Goal: Task Accomplishment & Management: Manage account settings

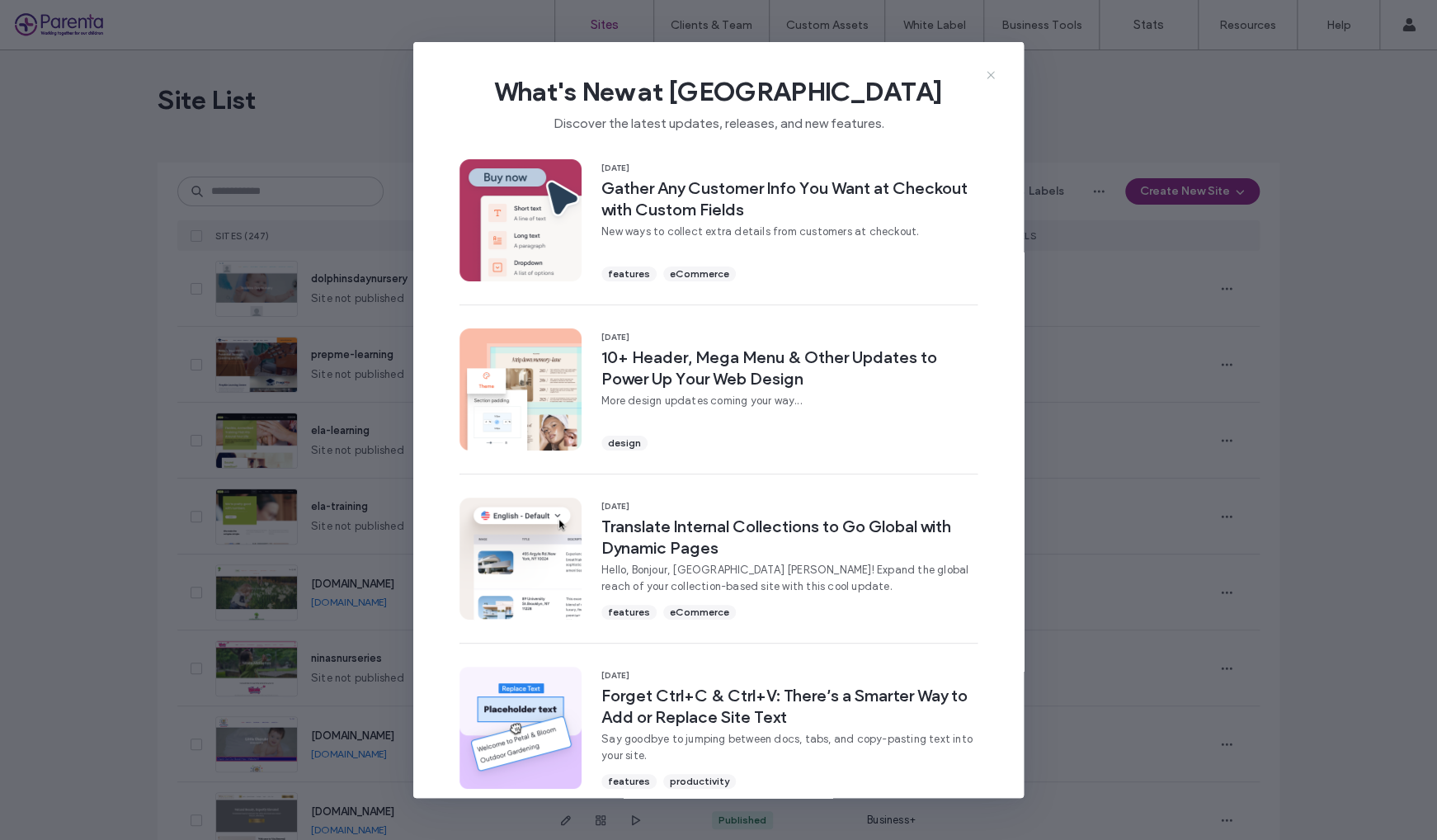
click at [990, 77] on icon at bounding box center [990, 74] width 13 height 13
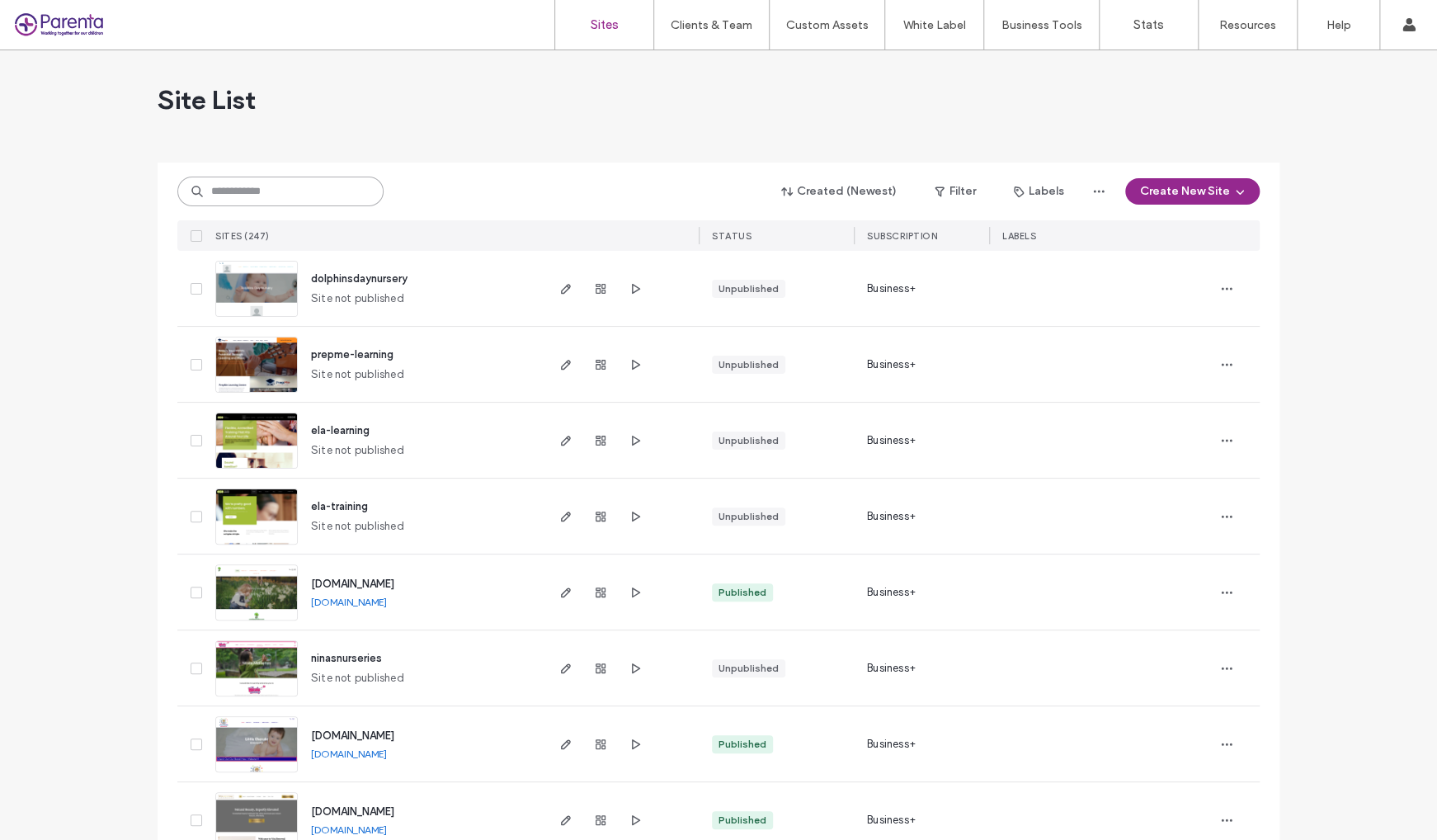
click at [297, 202] on input at bounding box center [280, 192] width 206 height 30
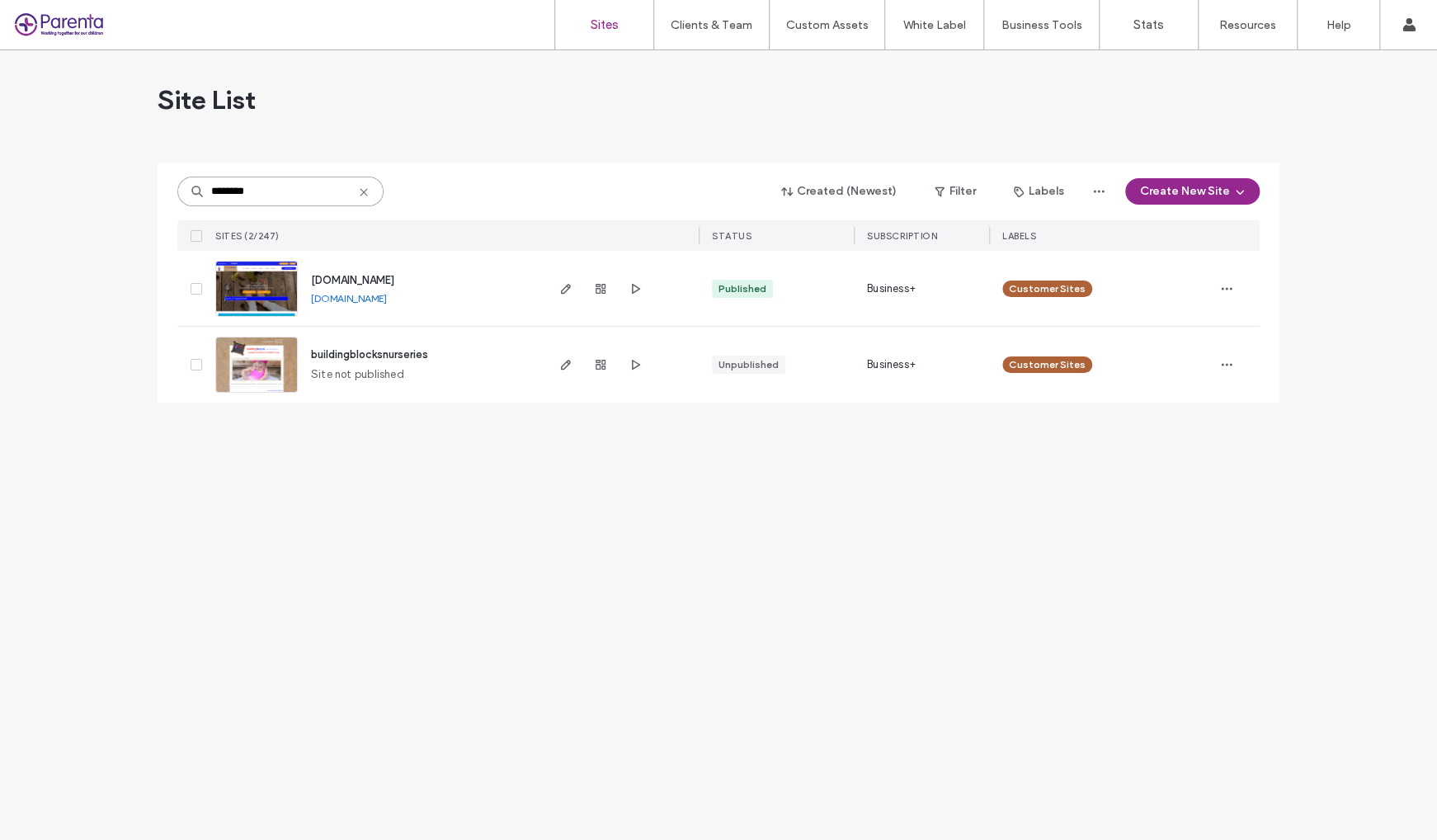
type input "********"
click at [394, 280] on span "www.buildingblocksnurseries.co.uk" at bounding box center [353, 280] width 83 height 12
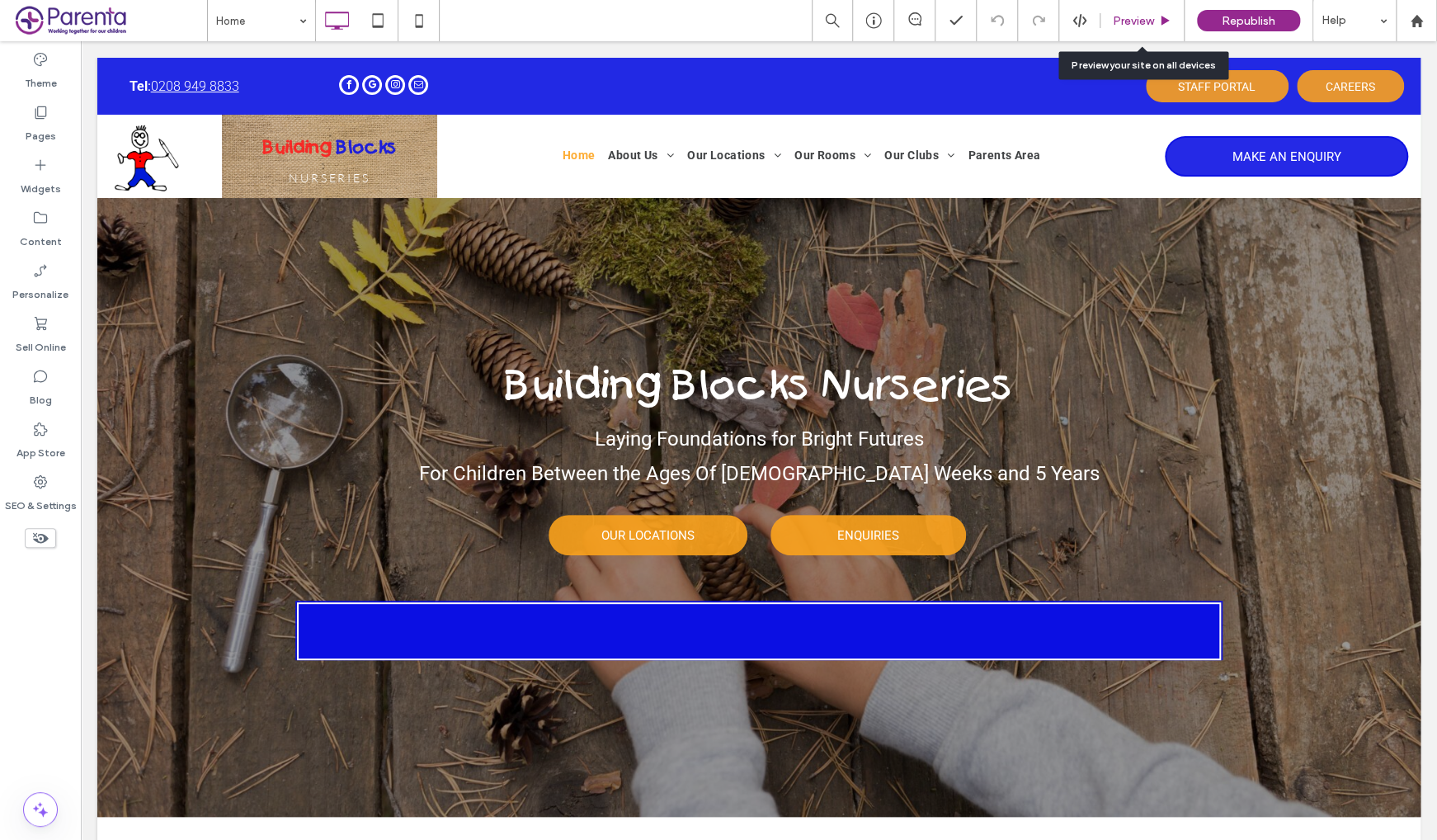
click at [1138, 19] on span "Preview" at bounding box center [1134, 21] width 42 height 14
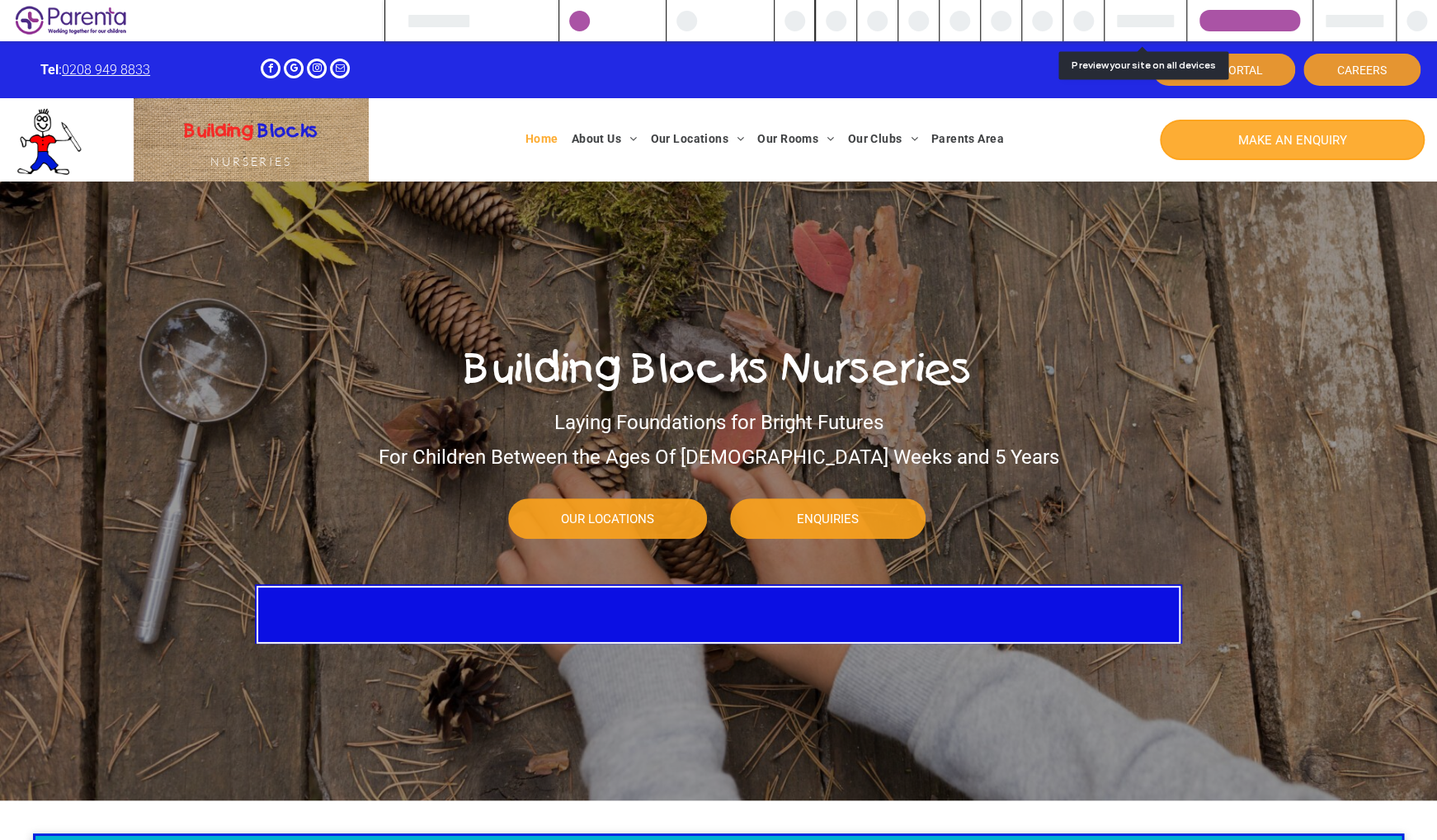
click at [1241, 126] on span "MAKE AN ENQUIRY" at bounding box center [1292, 140] width 109 height 31
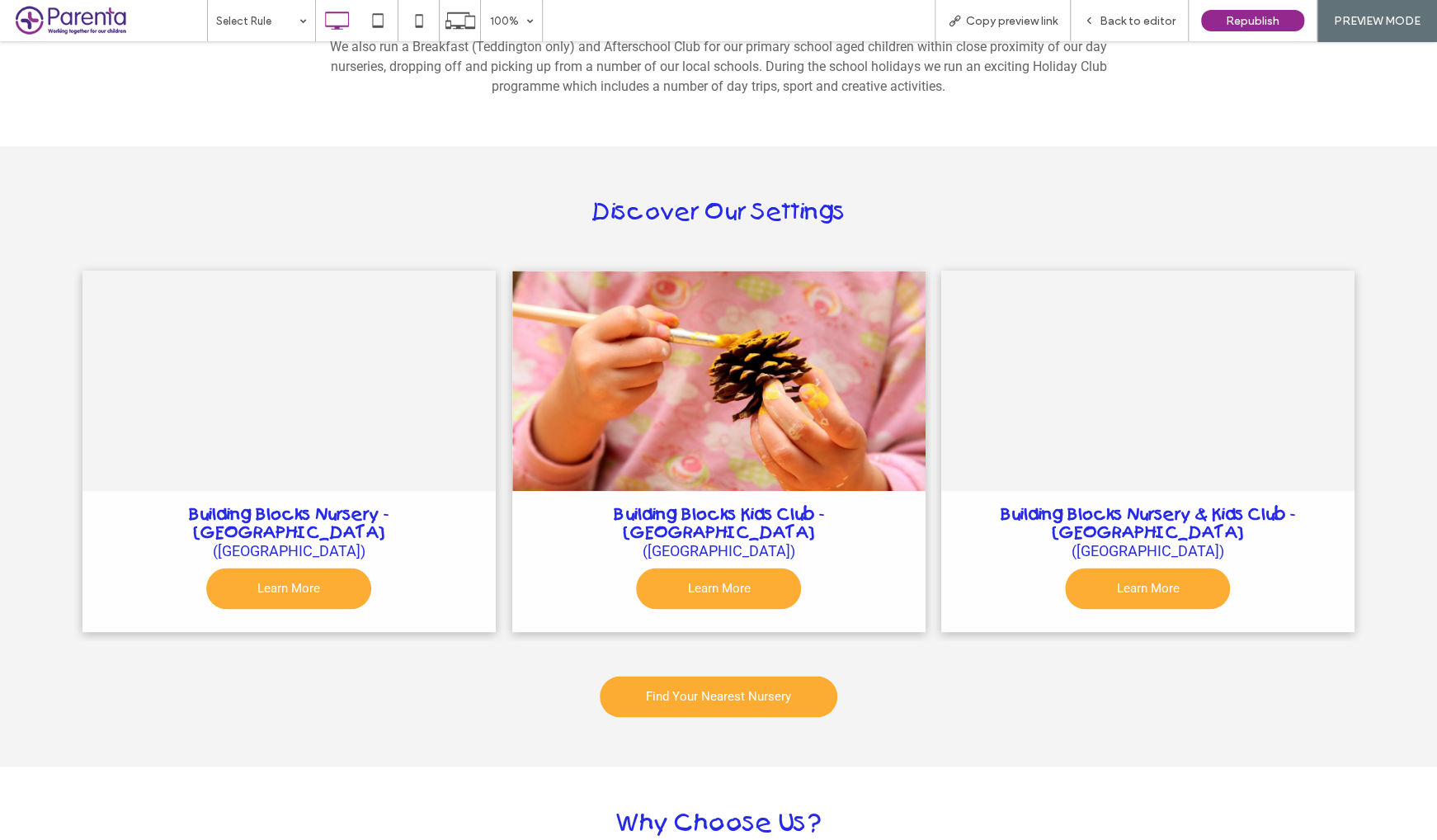
scroll to position [1142, 0]
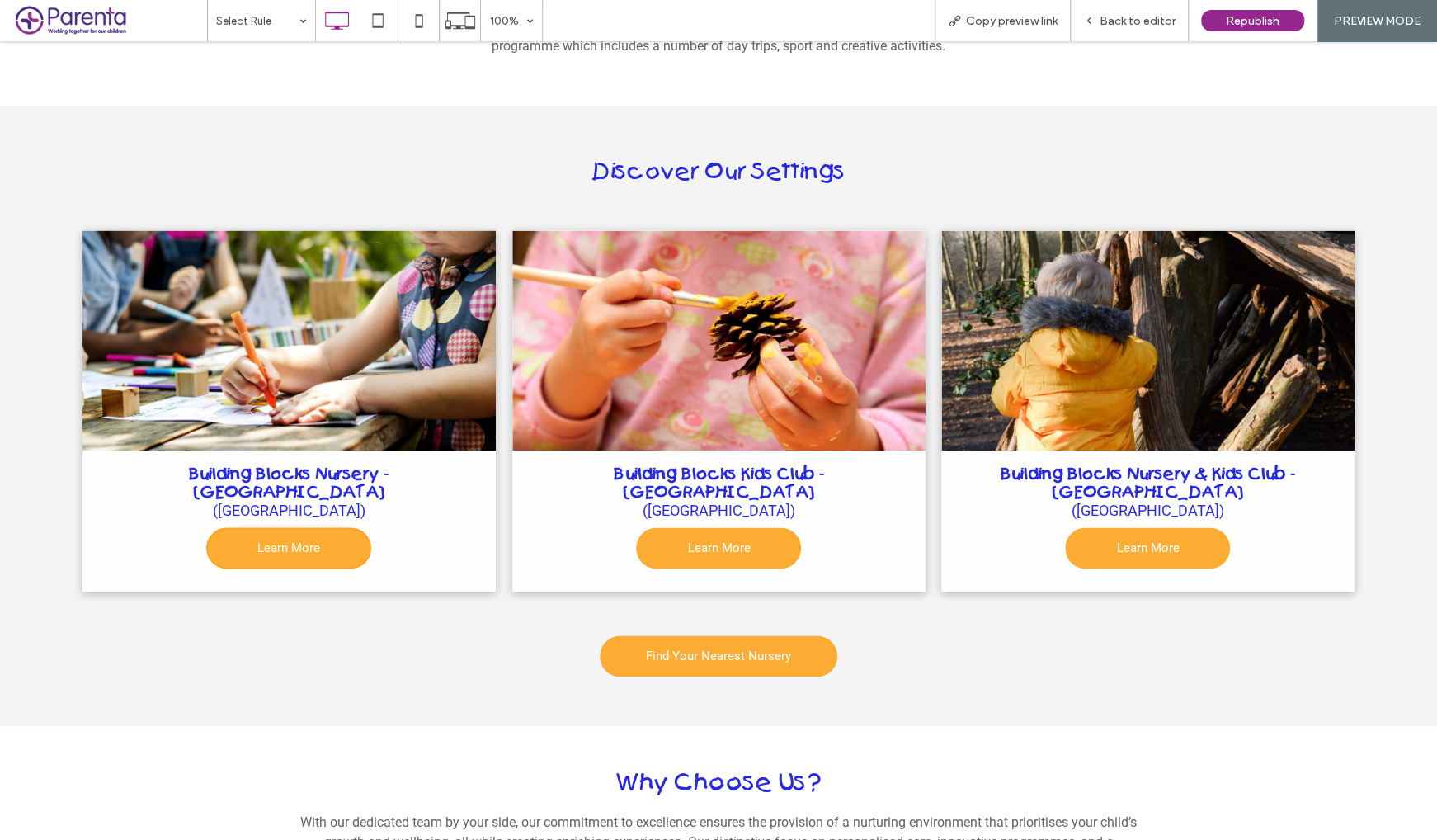
click at [276, 546] on span "Learn More" at bounding box center [288, 547] width 96 height 31
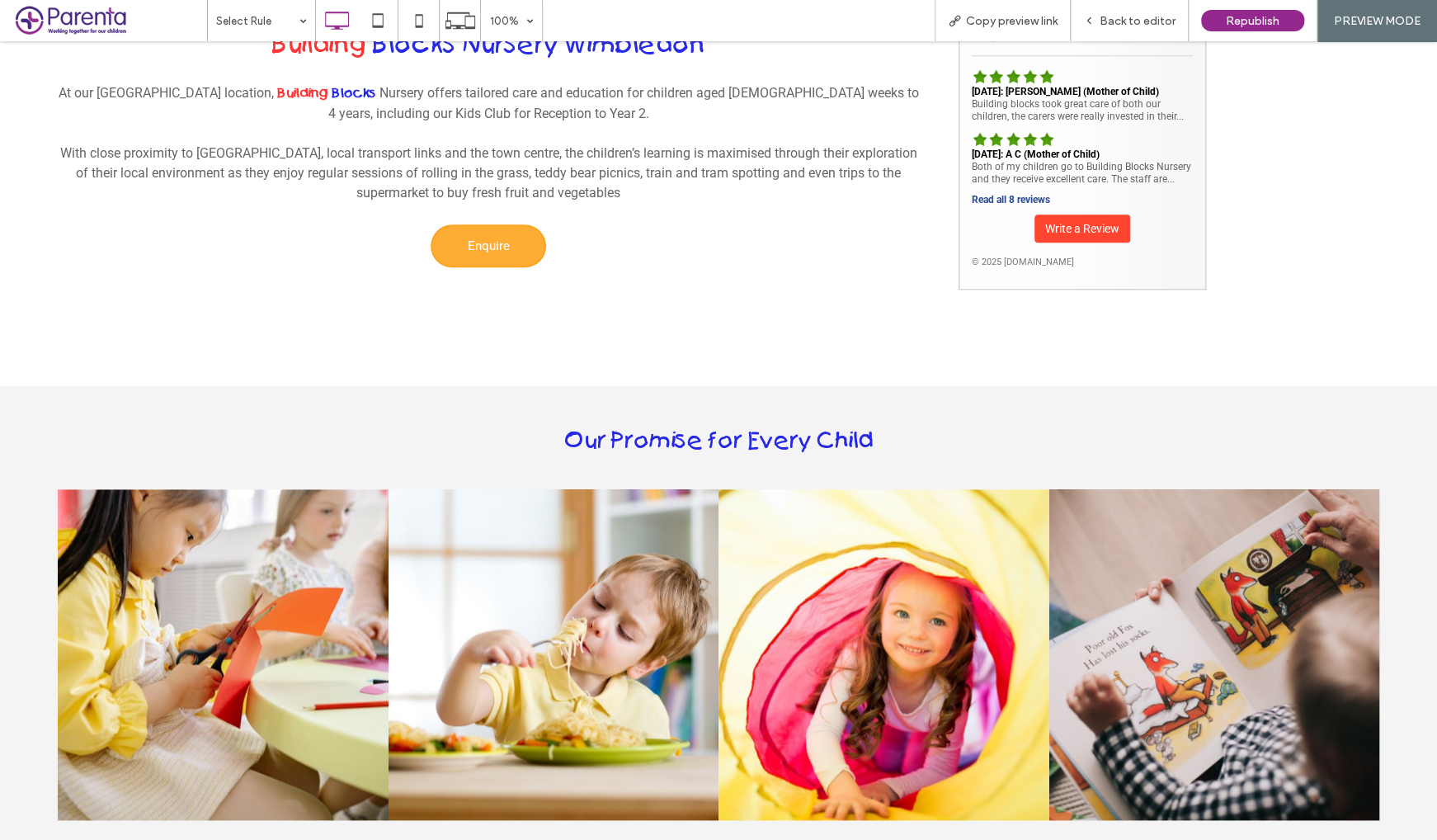
scroll to position [743, 0]
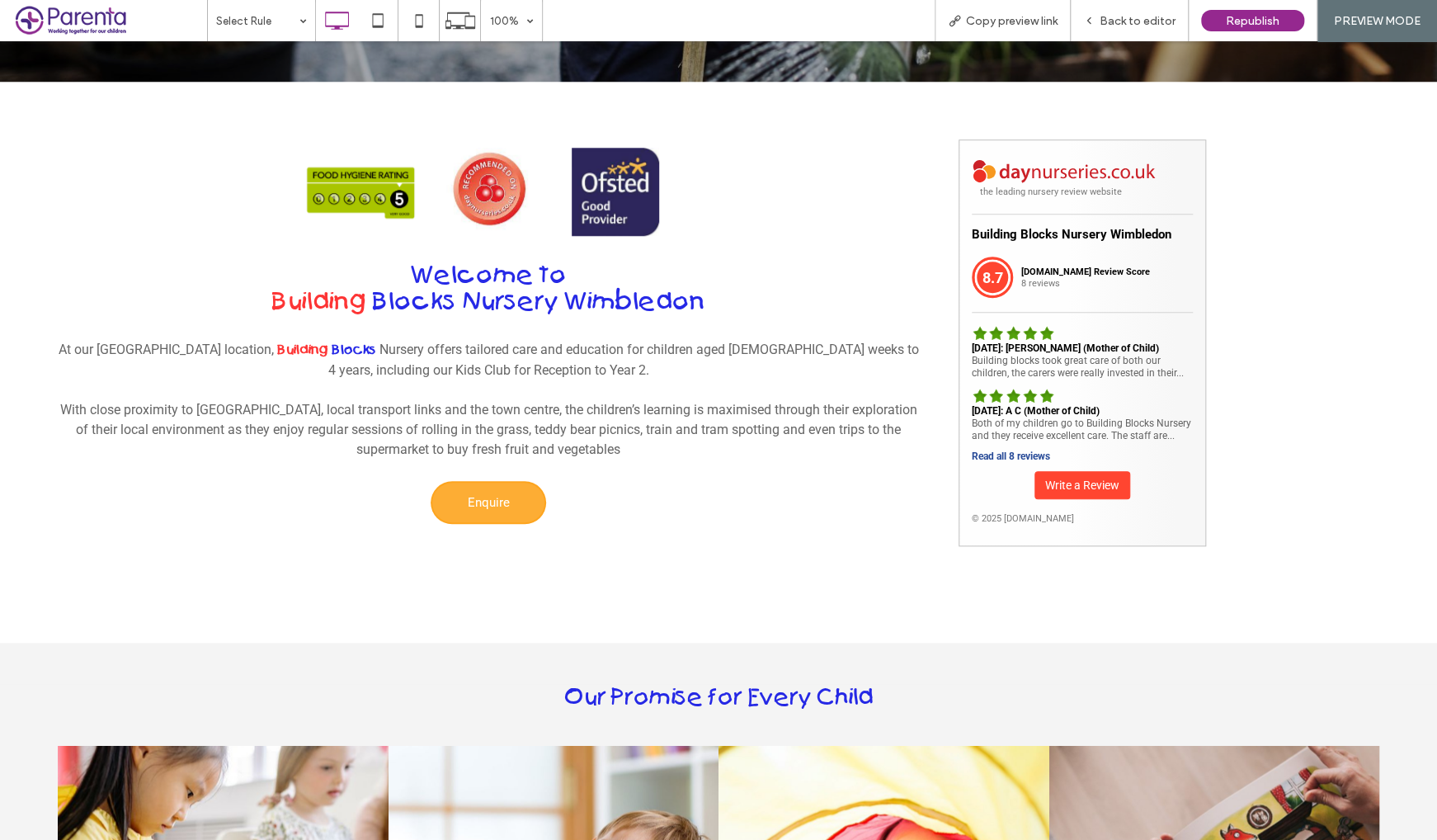
click at [511, 481] on link "Enquire" at bounding box center [489, 502] width 117 height 43
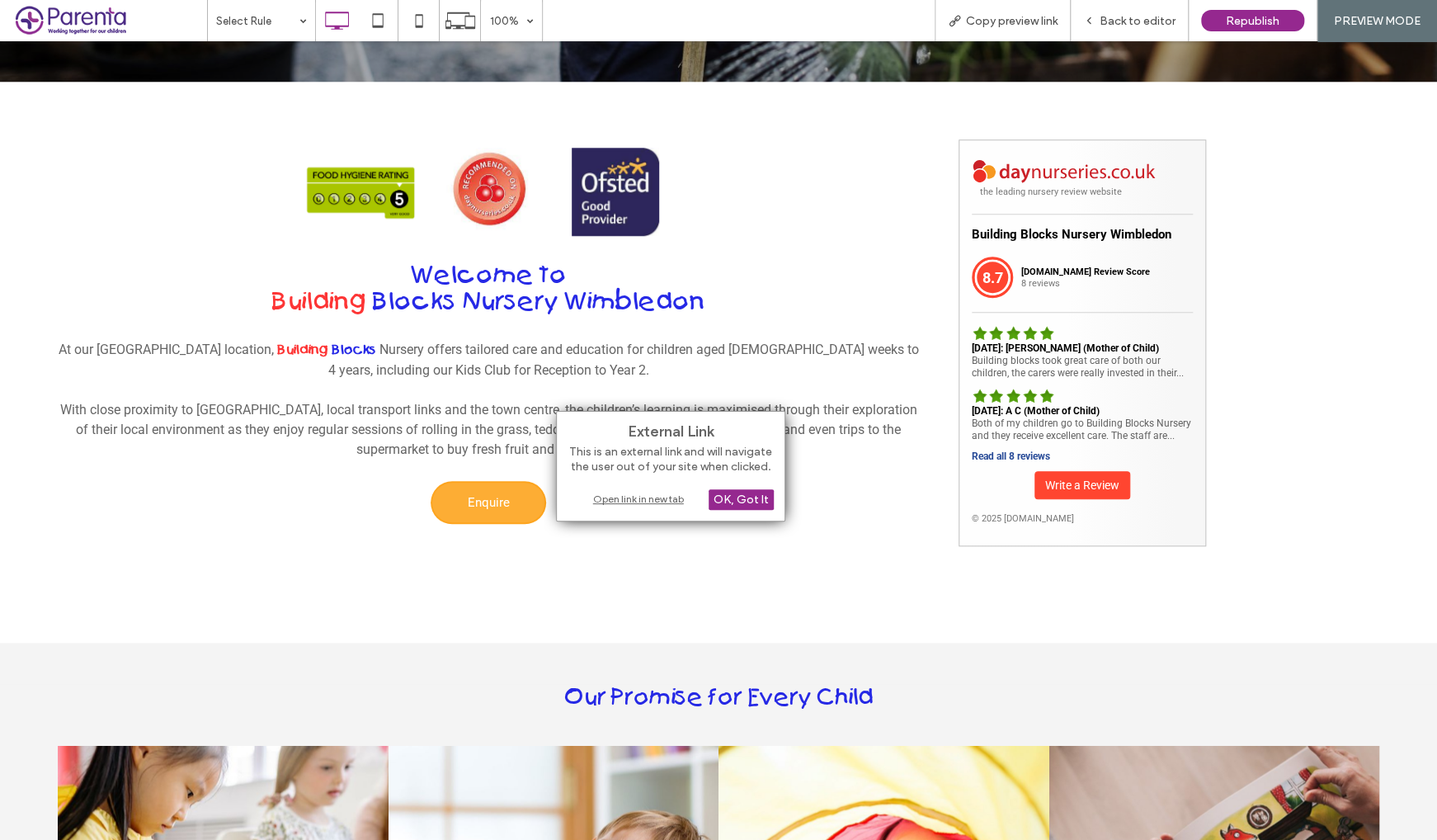
click at [854, 499] on div "Button Button Button Welcome to Building Blocks Nursery Wimbledon At our Dundon…" at bounding box center [498, 362] width 881 height 462
click at [745, 506] on div "OK, Got It" at bounding box center [741, 499] width 65 height 20
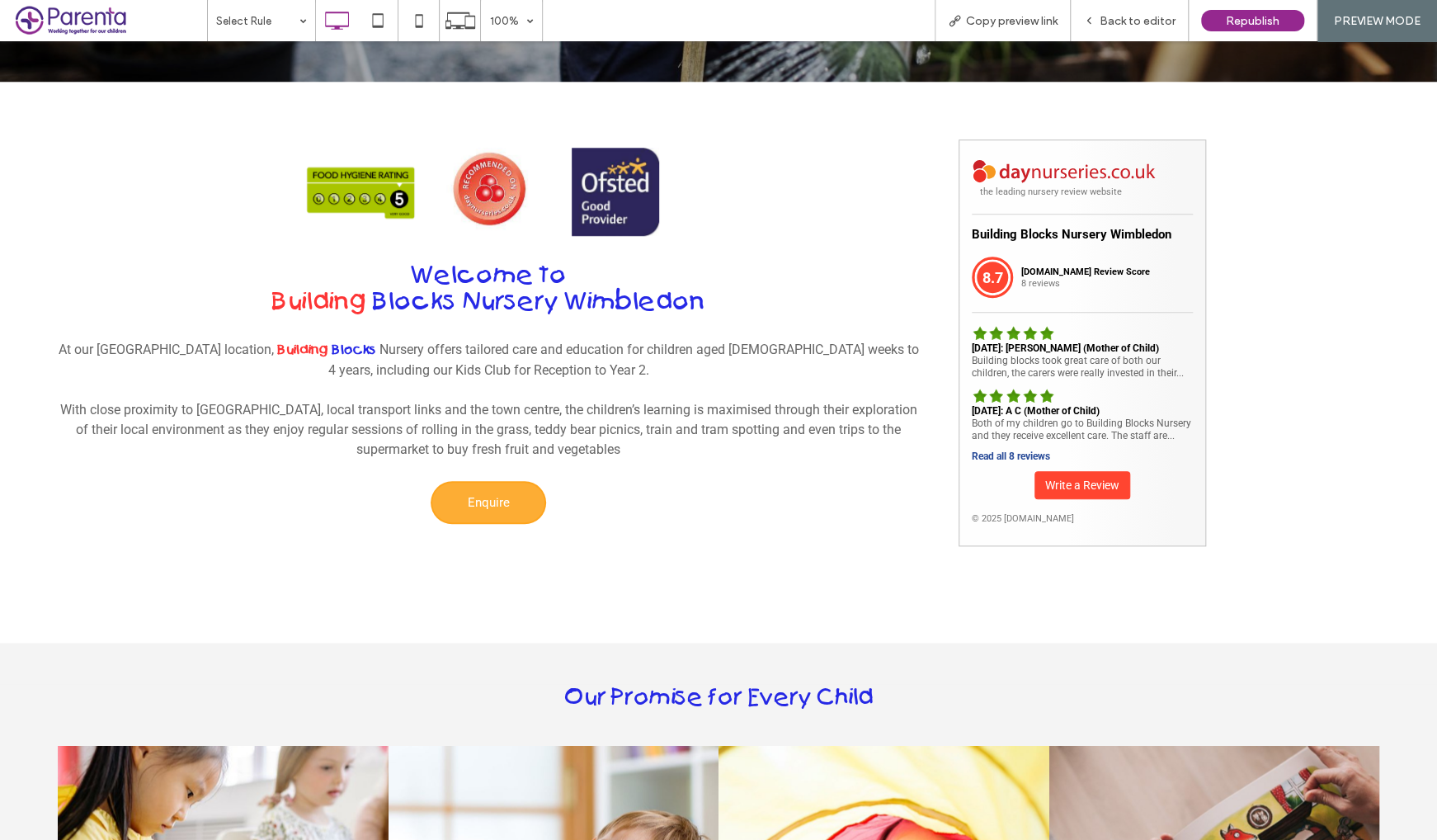
click at [501, 486] on span "Enquire" at bounding box center [488, 501] width 42 height 31
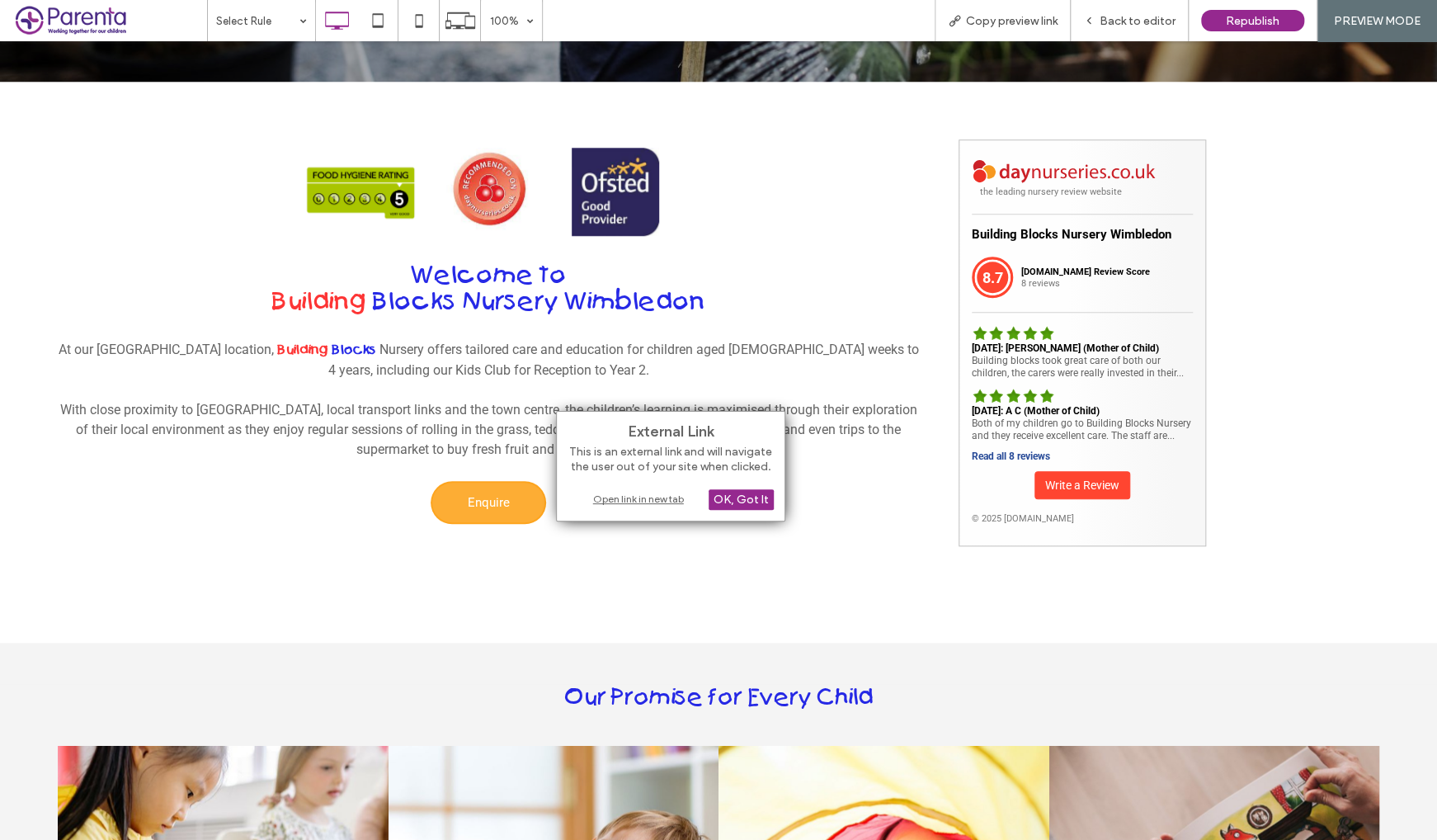
click at [628, 500] on div "Open link in new tab" at bounding box center [670, 499] width 206 height 18
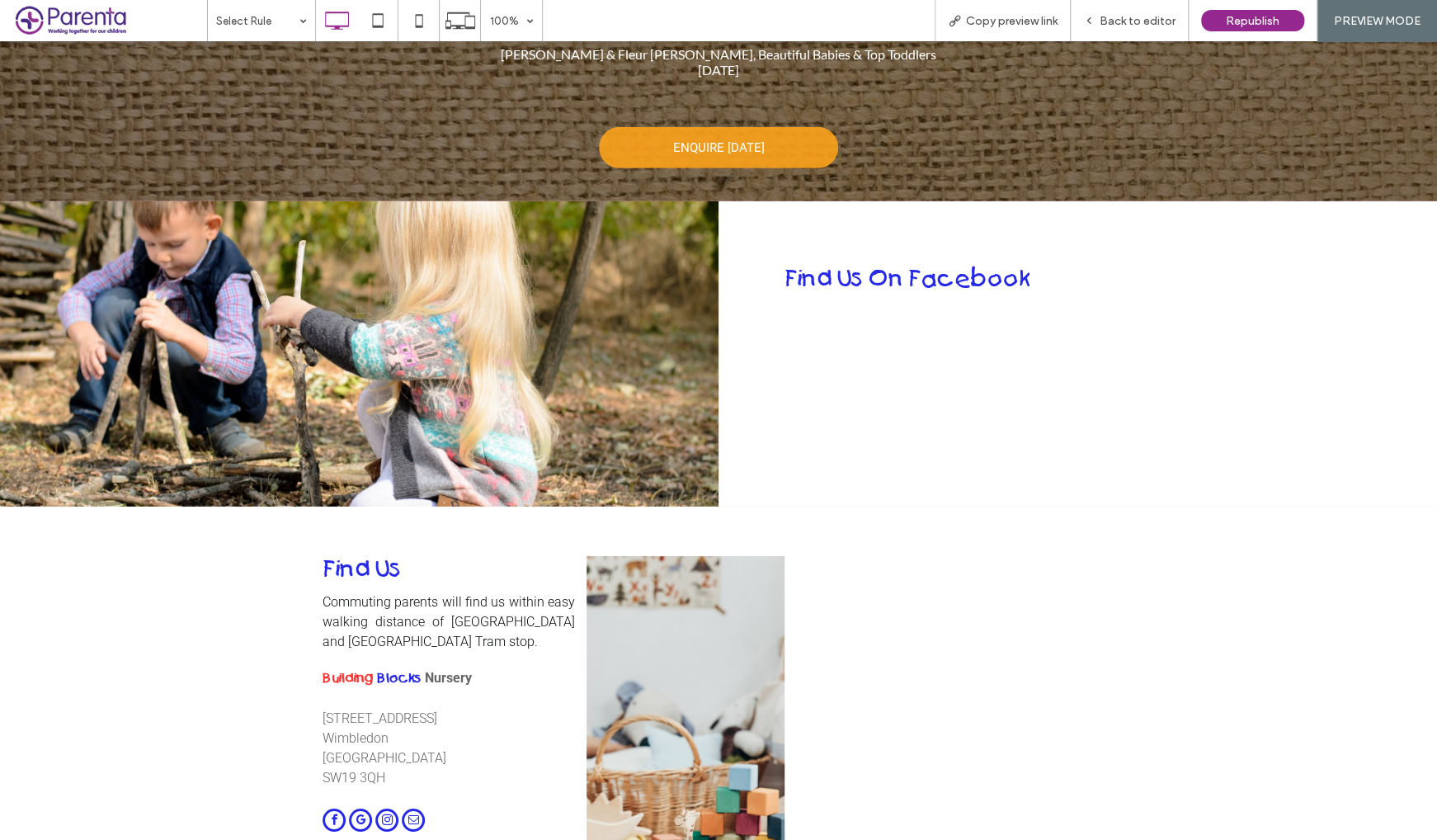
scroll to position [2722, 0]
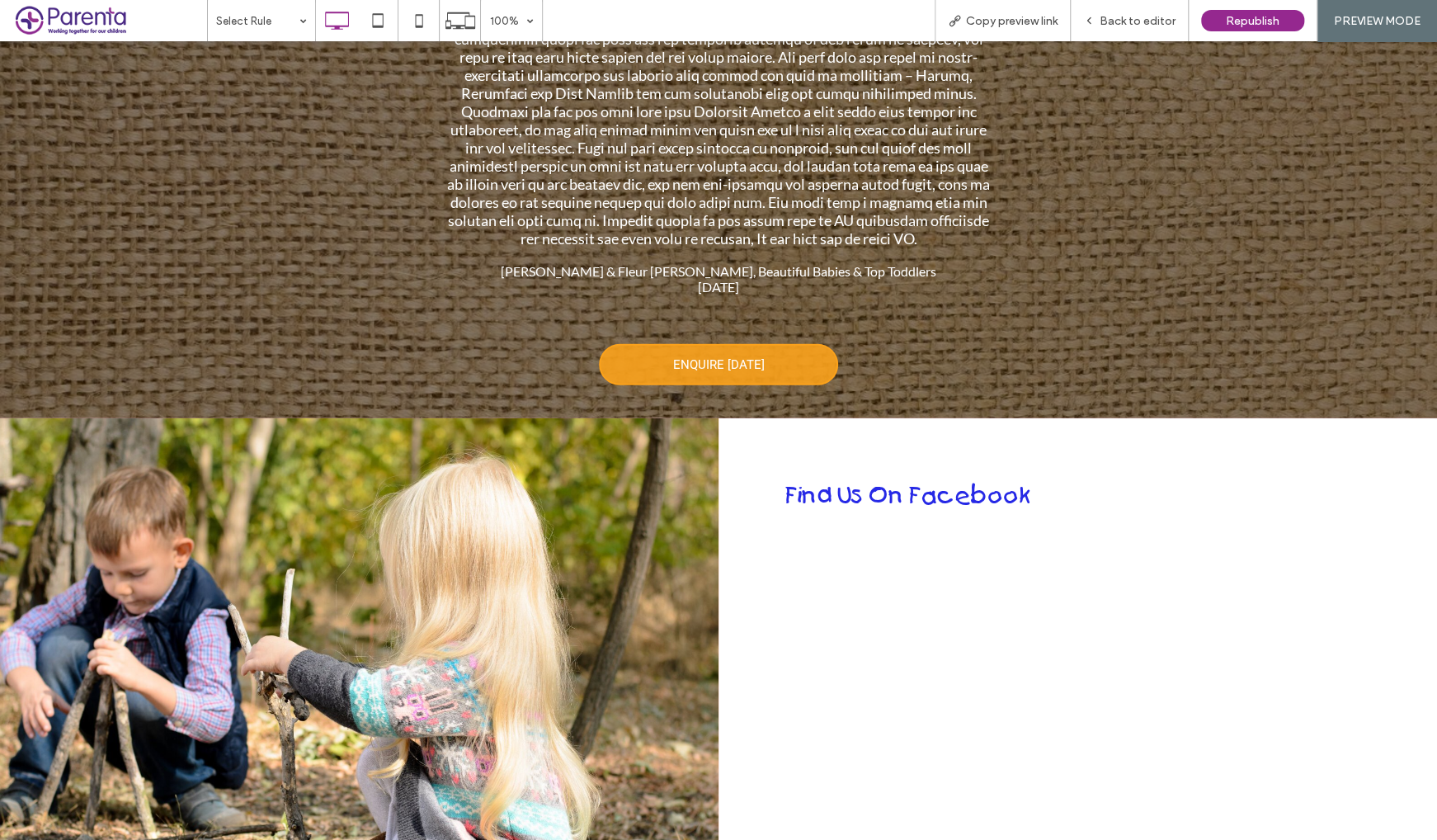
click at [783, 345] on link "ENQUIRE TODAY" at bounding box center [718, 364] width 240 height 42
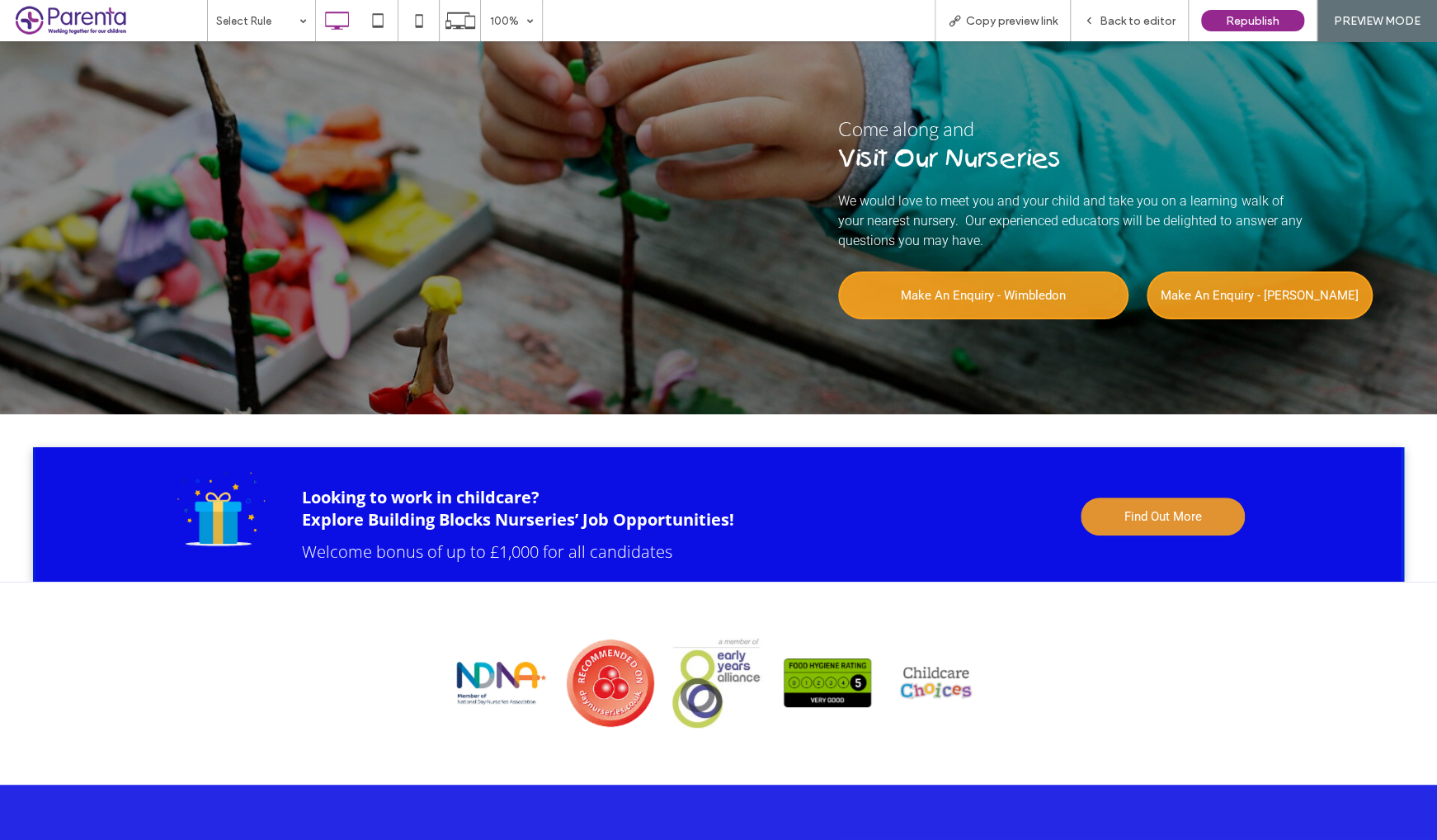
click at [989, 311] on span "Make An Enquiry - Wimbledon" at bounding box center [983, 294] width 165 height 31
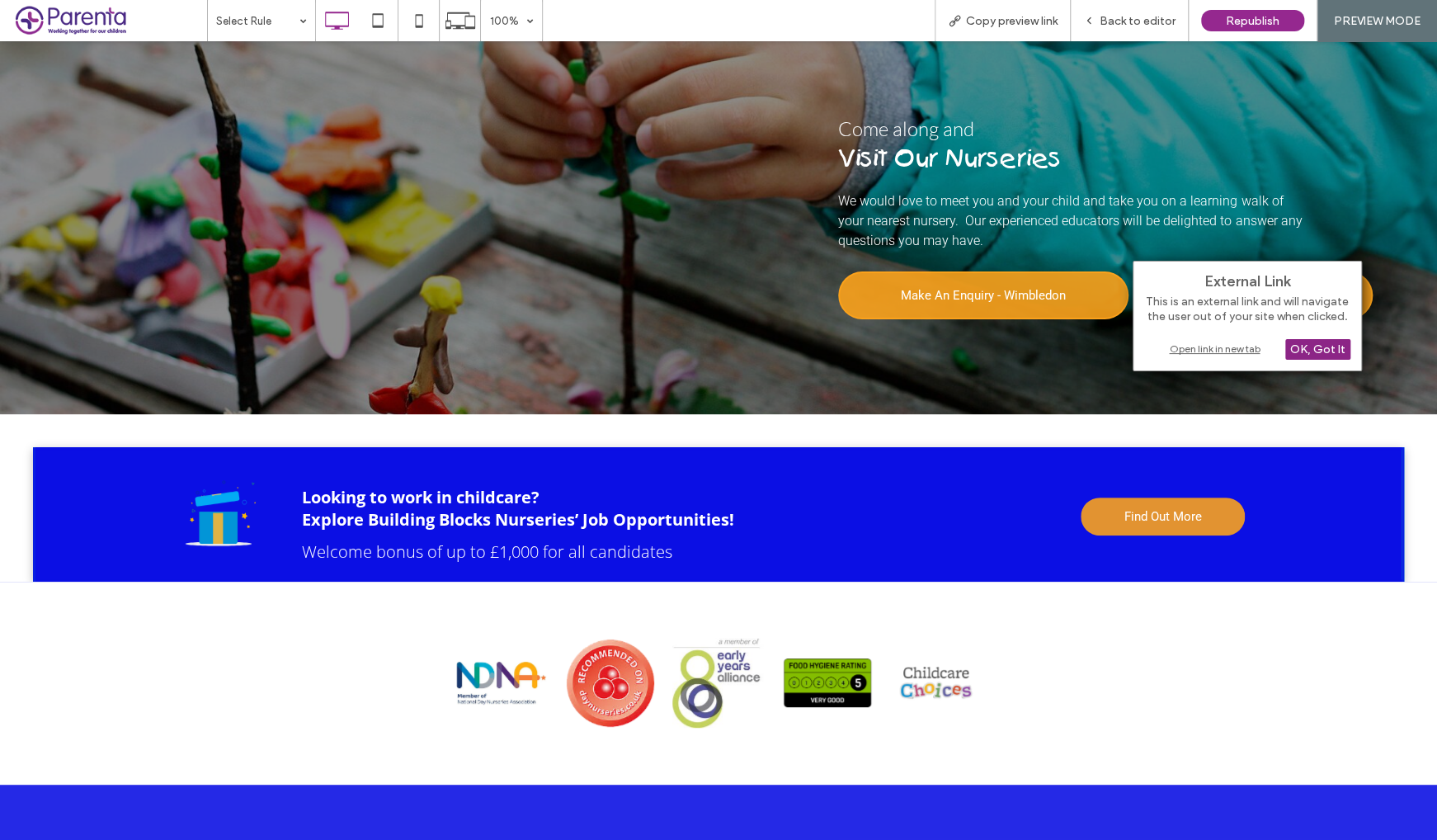
click at [1321, 350] on div "OK, Got It" at bounding box center [1318, 348] width 65 height 20
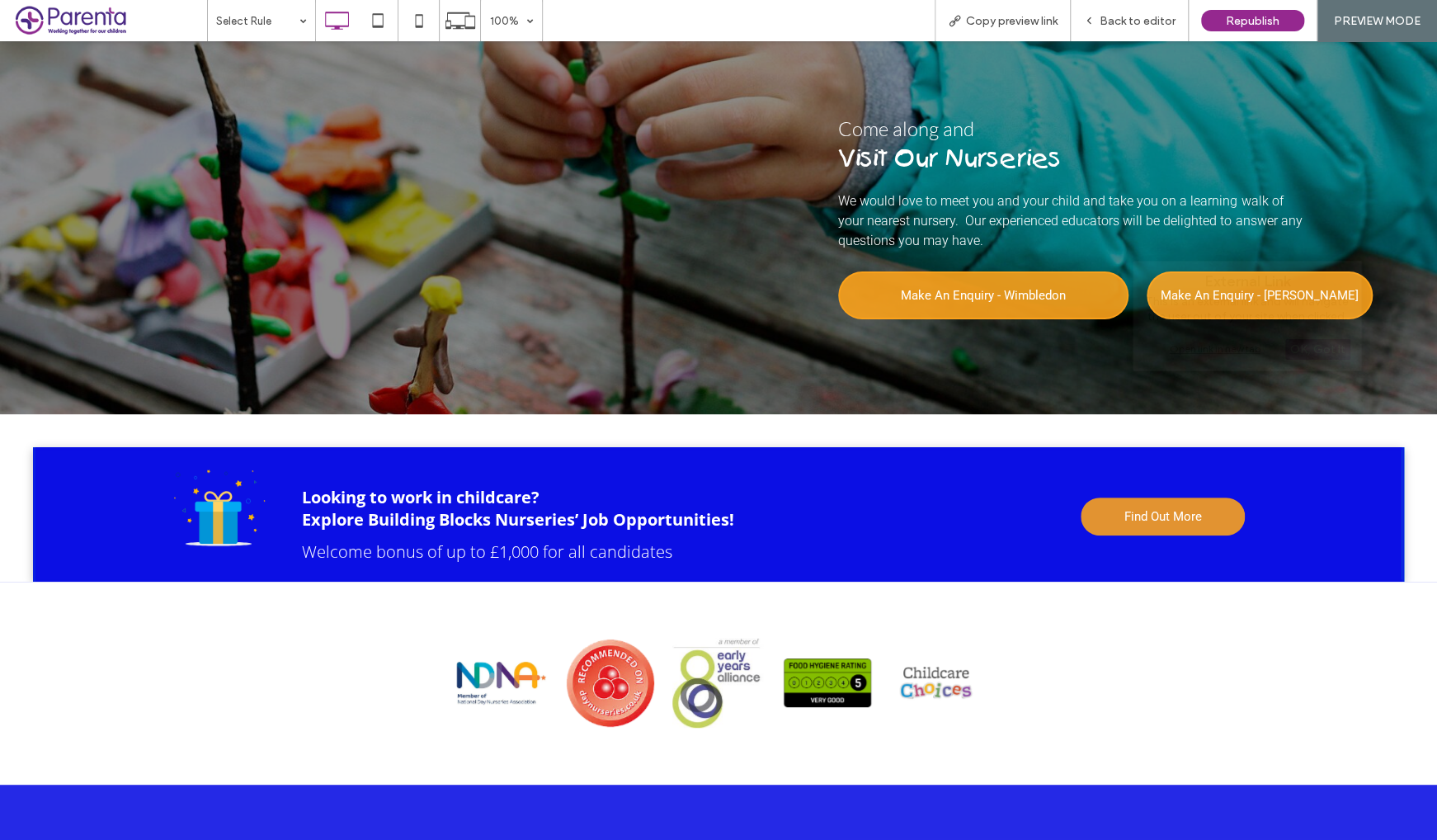
click at [1242, 311] on span "Make An Enquiry - Teddington" at bounding box center [1260, 294] width 198 height 31
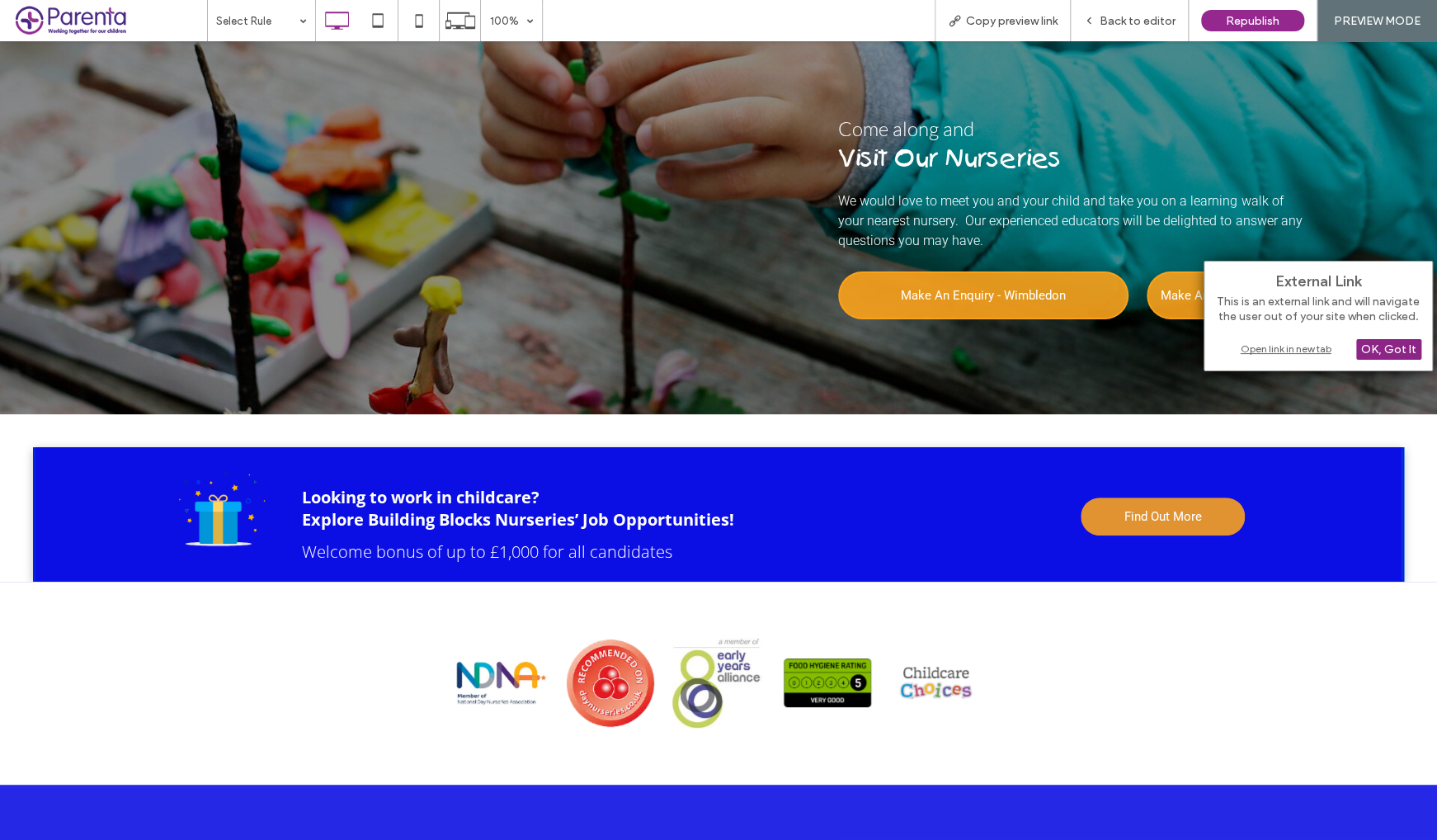
click at [1384, 354] on div "OK, Got It" at bounding box center [1389, 348] width 65 height 20
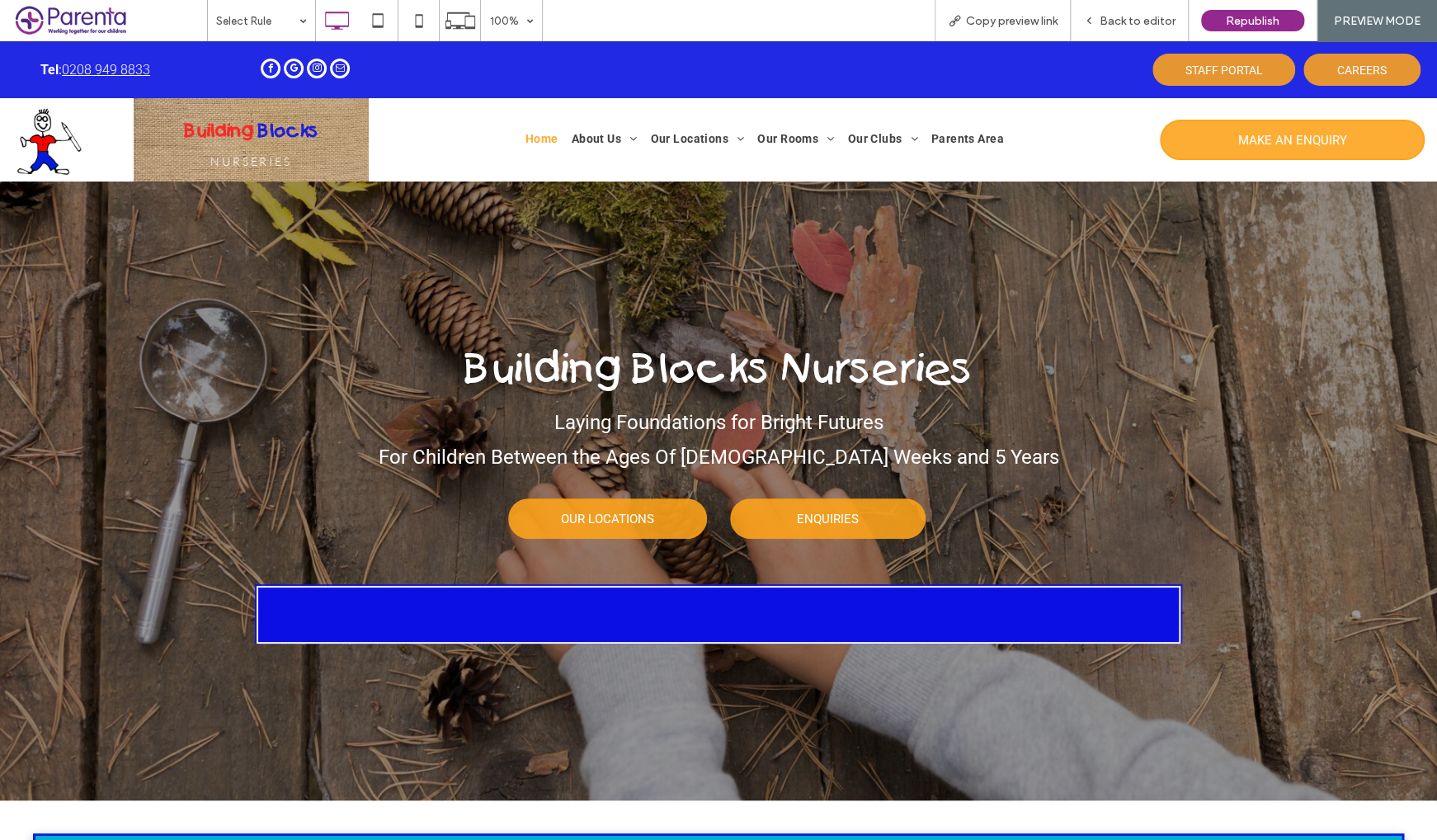
click at [1225, 136] on link "MAKE AN ENQUIRY" at bounding box center [1292, 140] width 264 height 41
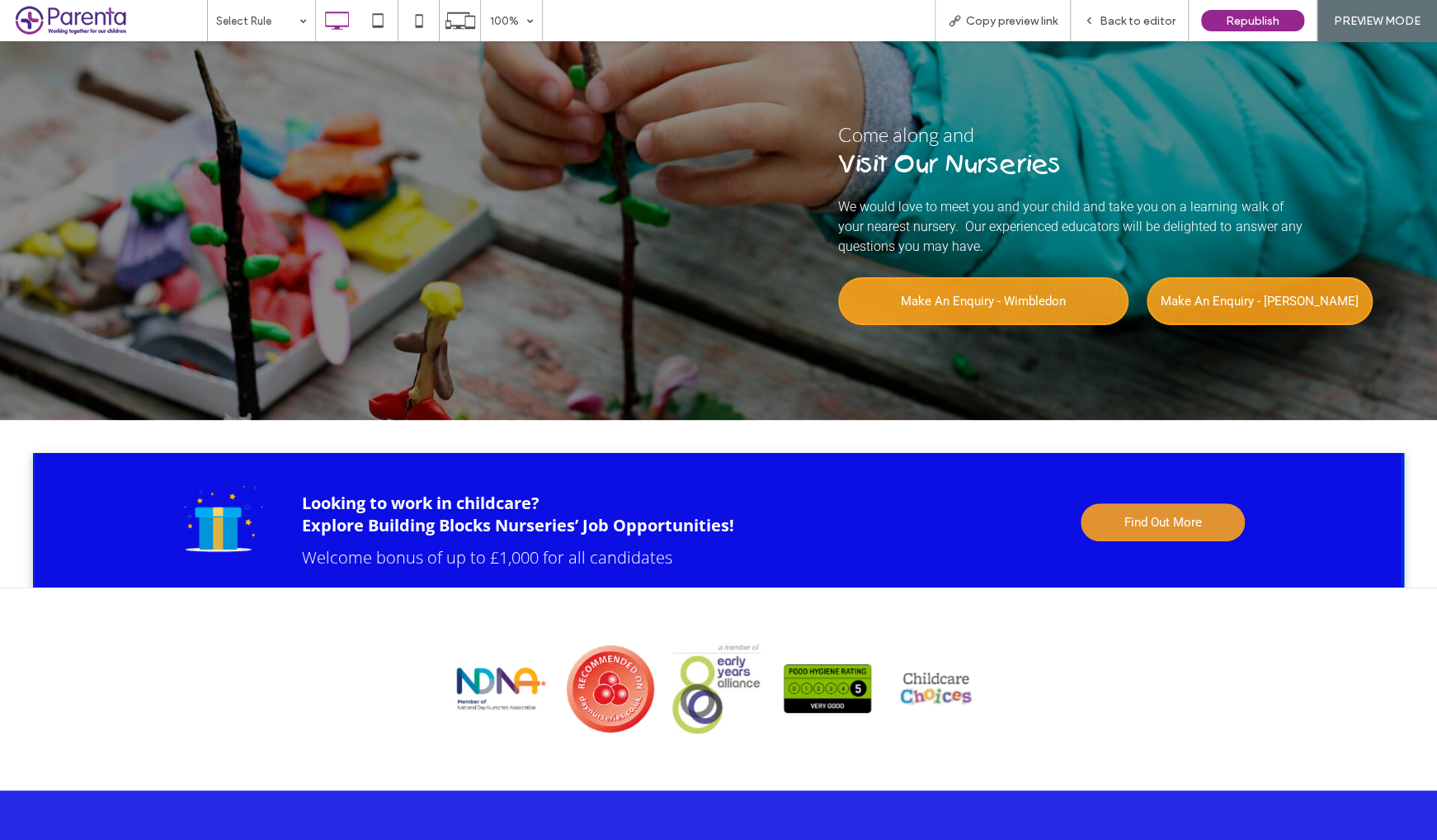
scroll to position [3603, 0]
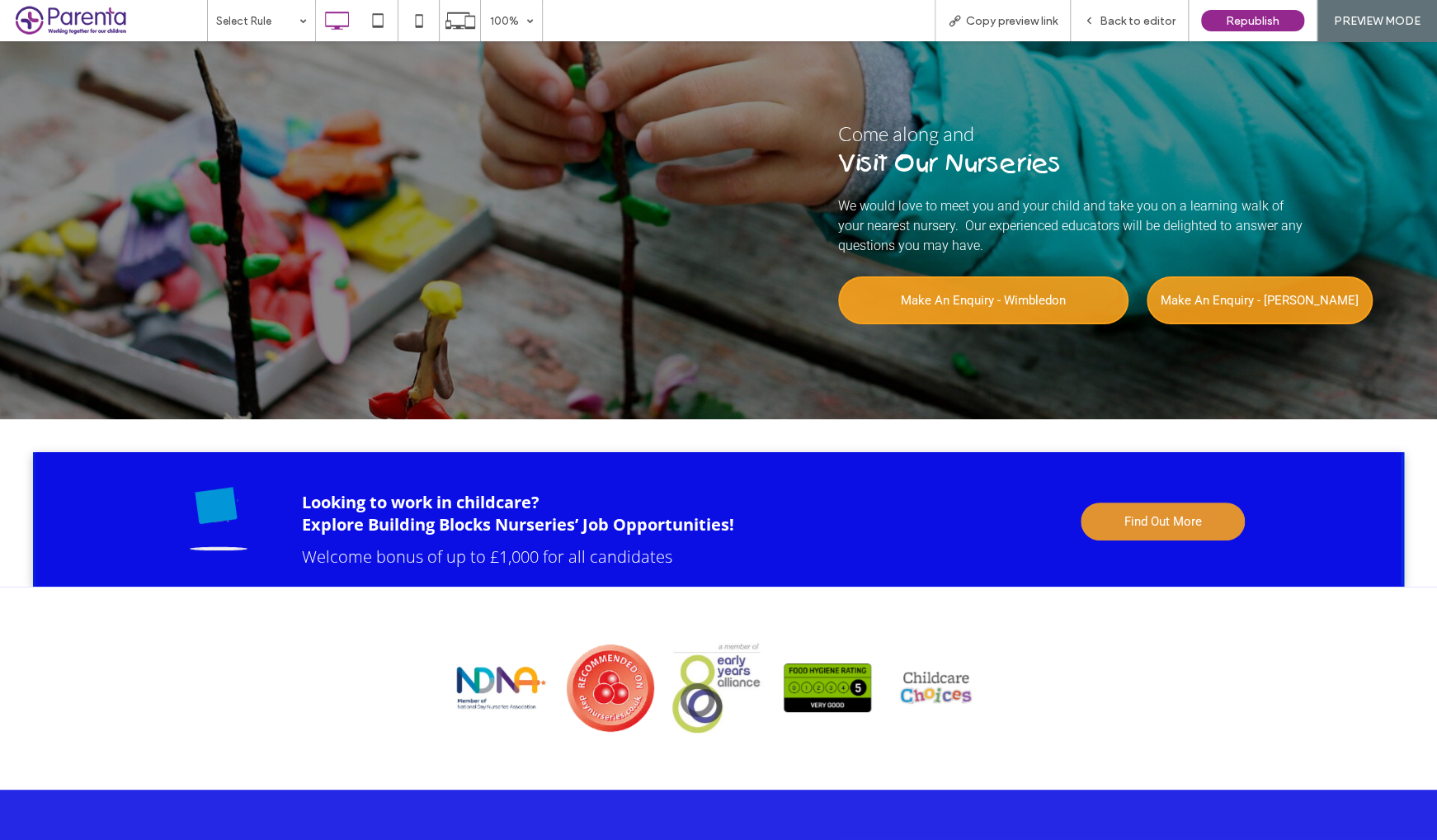
click at [1013, 316] on span "Make An Enquiry - Wimbledon" at bounding box center [983, 300] width 165 height 31
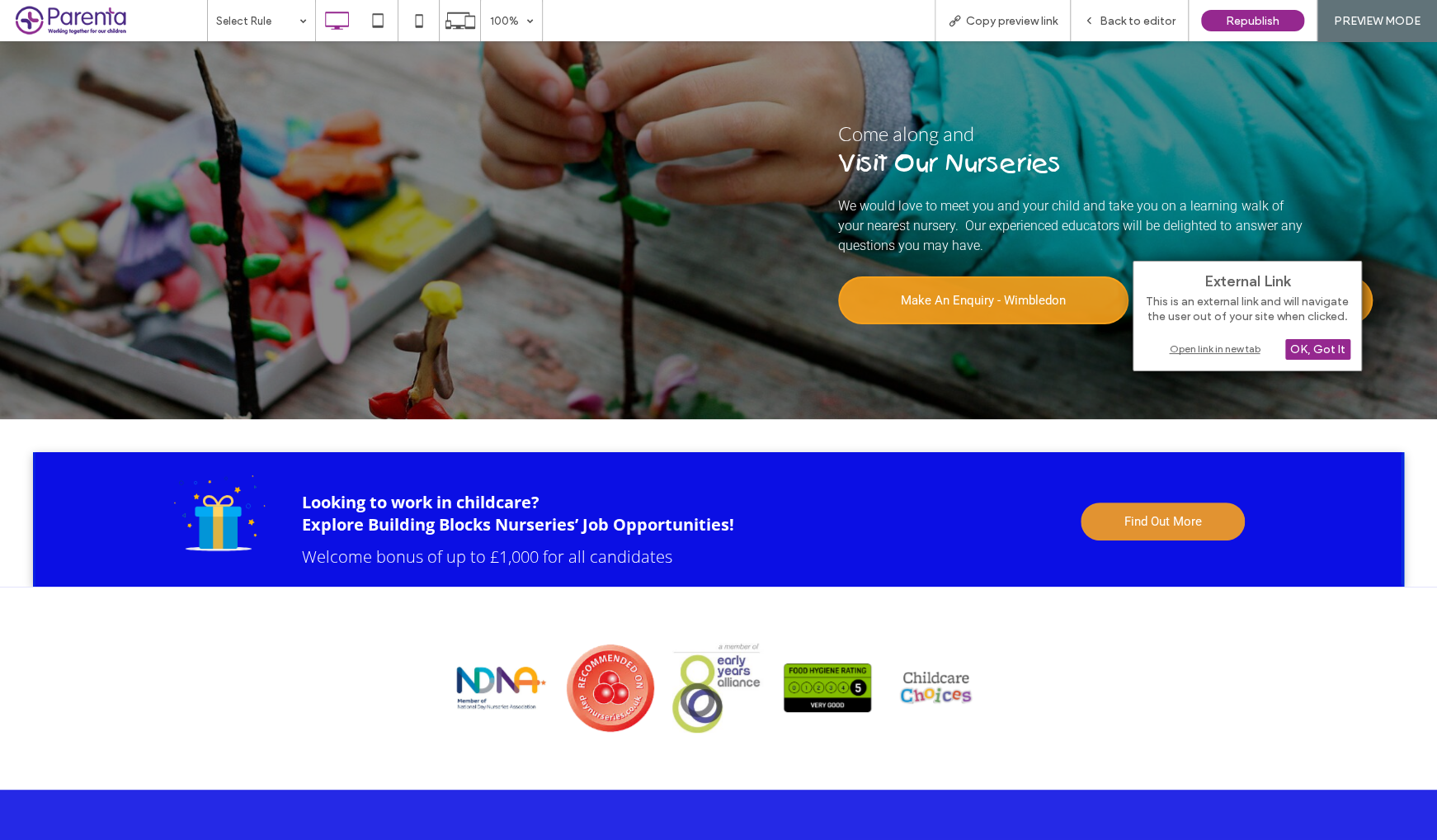
click at [1203, 347] on div "Open link in new tab" at bounding box center [1247, 348] width 206 height 18
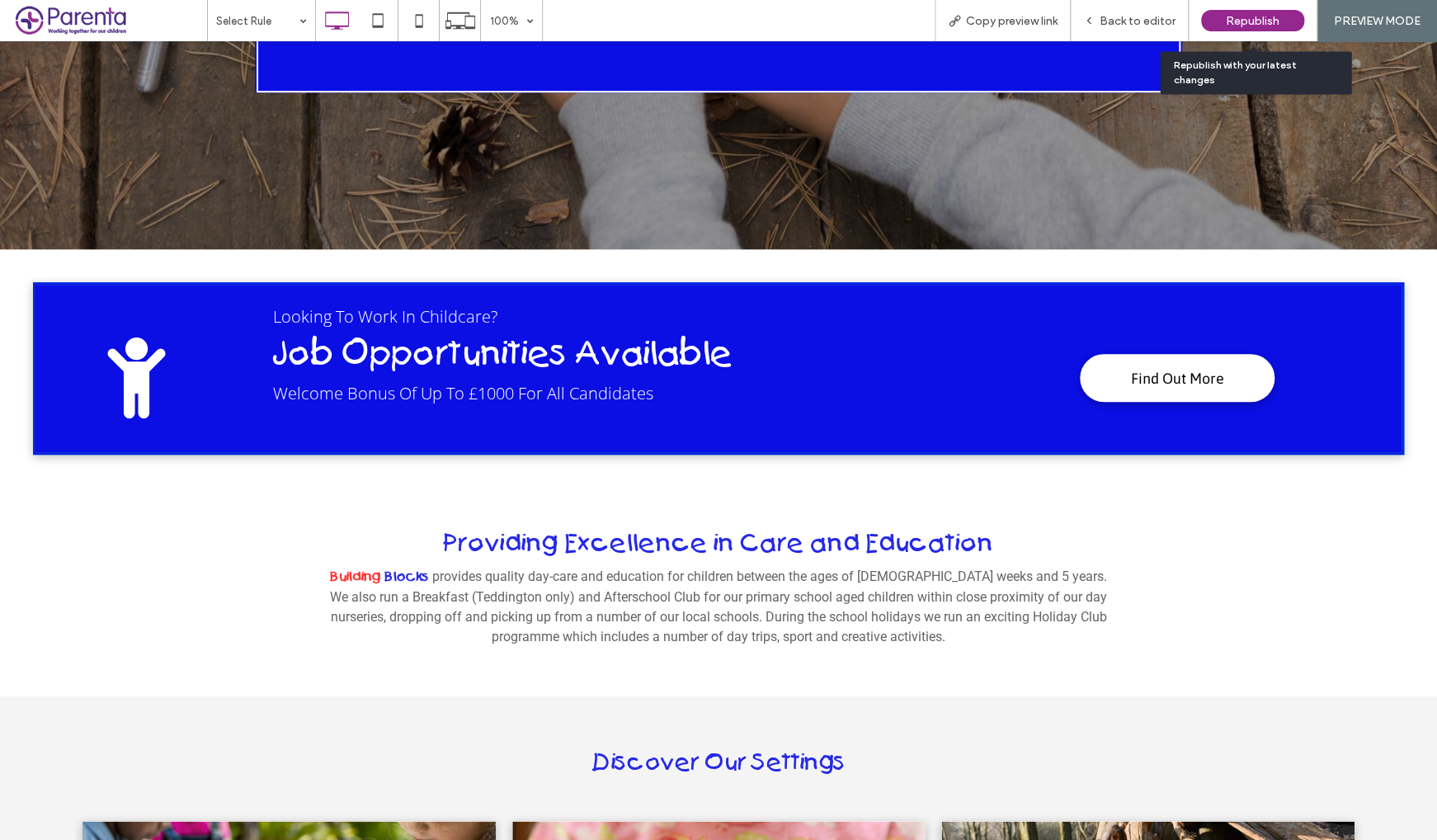
scroll to position [0, 0]
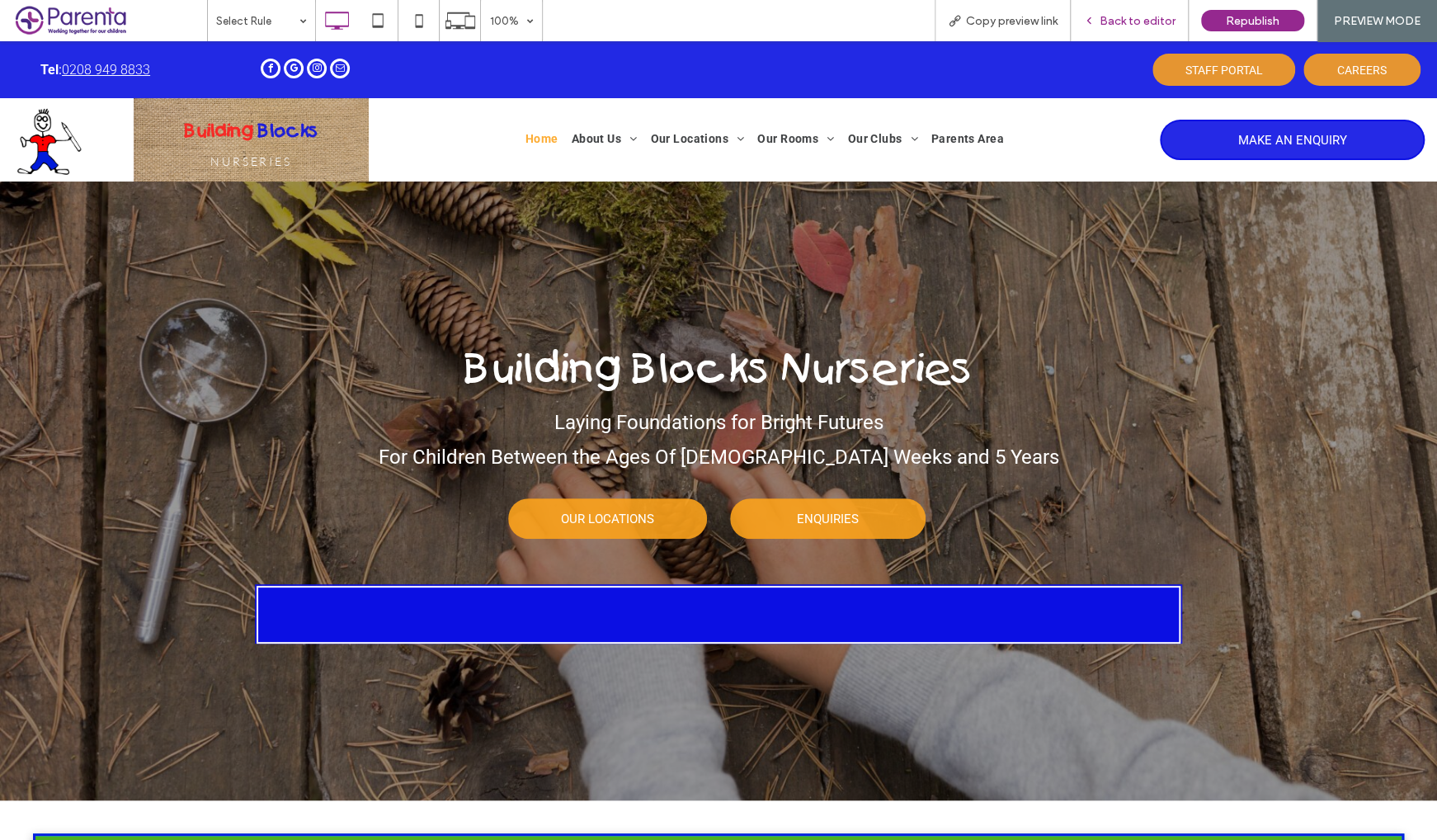
click at [1143, 20] on span "Back to editor" at bounding box center [1138, 21] width 76 height 14
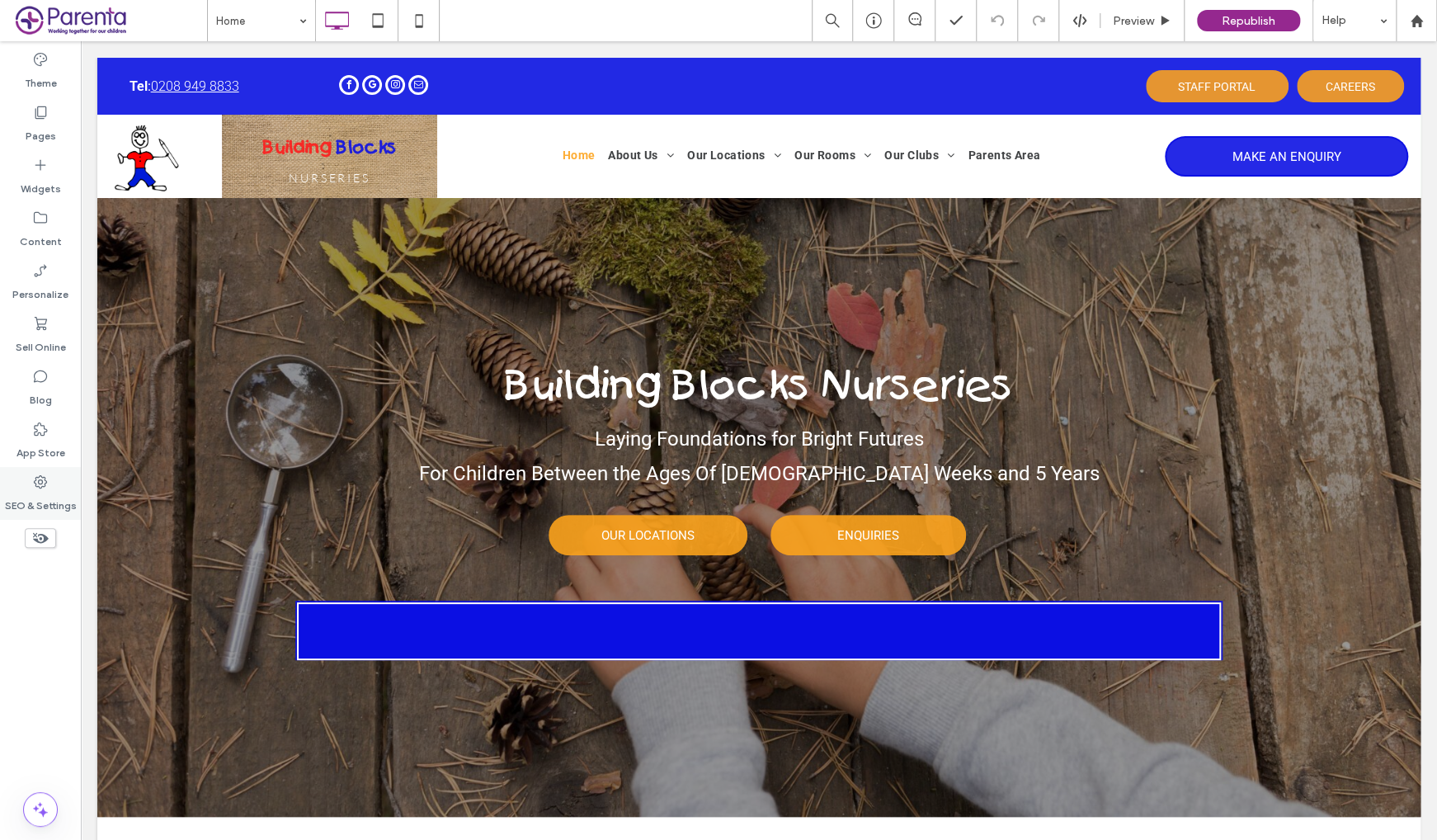
click at [28, 479] on div "SEO & Settings" at bounding box center [40, 493] width 80 height 53
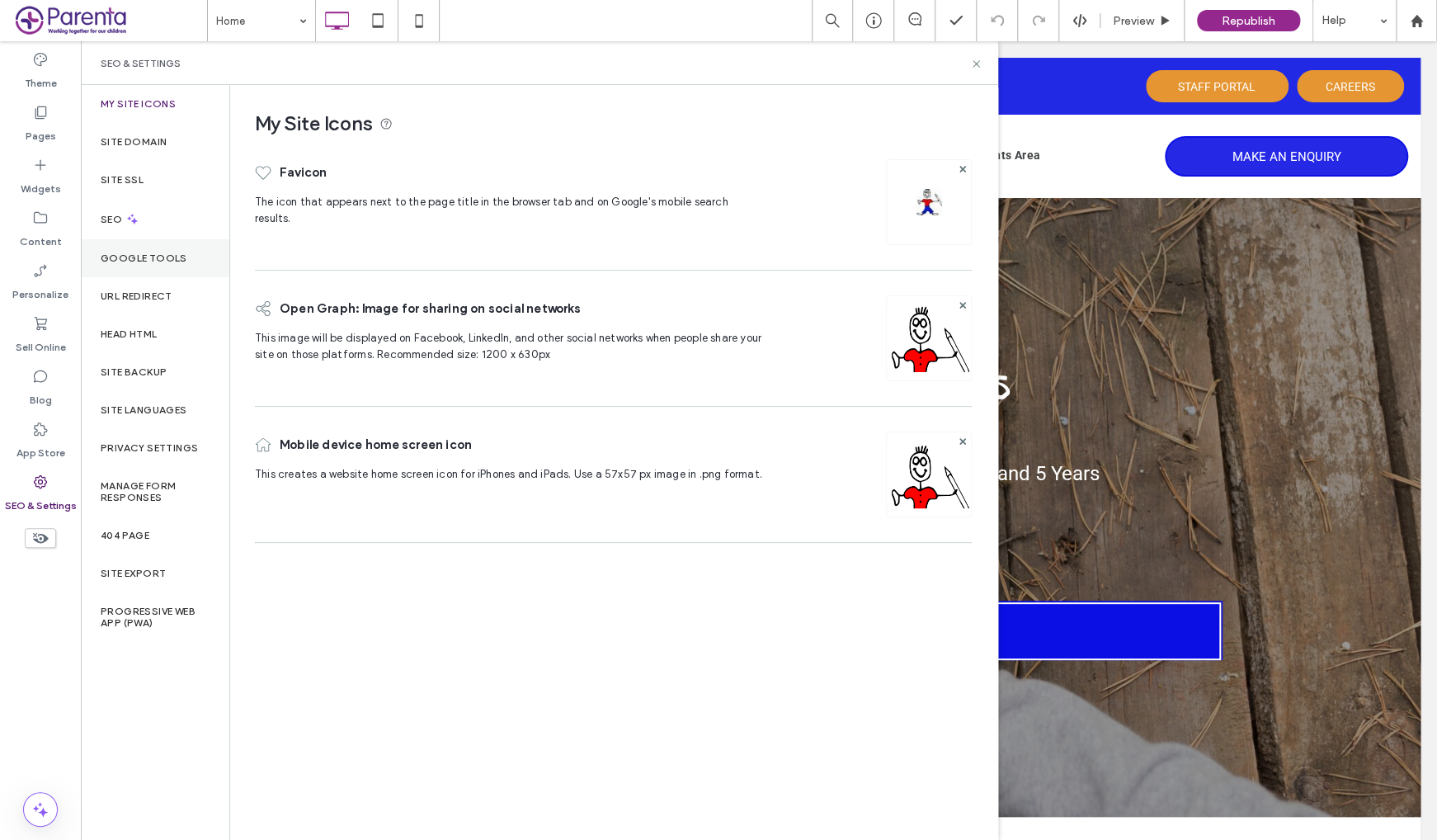
click at [129, 263] on label "Google Tools" at bounding box center [144, 257] width 87 height 11
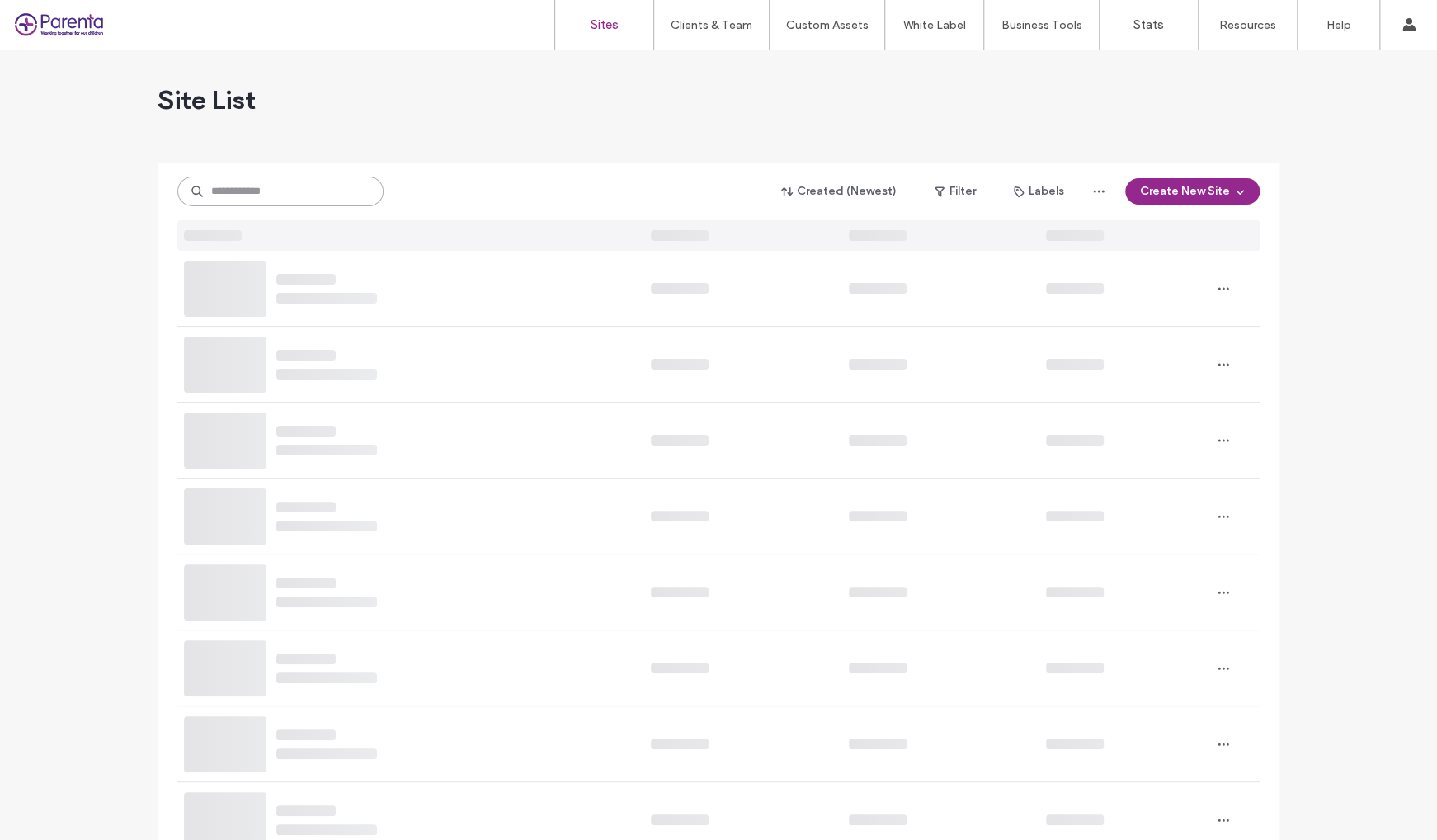
click at [294, 194] on input at bounding box center [280, 192] width 206 height 30
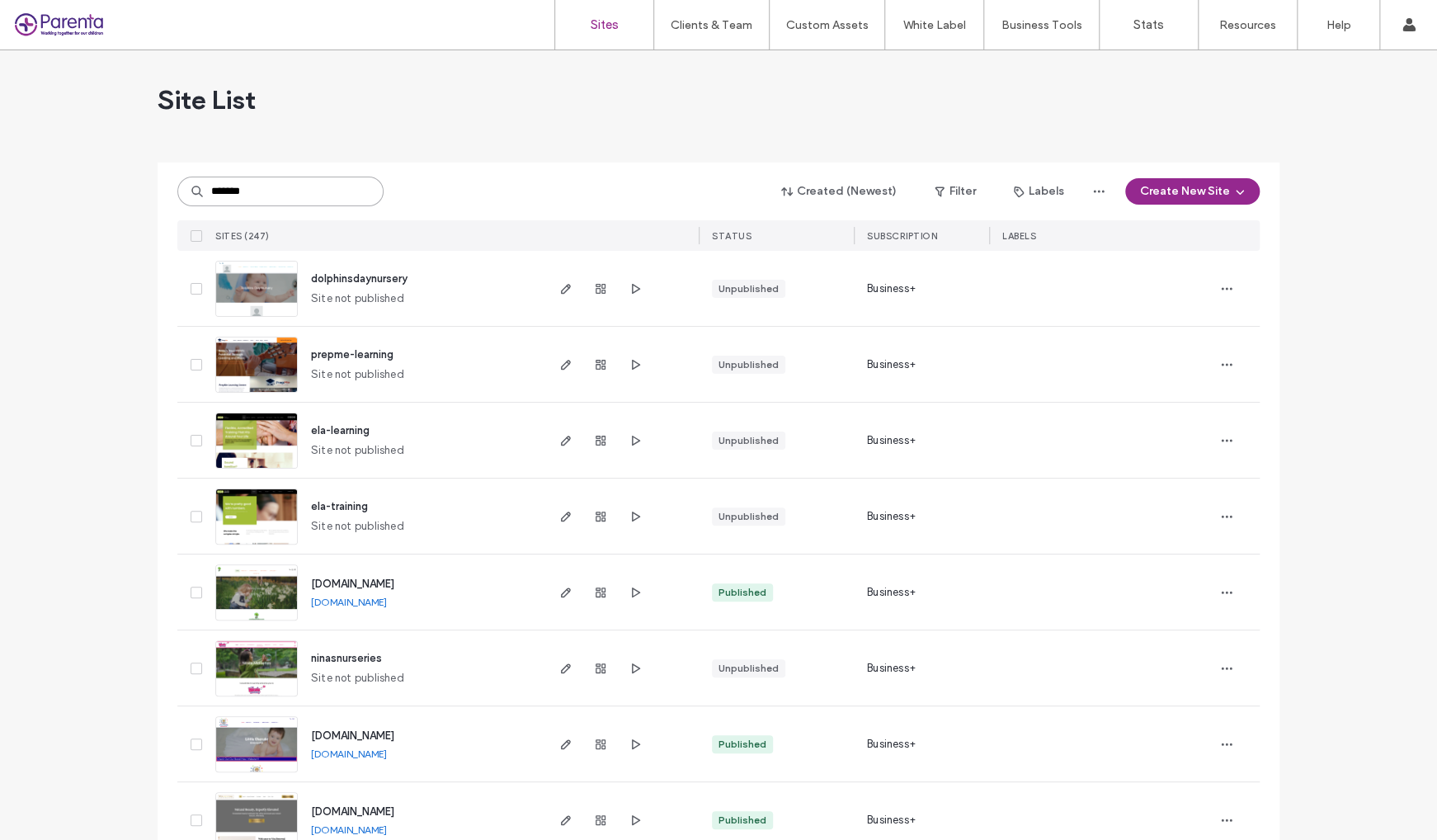
type input "********"
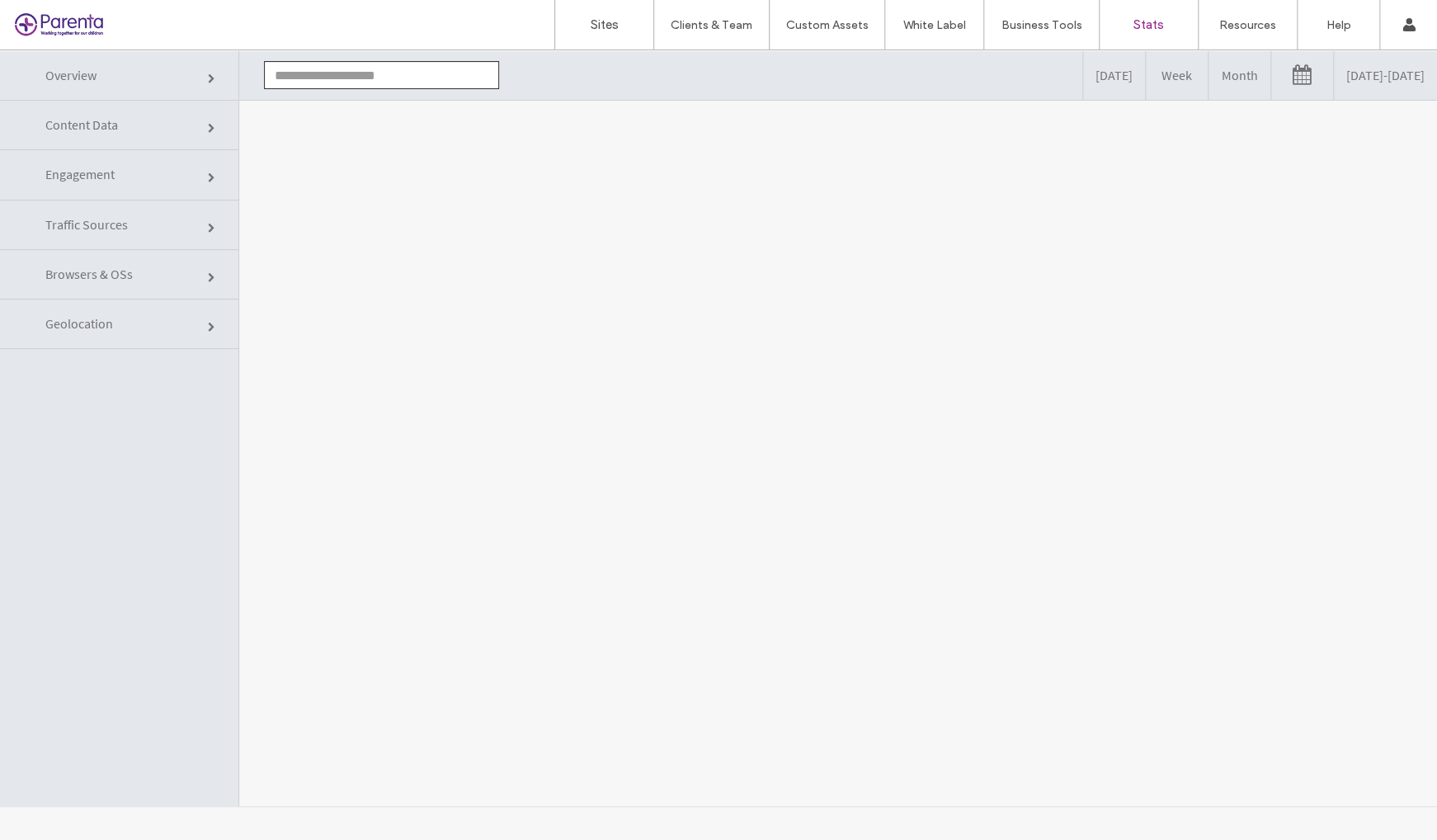
type input "**********"
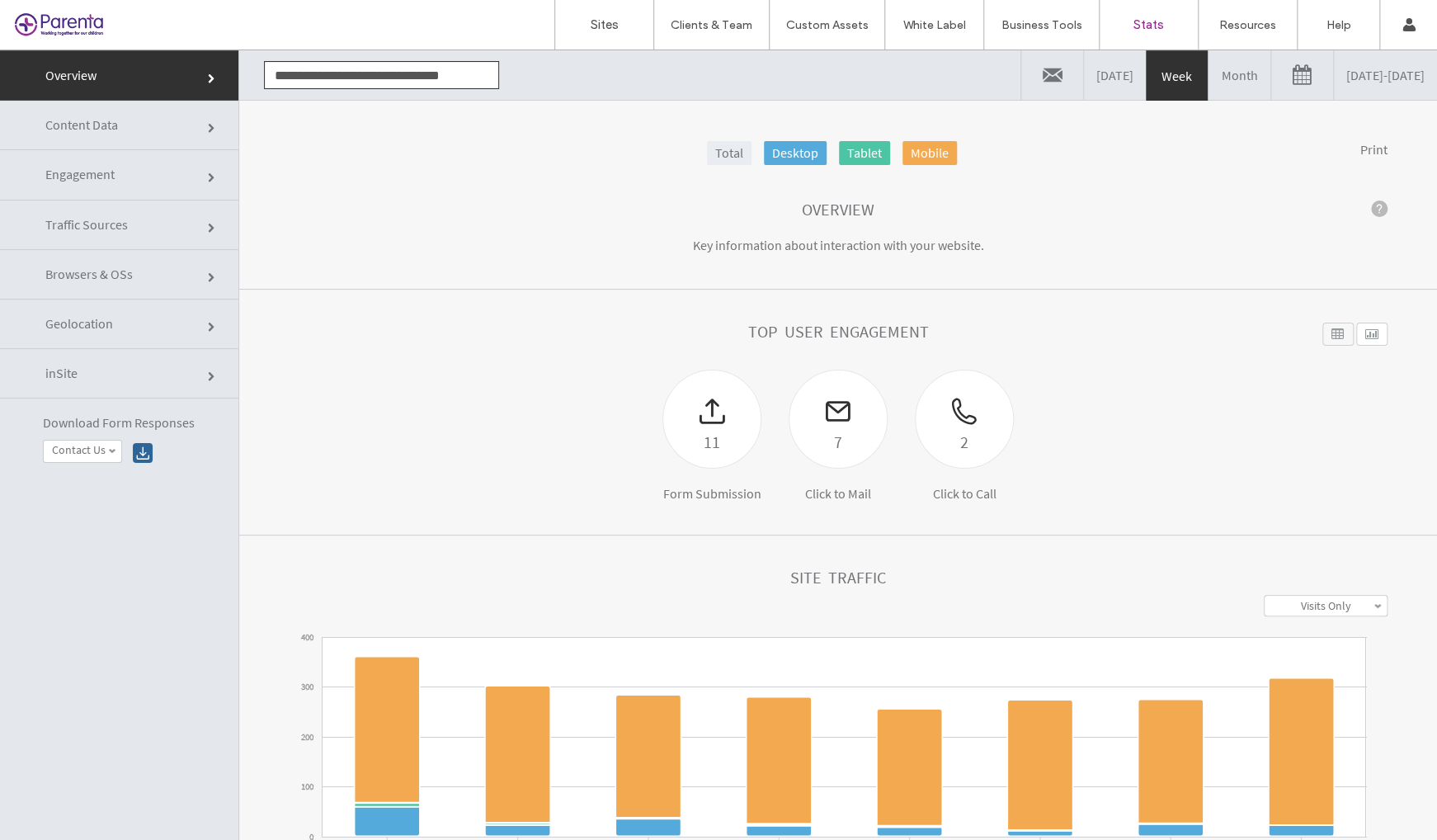
click at [1209, 80] on link "Month" at bounding box center [1240, 75] width 62 height 50
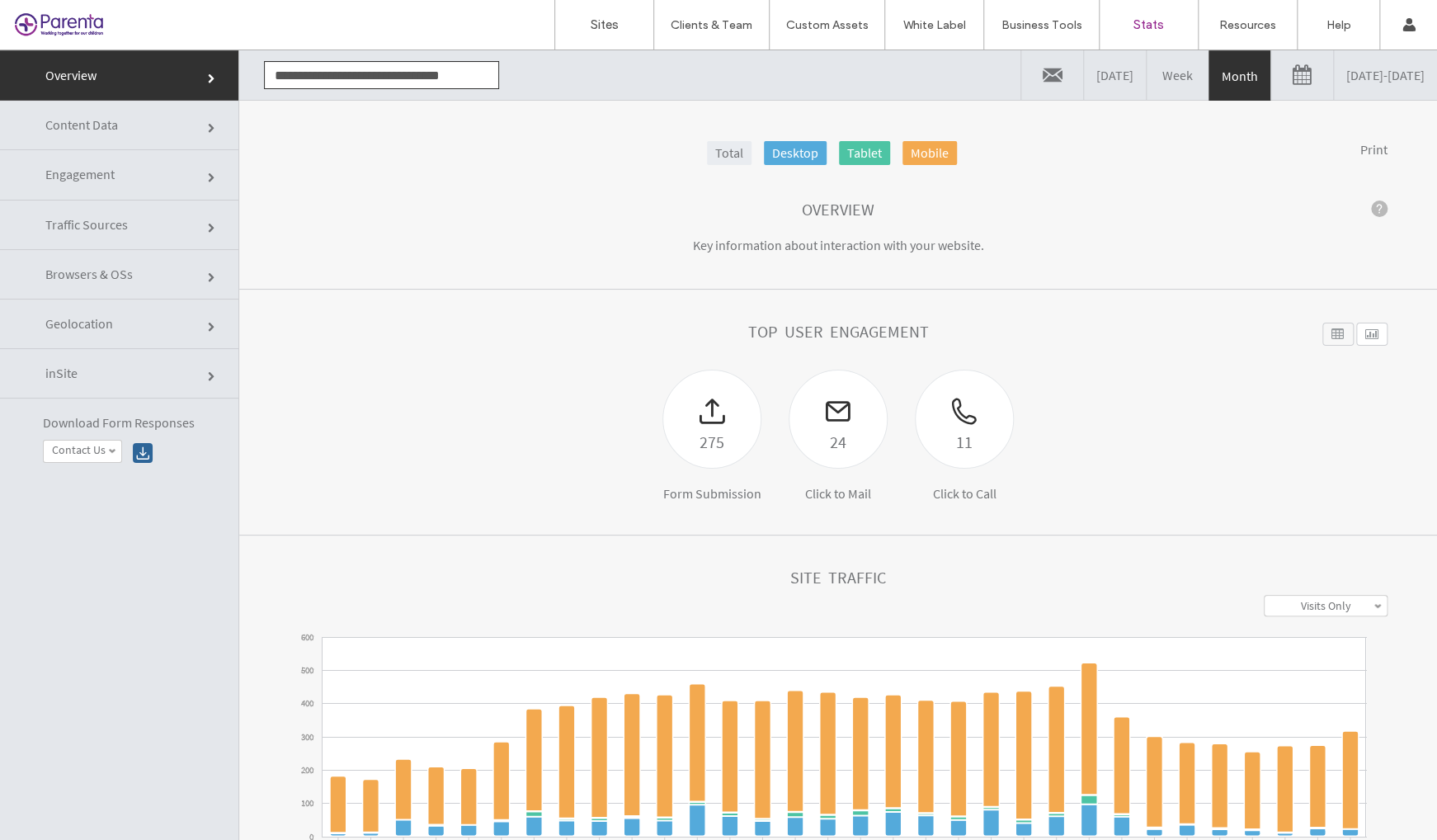
drag, startPoint x: 1188, startPoint y: 439, endPoint x: 1129, endPoint y: 426, distance: 60.4
click div "275 Form Submission 24 Click to Mail 11 Click to Call"
click div "275"
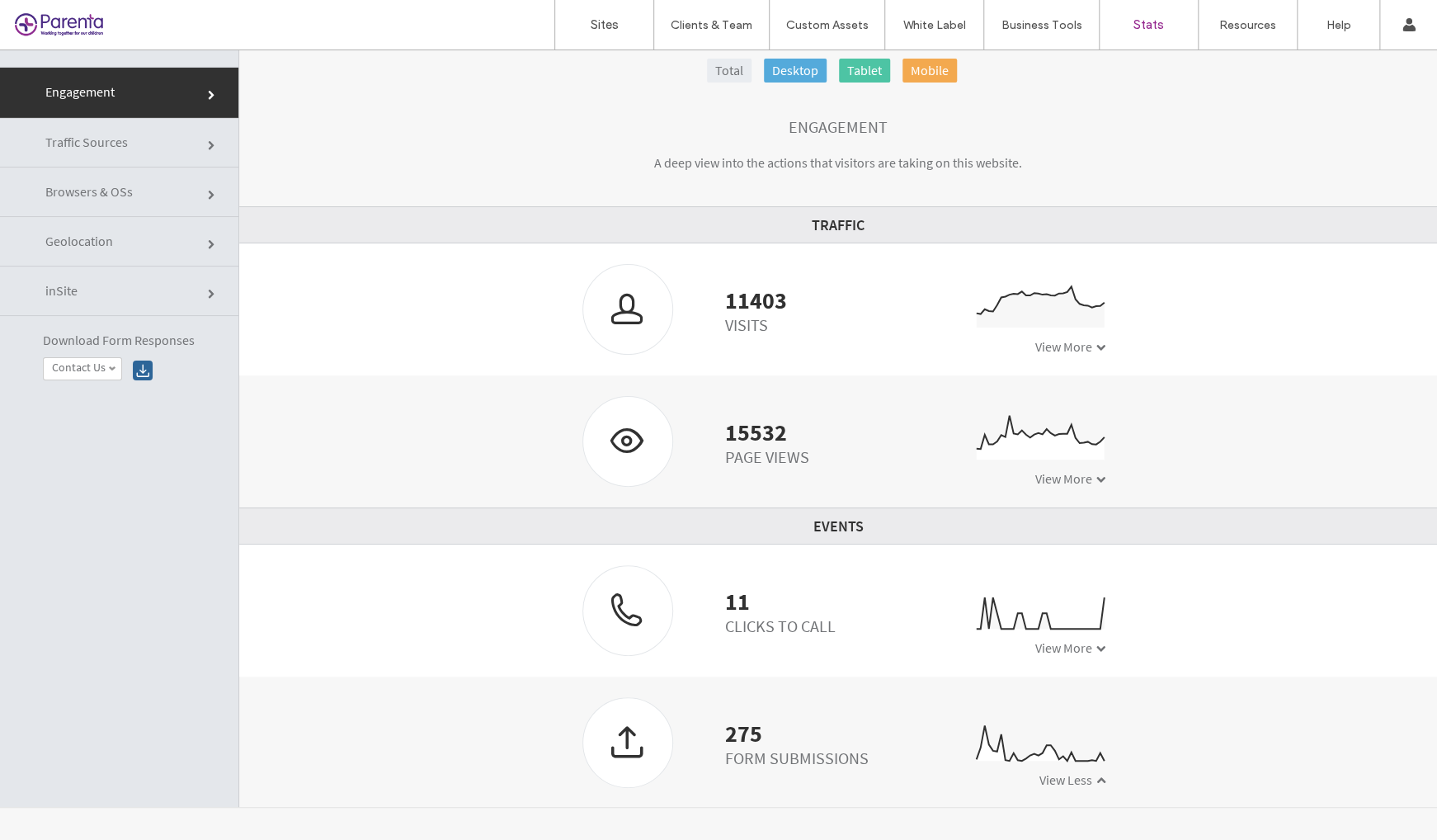
drag, startPoint x: 730, startPoint y: 745, endPoint x: 824, endPoint y: 746, distance: 94.0
click at [730, 747] on div "Form Submissions" at bounding box center [797, 757] width 143 height 20
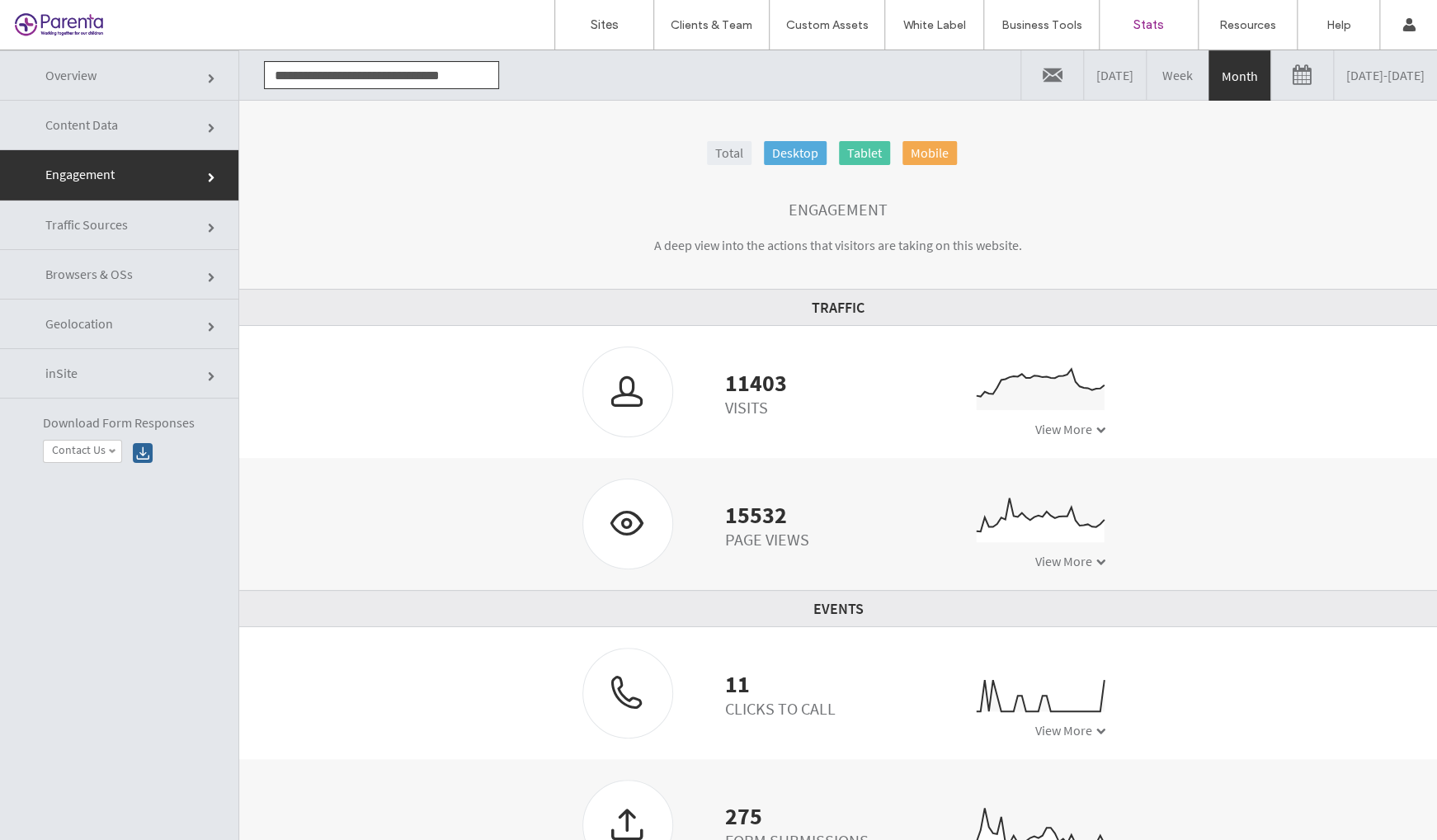
click link "inSite"
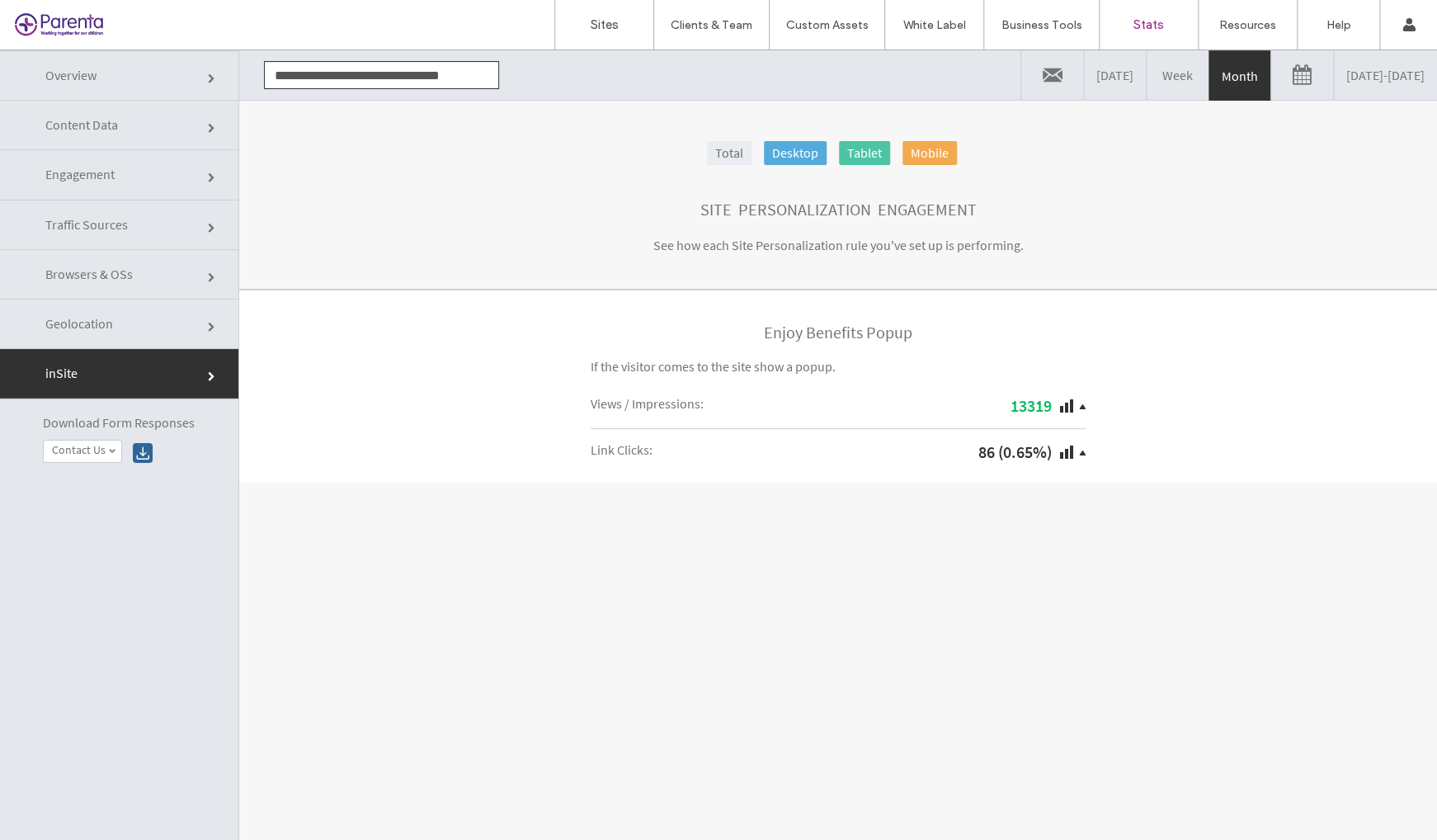
click link "Overview"
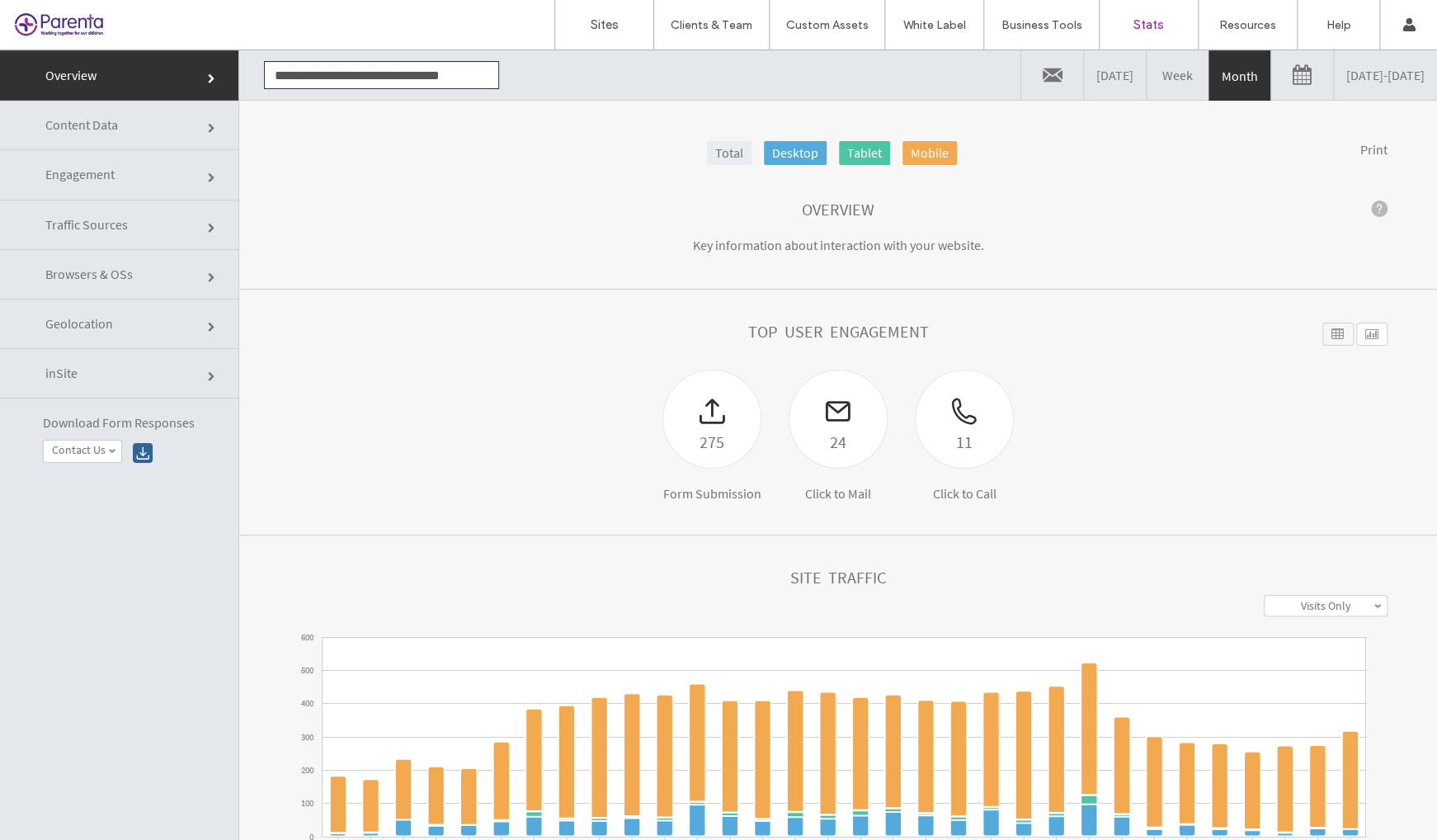
click link "Content Data"
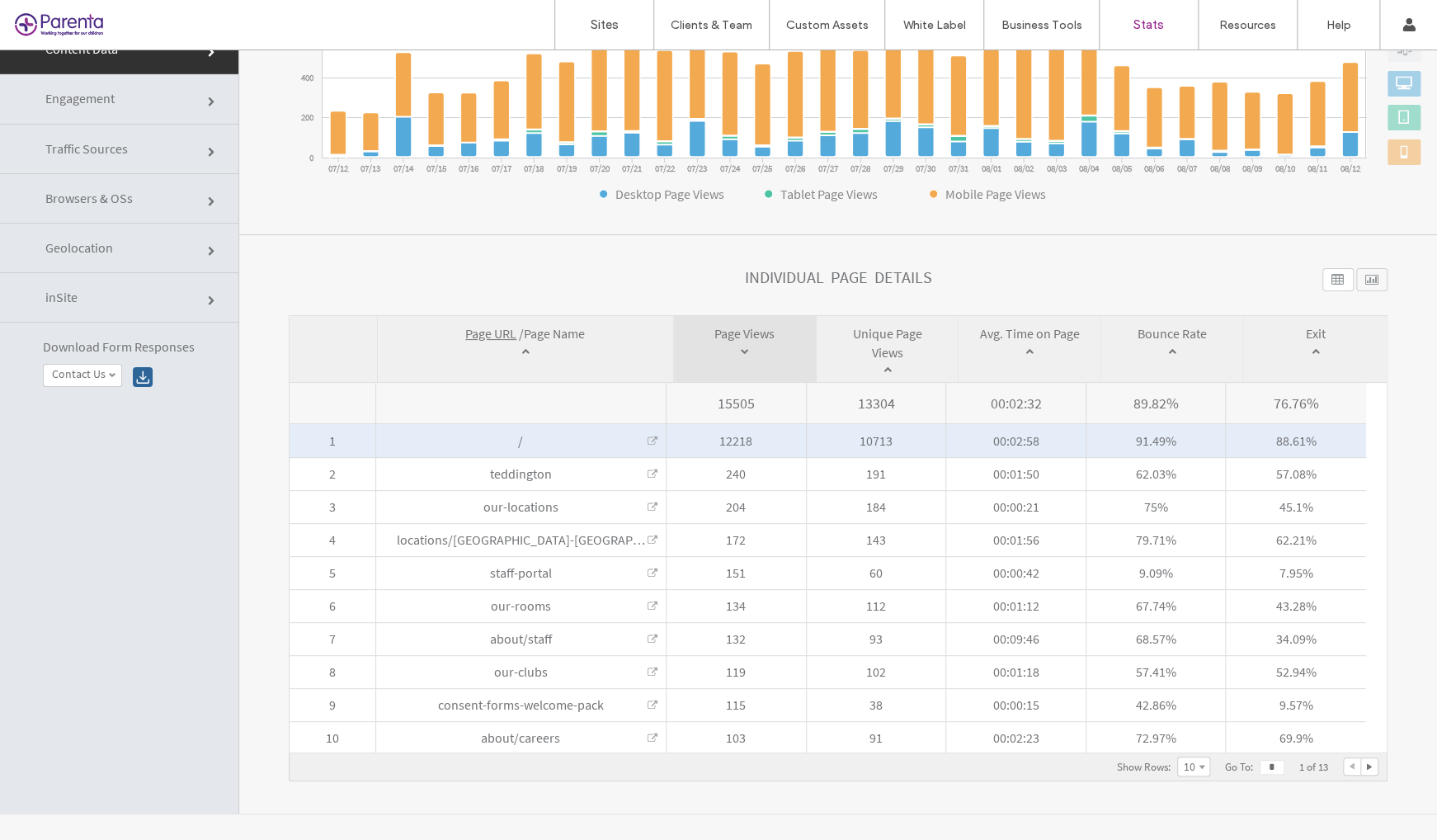
scroll to position [82, 0]
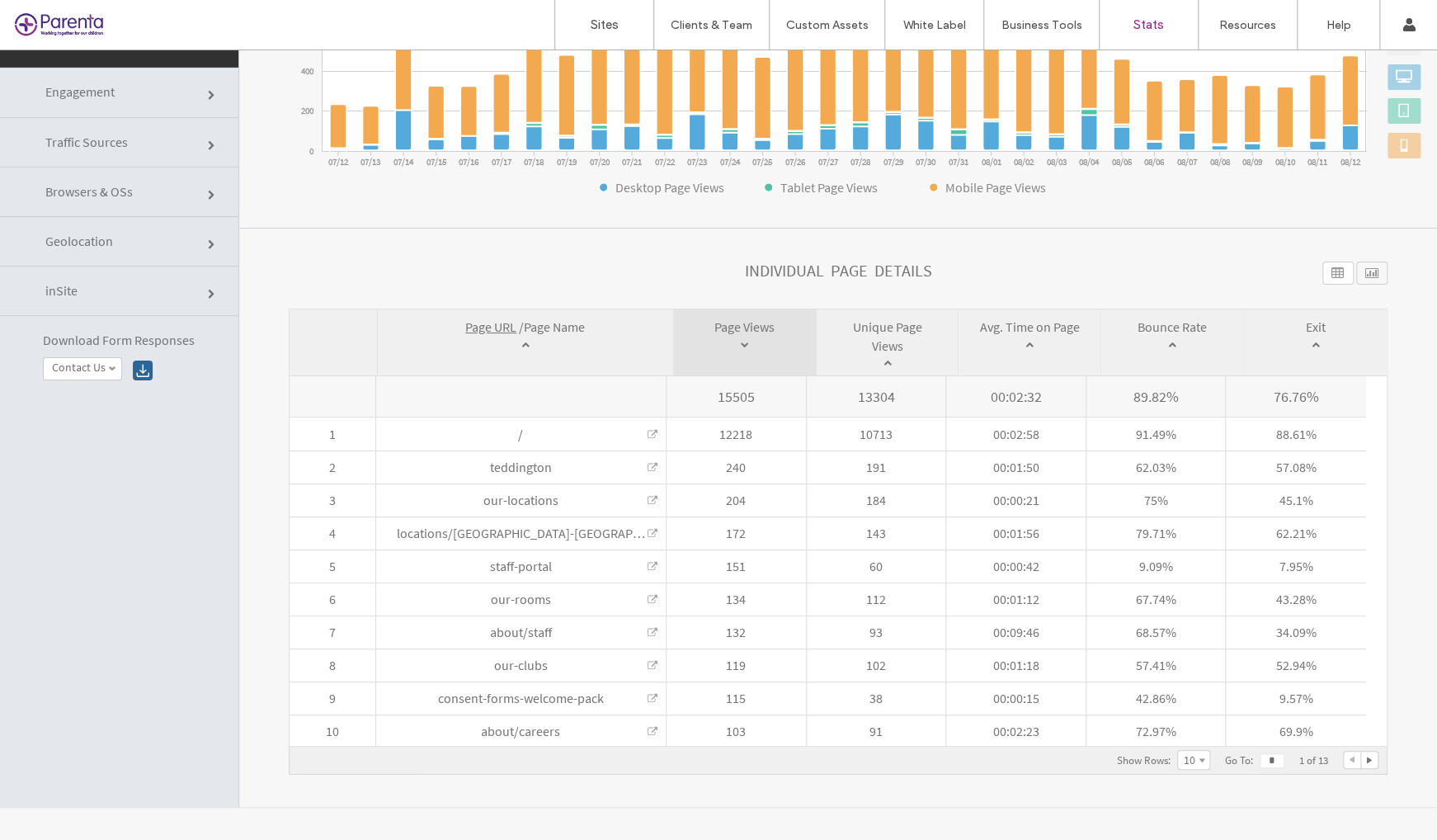
click link "Engagement"
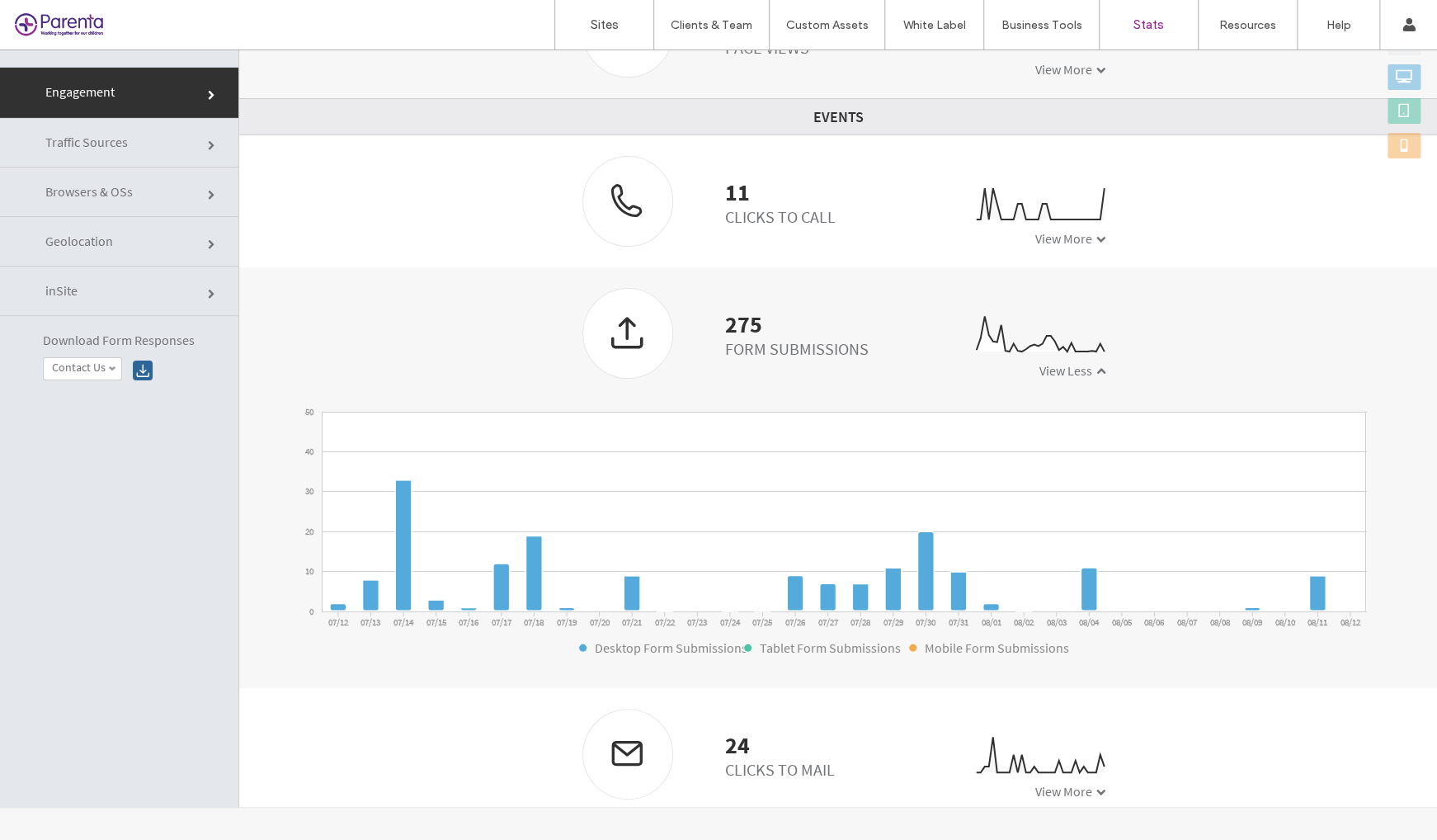
scroll to position [420, 0]
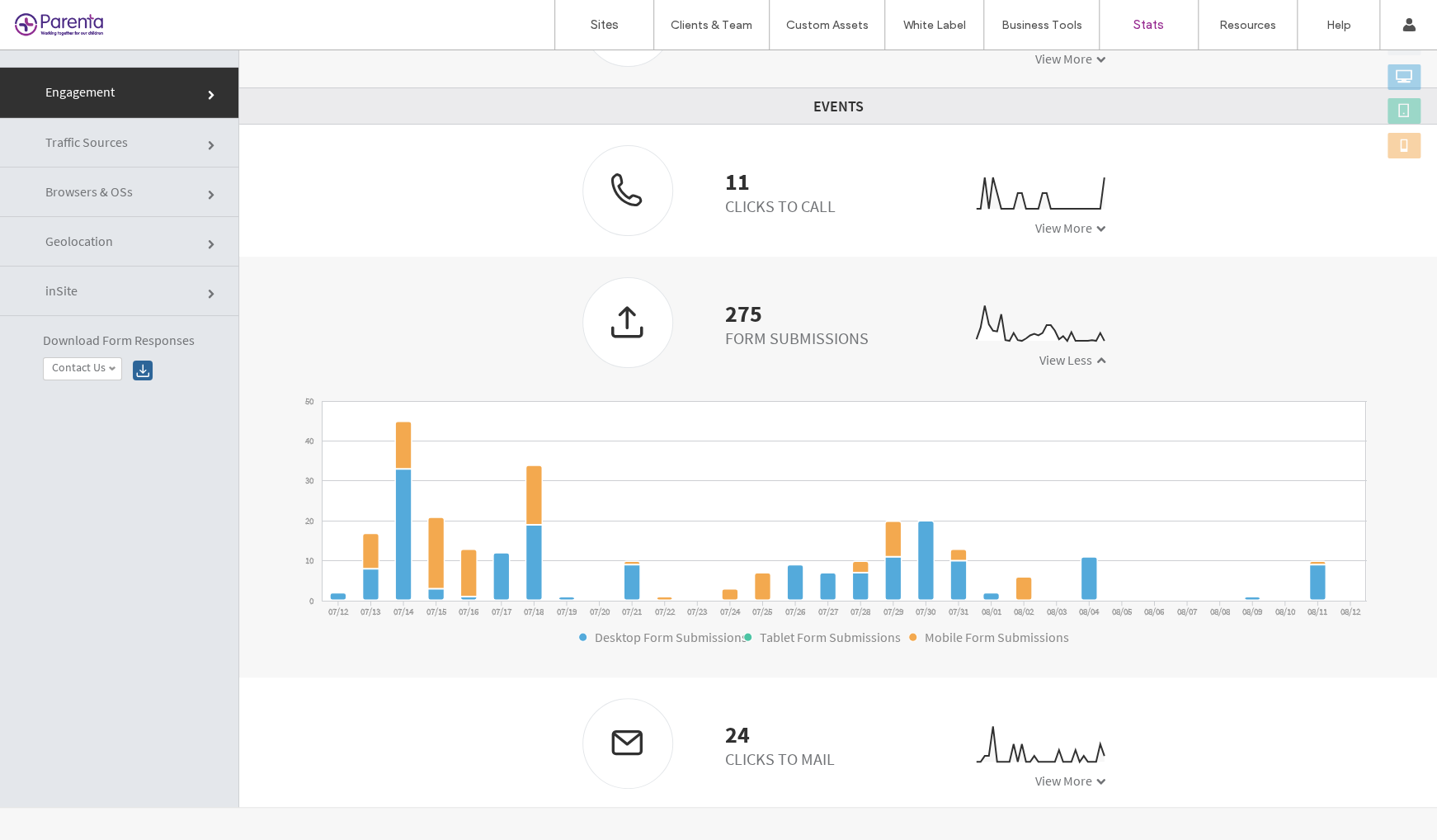
click at [627, 755] on div at bounding box center [628, 742] width 89 height 88
click at [612, 322] on div at bounding box center [628, 321] width 89 height 88
click at [612, 321] on div at bounding box center [628, 321] width 89 height 88
click at [821, 327] on div "Form Submissions" at bounding box center [797, 337] width 143 height 20
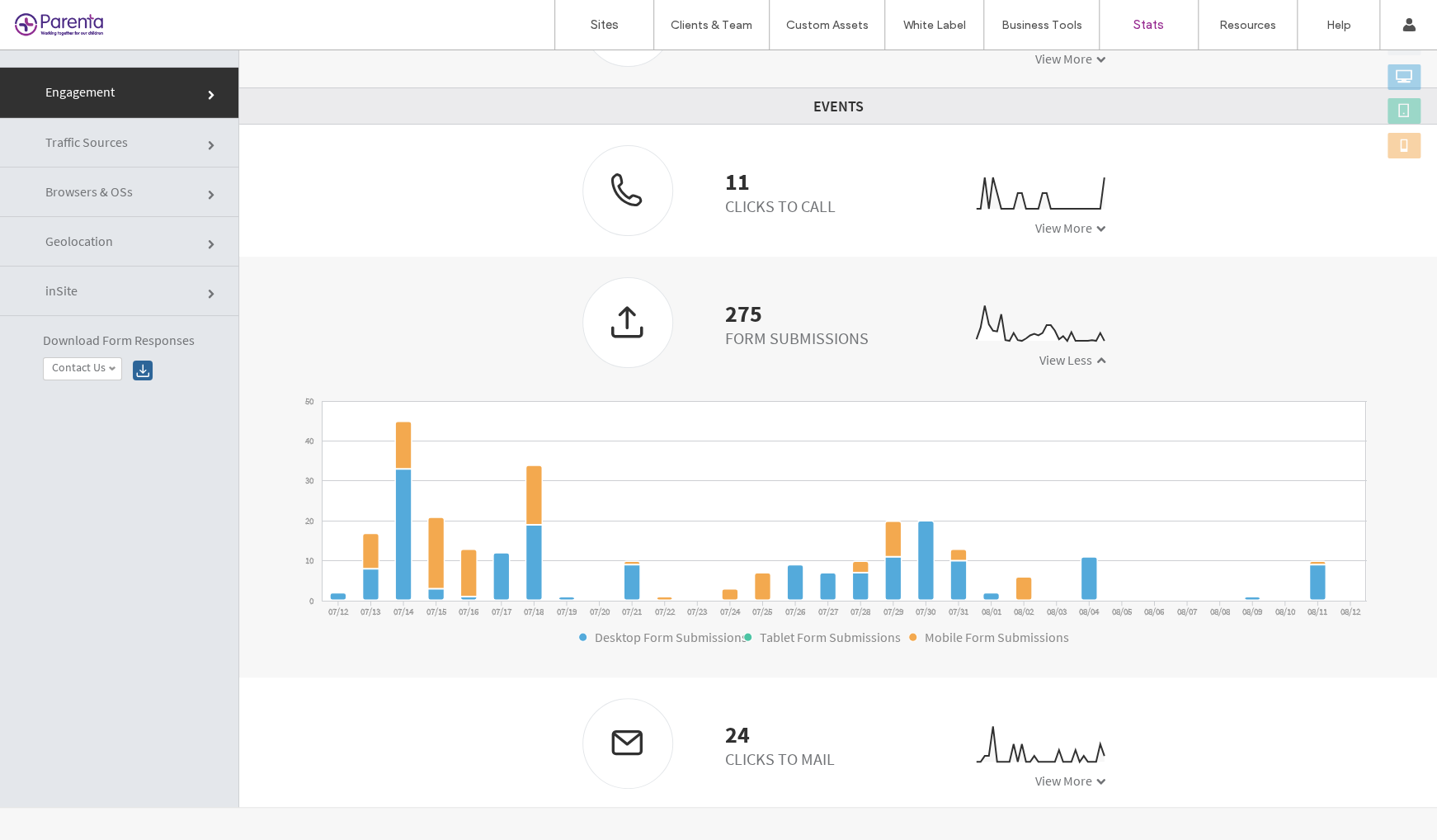
drag, startPoint x: 789, startPoint y: 331, endPoint x: 1000, endPoint y: 336, distance: 211.1
click at [790, 331] on div "Form Submissions" at bounding box center [797, 337] width 143 height 20
click at [1000, 336] on icon at bounding box center [1041, 324] width 128 height 35
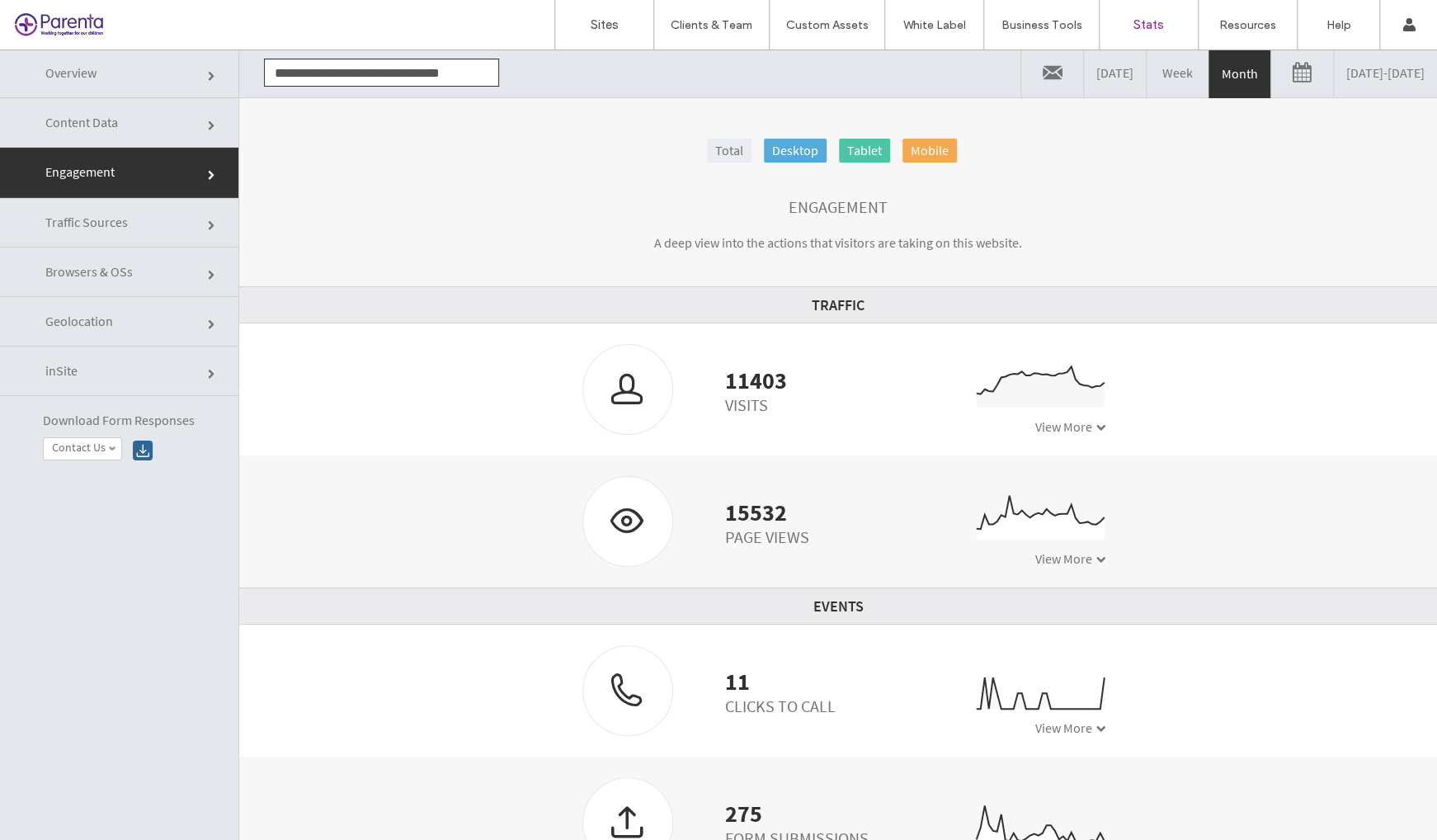
scroll to position [0, 0]
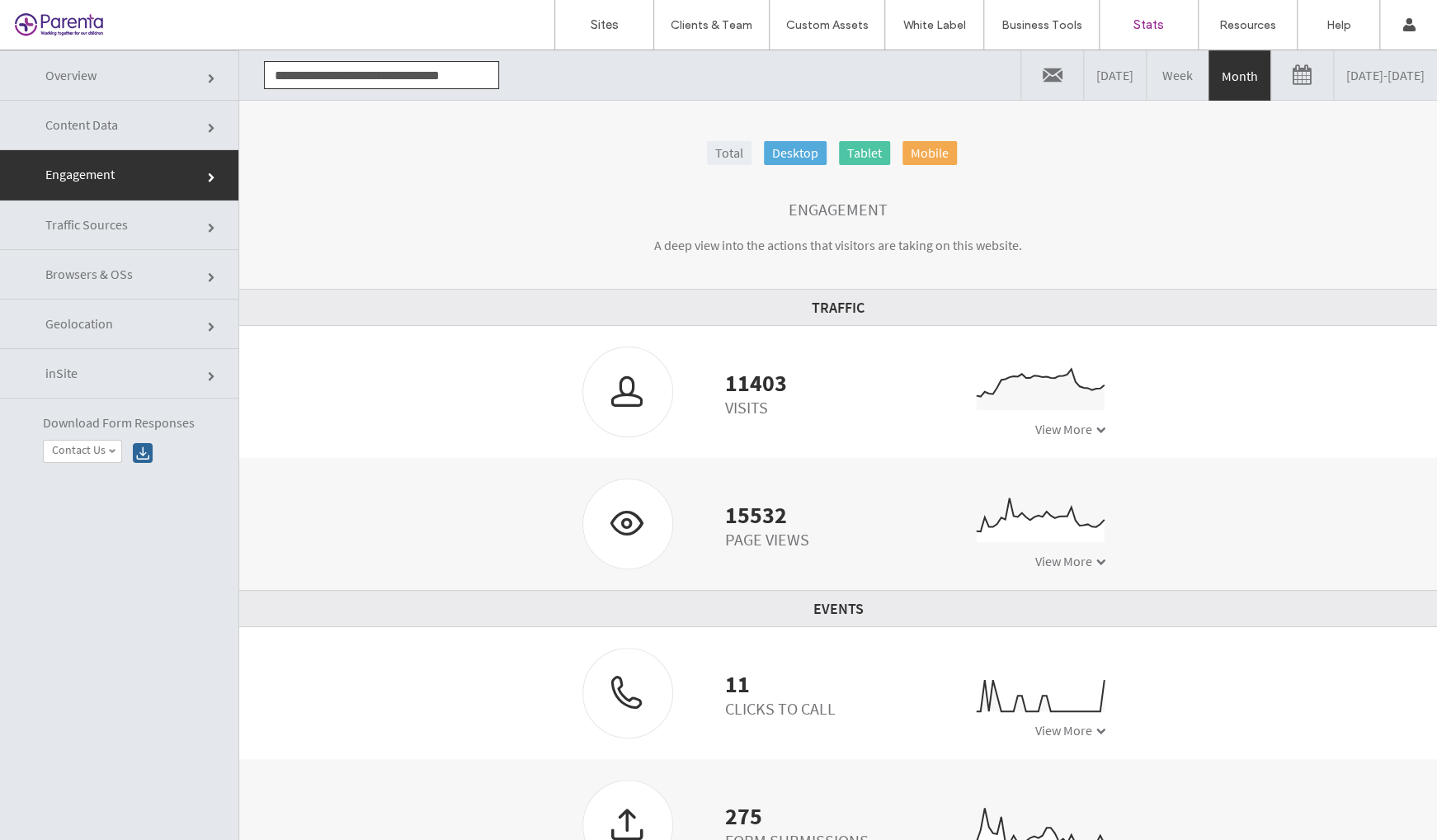
click link "Traffic Sources"
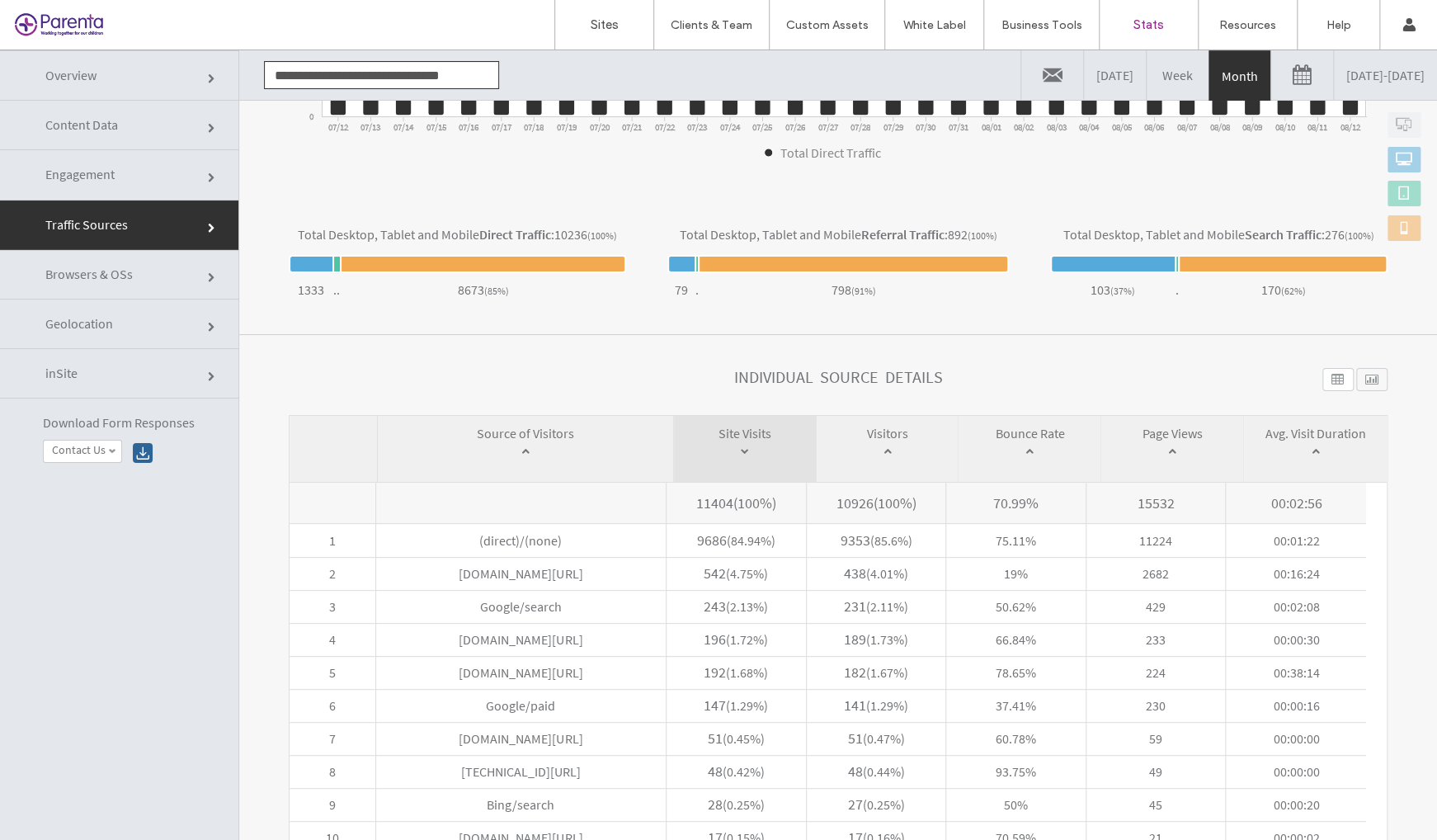
scroll to position [519, 0]
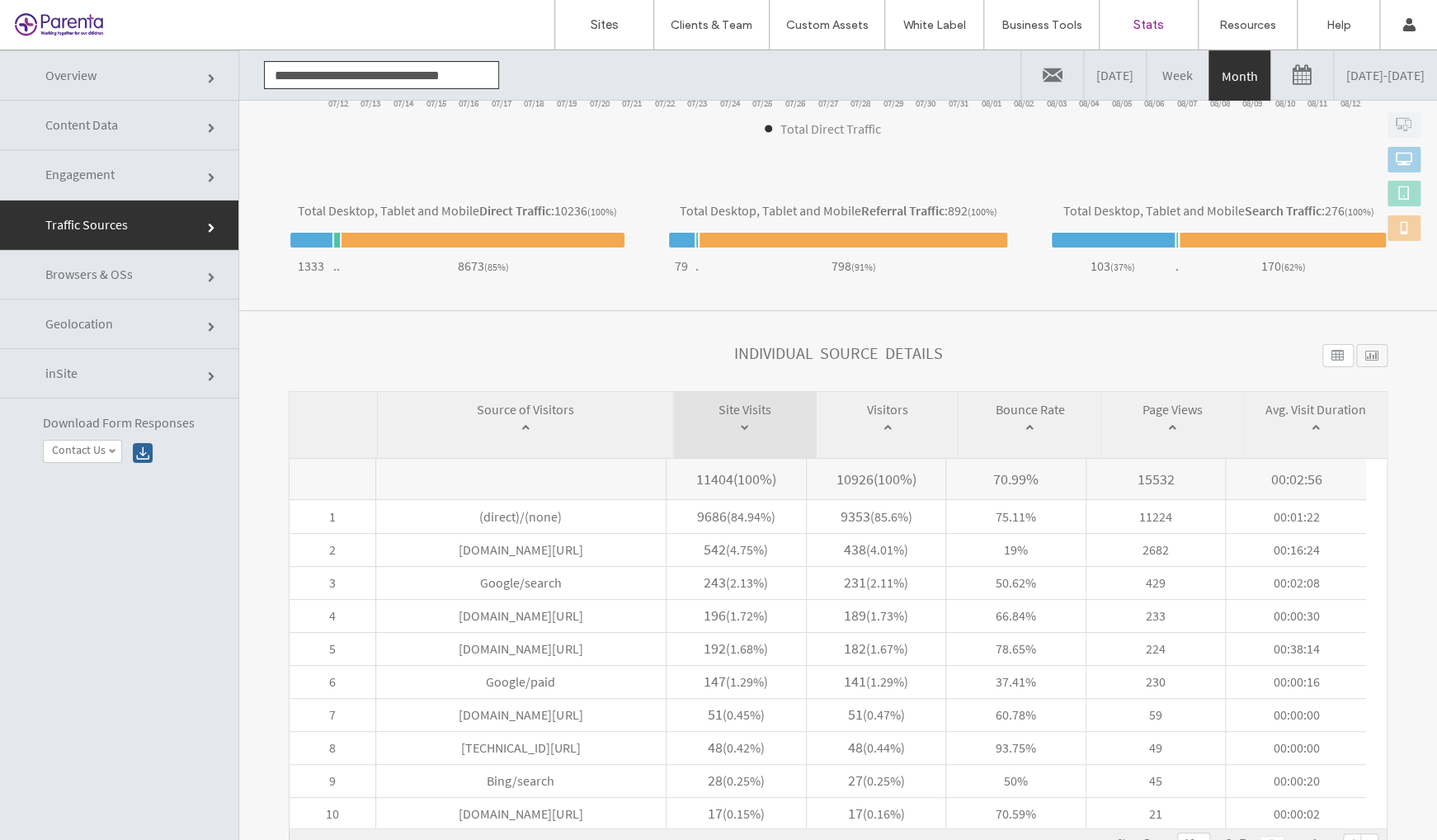
click link "Browsers & OSs"
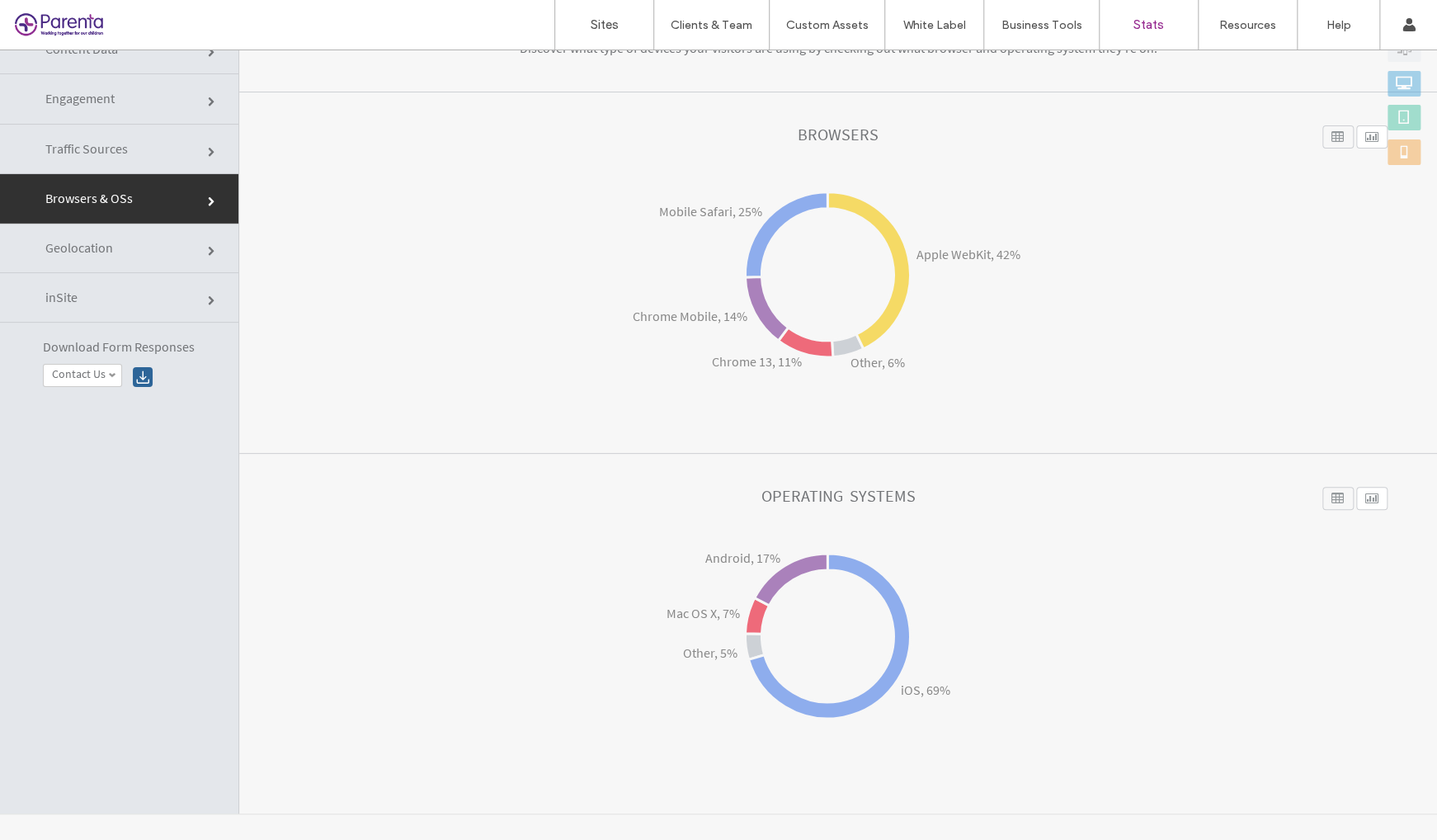
scroll to position [82, 0]
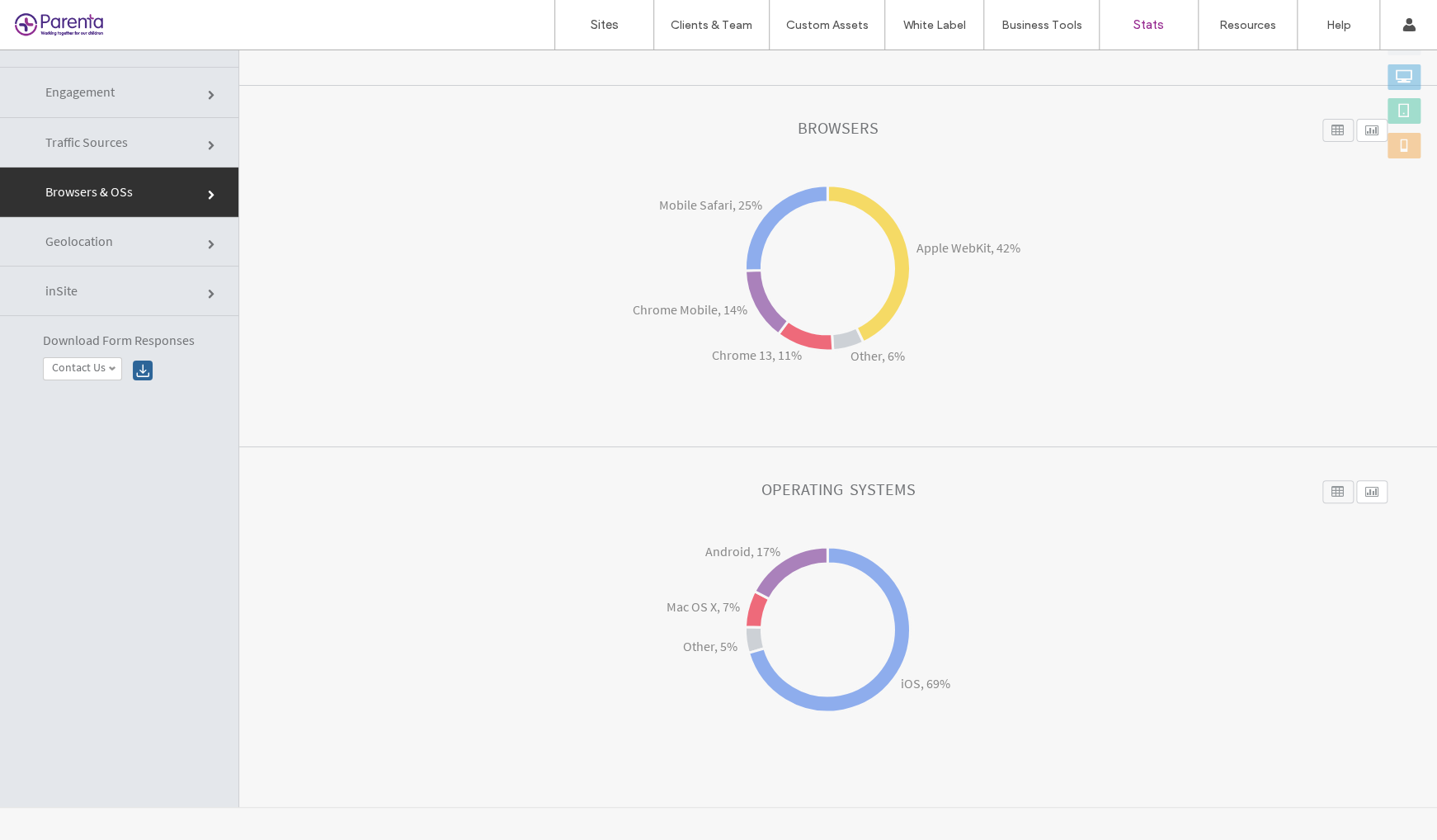
click link "Geolocation"
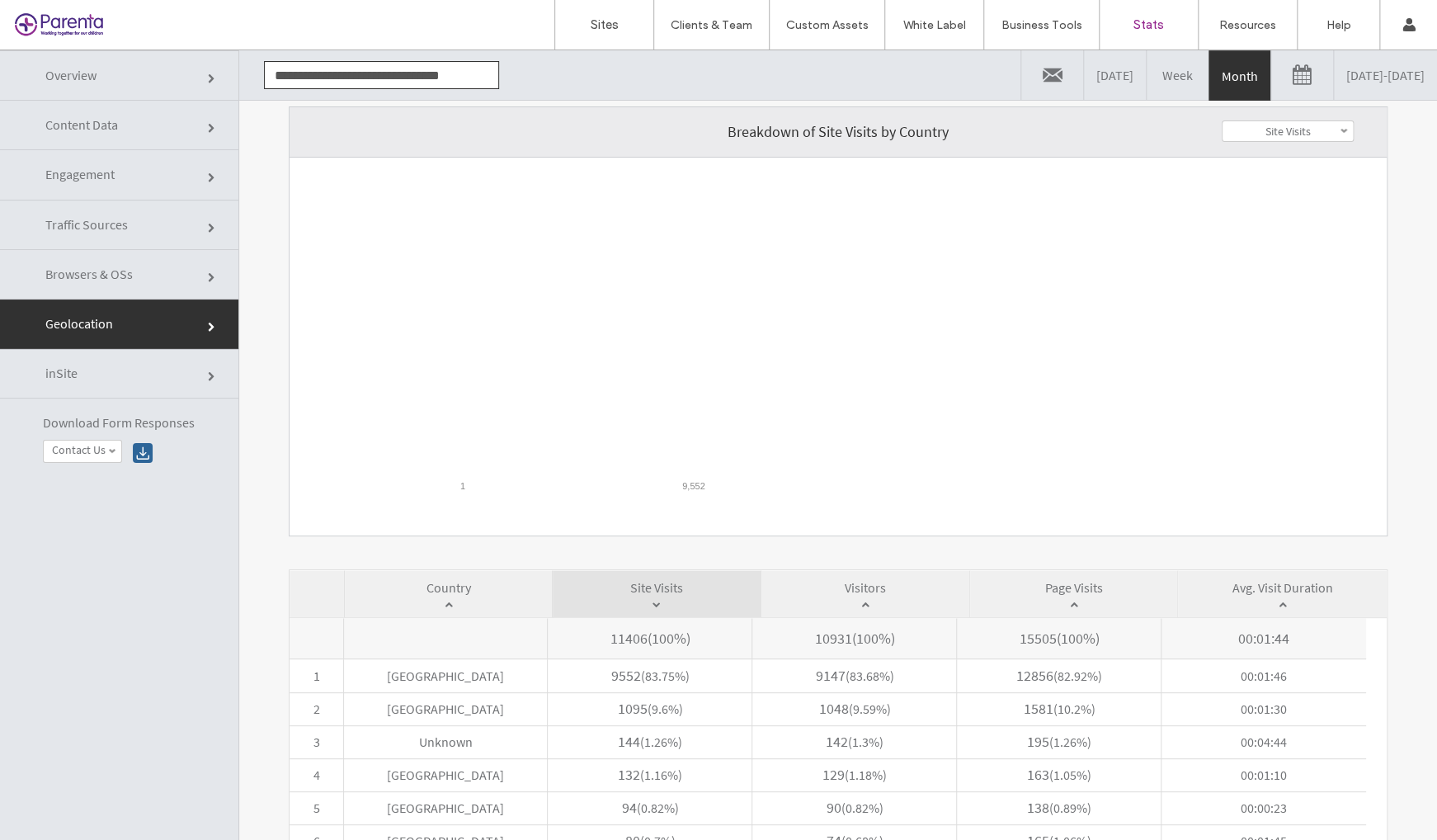
scroll to position [0, 0]
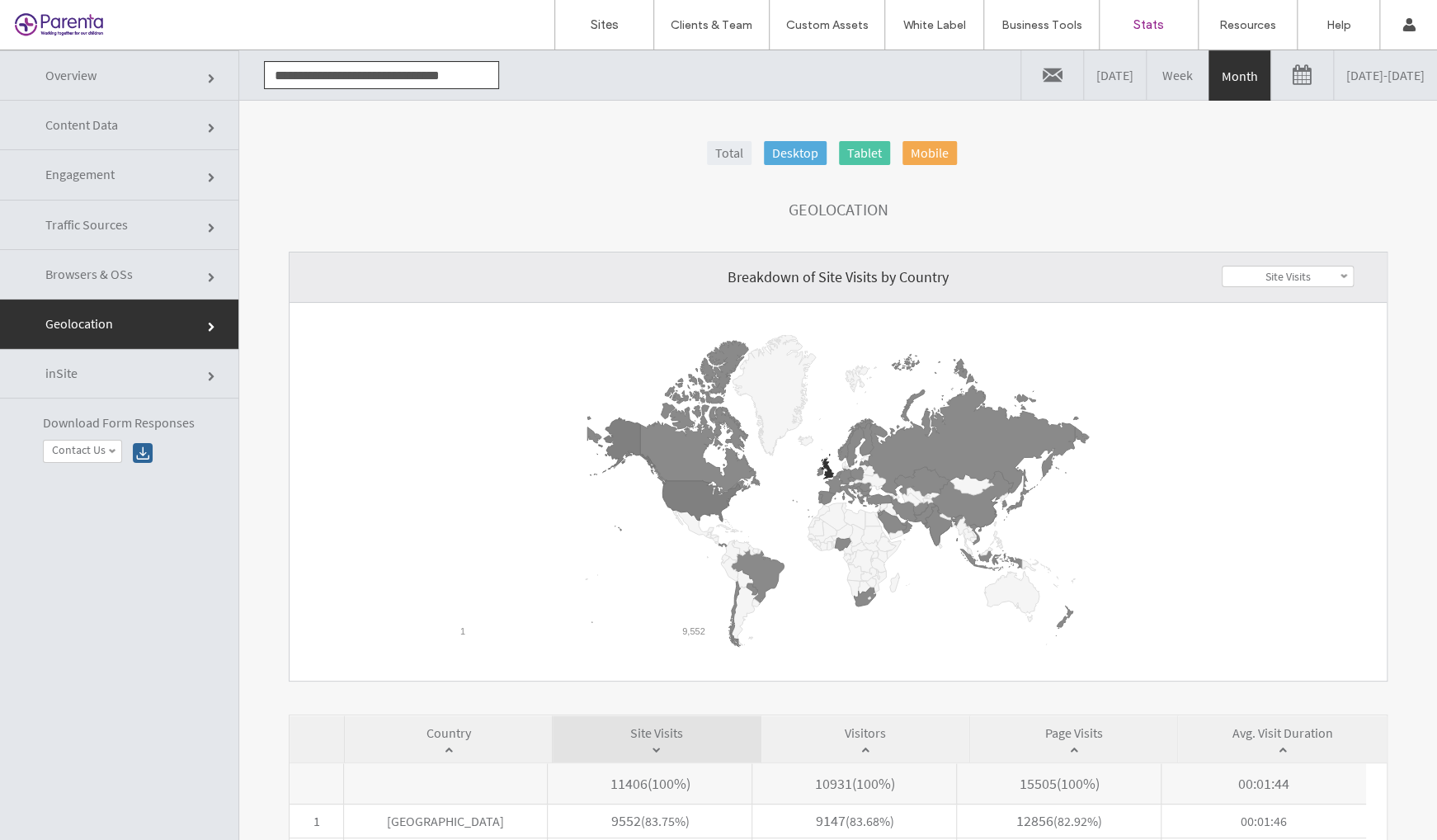
click link "Overview"
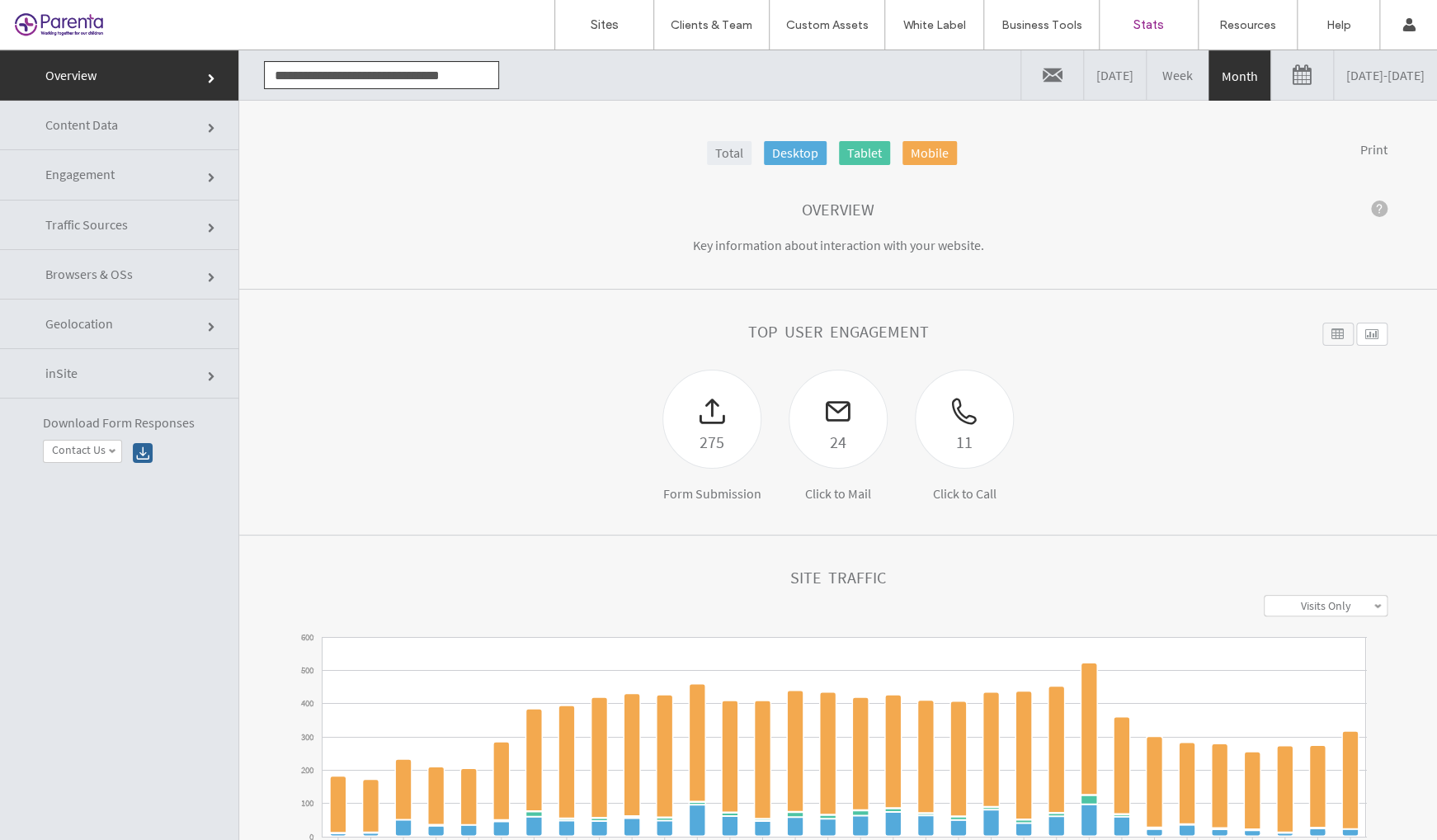
click div "275 Form Submission 24 Click to Mail 11 Click to Call"
drag, startPoint x: 722, startPoint y: 446, endPoint x: 608, endPoint y: 411, distance: 119.3
click div "275 Form Submission 24 Click to Mail 11 Click to Call"
click section "Top User Engagement 275 Form Submission 24 Click to Mail 11 Click to Call Widge…"
click div
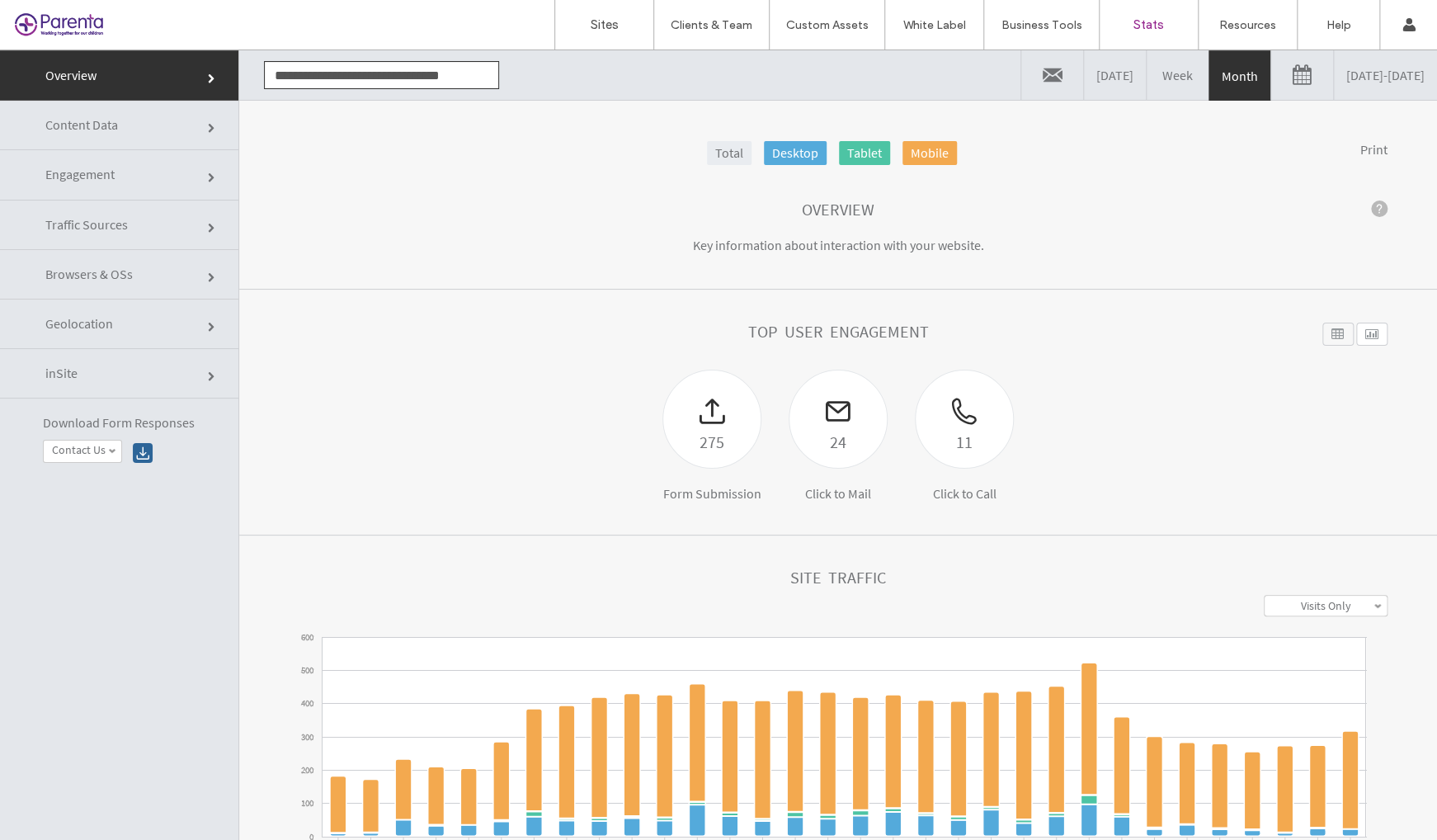
click div
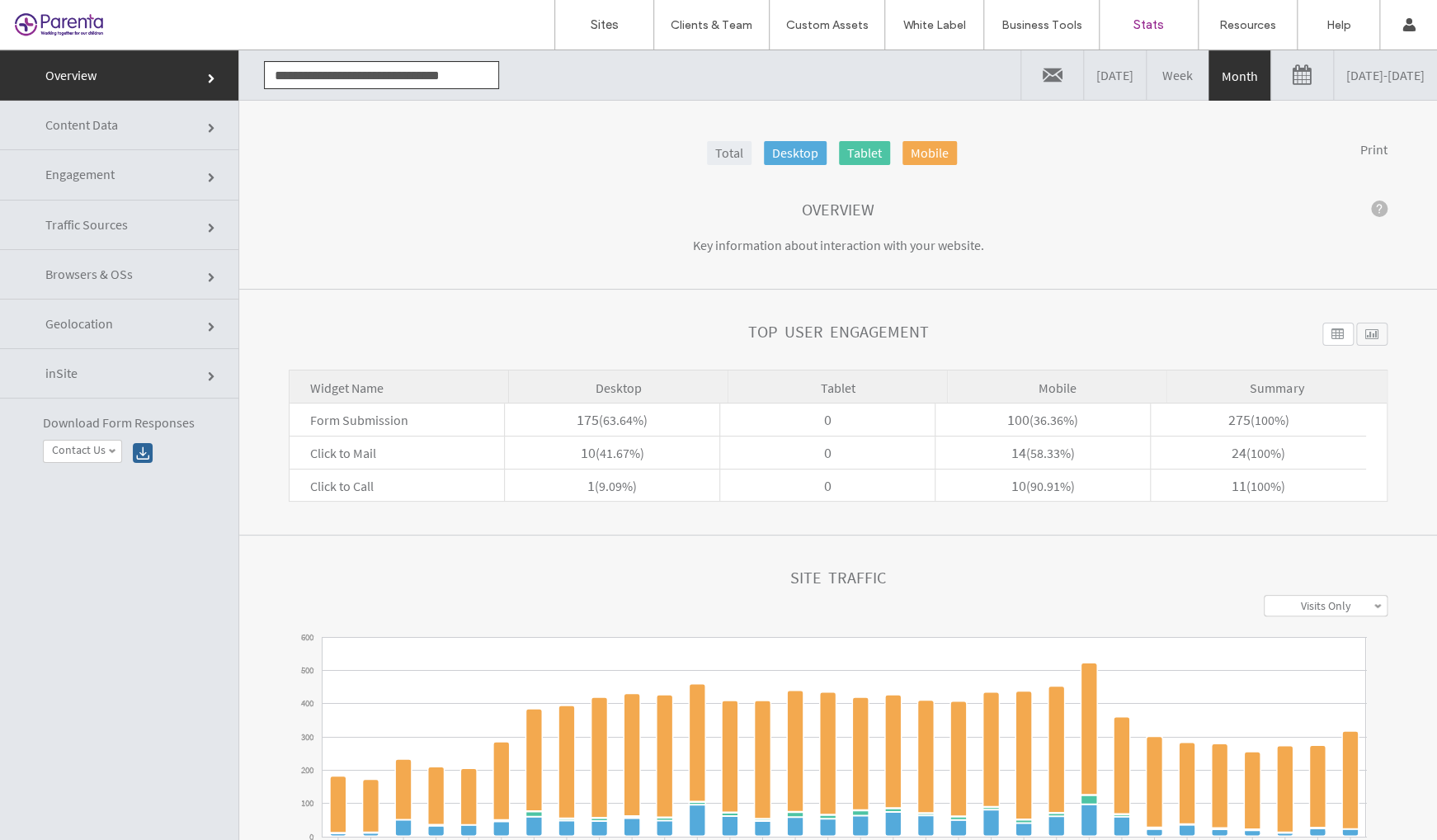
click div
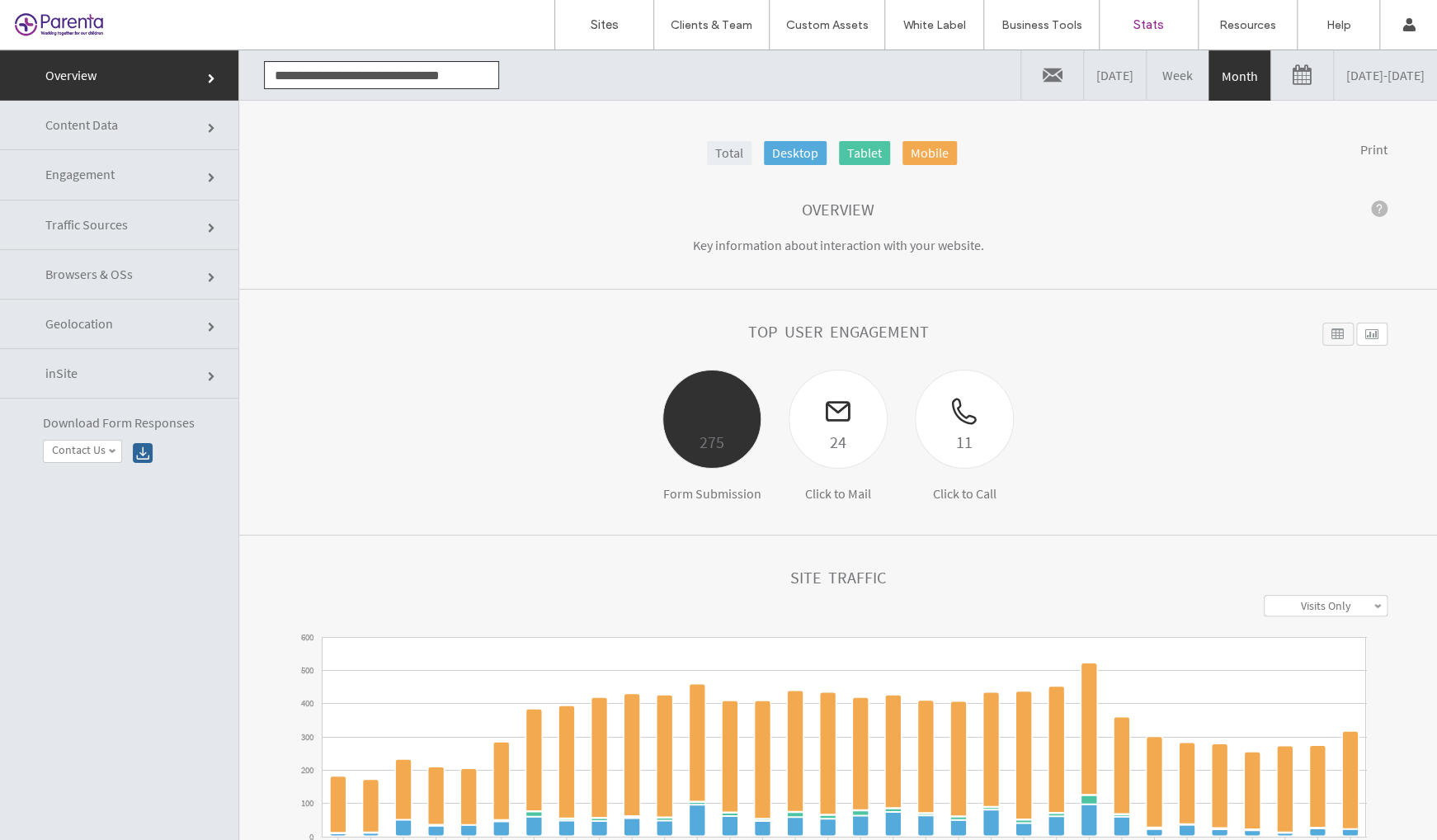
click at [692, 409] on div at bounding box center [712, 399] width 97 height 57
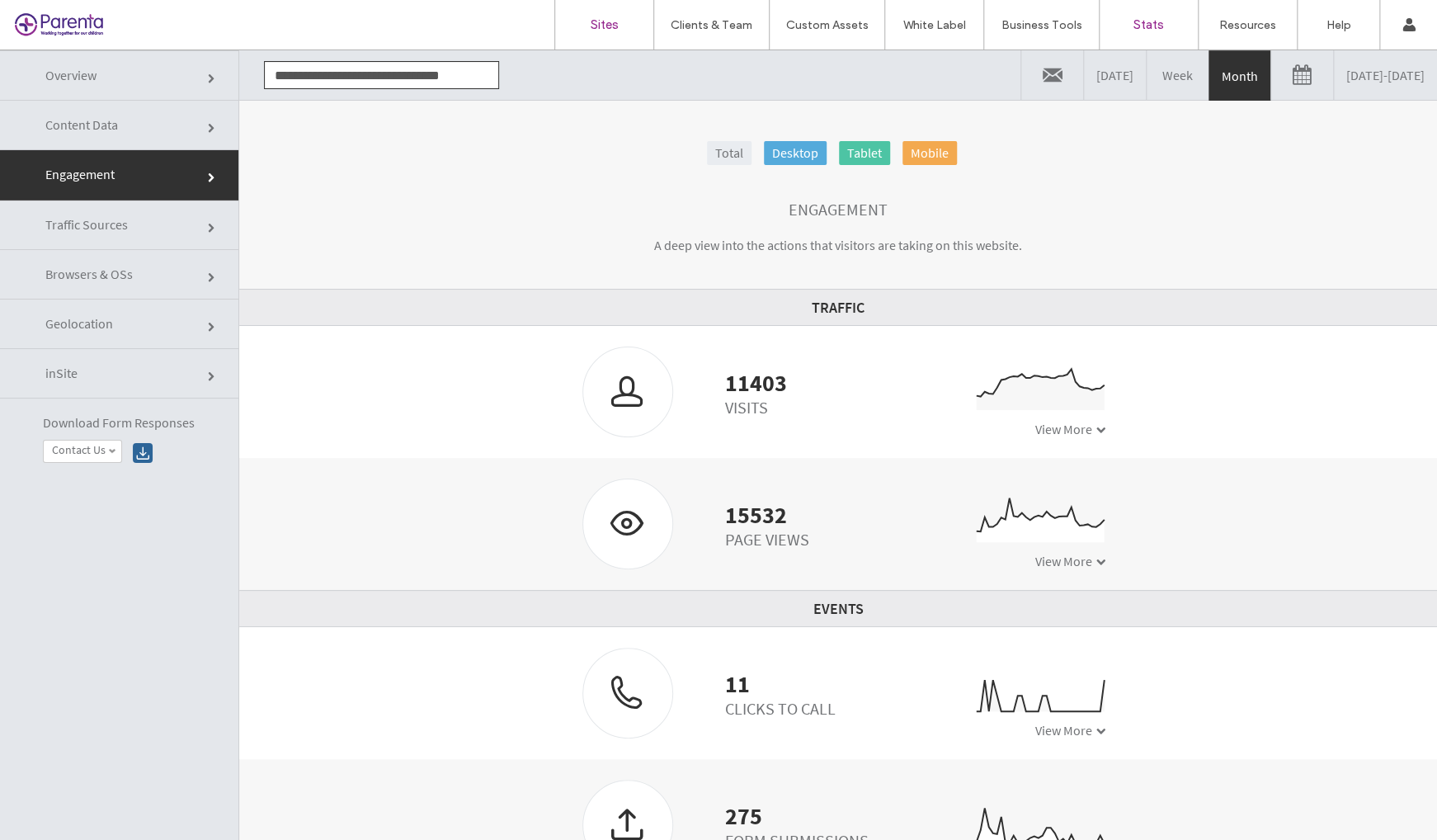
click at [592, 24] on label "Sites" at bounding box center [605, 25] width 28 height 15
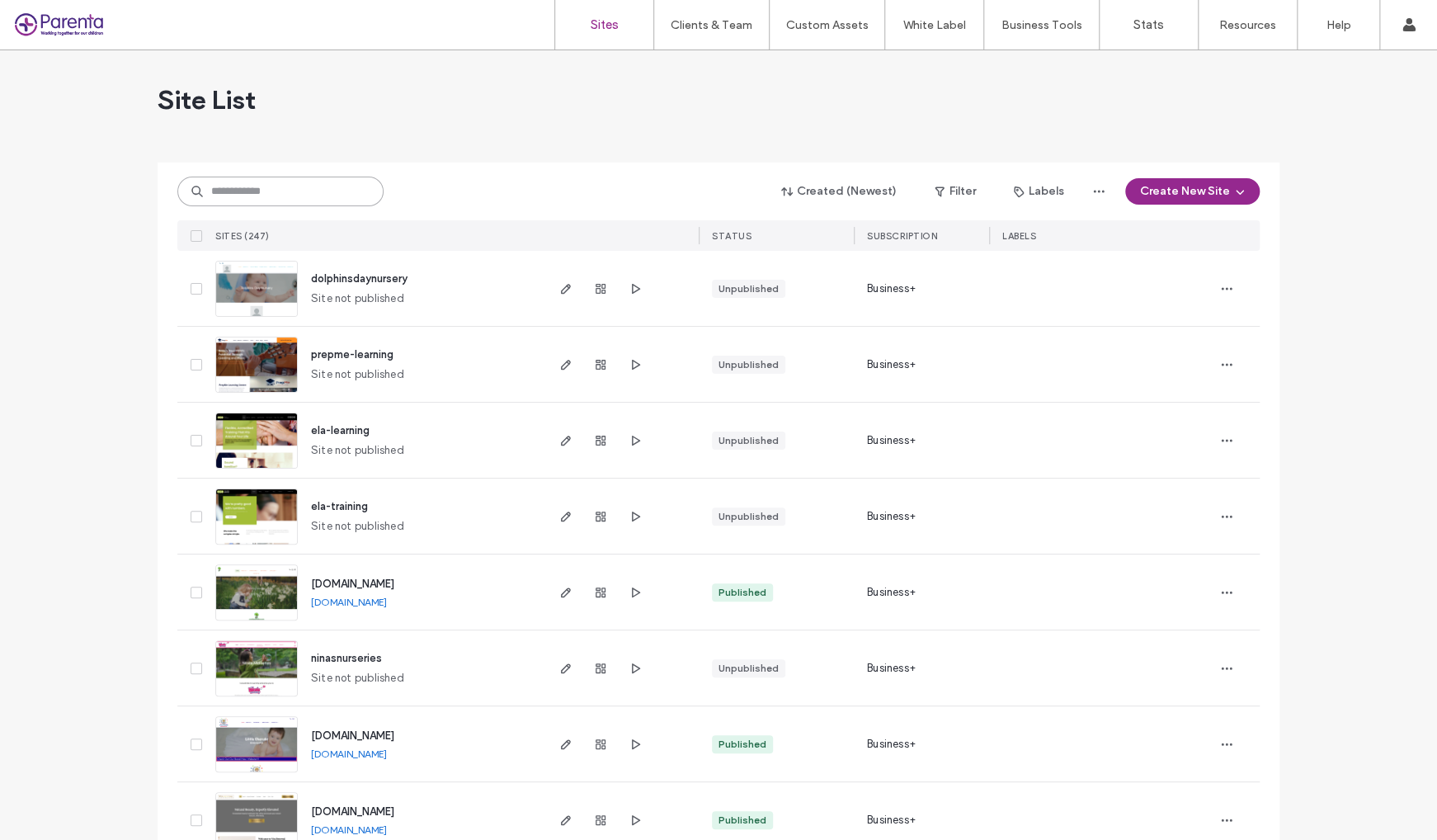
click at [298, 196] on input at bounding box center [280, 192] width 206 height 30
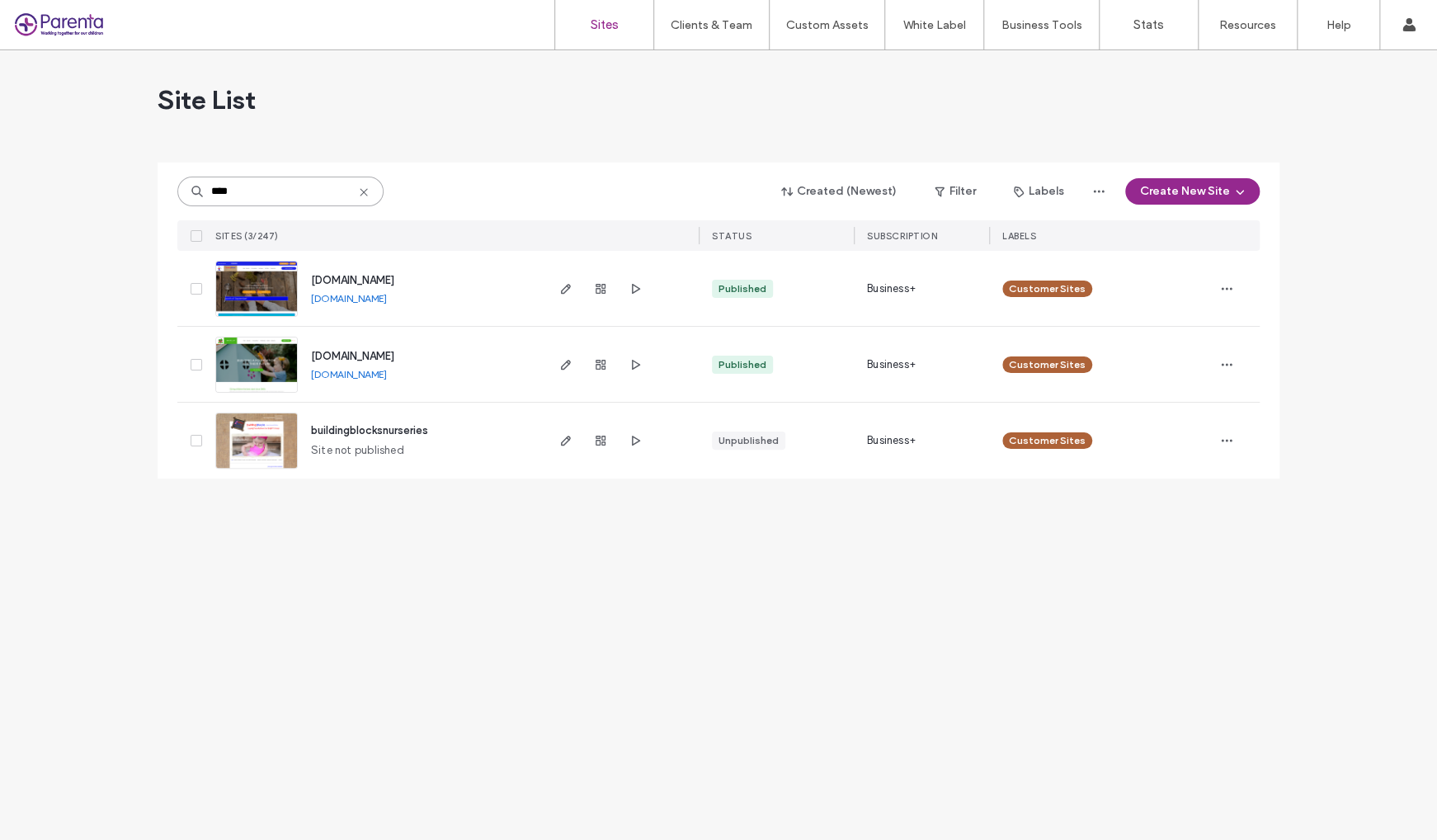
type input "****"
click at [394, 279] on span "www.buildingblocksnurseries.co.uk" at bounding box center [353, 280] width 83 height 12
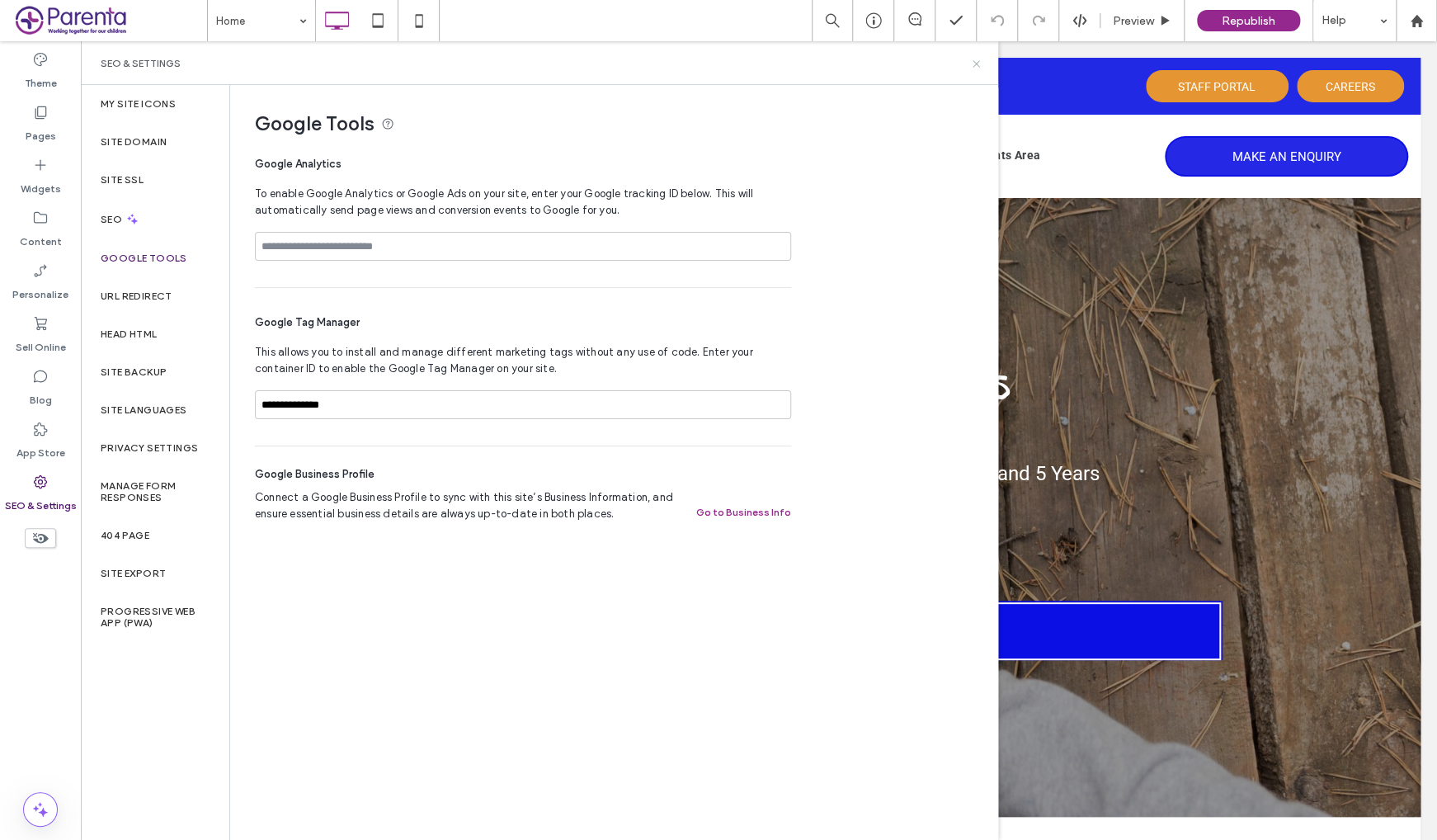
click at [972, 62] on icon at bounding box center [976, 64] width 12 height 12
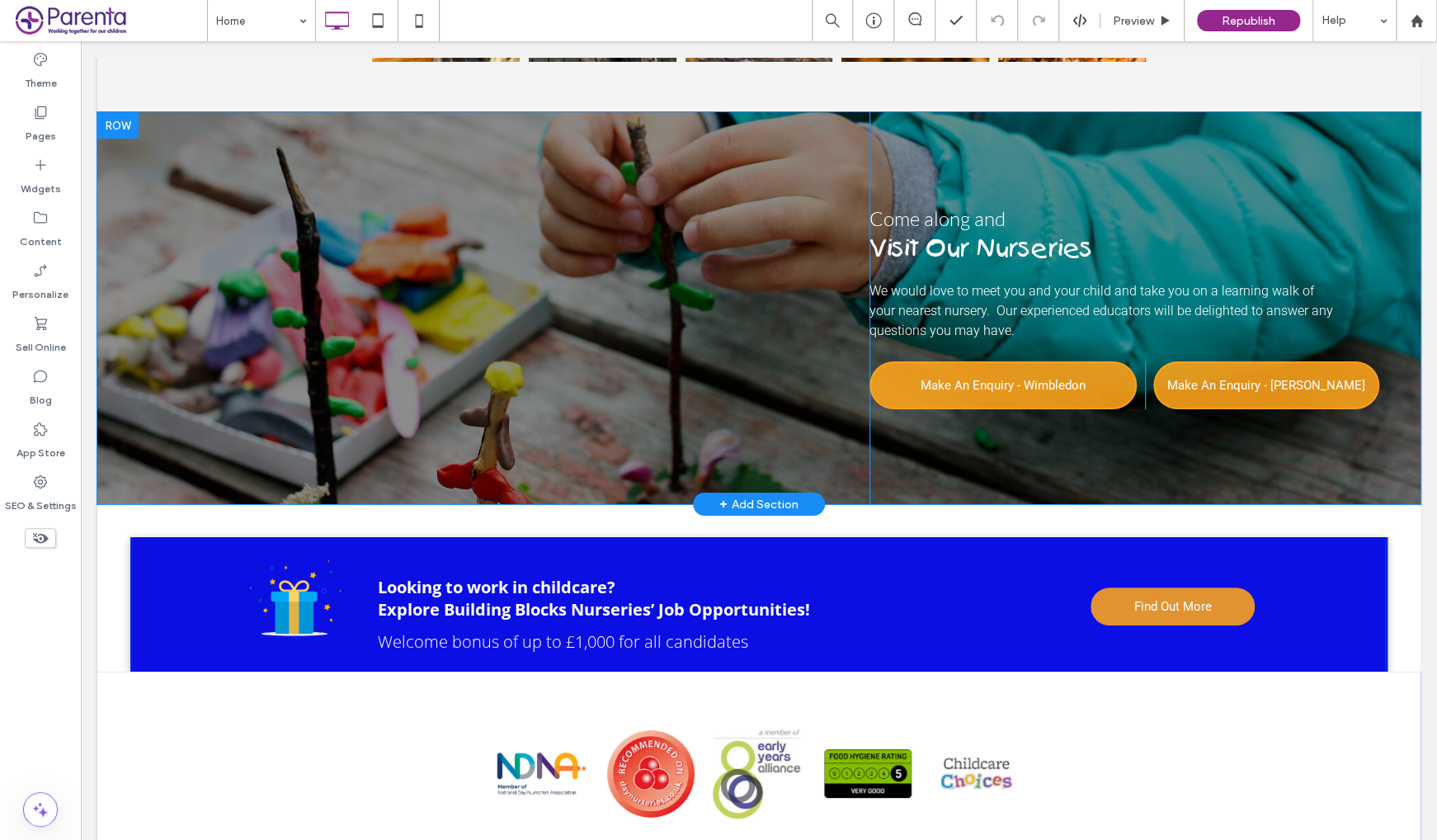
scroll to position [3464, 0]
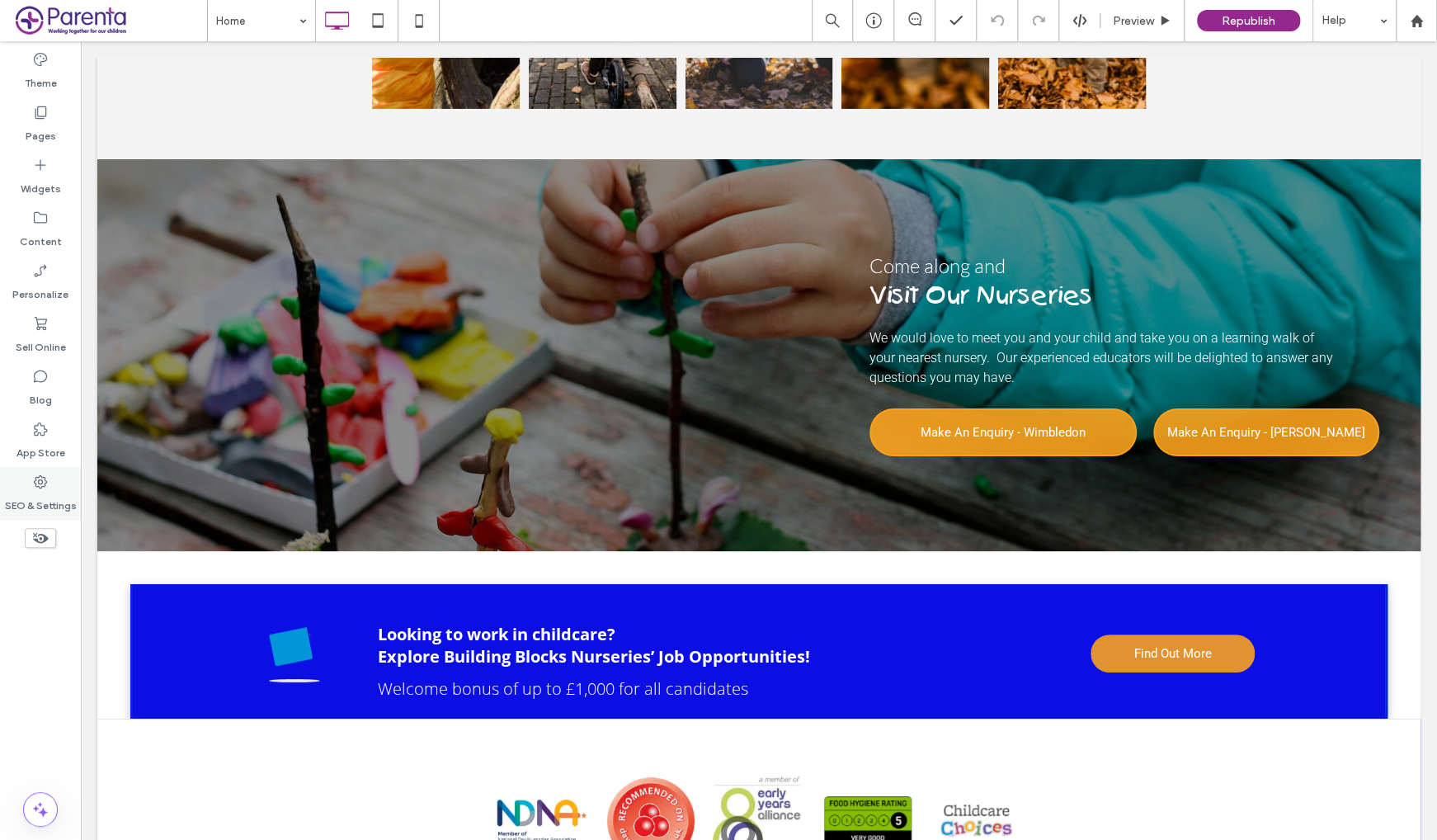
click at [44, 493] on label "SEO & Settings" at bounding box center [41, 501] width 72 height 23
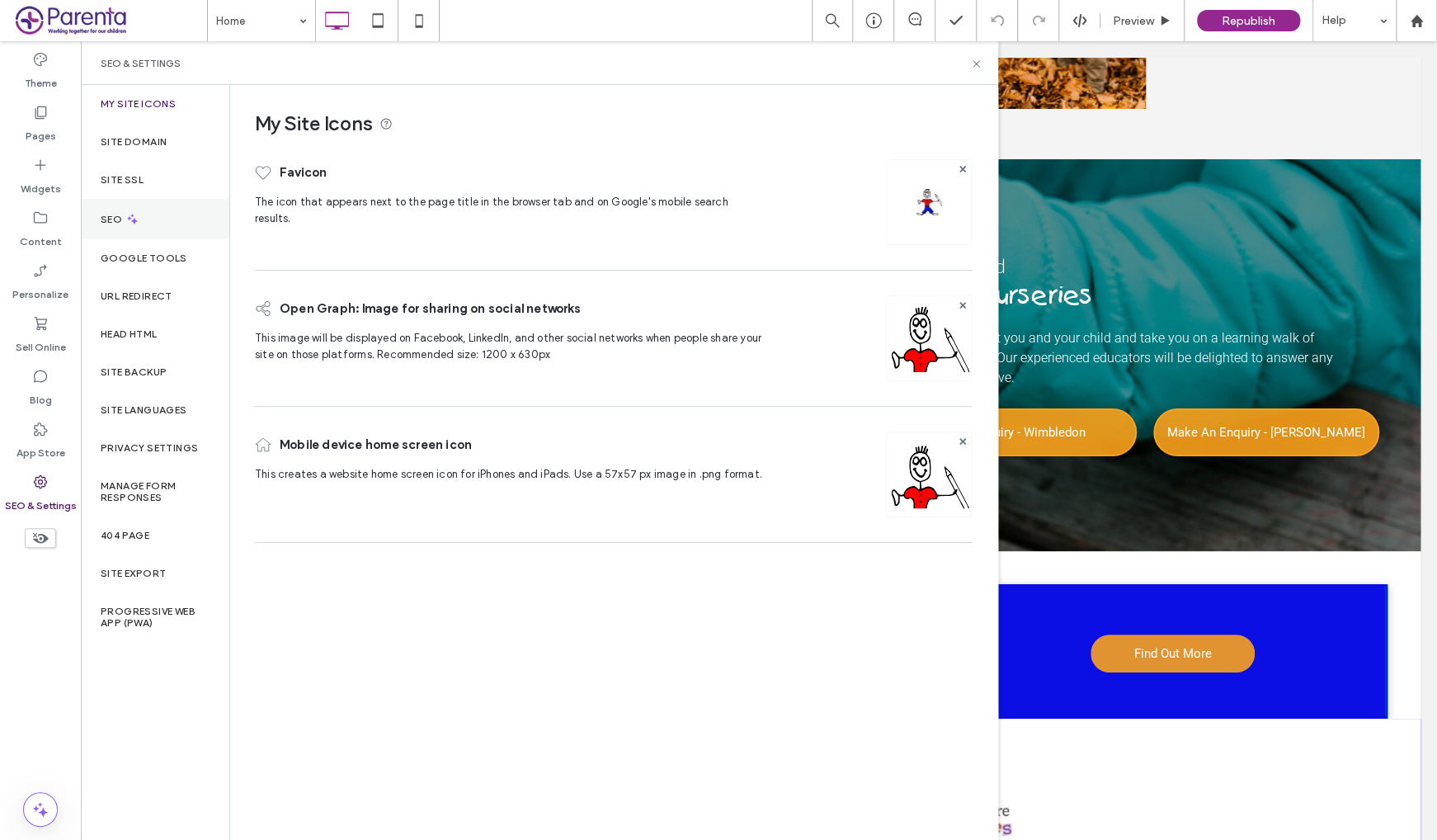
click at [150, 217] on div "SEO" at bounding box center [155, 219] width 149 height 41
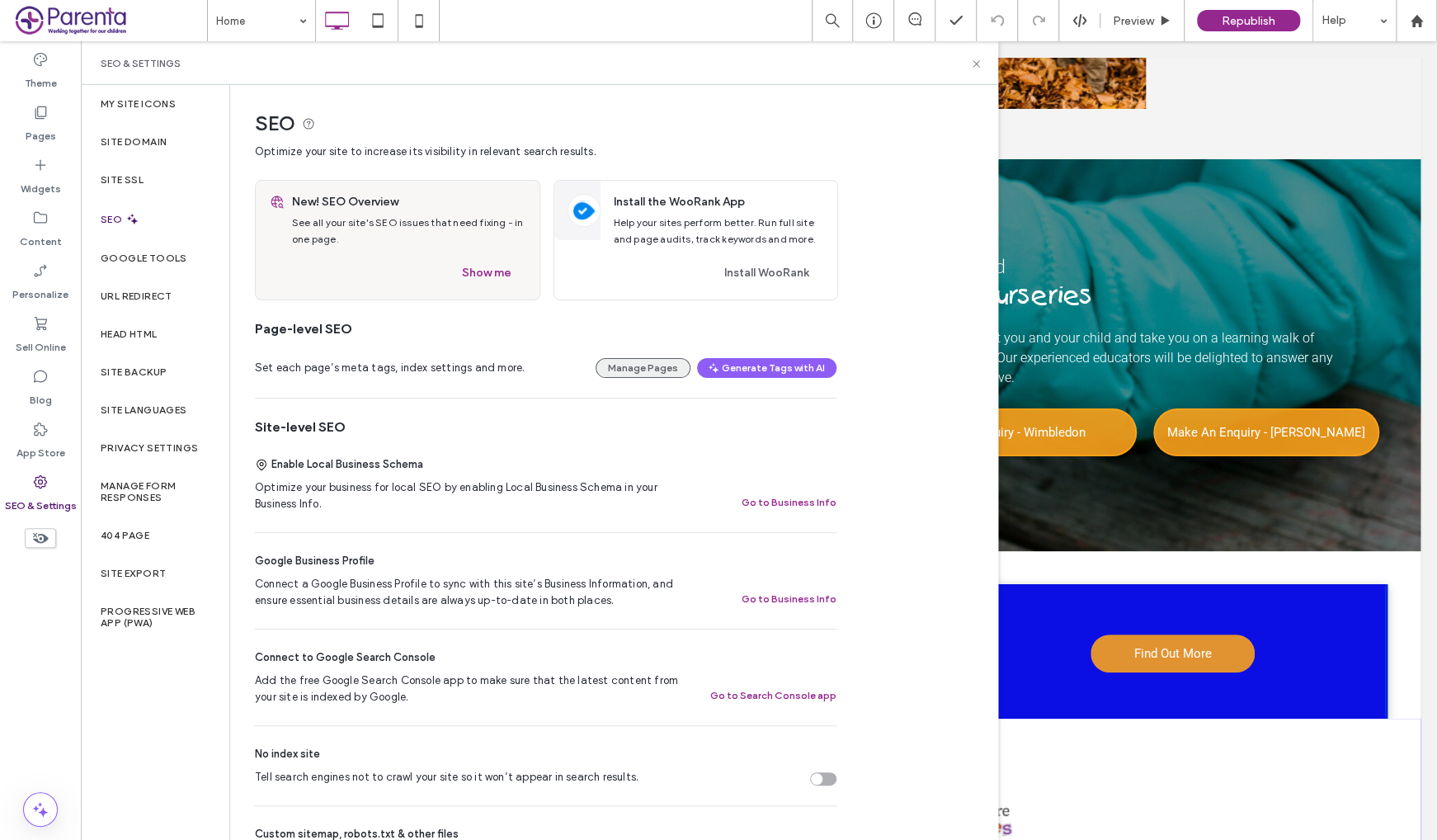
click at [641, 364] on button "Manage Pages" at bounding box center [643, 368] width 95 height 19
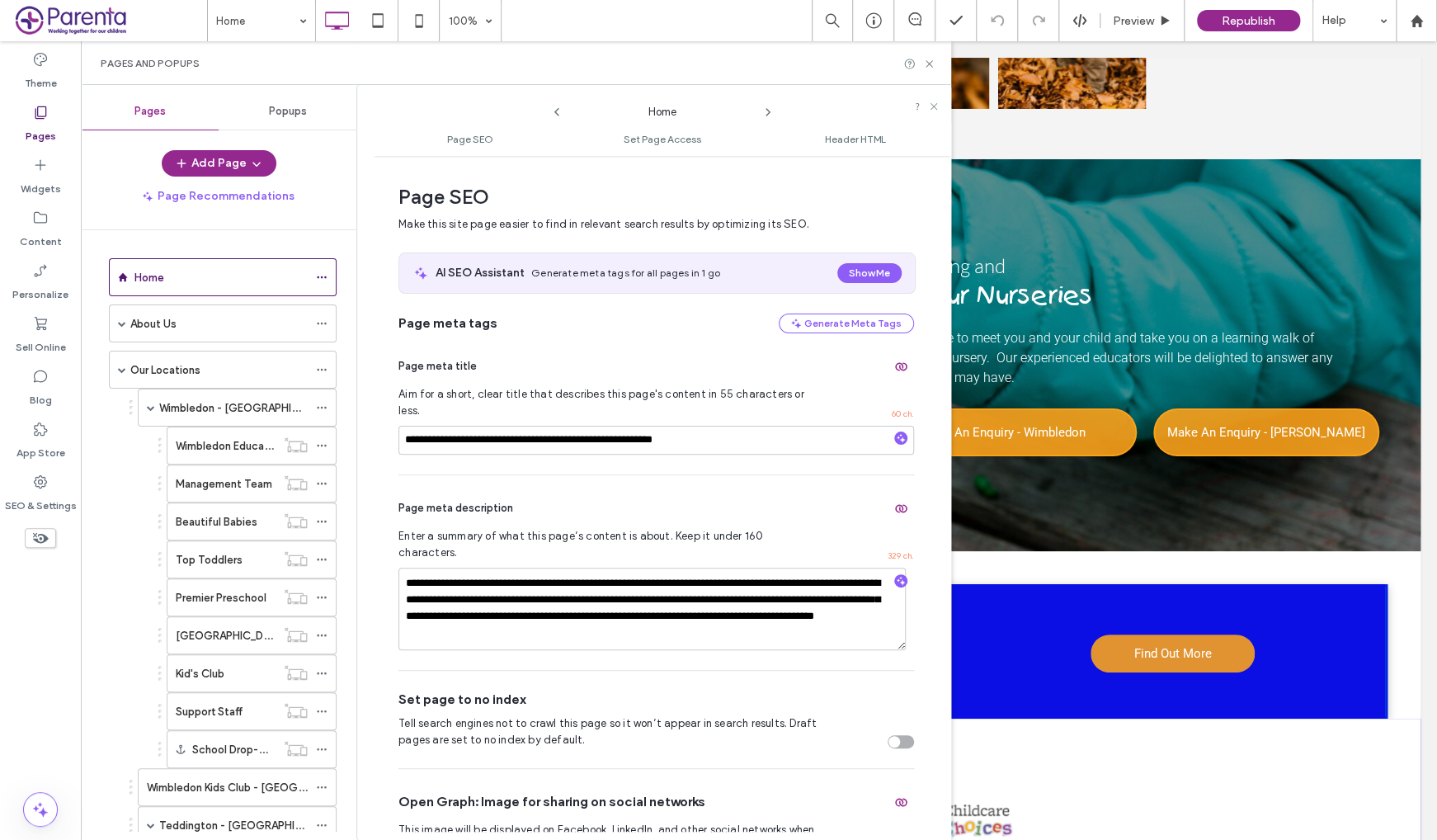
scroll to position [8, 0]
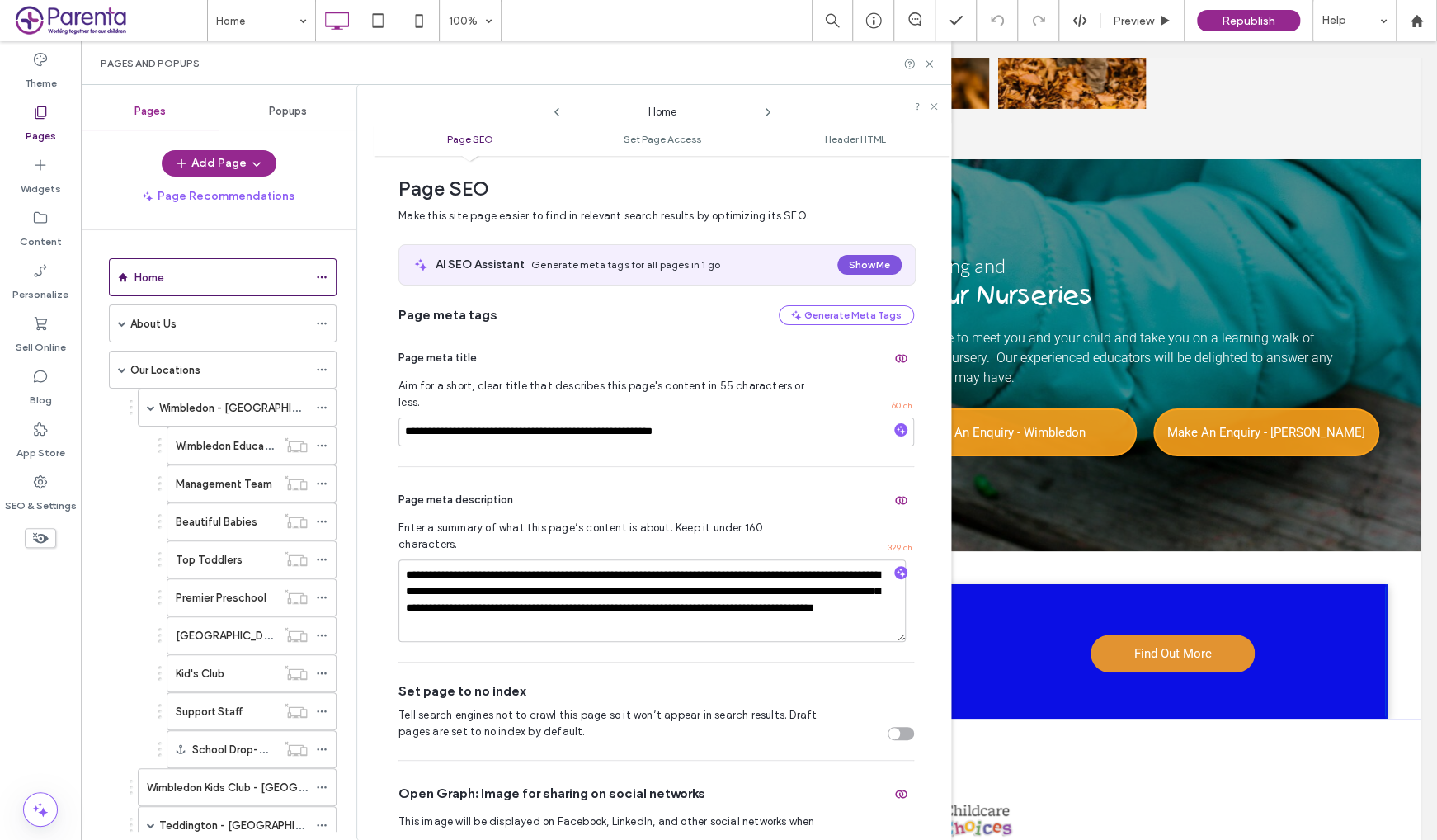
click at [860, 256] on button "Show Me" at bounding box center [869, 264] width 65 height 19
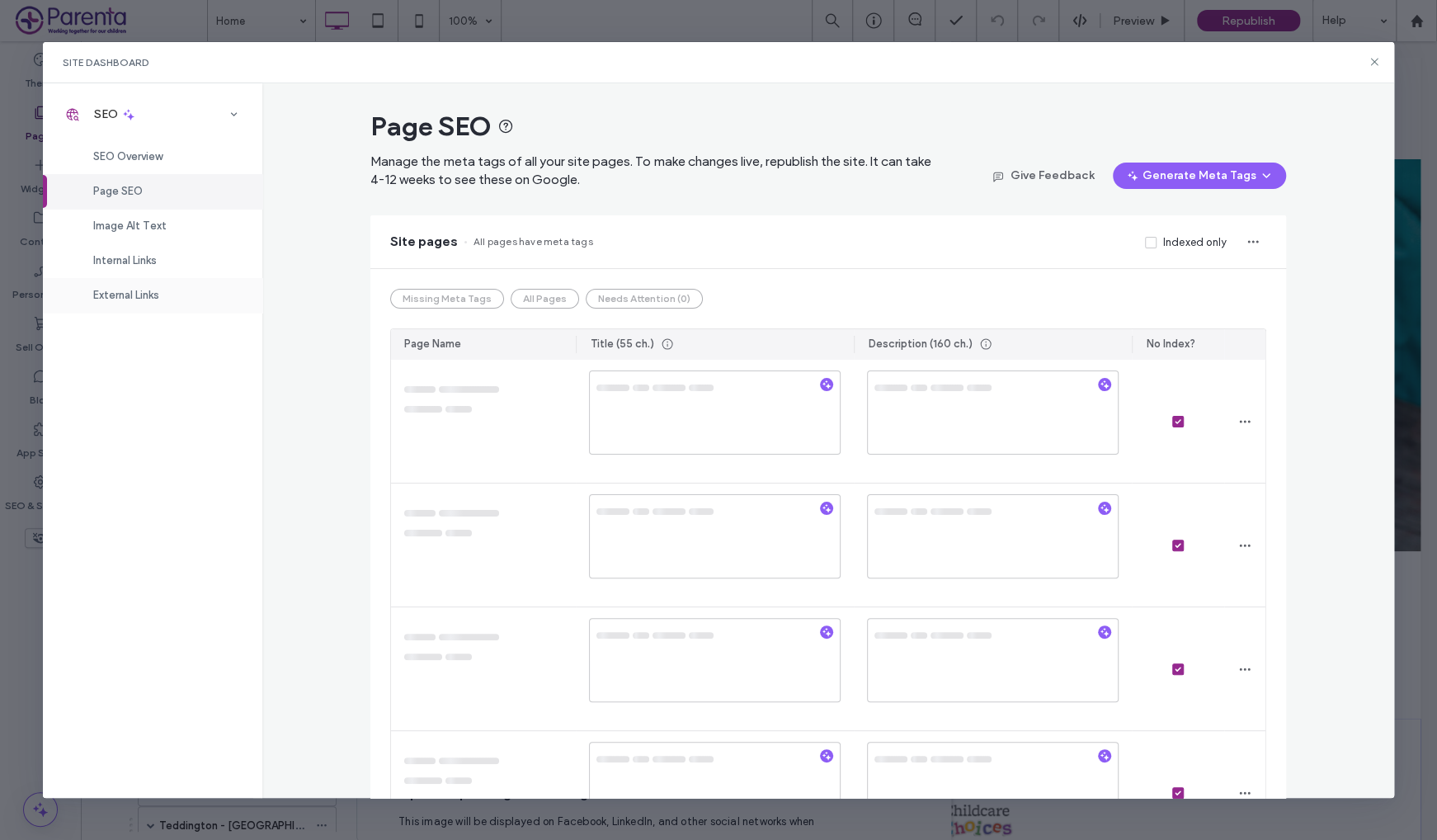
click at [146, 290] on span "External Links" at bounding box center [126, 295] width 66 height 12
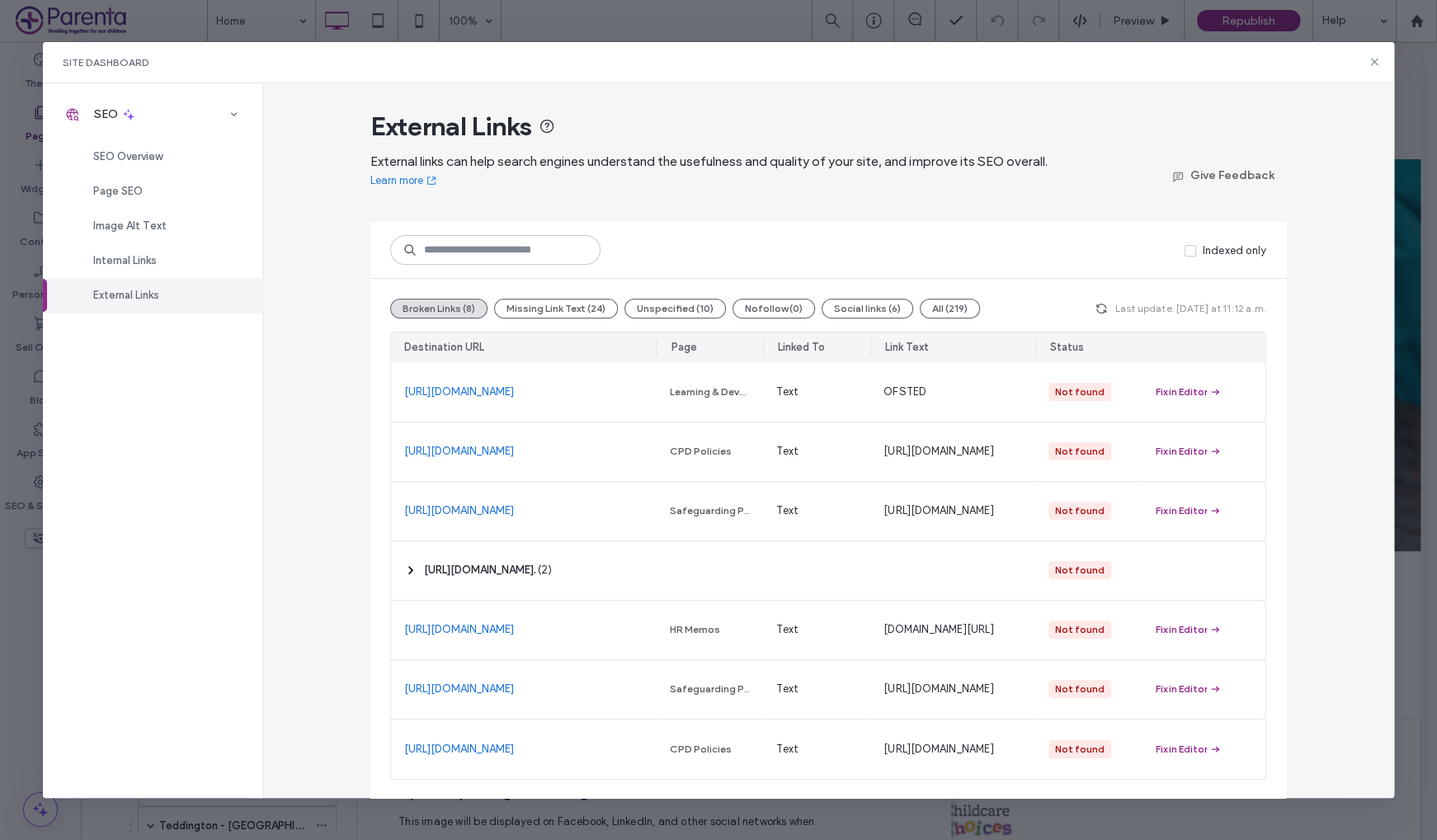
scroll to position [0, 0]
click at [945, 308] on button "All (219)" at bounding box center [950, 309] width 60 height 19
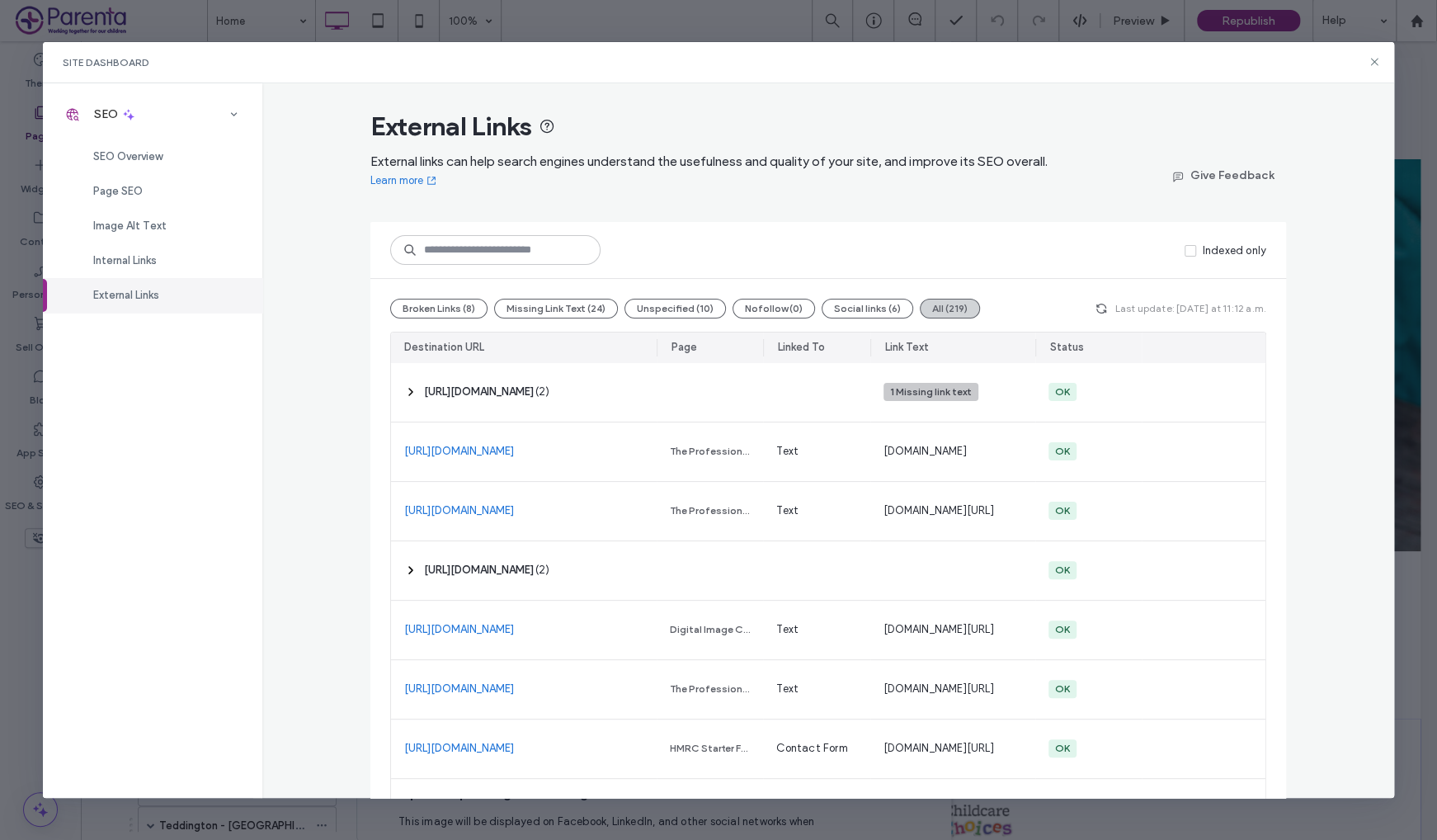
click at [947, 309] on button "All (219)" at bounding box center [950, 309] width 60 height 19
click at [912, 240] on div "Indexed only" at bounding box center [829, 249] width 916 height 56
click at [520, 304] on button "Missing Link Text (24)" at bounding box center [556, 309] width 124 height 19
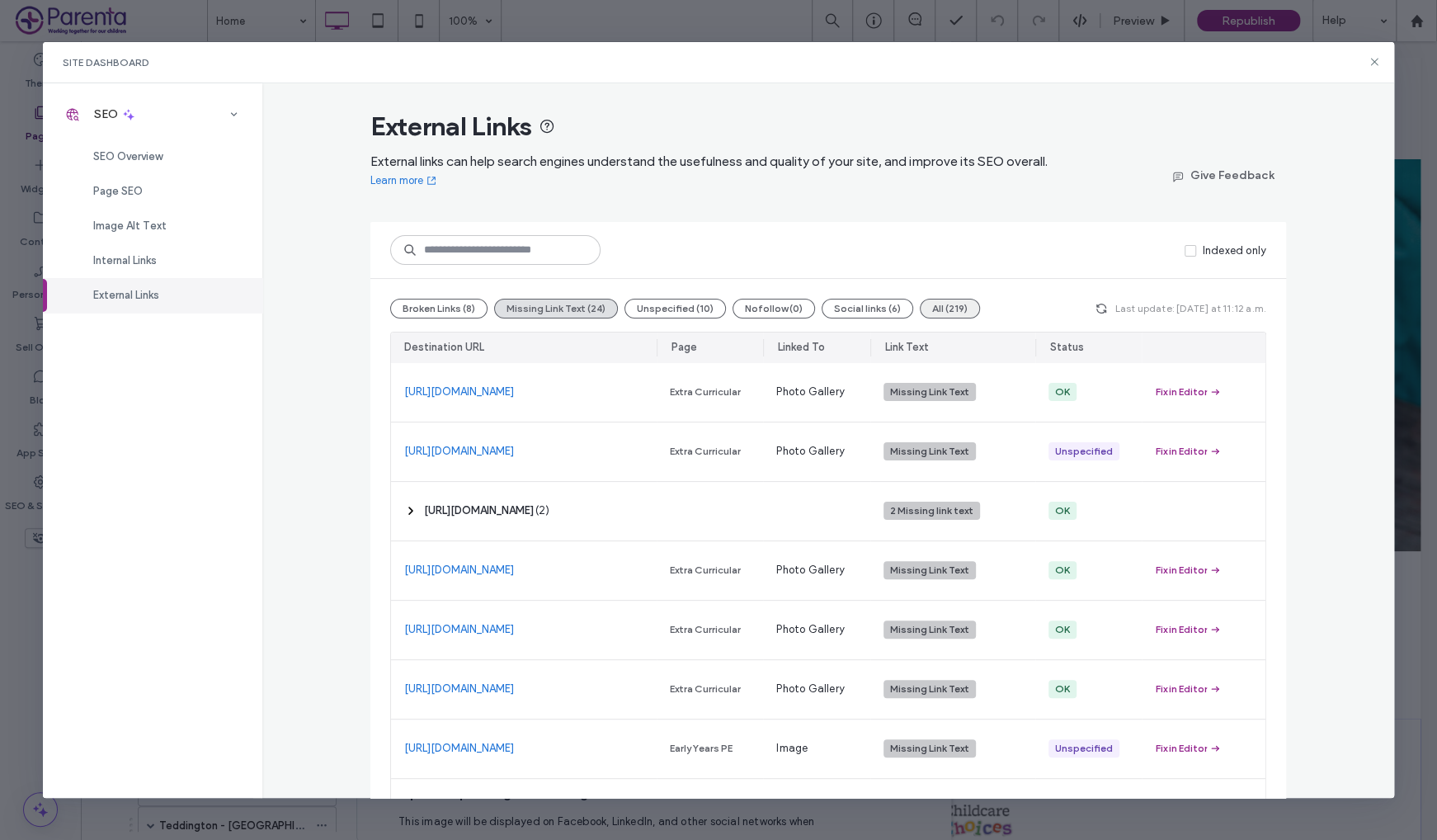
click at [951, 309] on button "All (219)" at bounding box center [950, 309] width 60 height 19
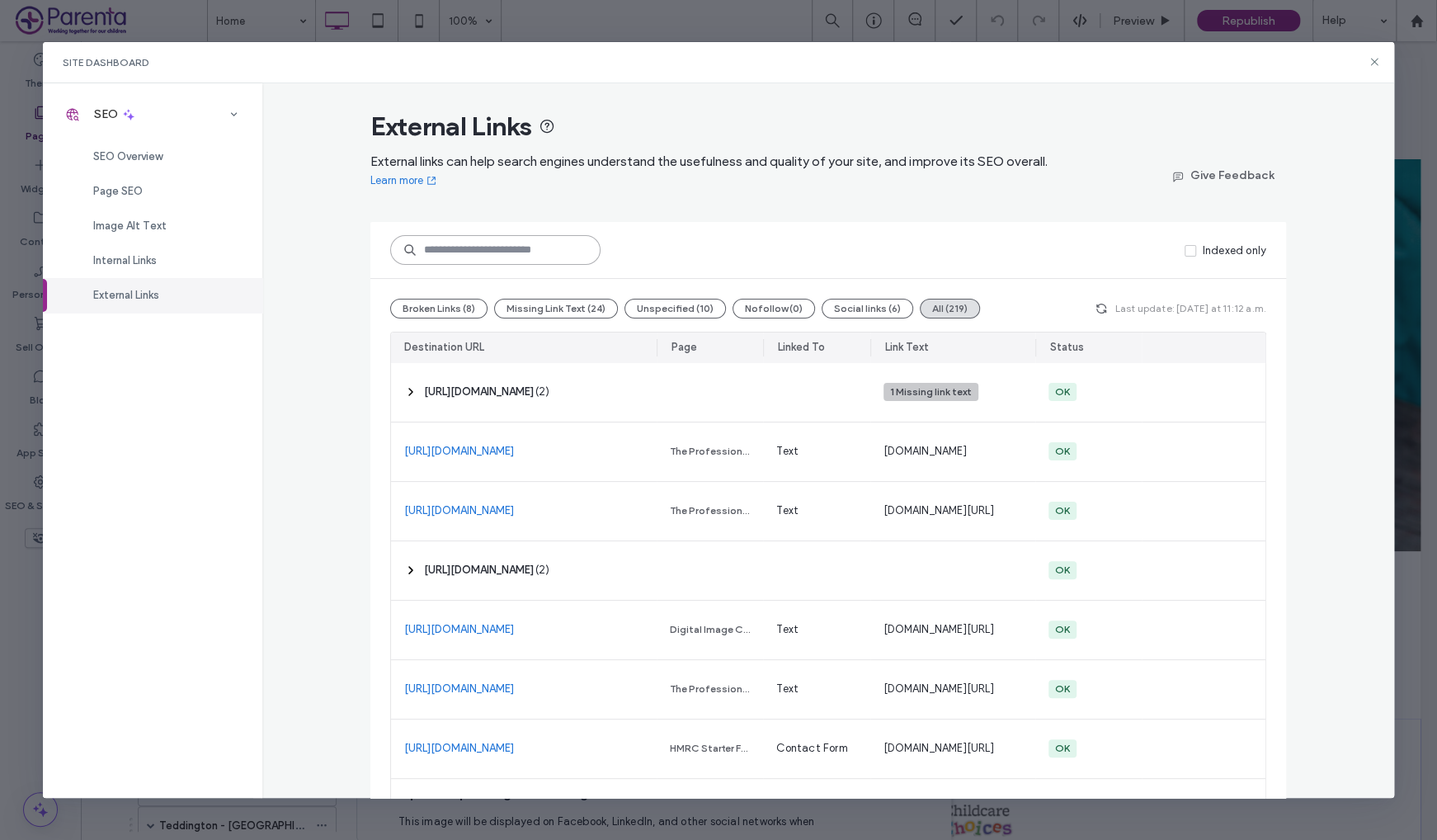
drag, startPoint x: 531, startPoint y: 234, endPoint x: 522, endPoint y: 244, distance: 13.5
click at [530, 235] on input at bounding box center [495, 250] width 210 height 30
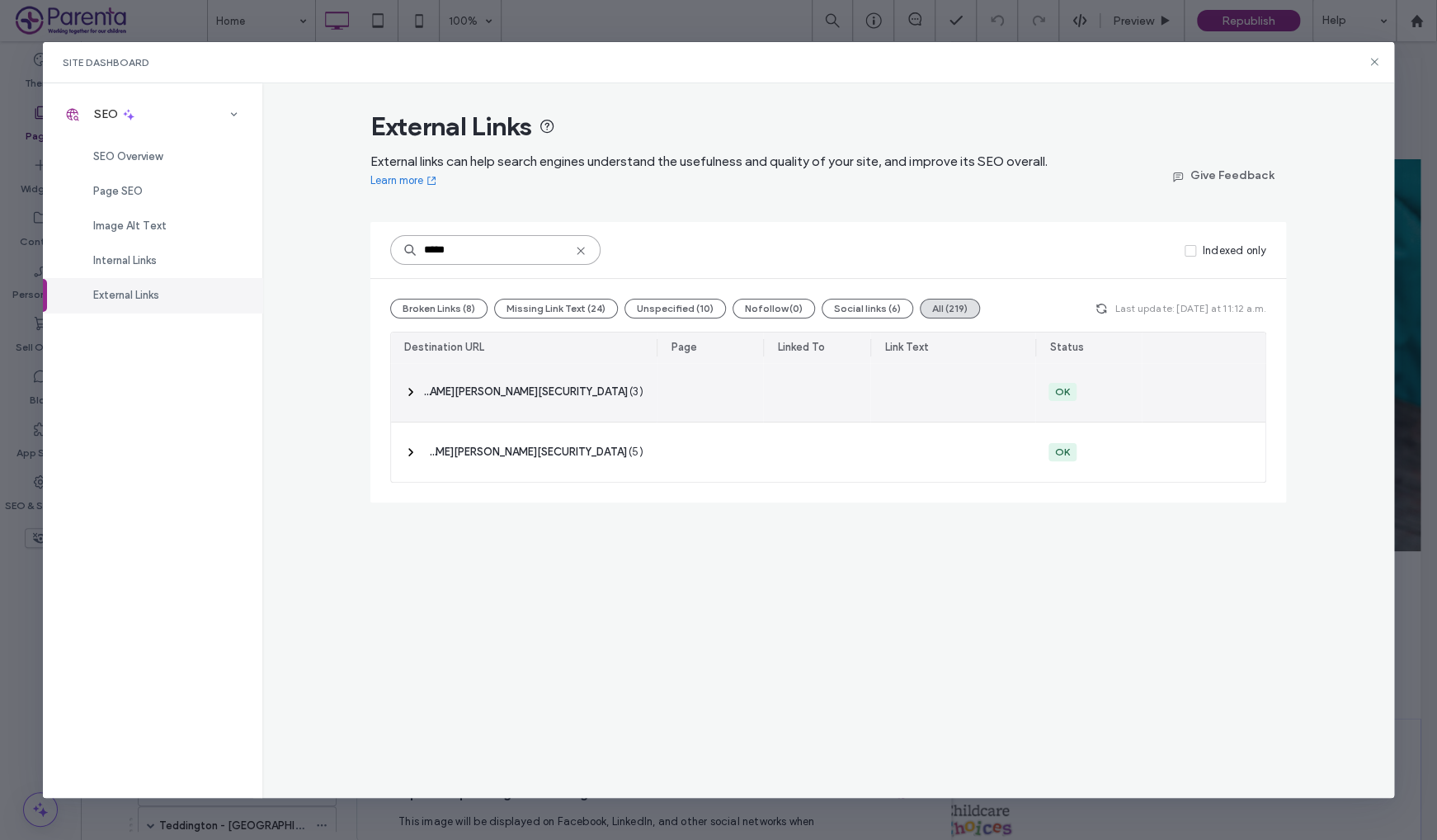
type input "*****"
click at [404, 390] on icon at bounding box center [410, 392] width 13 height 13
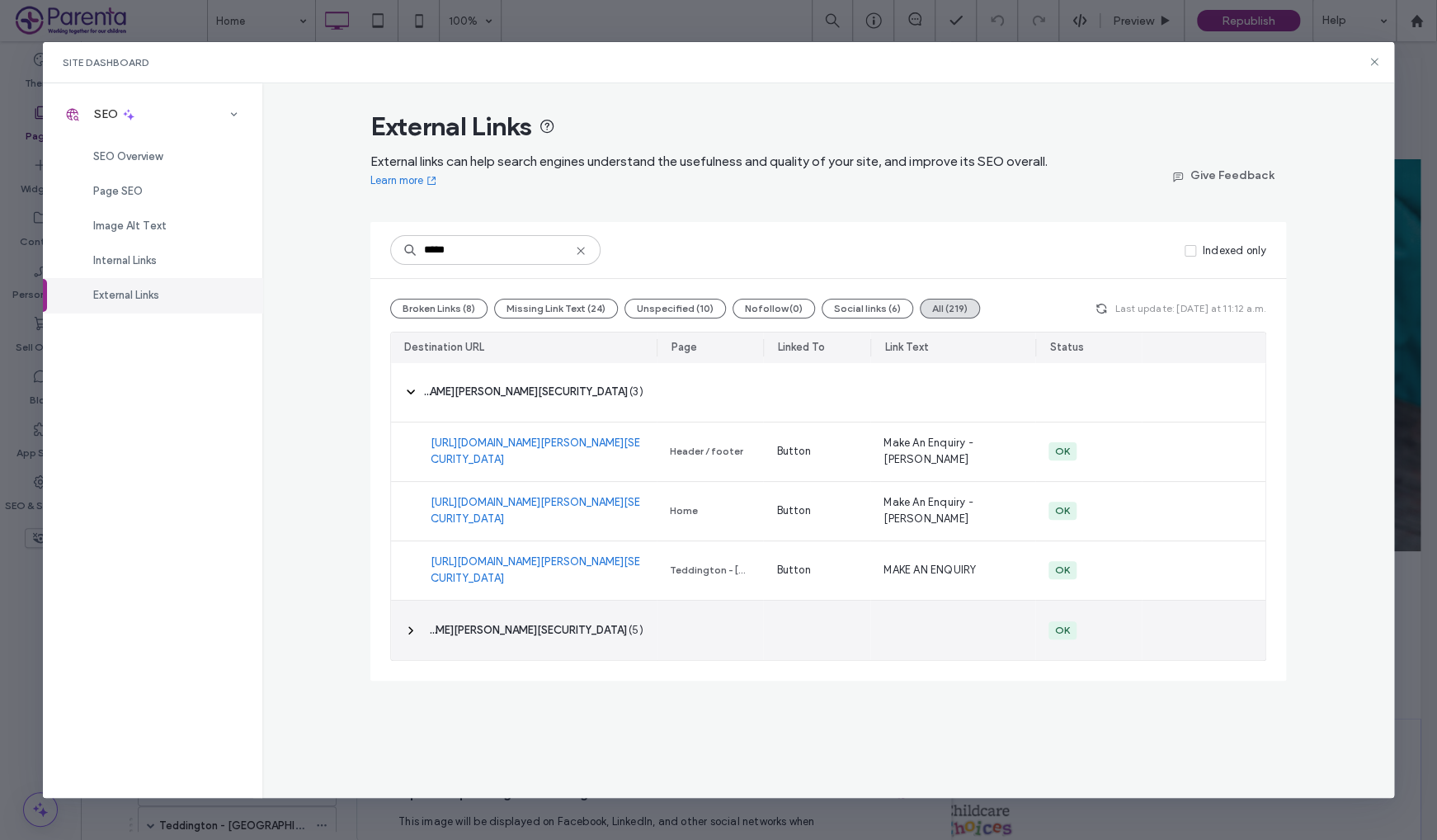
click at [425, 624] on span "‎ https://buildingblockswimbledon.eylog.co.uk/eyMan/index.php/enquiries/registe…" at bounding box center [525, 630] width 203 height 17
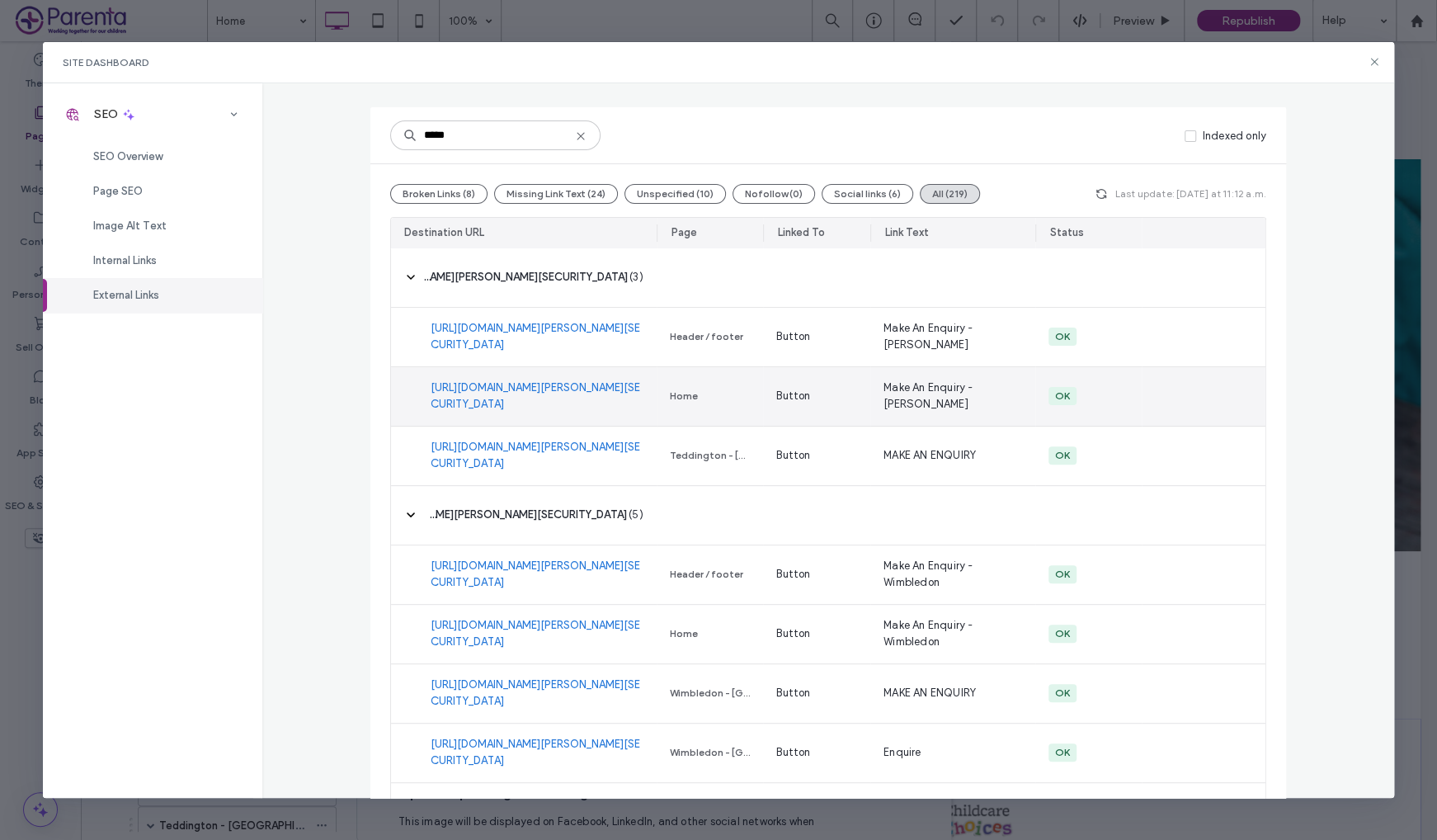
scroll to position [13, 0]
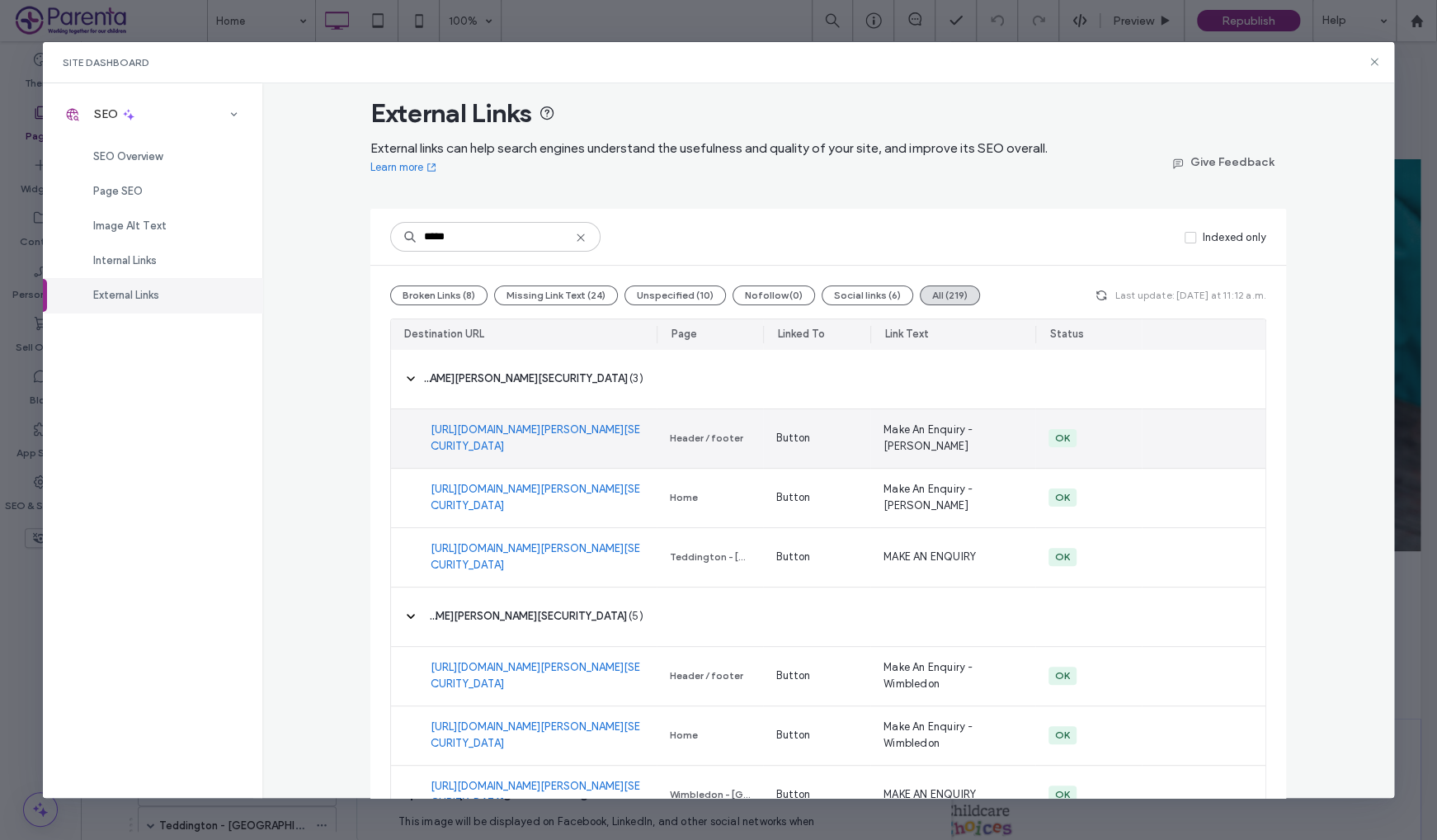
click at [535, 433] on link "https://buildingblocksteddington.eylog.co.uk/eyMan/index.php/enquiries/register…" at bounding box center [537, 438] width 213 height 33
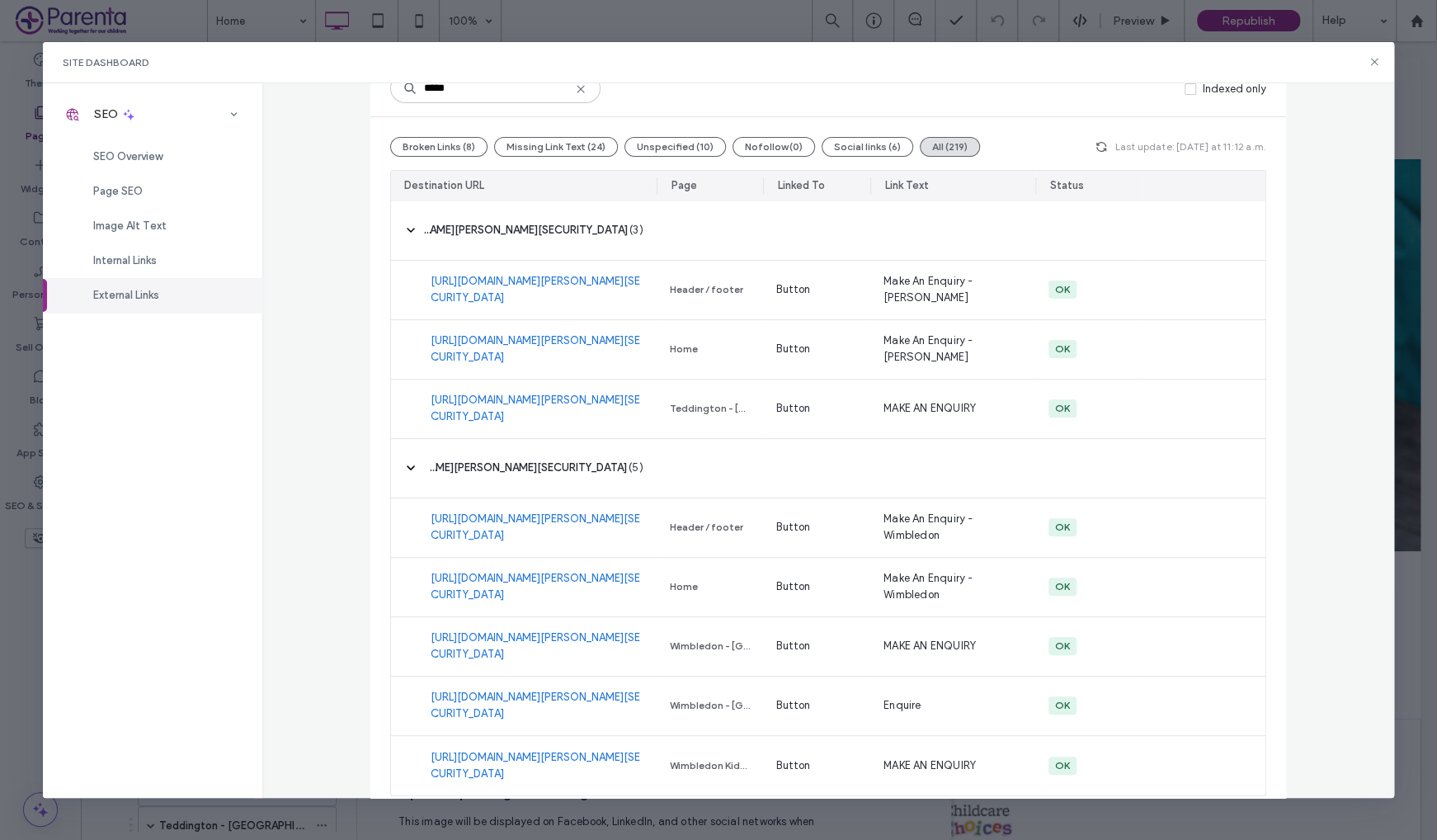
scroll to position [179, 0]
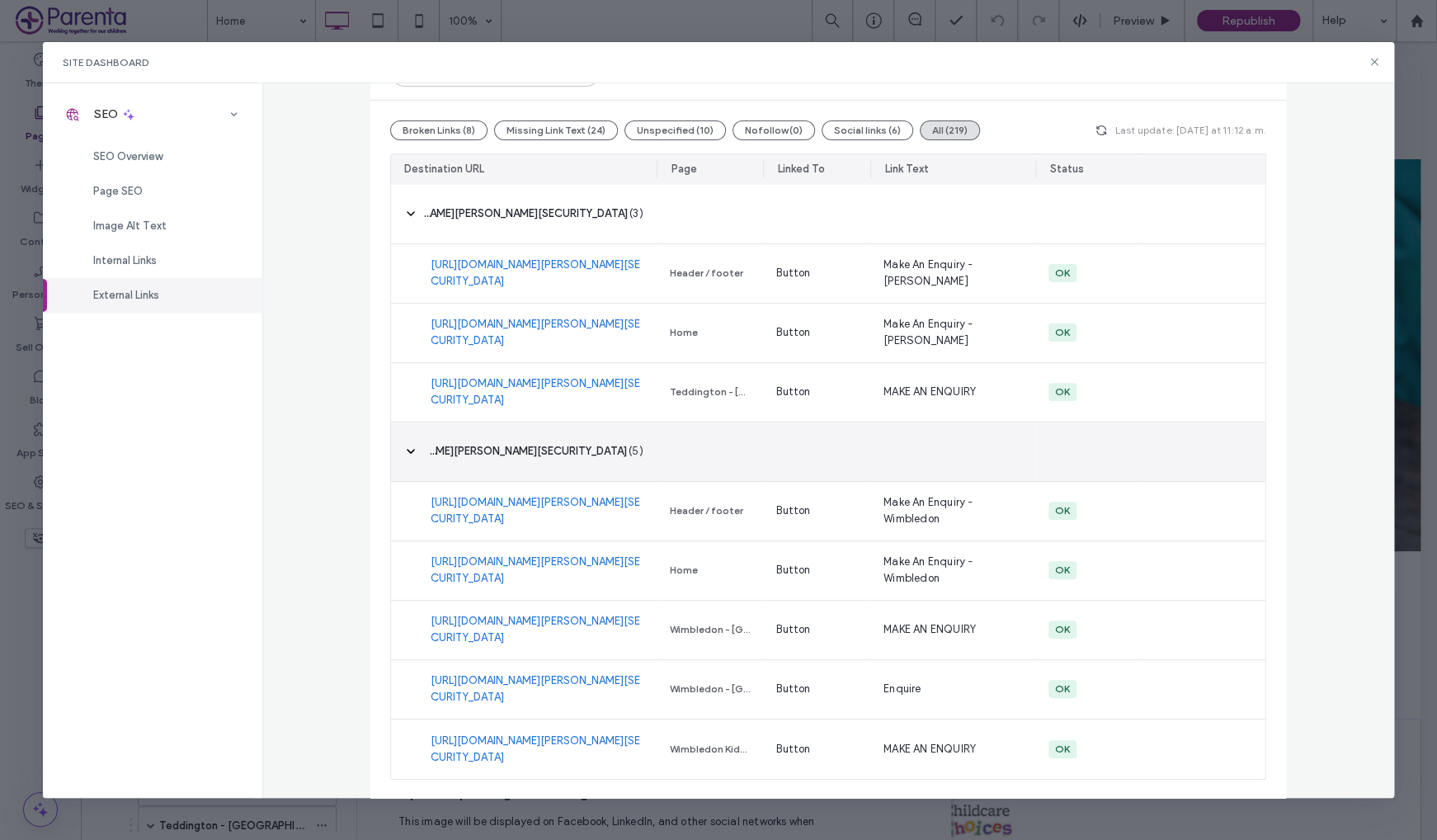
drag, startPoint x: 693, startPoint y: 390, endPoint x: 1202, endPoint y: 426, distance: 510.3
click at [1202, 426] on div at bounding box center [1204, 452] width 124 height 59
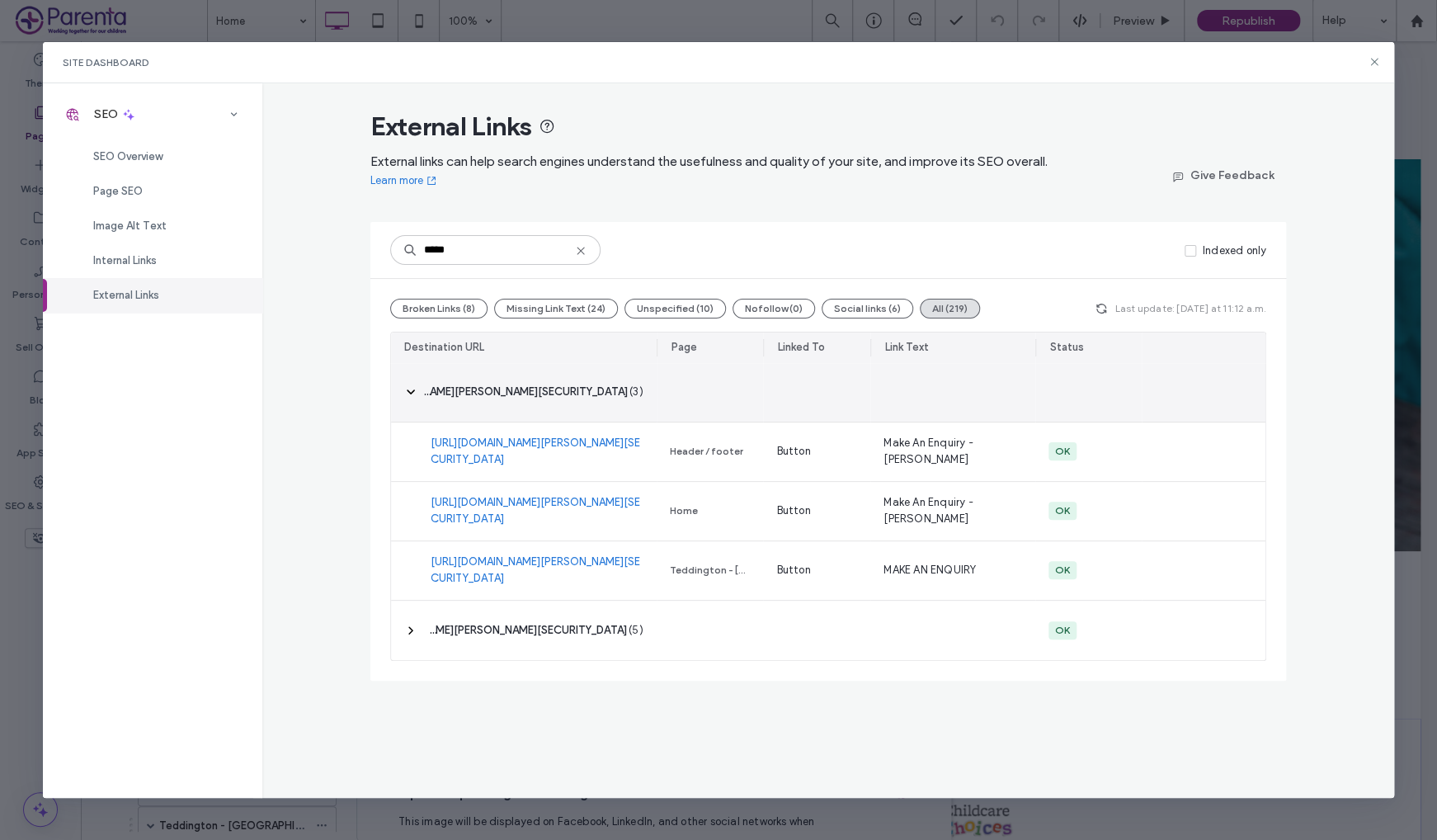
click at [498, 391] on span "‎ https://buildingblocksteddington.eylog.co.uk/eyMan/index.php/enquiries/regist…" at bounding box center [526, 392] width 203 height 17
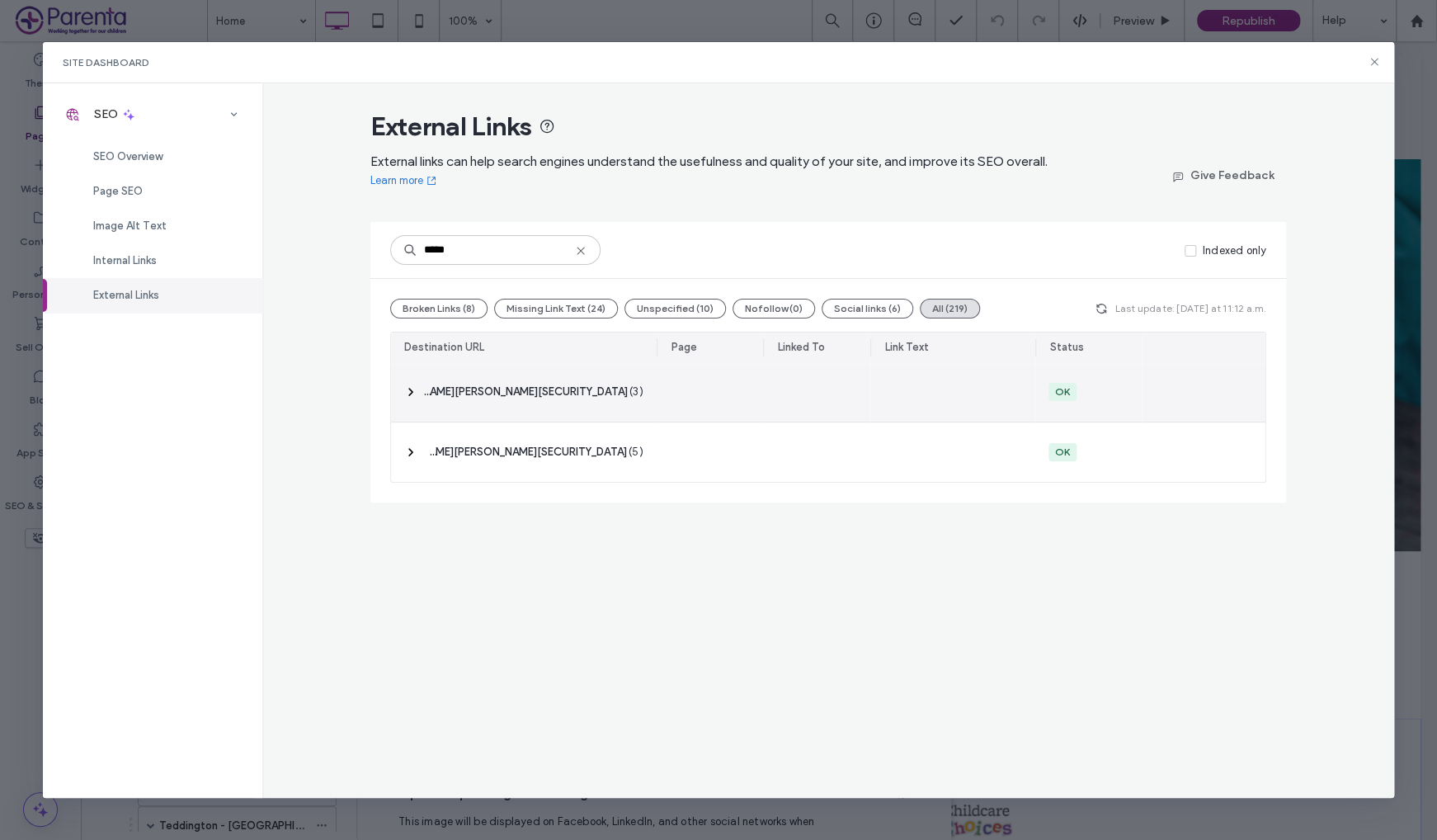
click at [547, 374] on div "‎ https://buildingblocksteddington.eylog.co.uk/eyMan/index.php/enquiries/regist…" at bounding box center [524, 392] width 265 height 58
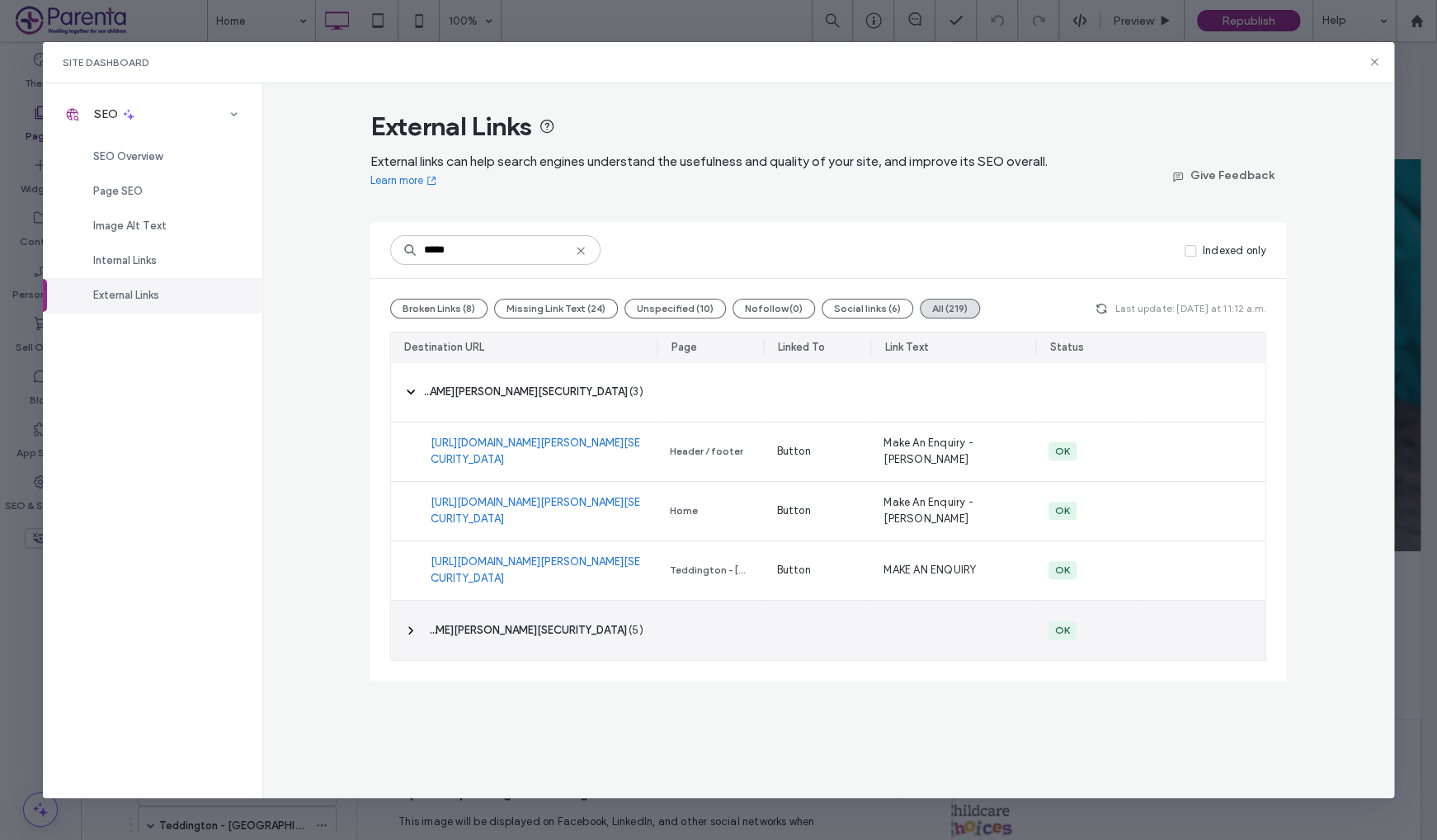
click at [514, 611] on div "‎ https://buildingblockswimbledon.eylog.co.uk/eyMan/index.php/enquiries/registe…" at bounding box center [524, 630] width 265 height 59
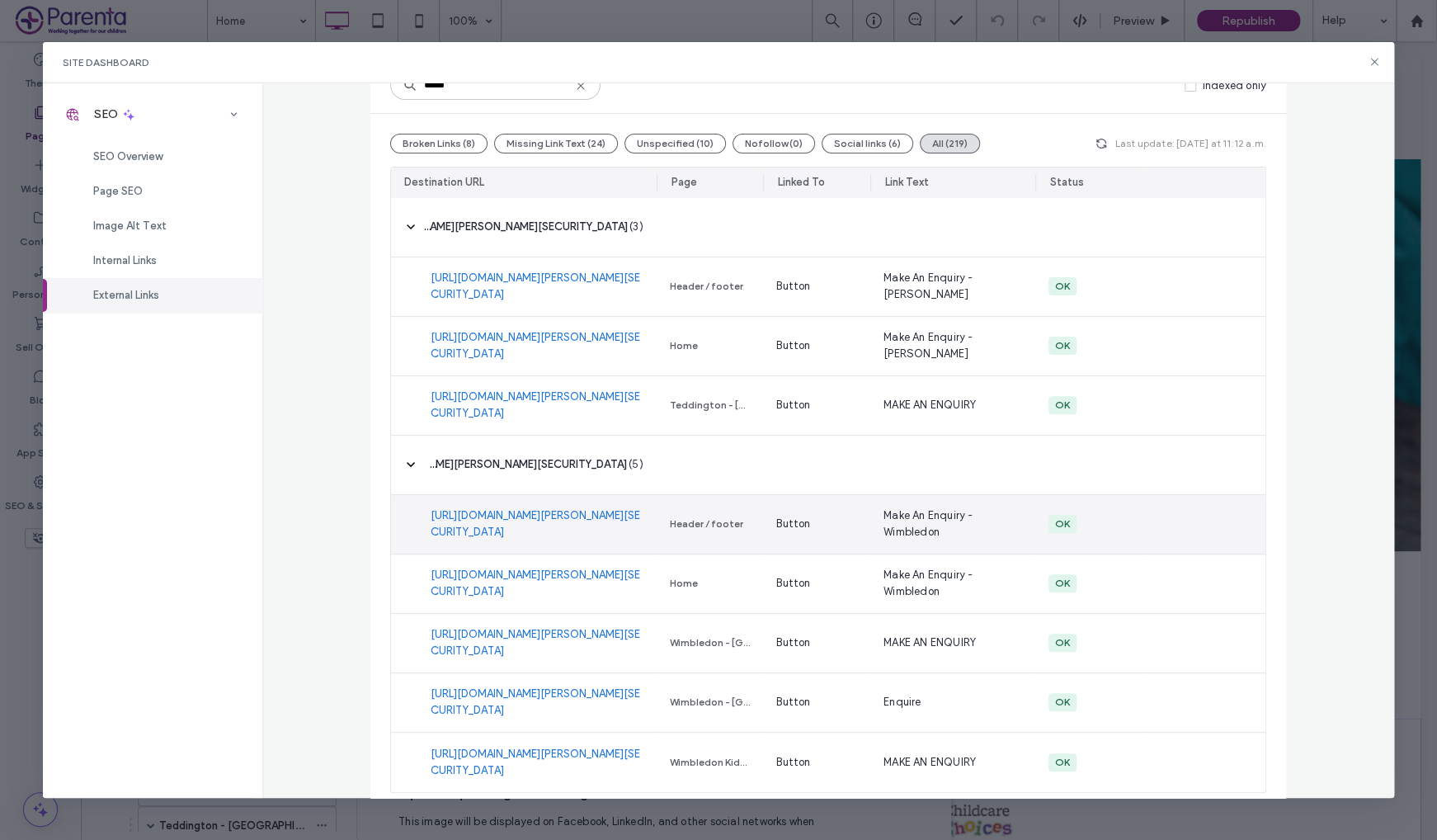
scroll to position [179, 0]
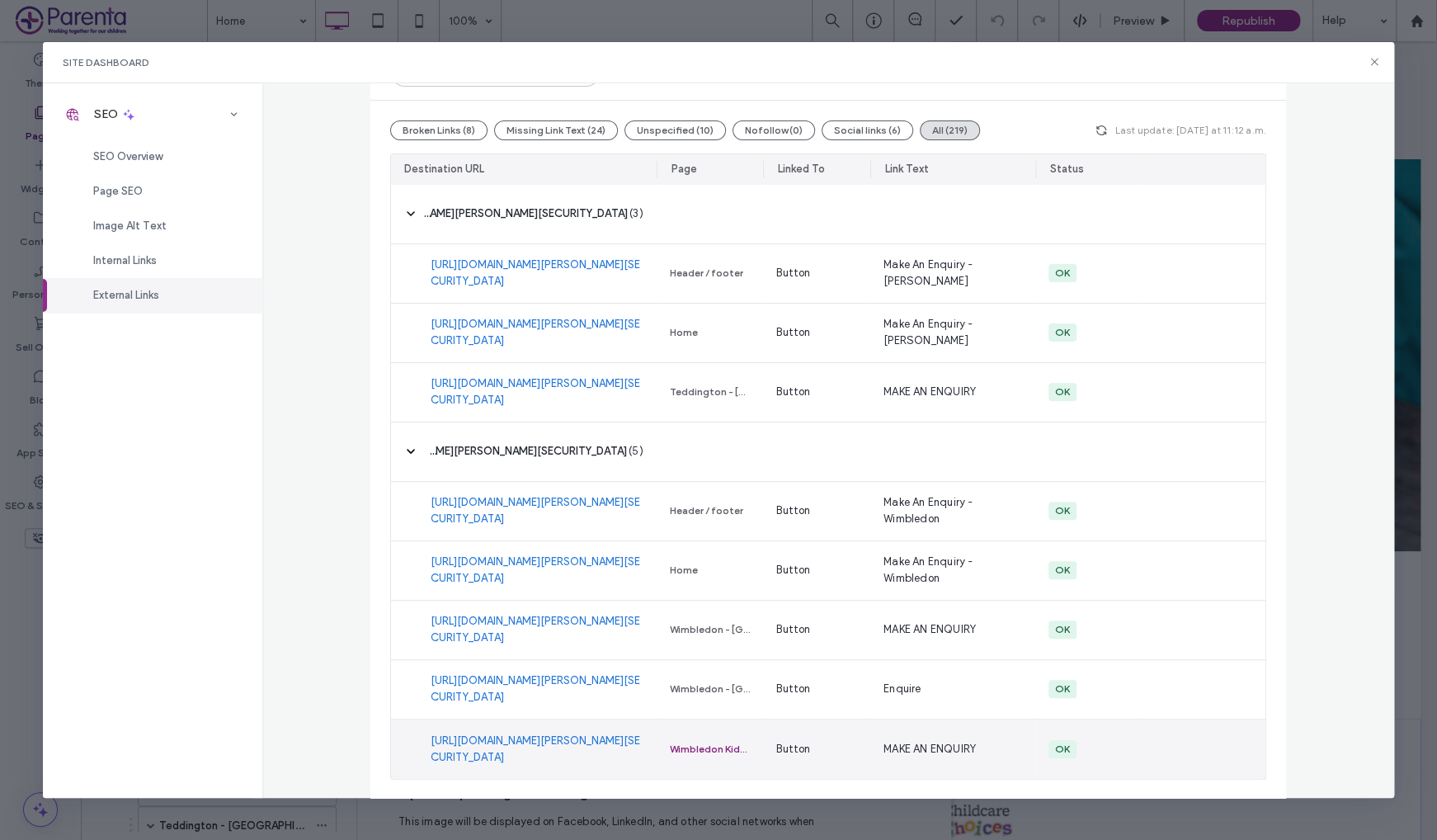
click at [716, 749] on div "Wimbledon Kids Club - [GEOGRAPHIC_DATA]" at bounding box center [710, 749] width 80 height 15
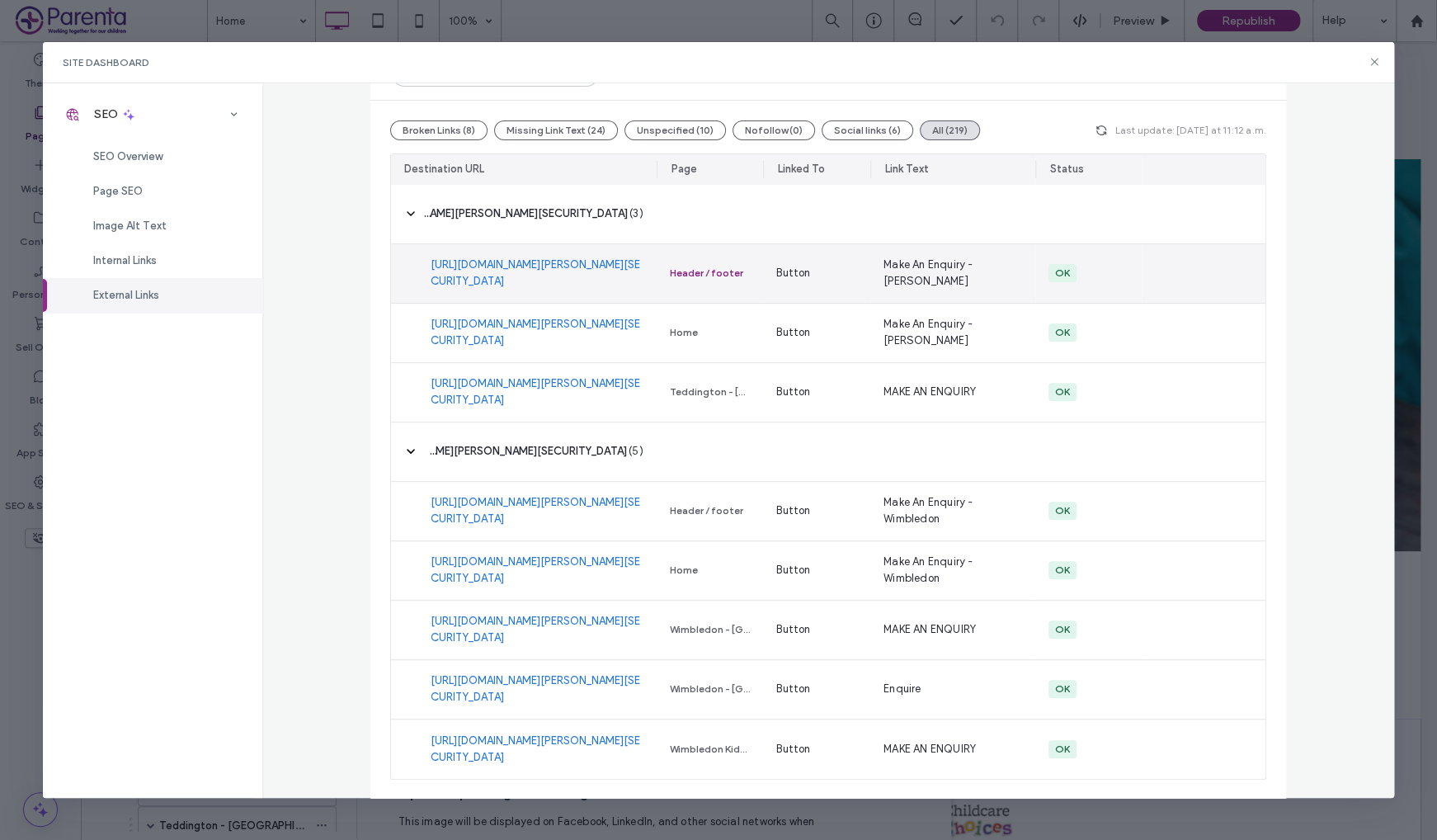
click at [681, 275] on div "Header / footer" at bounding box center [707, 272] width 73 height 15
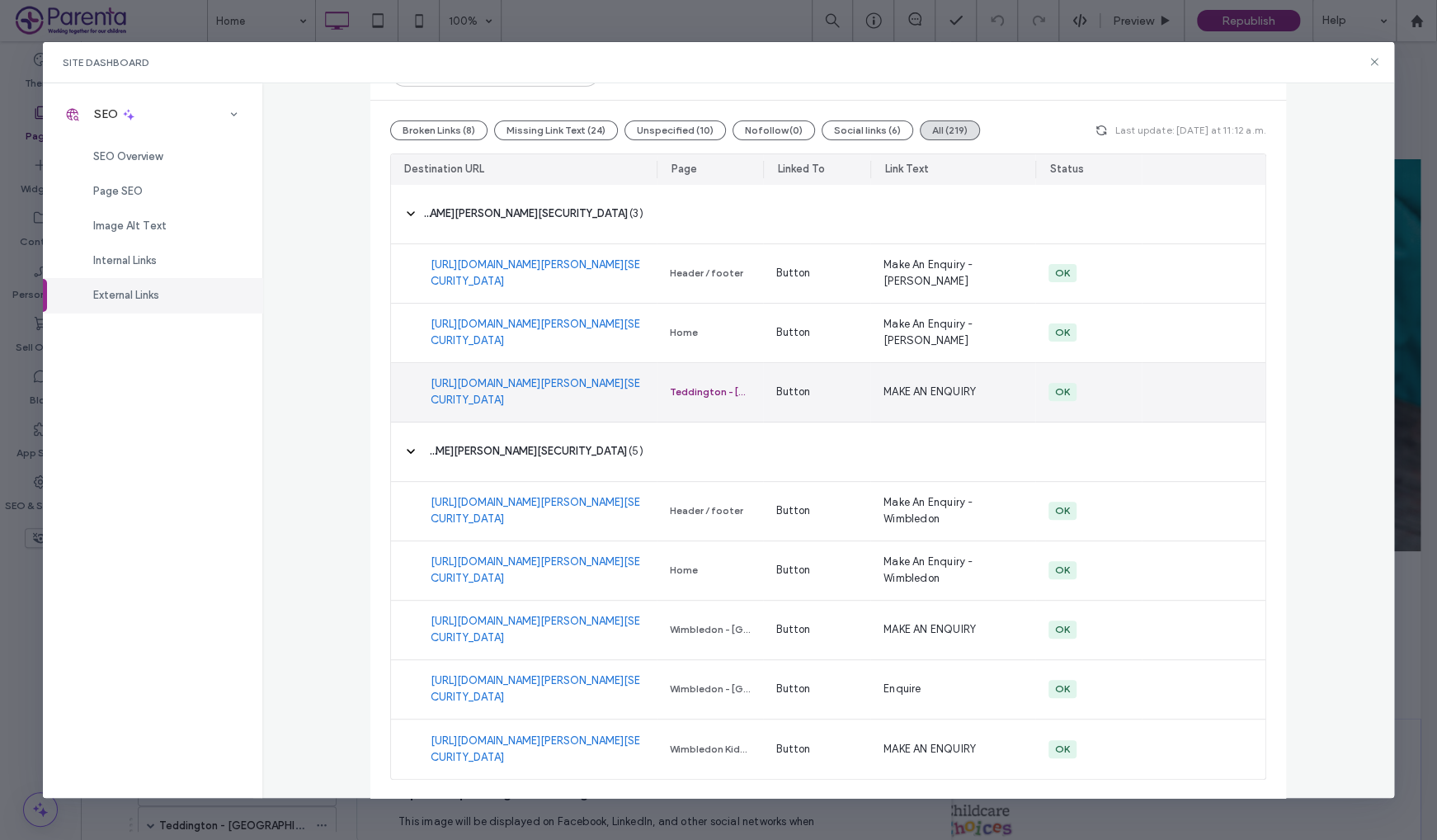
click at [676, 387] on div "Teddington - [GEOGRAPHIC_DATA]" at bounding box center [710, 392] width 80 height 15
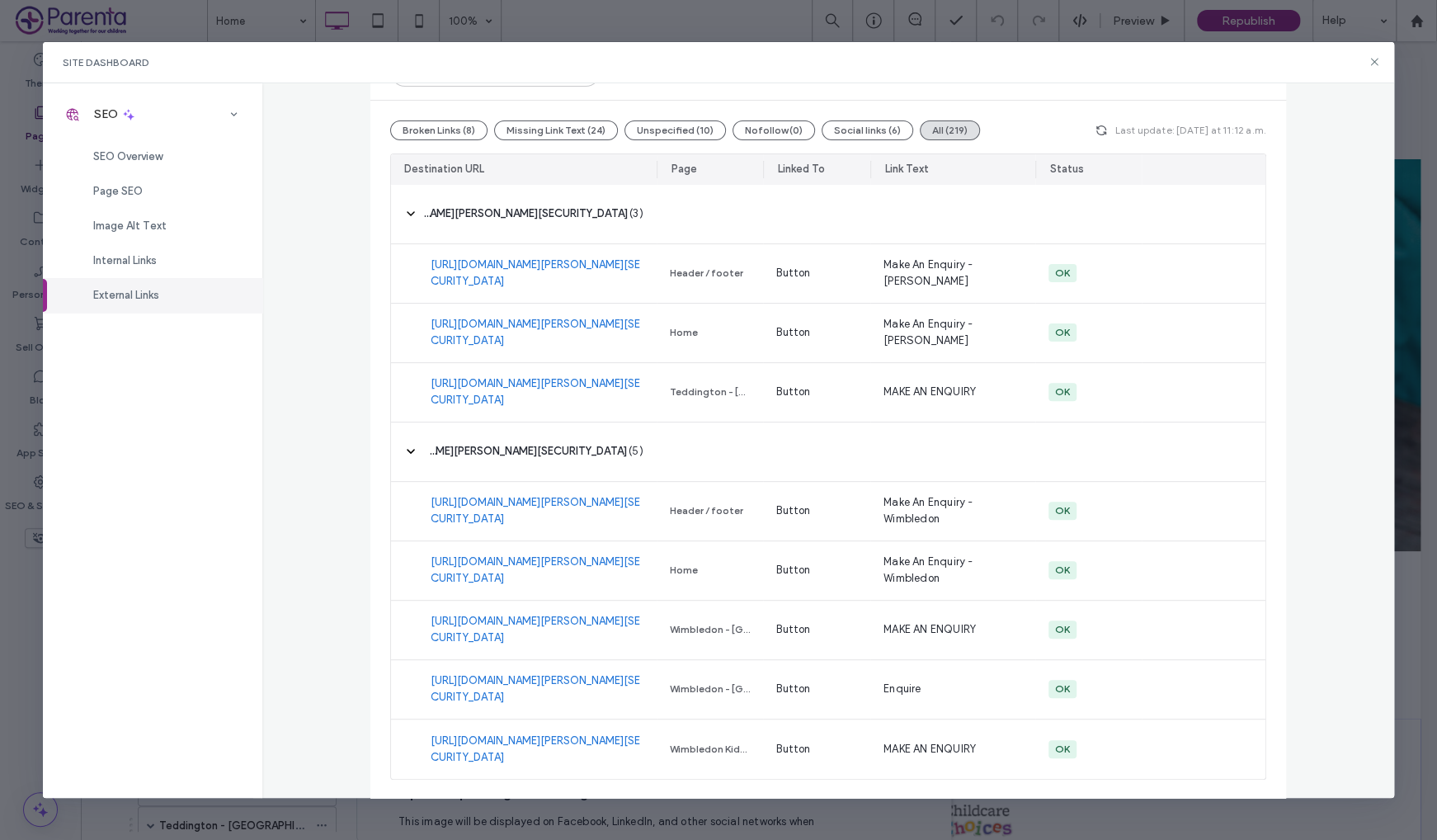
click at [1291, 453] on div "External Links External links can help search engines understand the usefulness…" at bounding box center [828, 440] width 1131 height 714
click at [1319, 447] on div "External Links External links can help search engines understand the usefulness…" at bounding box center [828, 440] width 1131 height 714
click at [1319, 449] on div "External Links External links can help search engines understand the usefulness…" at bounding box center [828, 440] width 1131 height 714
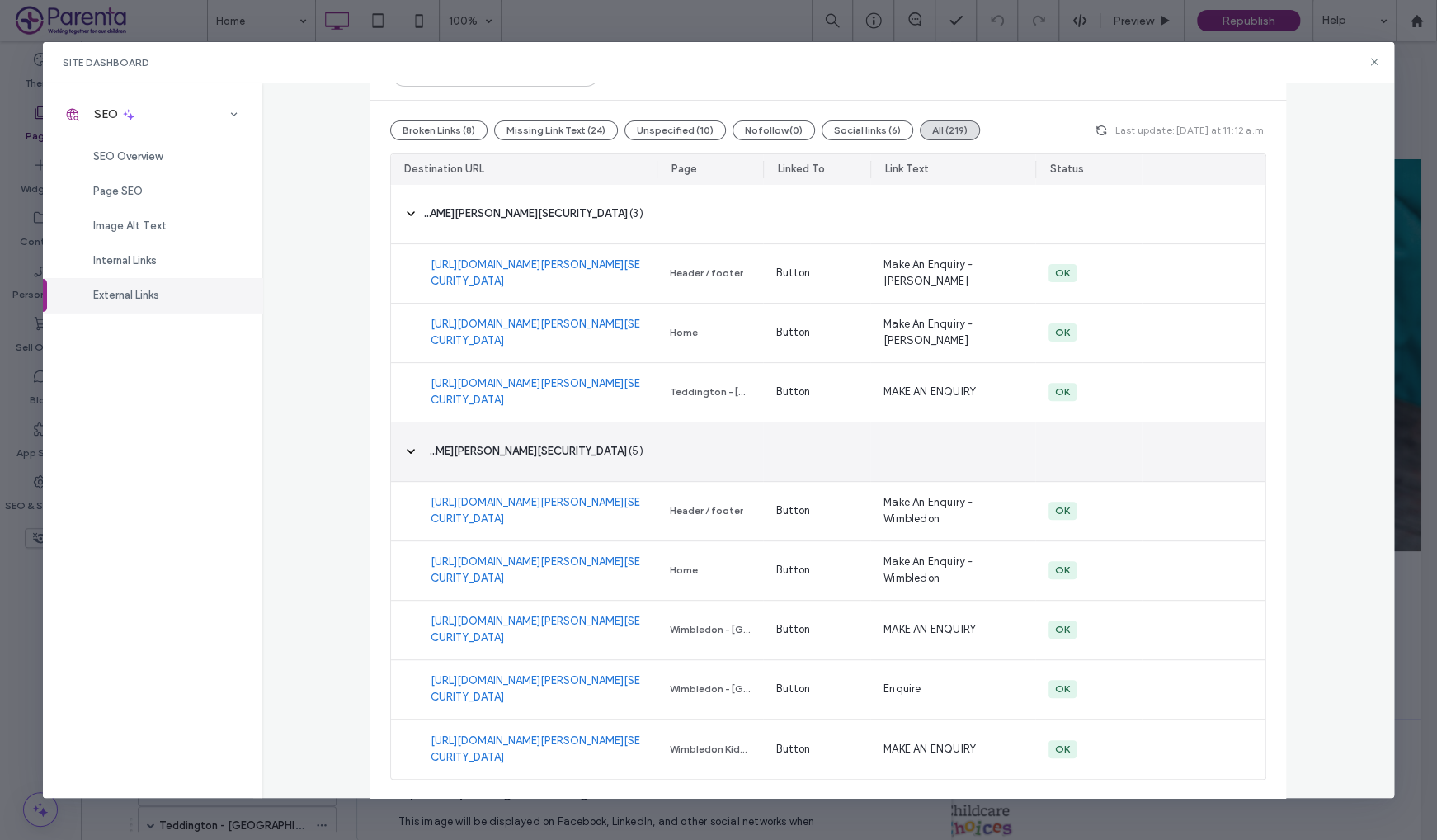
click at [577, 454] on span "‎ https://buildingblockswimbledon.eylog.co.uk/eyMan/index.php/enquiries/registe…" at bounding box center [525, 451] width 203 height 17
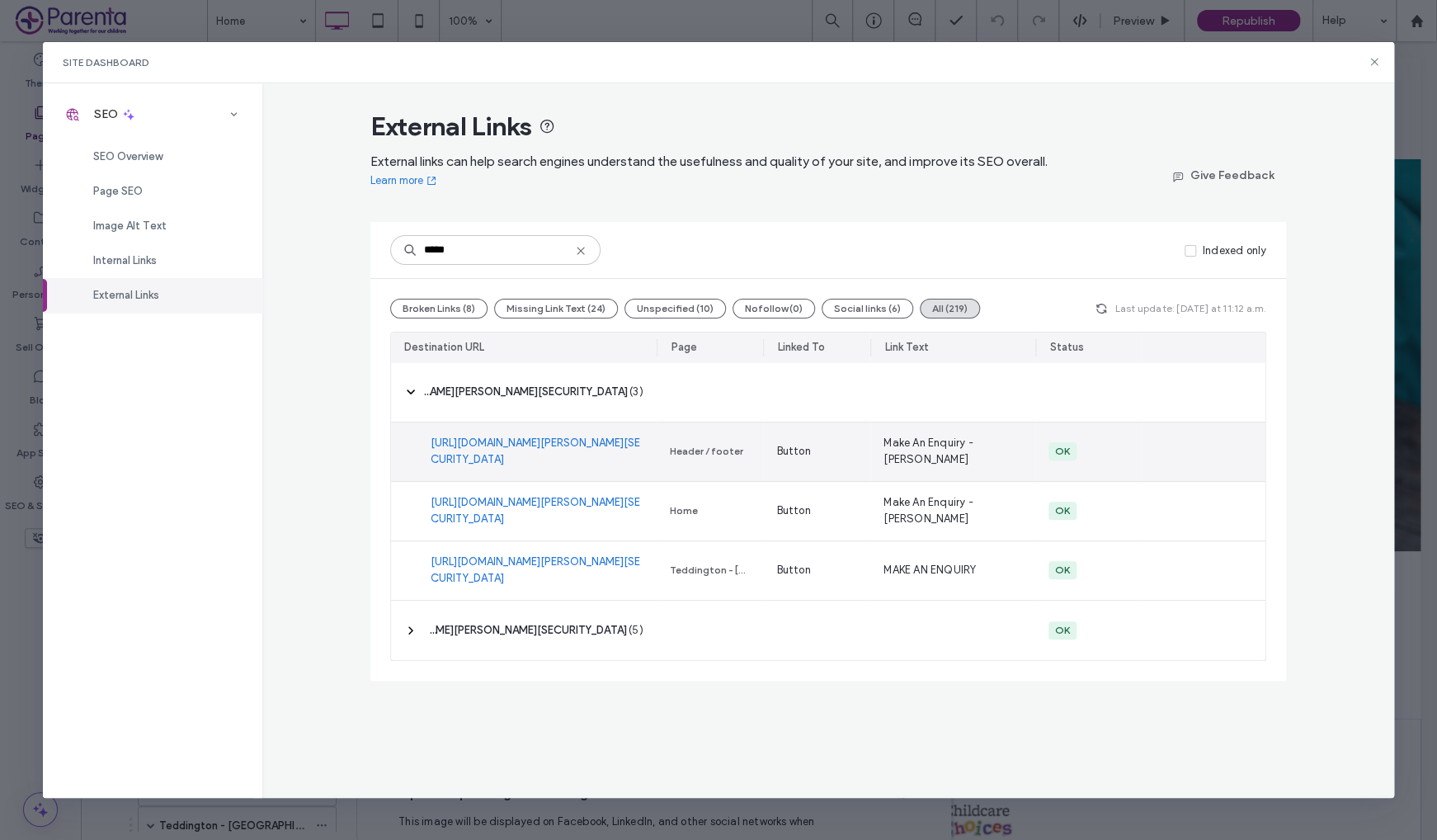
scroll to position [0, 0]
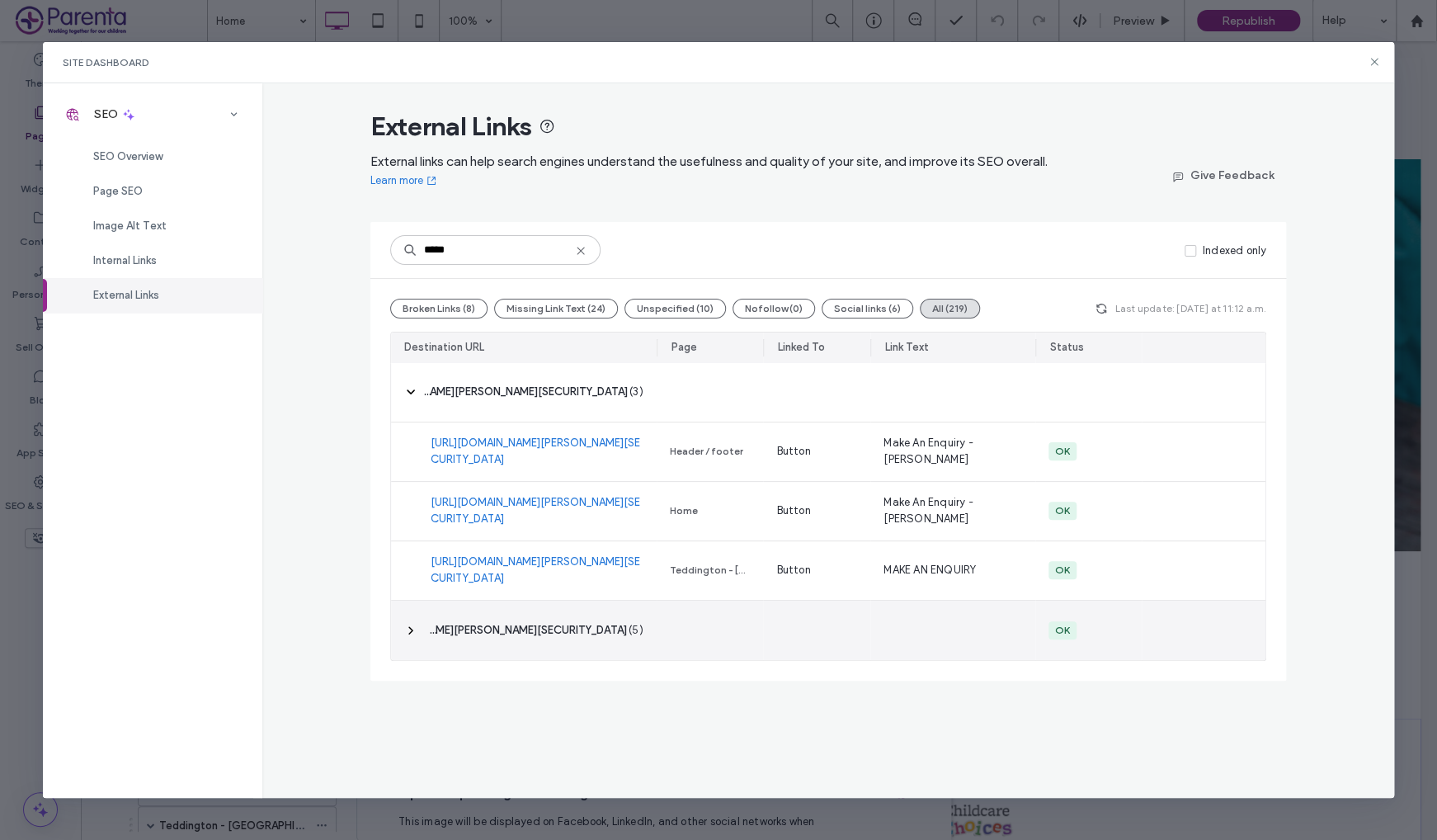
click at [564, 630] on span "‎ https://buildingblockswimbledon.eylog.co.uk/eyMan/index.php/enquiries/registe…" at bounding box center [525, 630] width 203 height 17
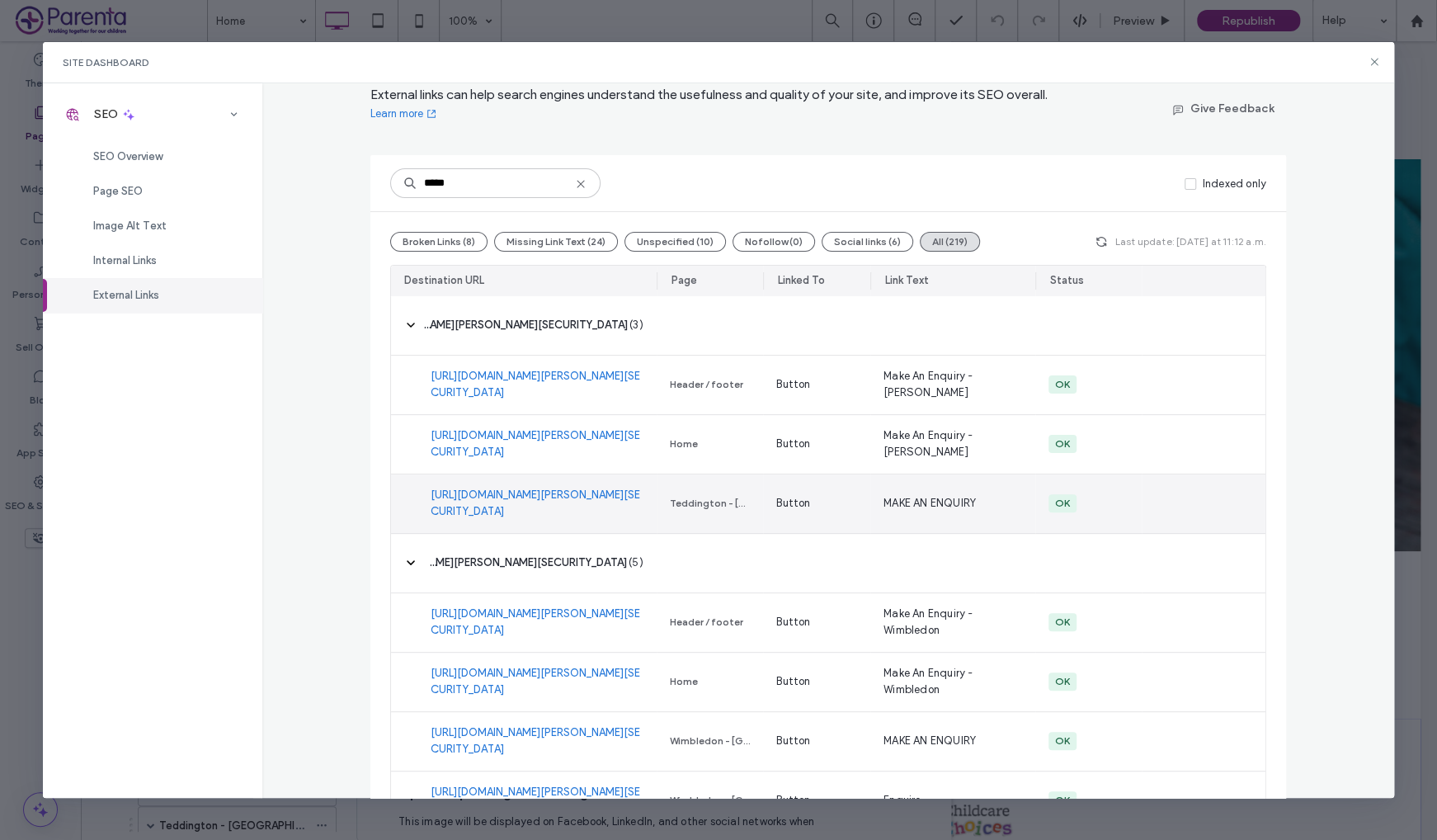
scroll to position [179, 0]
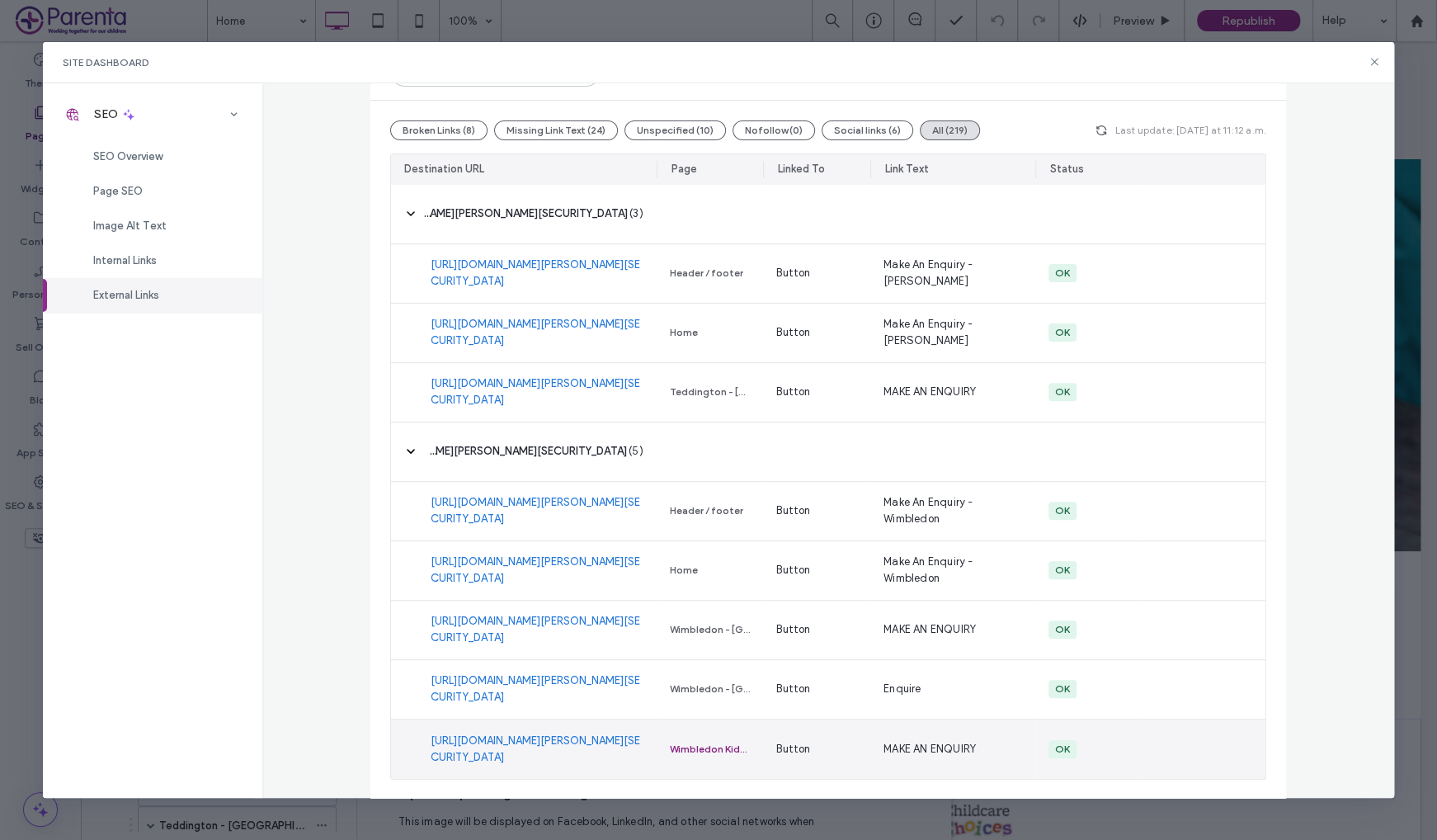
click at [713, 750] on div "Wimbledon Kids Club - [GEOGRAPHIC_DATA]" at bounding box center [710, 749] width 80 height 15
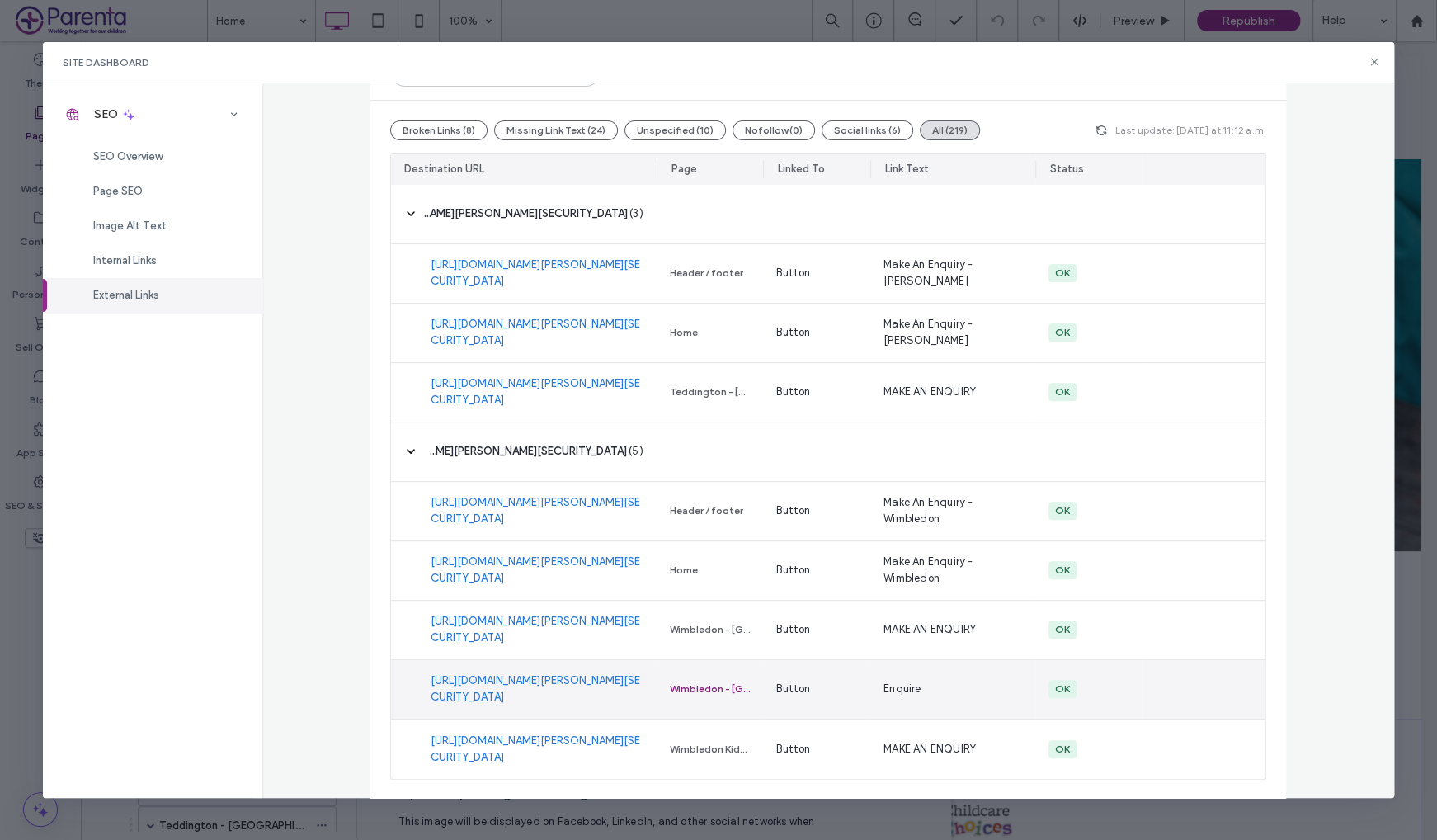
click at [696, 685] on div "Wimbledon - [GEOGRAPHIC_DATA]" at bounding box center [710, 689] width 80 height 15
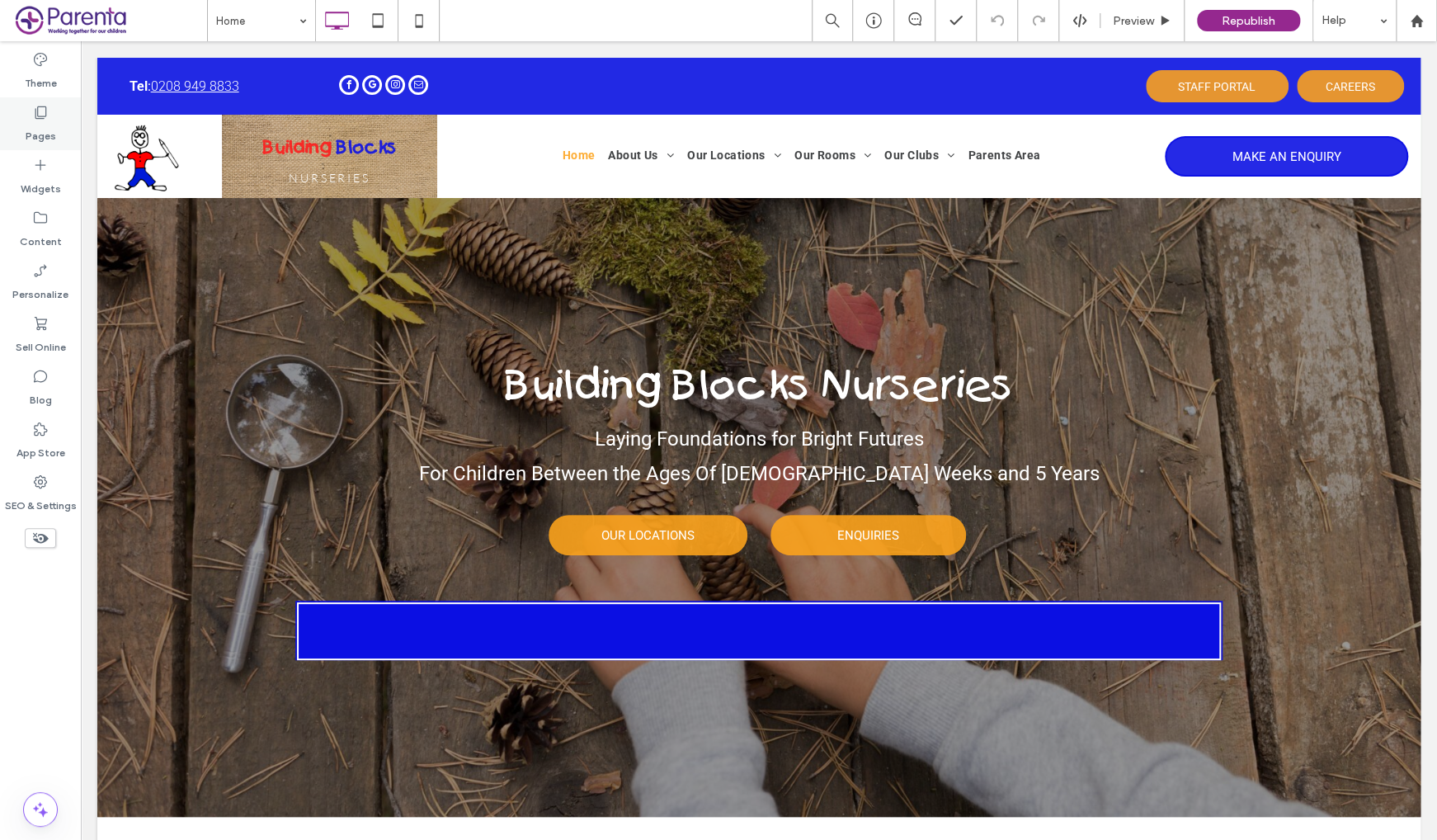
click at [30, 123] on label "Pages" at bounding box center [41, 132] width 31 height 23
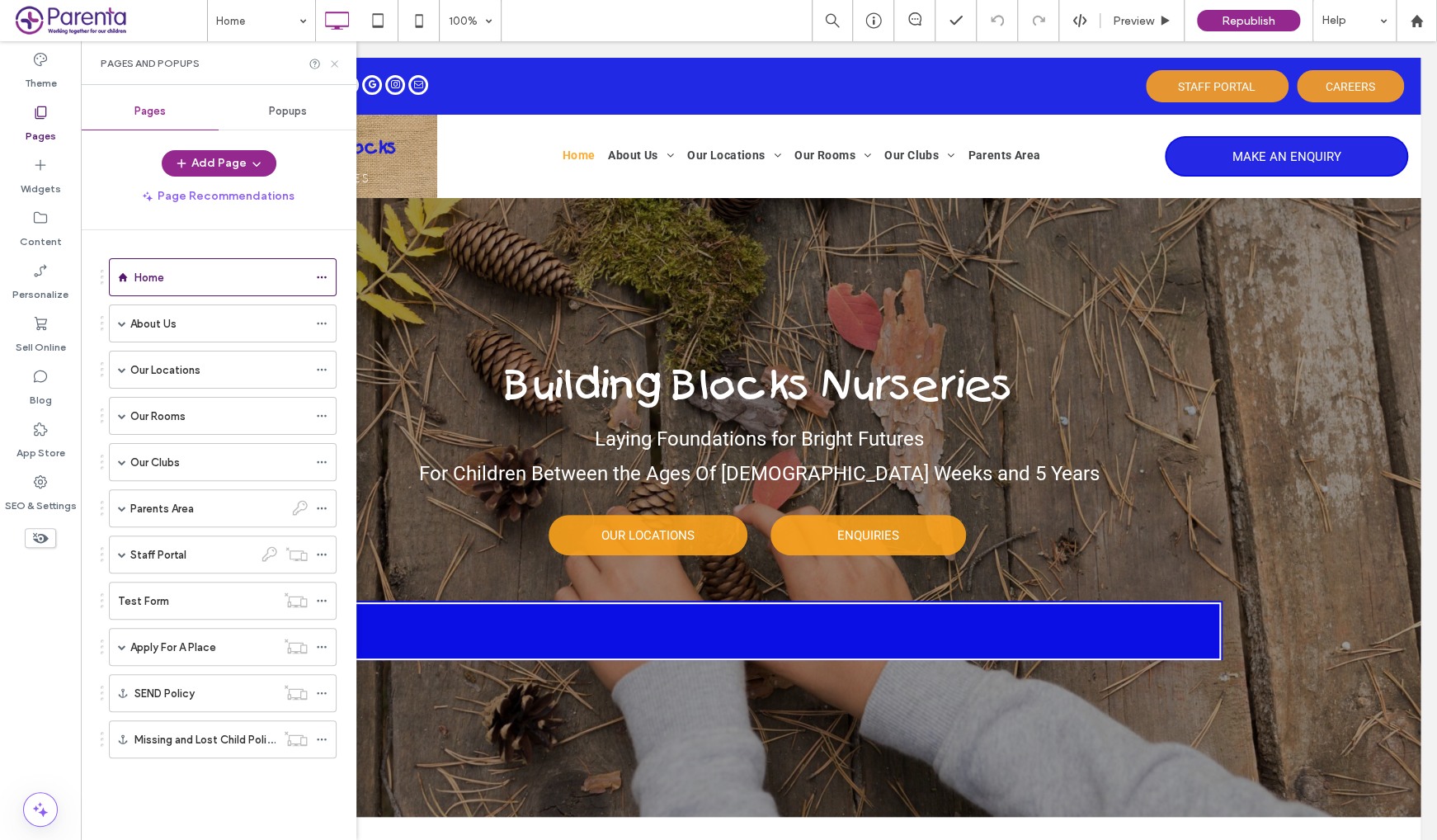
click at [332, 64] on icon at bounding box center [334, 64] width 12 height 12
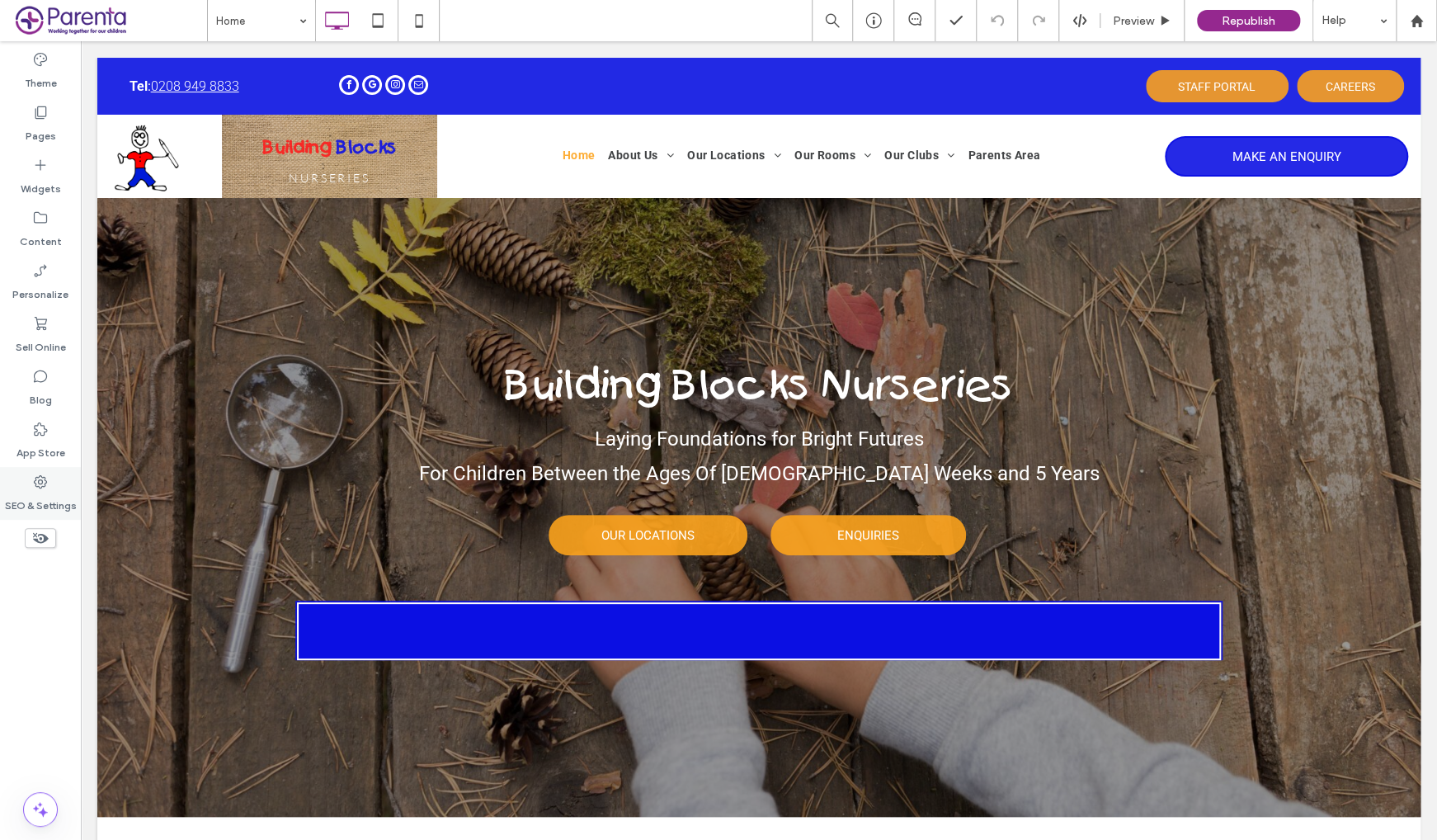
click at [34, 485] on icon at bounding box center [40, 481] width 17 height 17
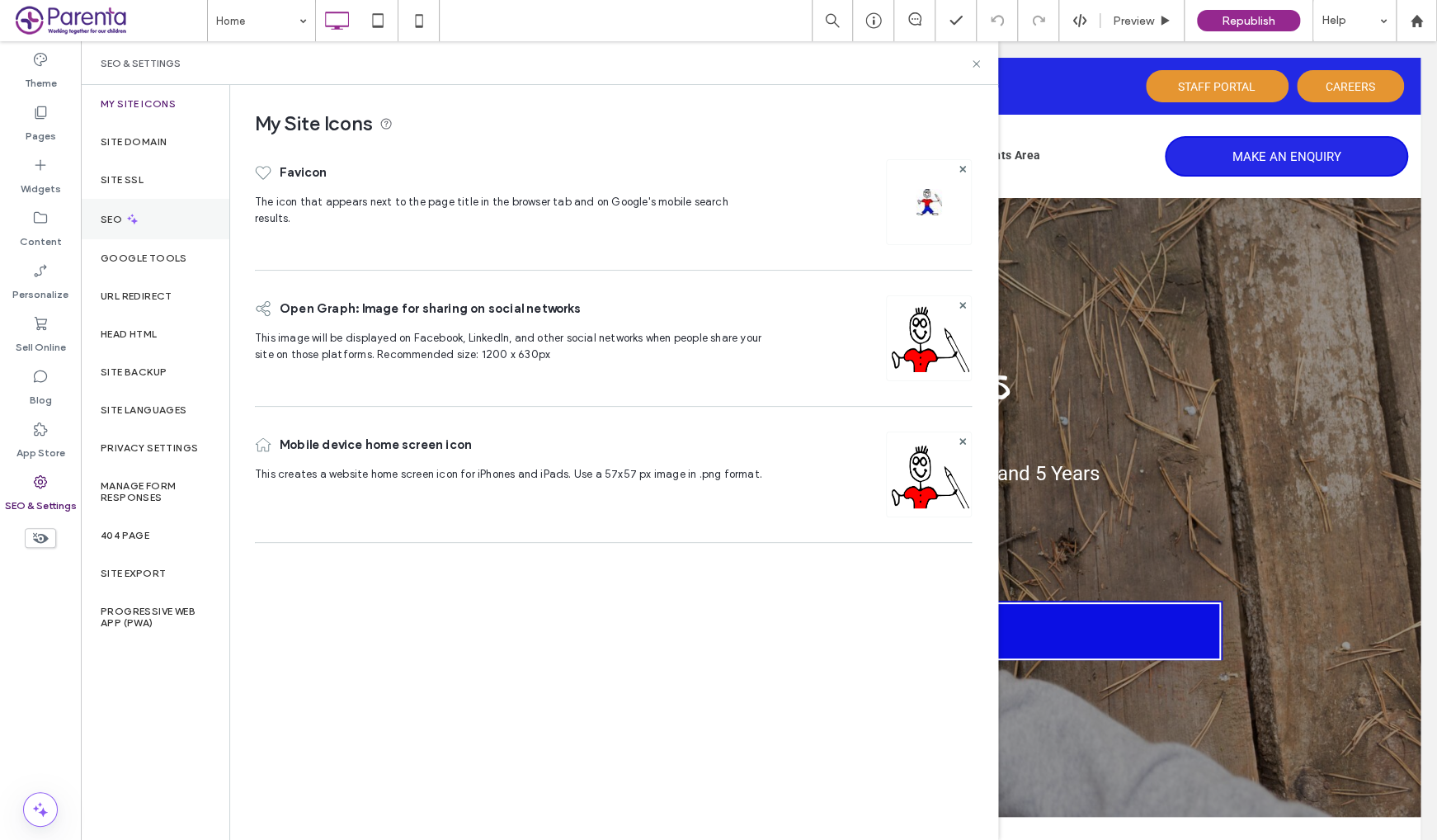
click at [134, 238] on div "SEO" at bounding box center [155, 219] width 149 height 41
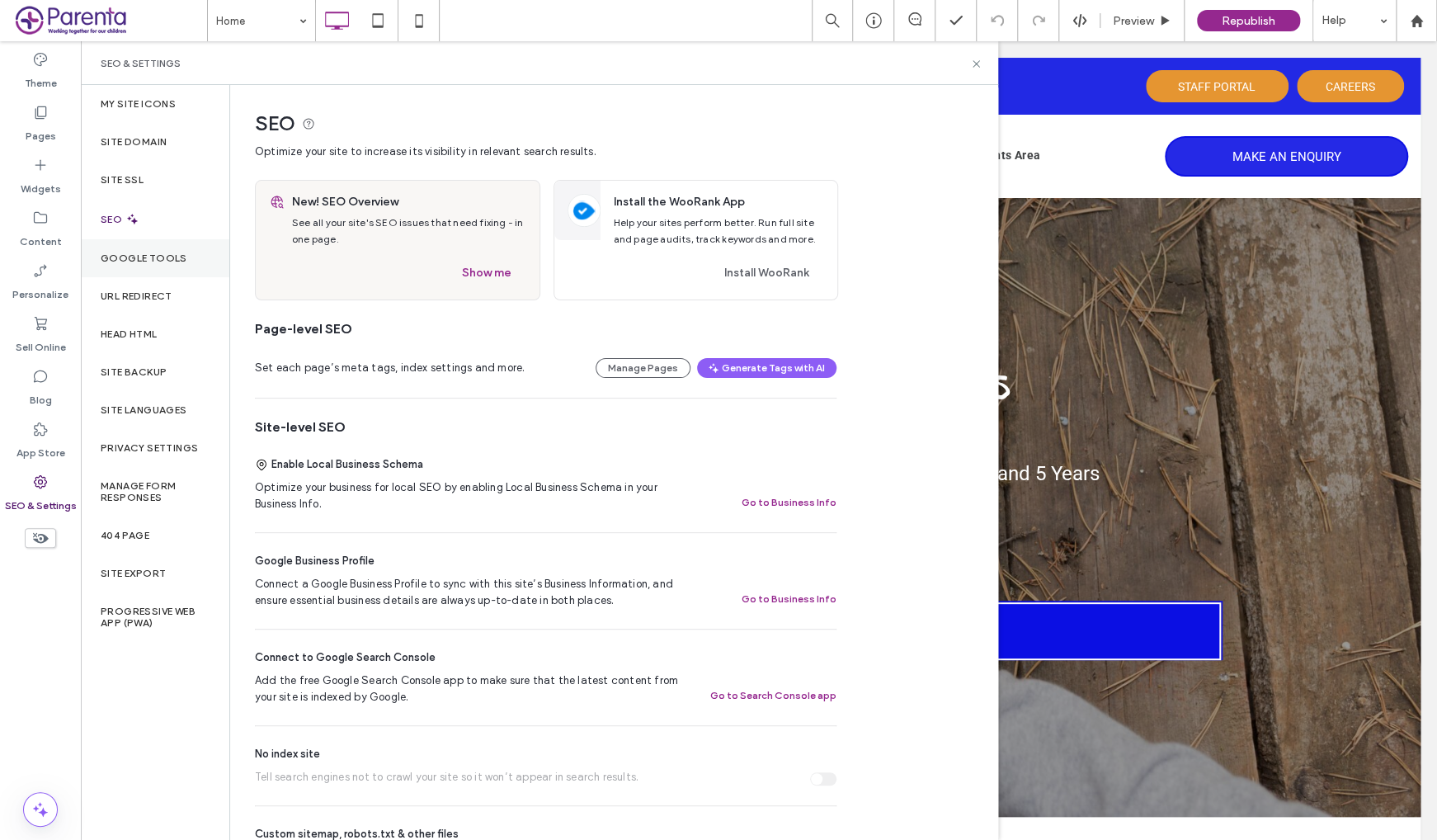
click at [138, 253] on label "Google Tools" at bounding box center [144, 257] width 87 height 11
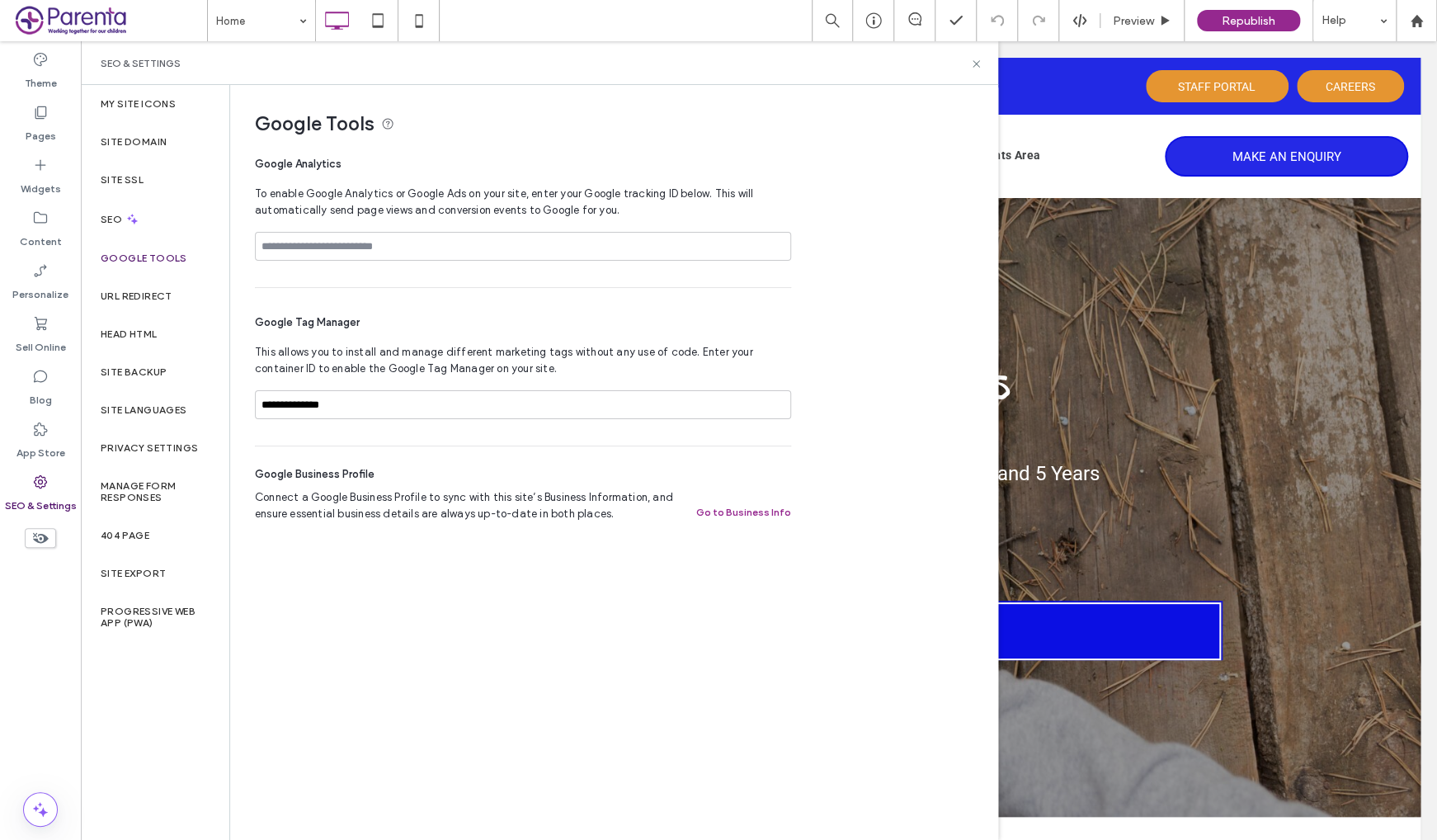
click at [614, 678] on div "**********" at bounding box center [613, 462] width 767 height 753
click at [976, 67] on icon at bounding box center [976, 64] width 12 height 12
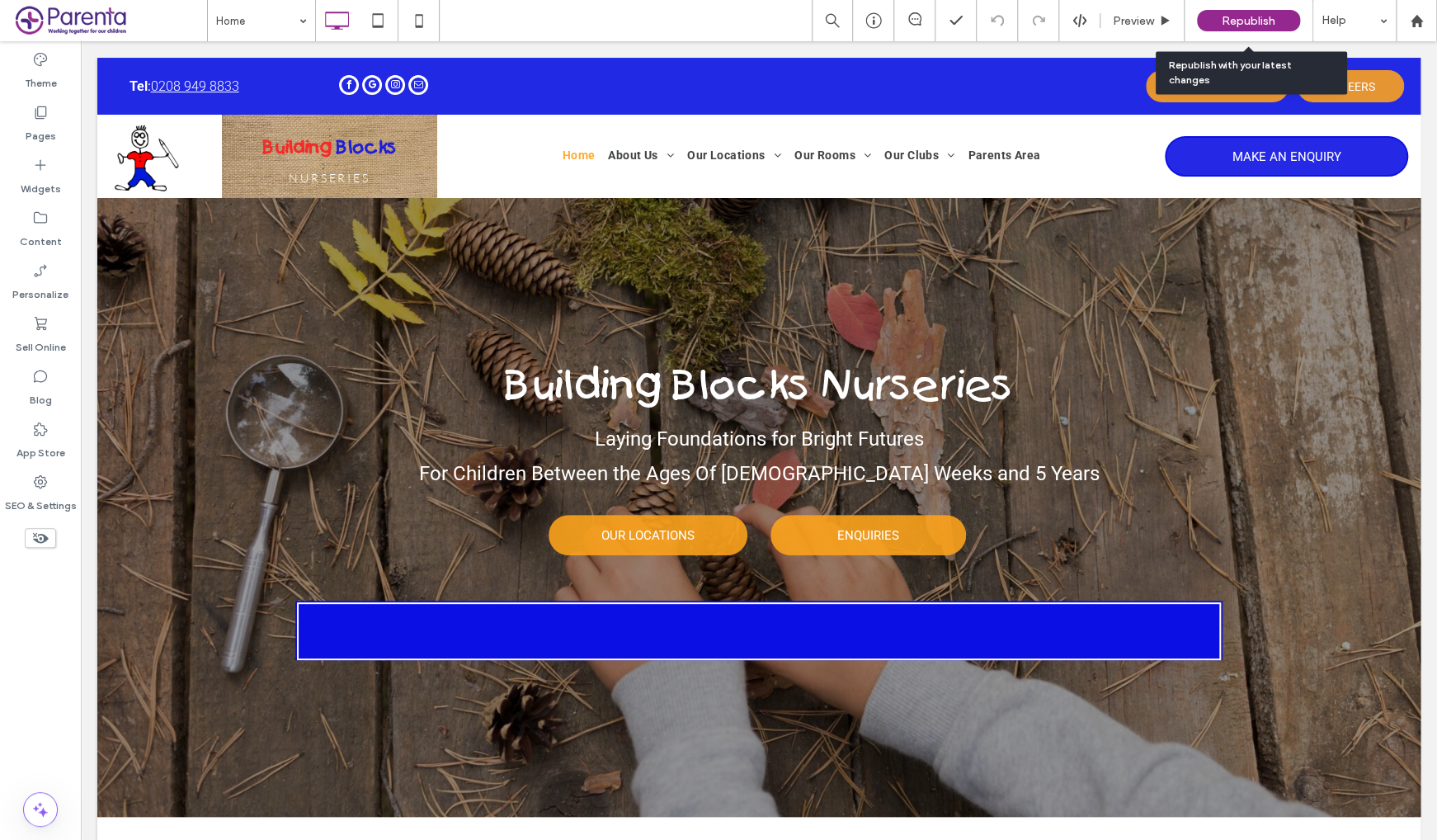
click at [1248, 18] on span "Republish" at bounding box center [1249, 21] width 54 height 14
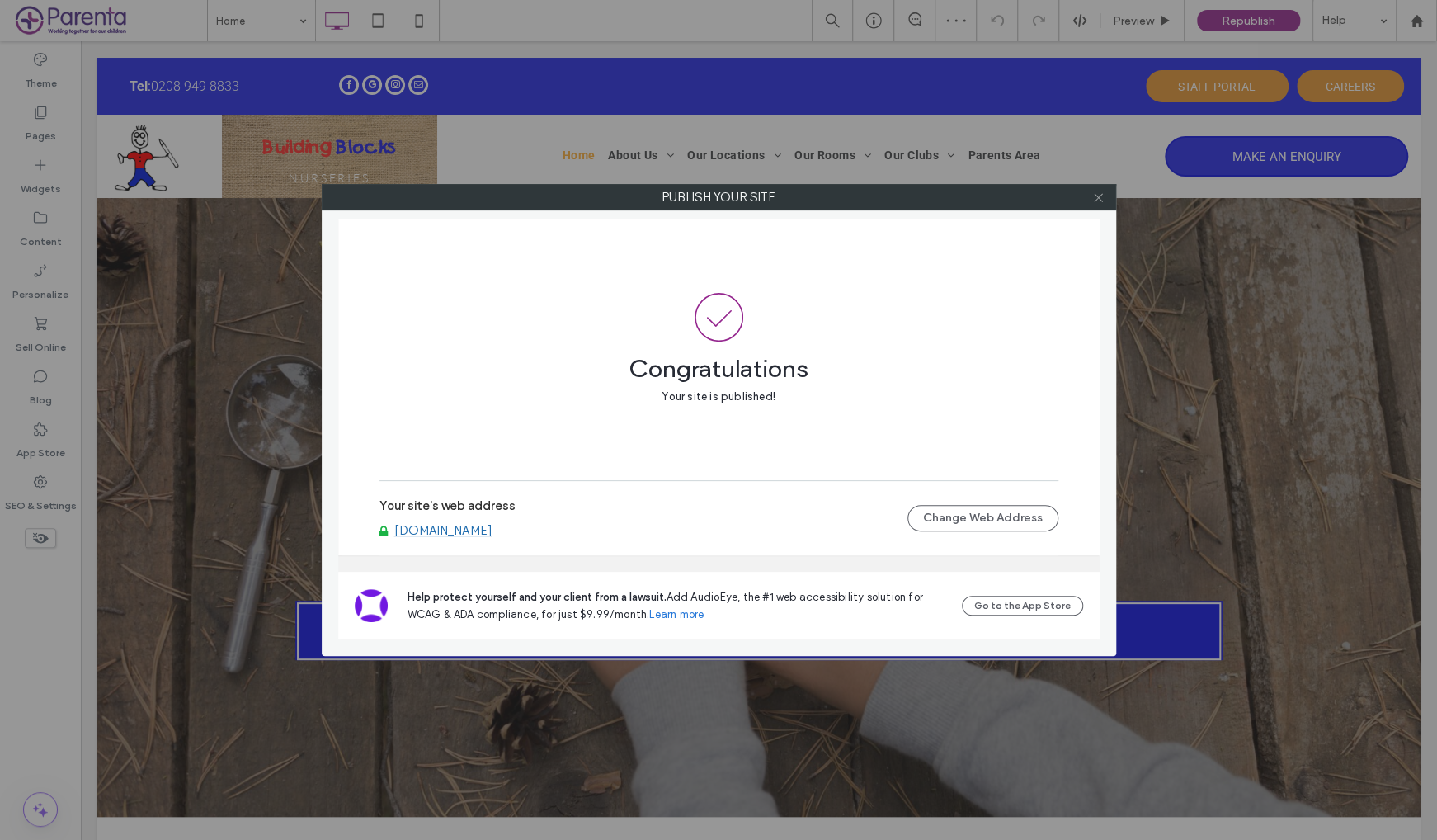
click at [1101, 195] on use at bounding box center [1097, 196] width 8 height 8
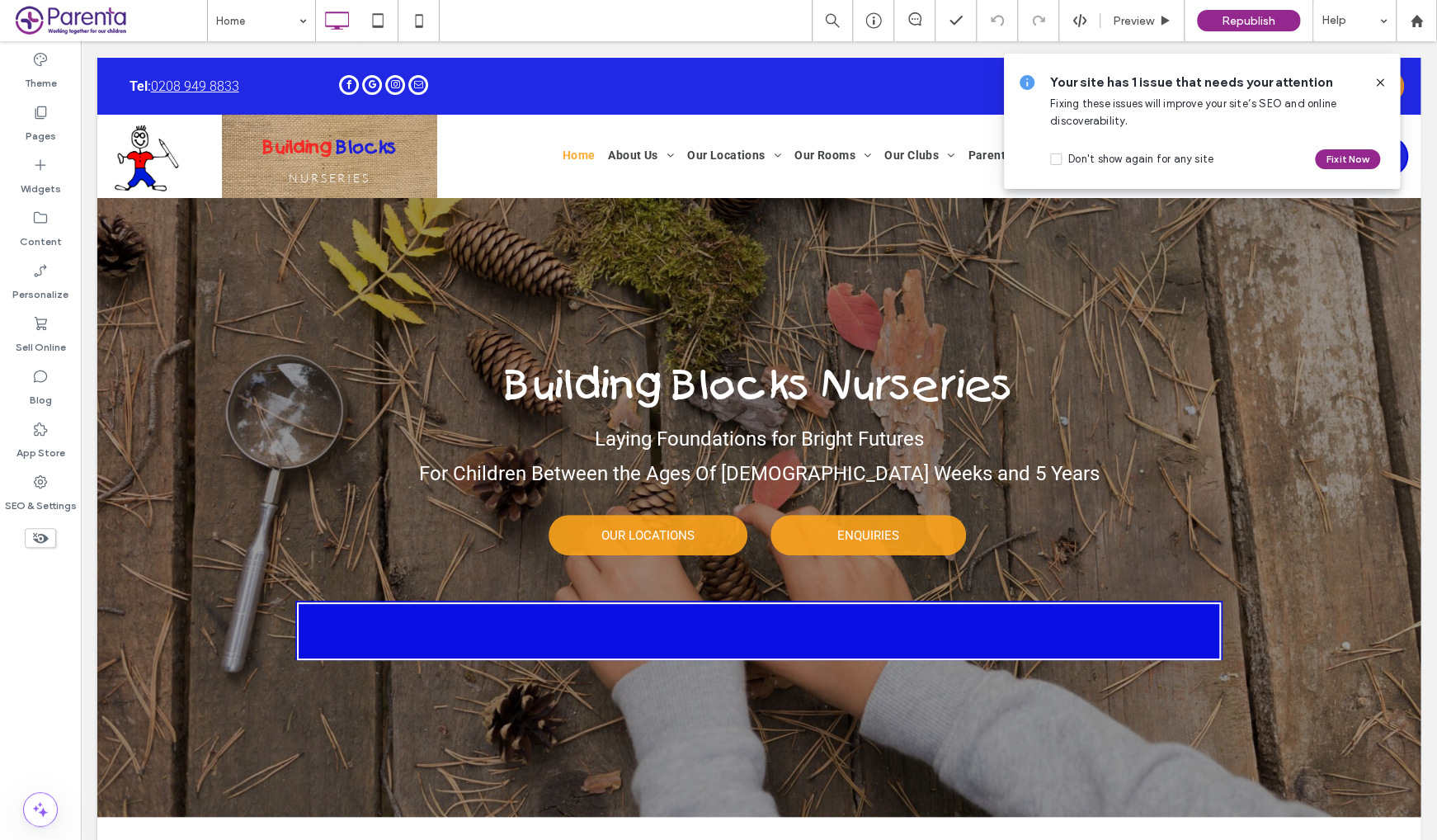
click at [1379, 80] on use at bounding box center [1380, 82] width 7 height 7
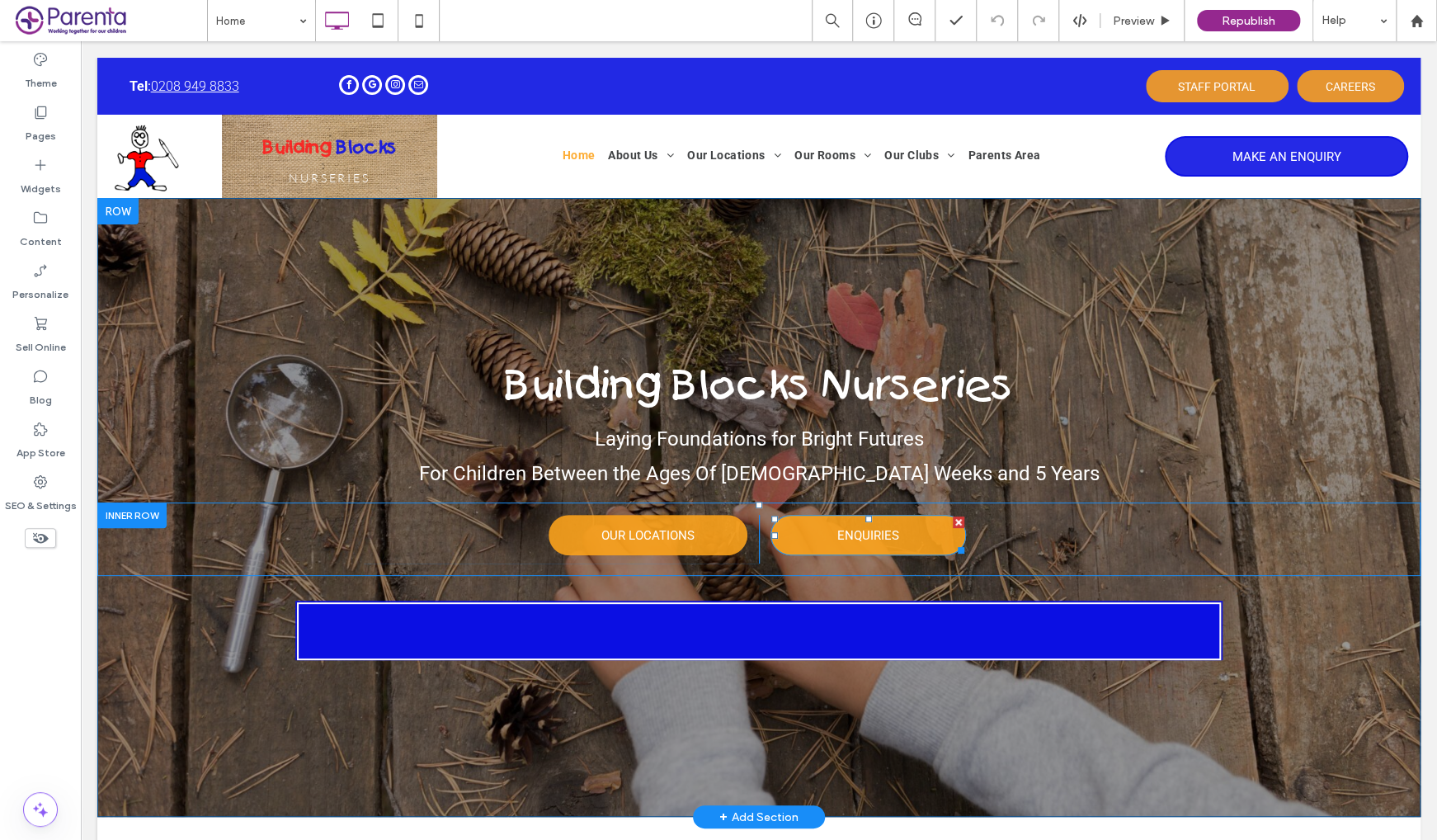
click at [875, 538] on span "ENQUIRIES" at bounding box center [868, 535] width 62 height 31
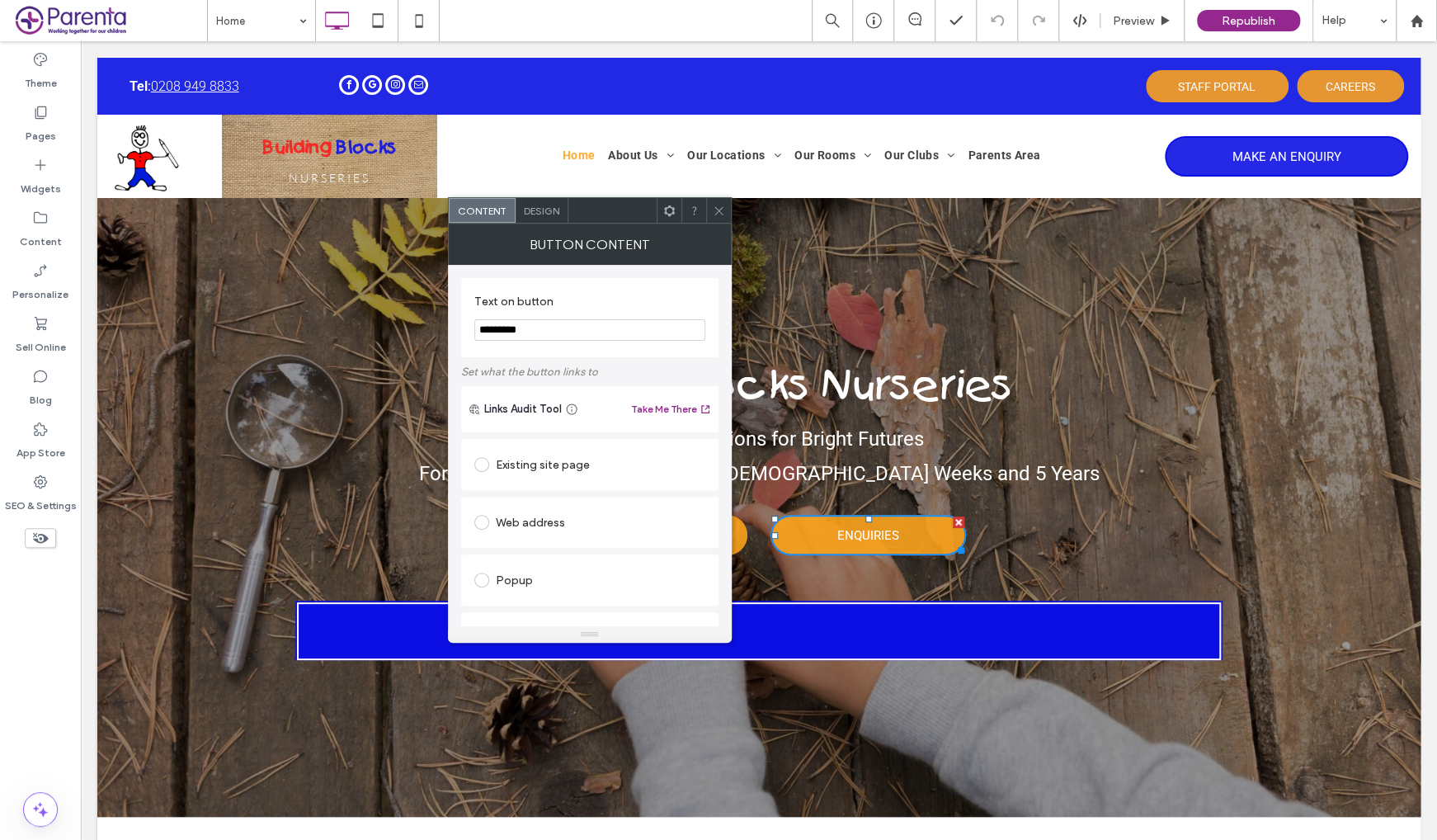
drag, startPoint x: 716, startPoint y: 208, endPoint x: 690, endPoint y: 330, distance: 124.7
click at [716, 208] on icon at bounding box center [719, 210] width 12 height 12
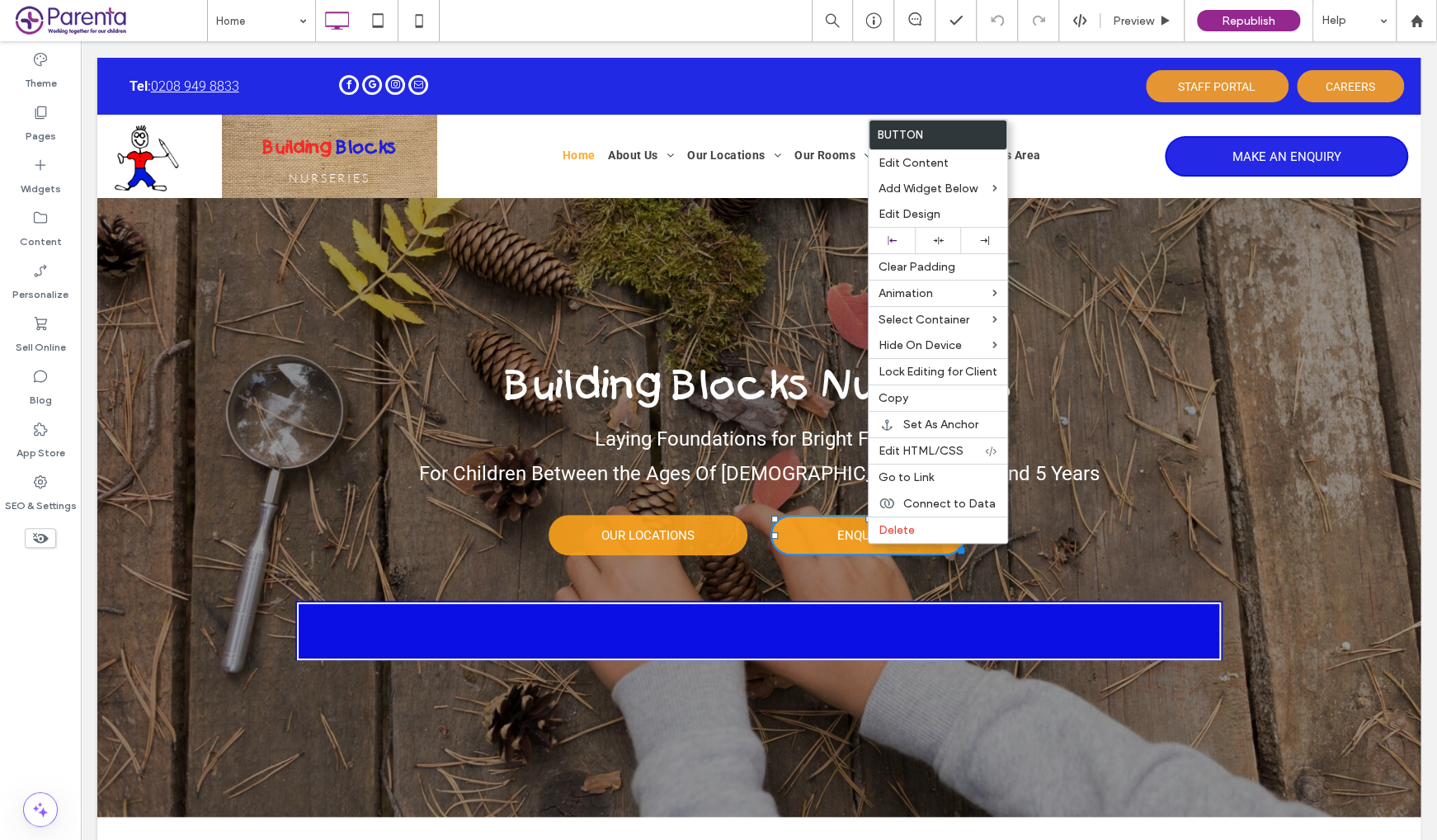
click at [1076, 140] on div "Home About Us Our Staff Security Learning & Development Curriculum Overview Lea…" at bounding box center [801, 152] width 729 height 50
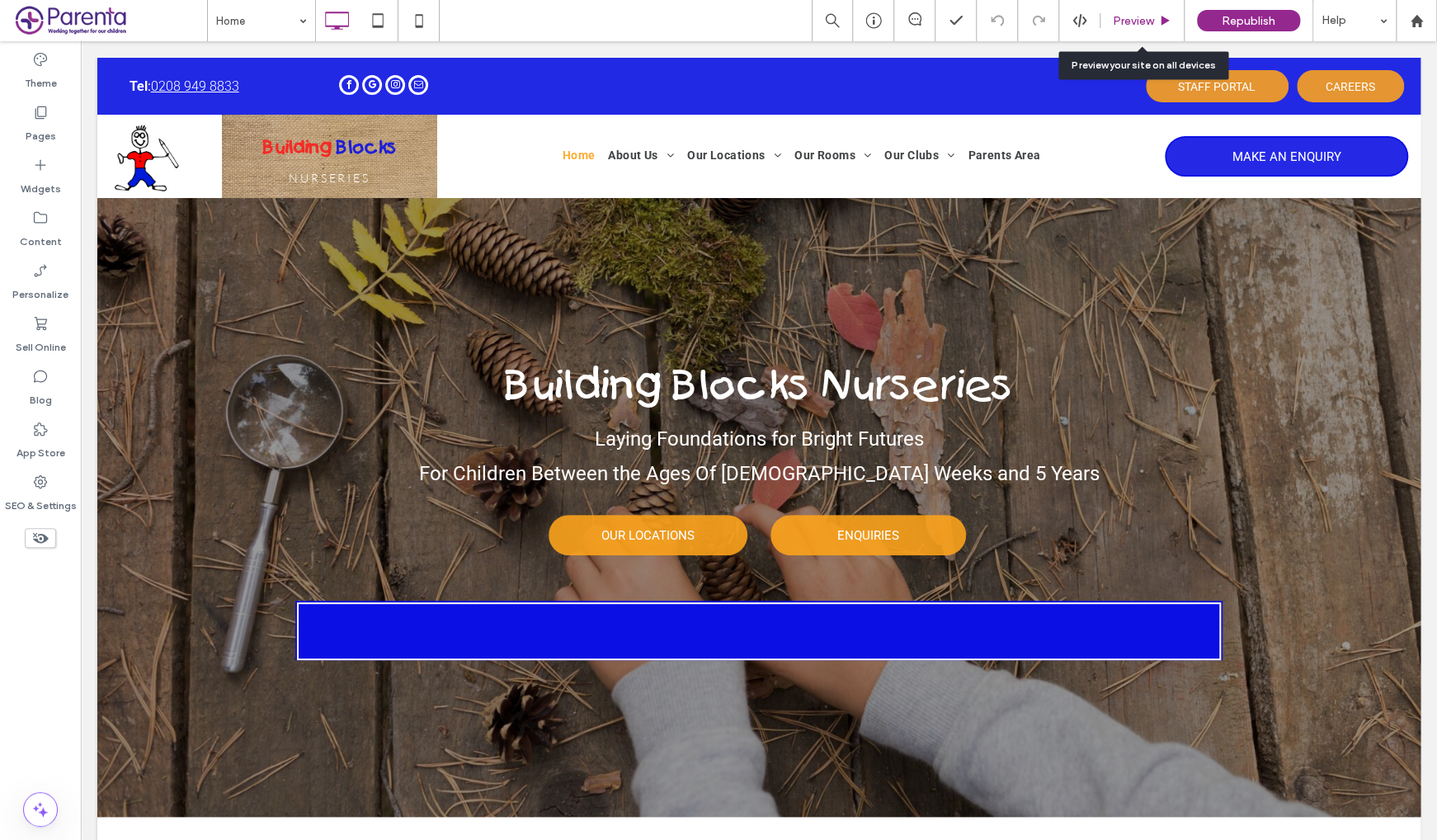
drag, startPoint x: 1137, startPoint y: 17, endPoint x: 1020, endPoint y: 50, distance: 121.6
click at [1137, 17] on span "Preview" at bounding box center [1134, 21] width 42 height 14
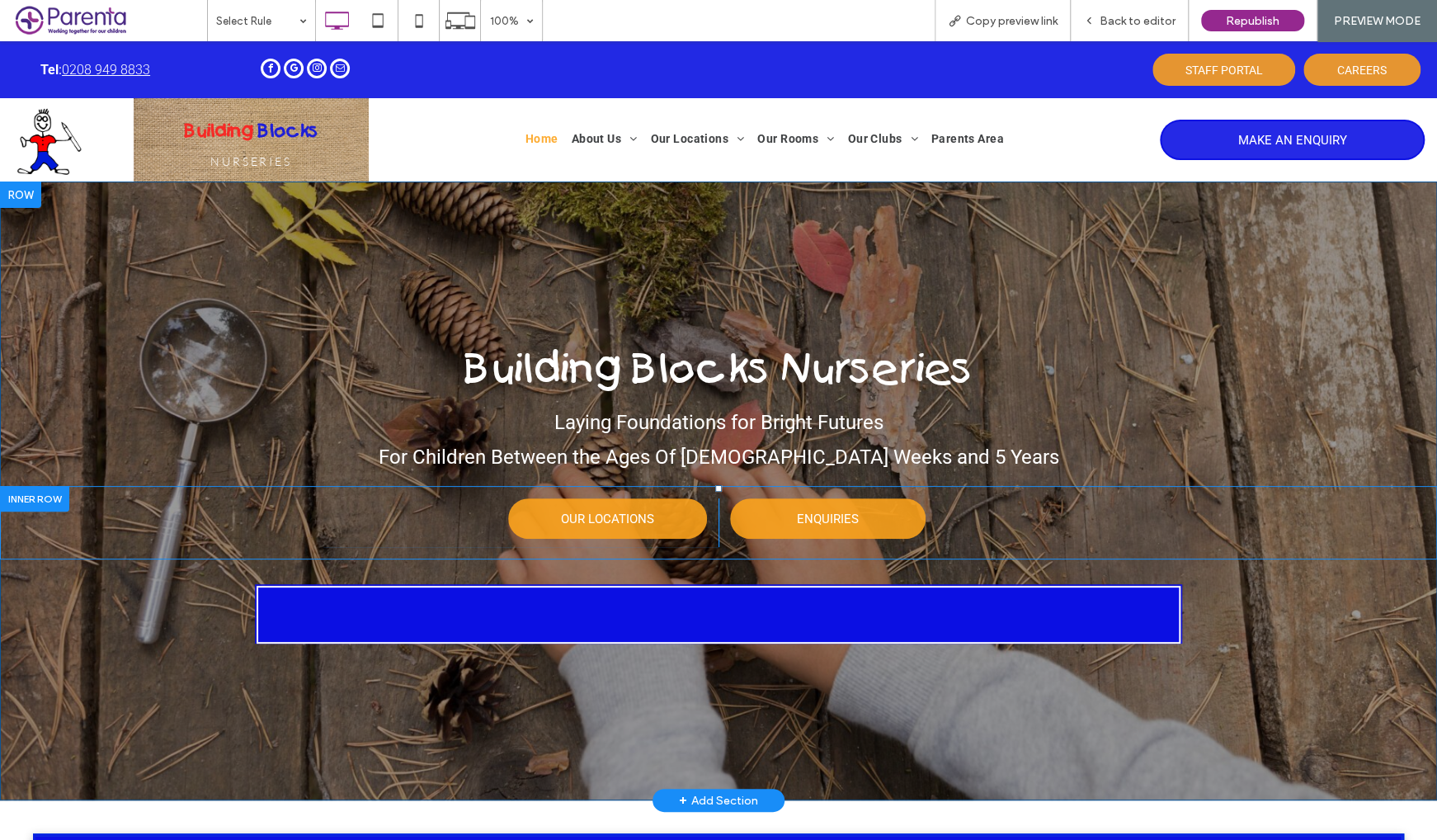
click at [845, 500] on div "OUR LOCATIONS Click To Paste ENQUIRIES Click To Paste" at bounding box center [718, 522] width 1437 height 73
click at [838, 515] on span "ENQUIRIES" at bounding box center [828, 518] width 62 height 31
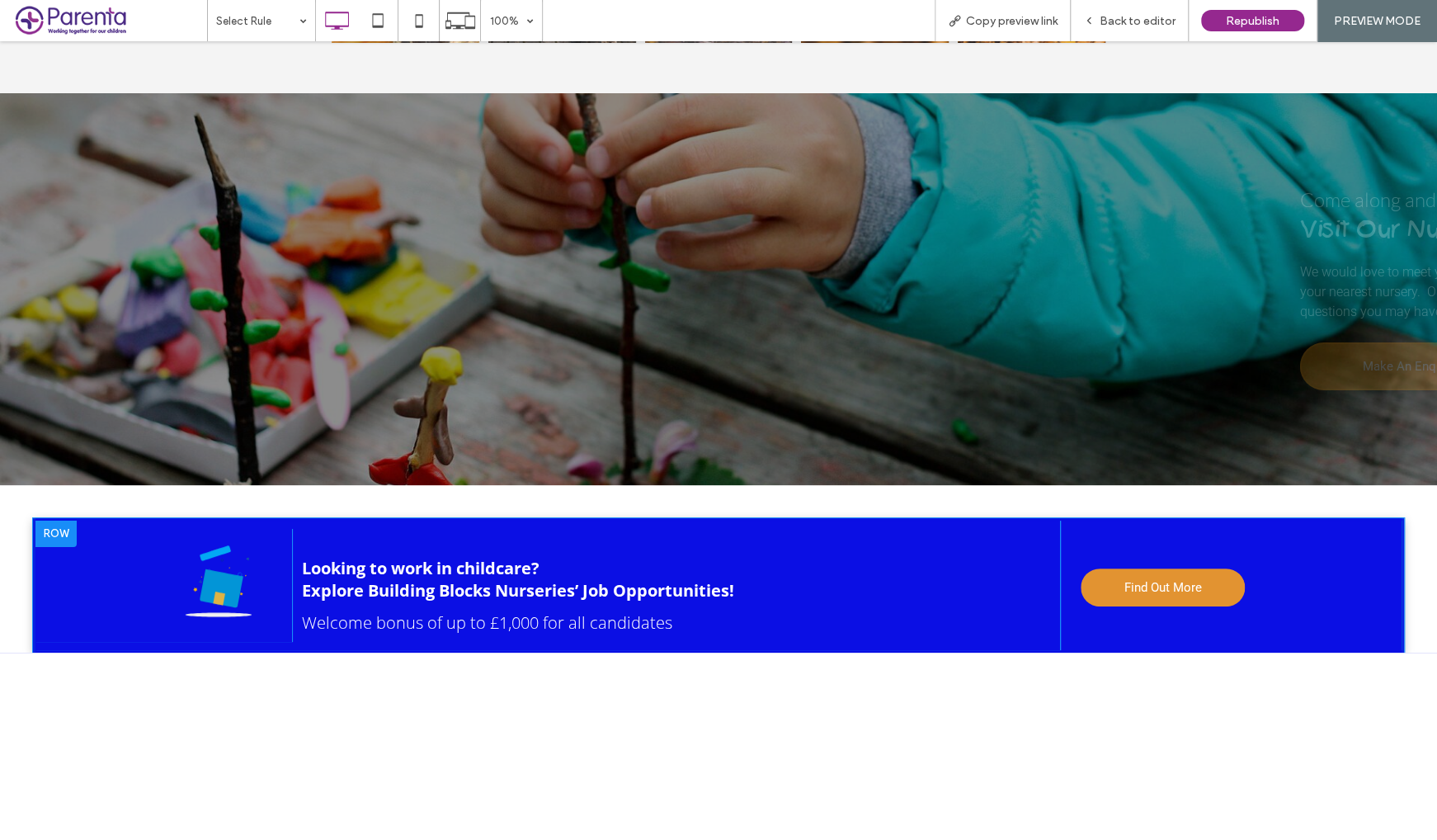
scroll to position [3603, 0]
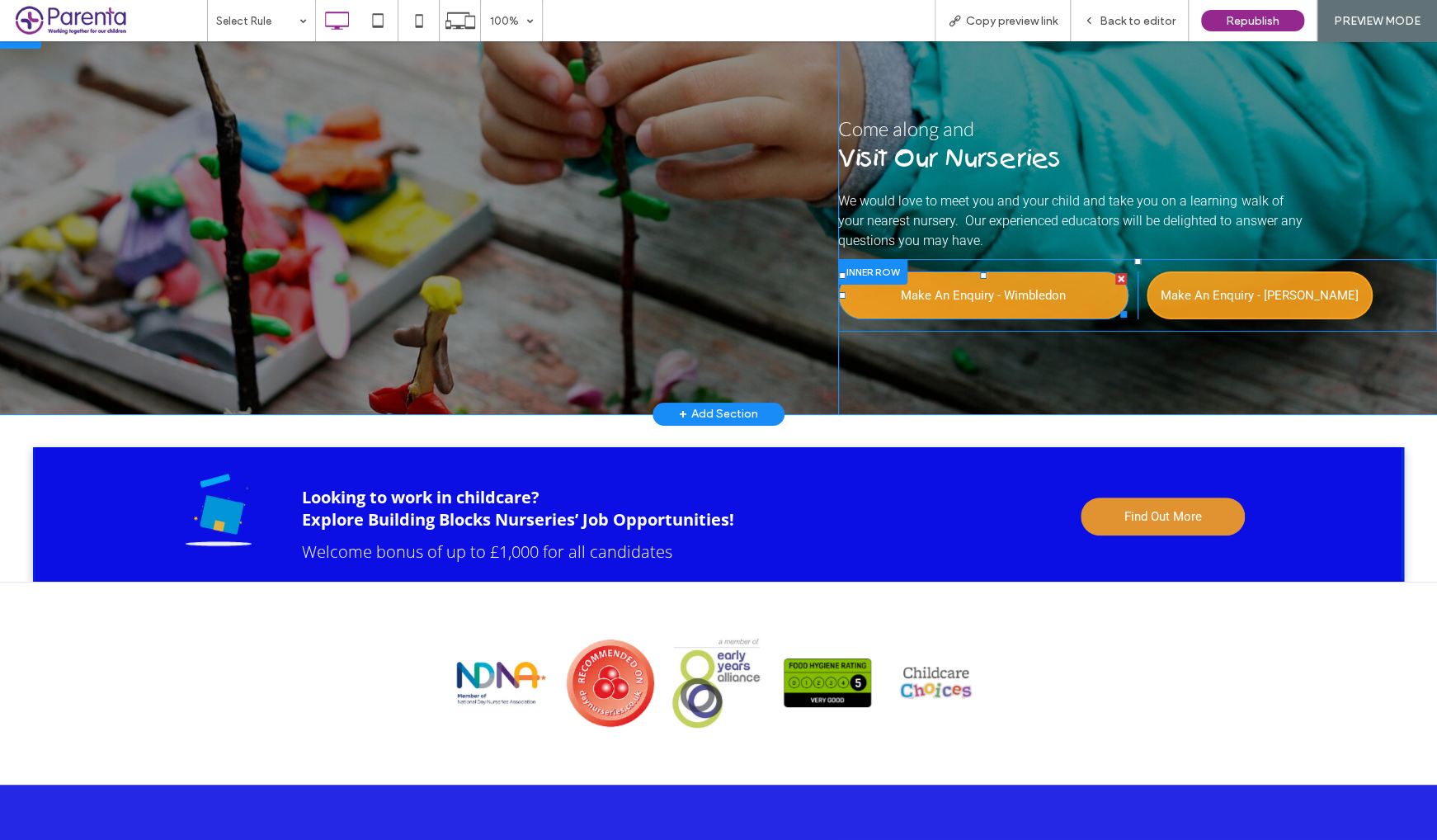
click at [1010, 311] on span "Make An Enquiry - Wimbledon" at bounding box center [983, 294] width 165 height 31
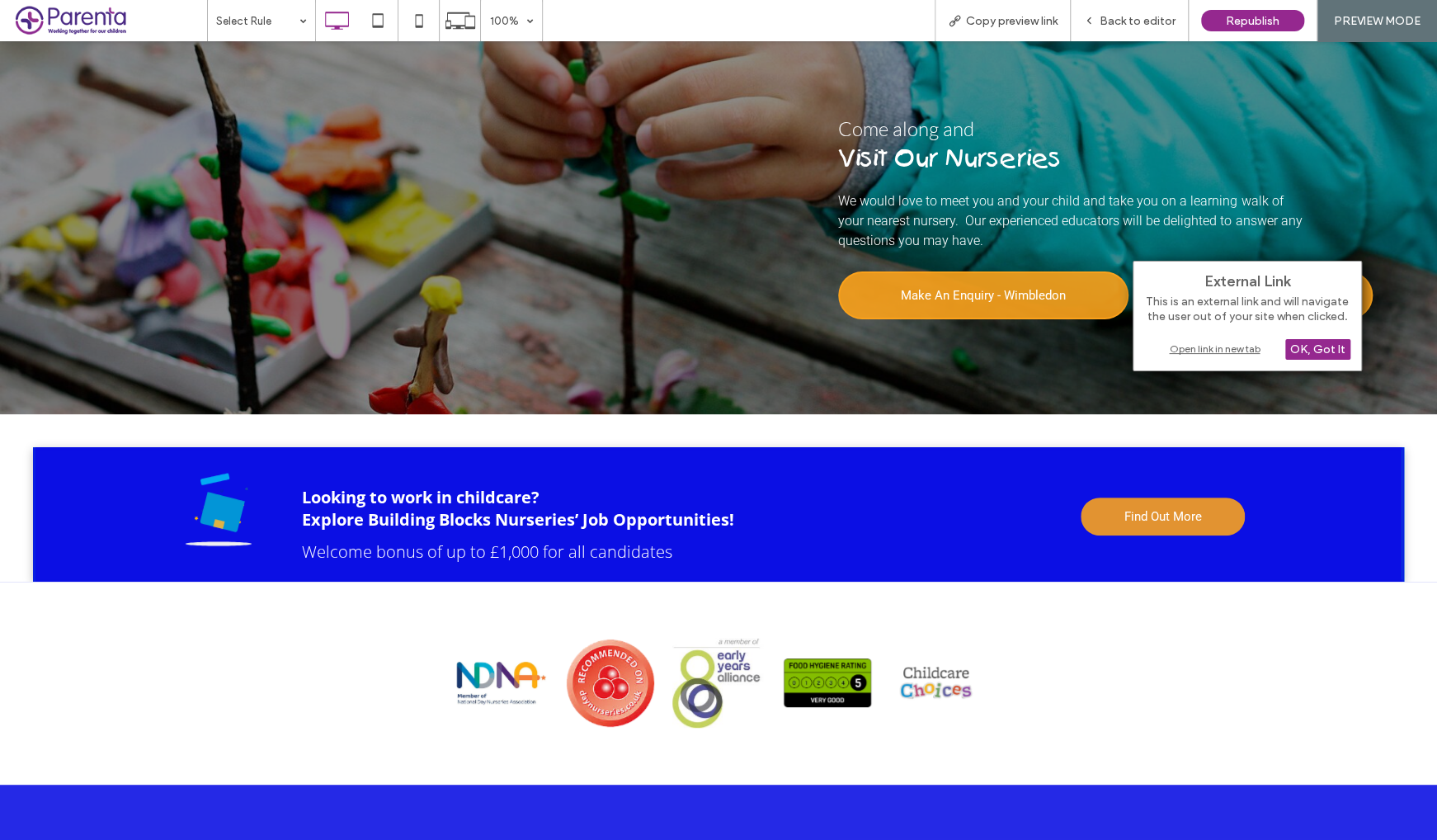
click at [1188, 353] on div "Open link in new tab" at bounding box center [1247, 348] width 206 height 18
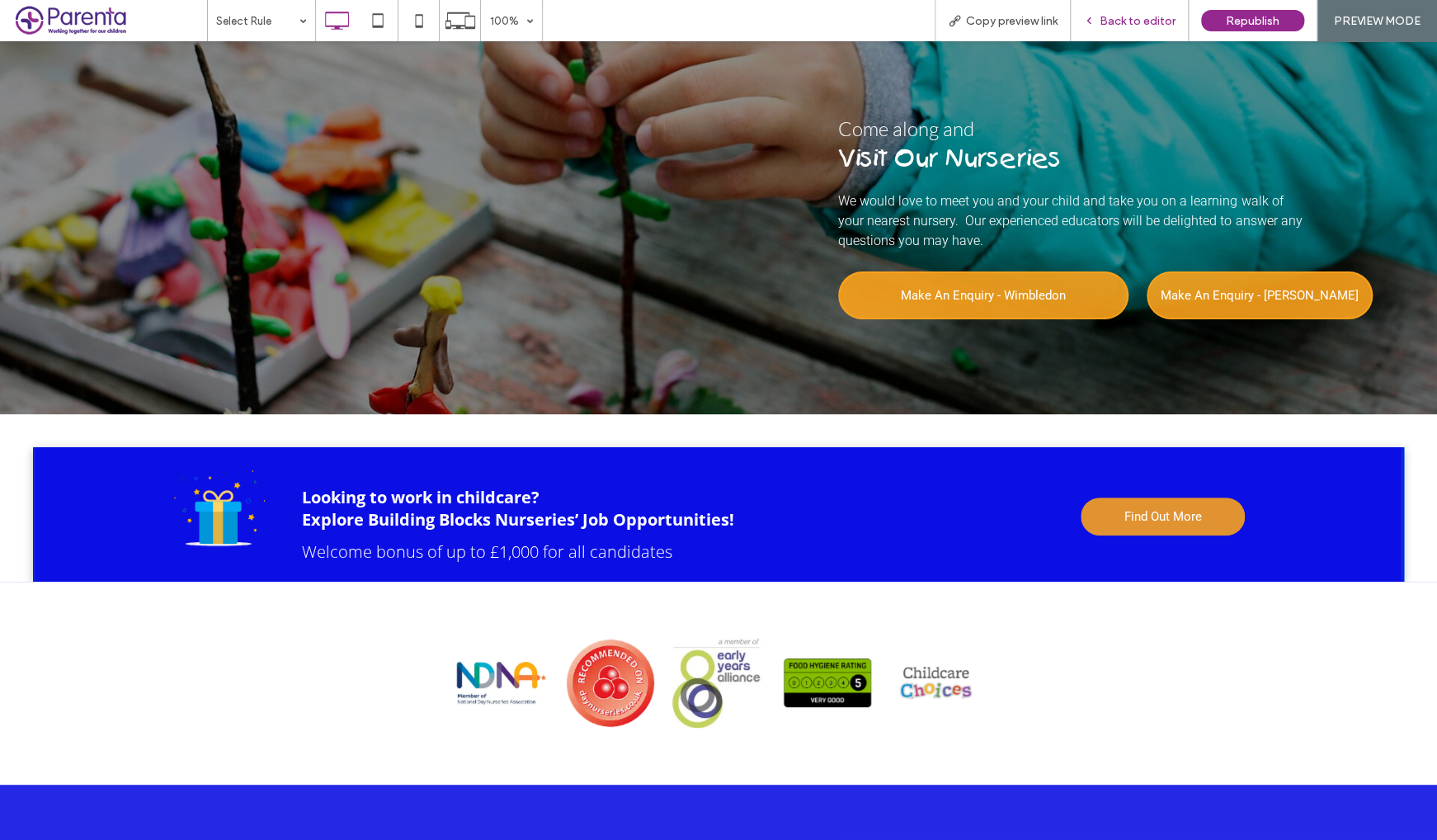
drag, startPoint x: 1125, startPoint y: 22, endPoint x: 1097, endPoint y: 481, distance: 459.9
click at [1125, 22] on span "Back to editor" at bounding box center [1138, 21] width 76 height 14
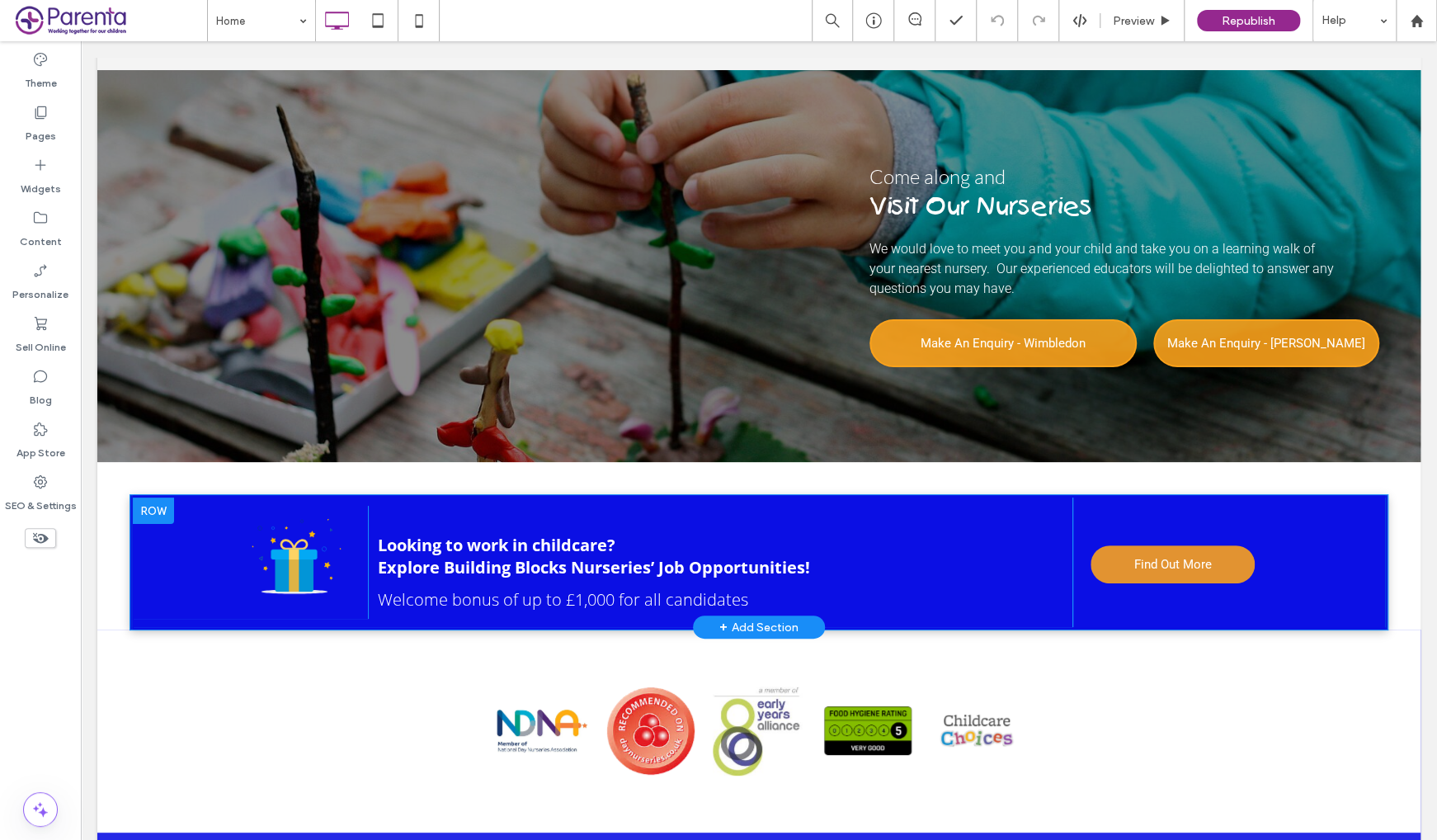
scroll to position [3505, 0]
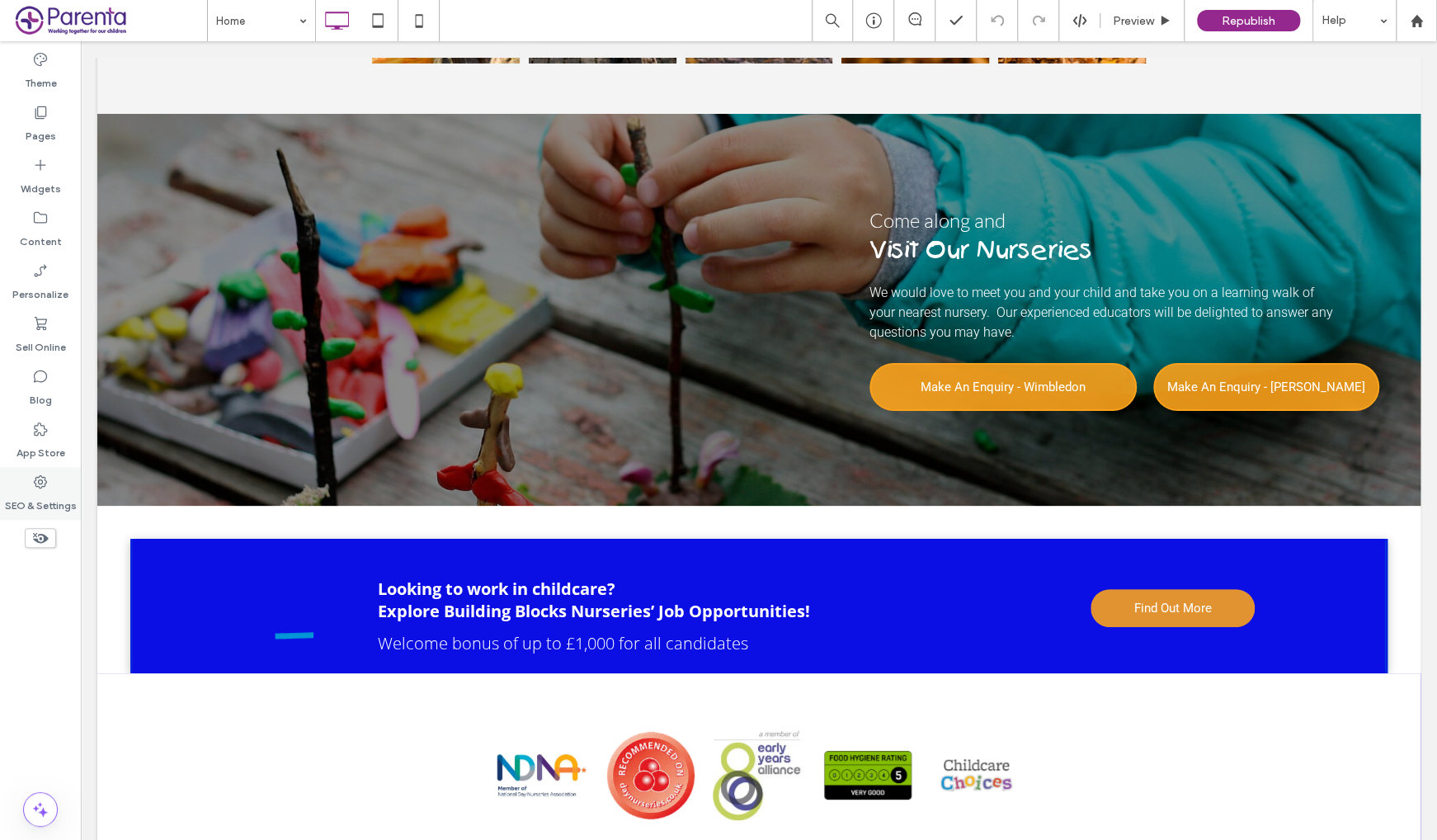
click at [50, 479] on div "SEO & Settings" at bounding box center [40, 493] width 80 height 53
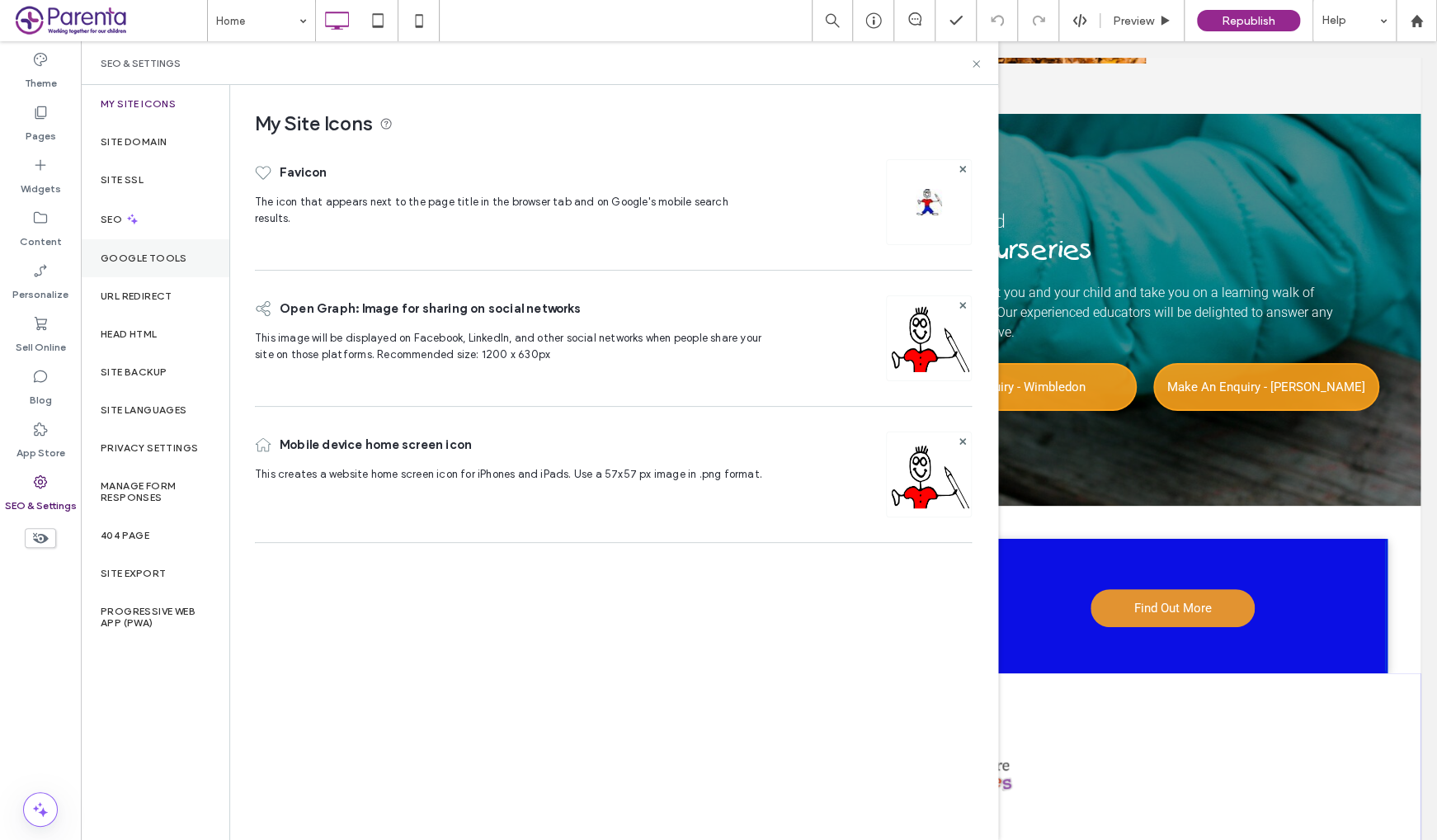
click at [170, 263] on label "Google Tools" at bounding box center [144, 257] width 87 height 11
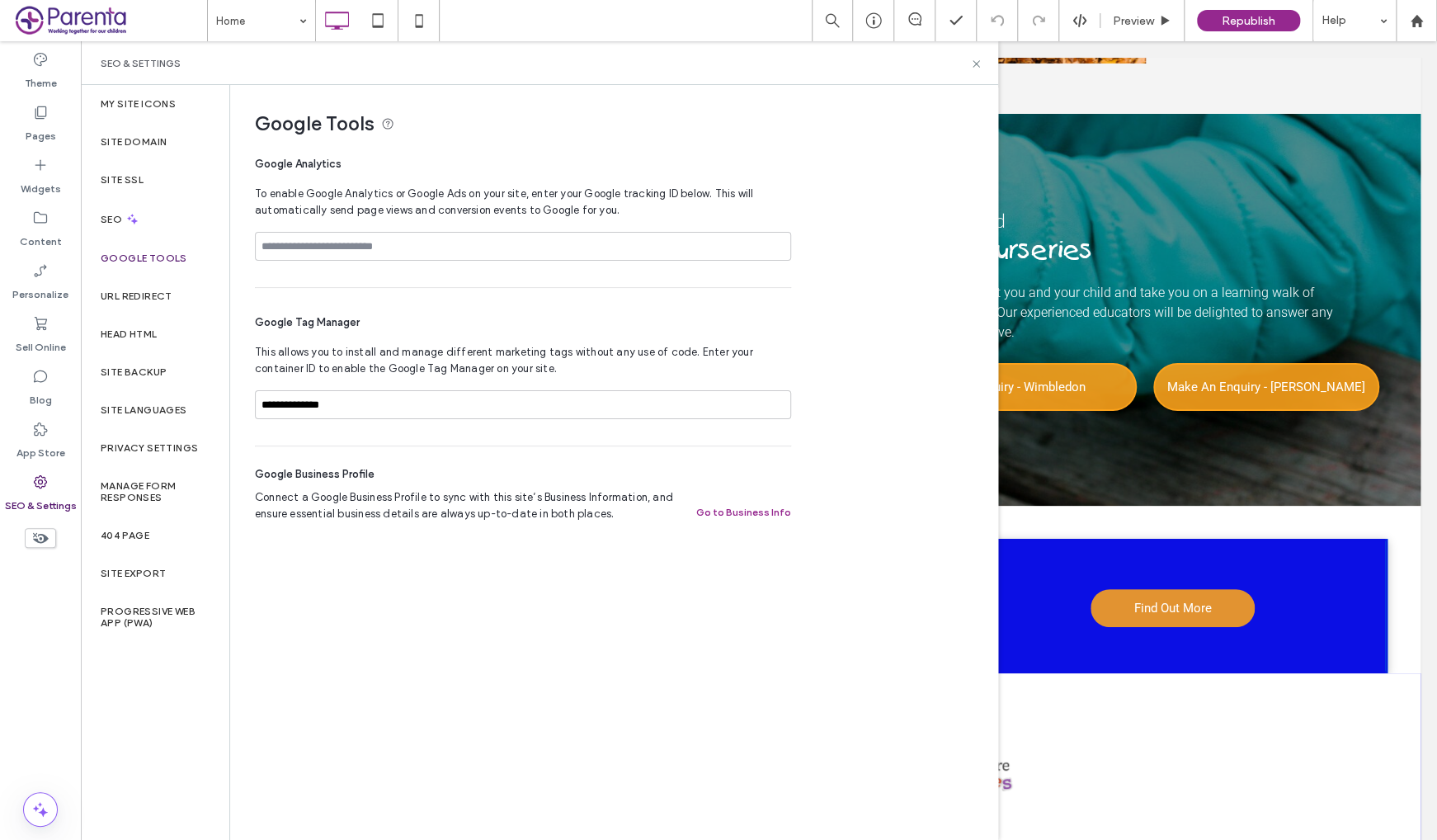
click at [563, 421] on div "**********" at bounding box center [523, 411] width 536 height 43
click at [556, 370] on span "This allows you to install and manage different marketing tags without any use …" at bounding box center [523, 360] width 536 height 33
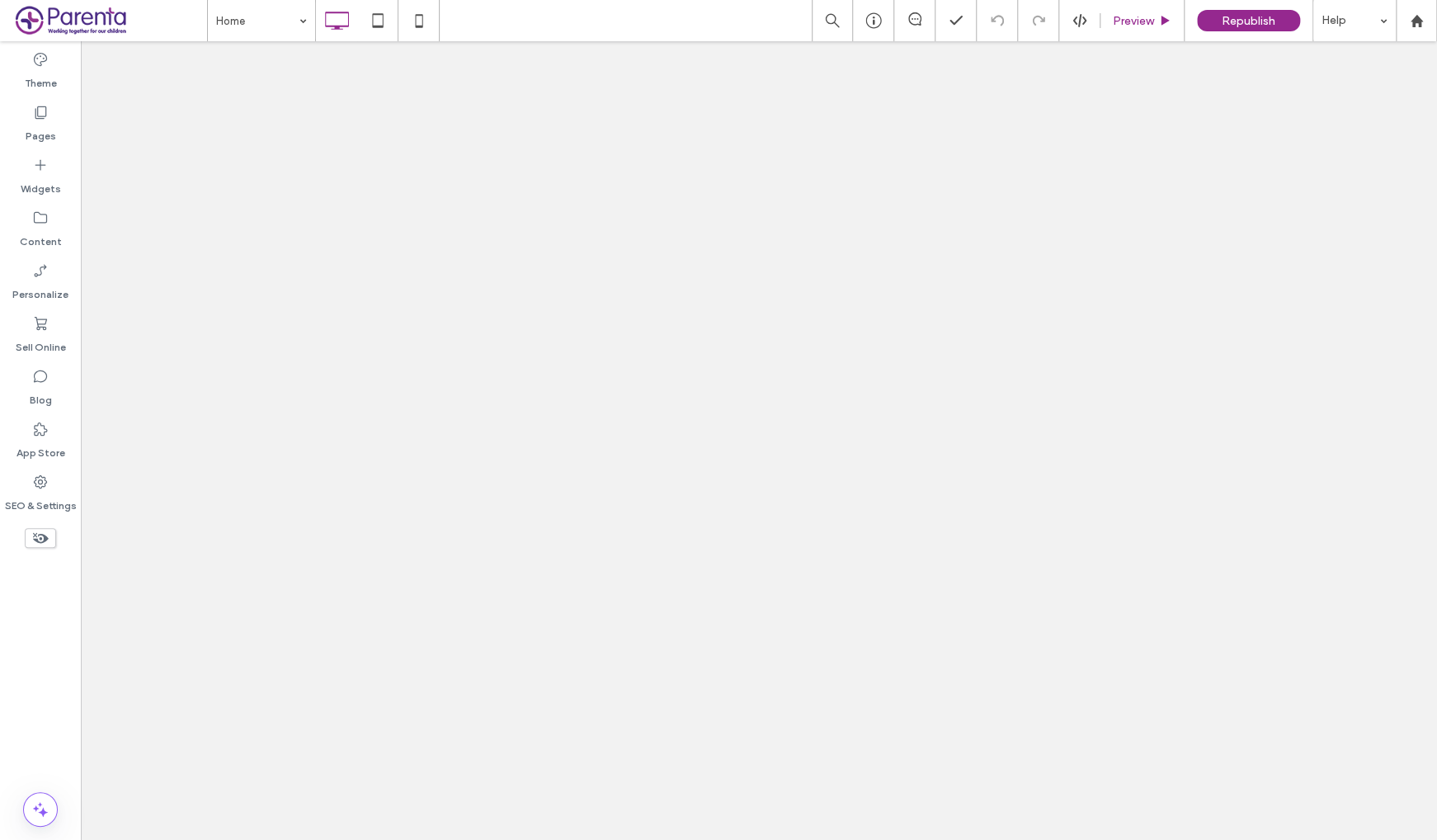
click at [1146, 18] on span "Preview" at bounding box center [1134, 21] width 42 height 14
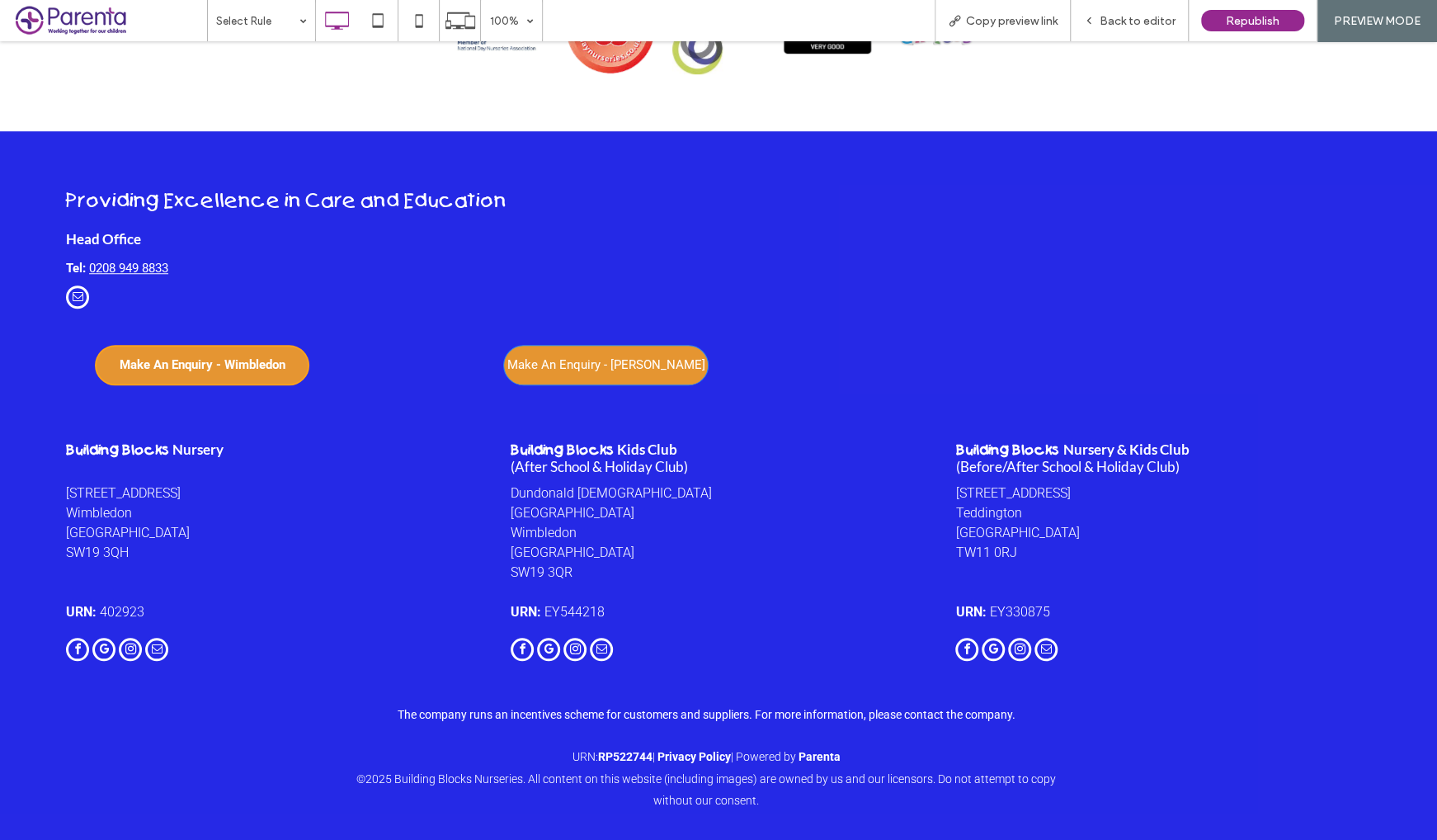
click at [259, 380] on span "Make An Enquiry - Wimbledon" at bounding box center [203, 364] width 166 height 31
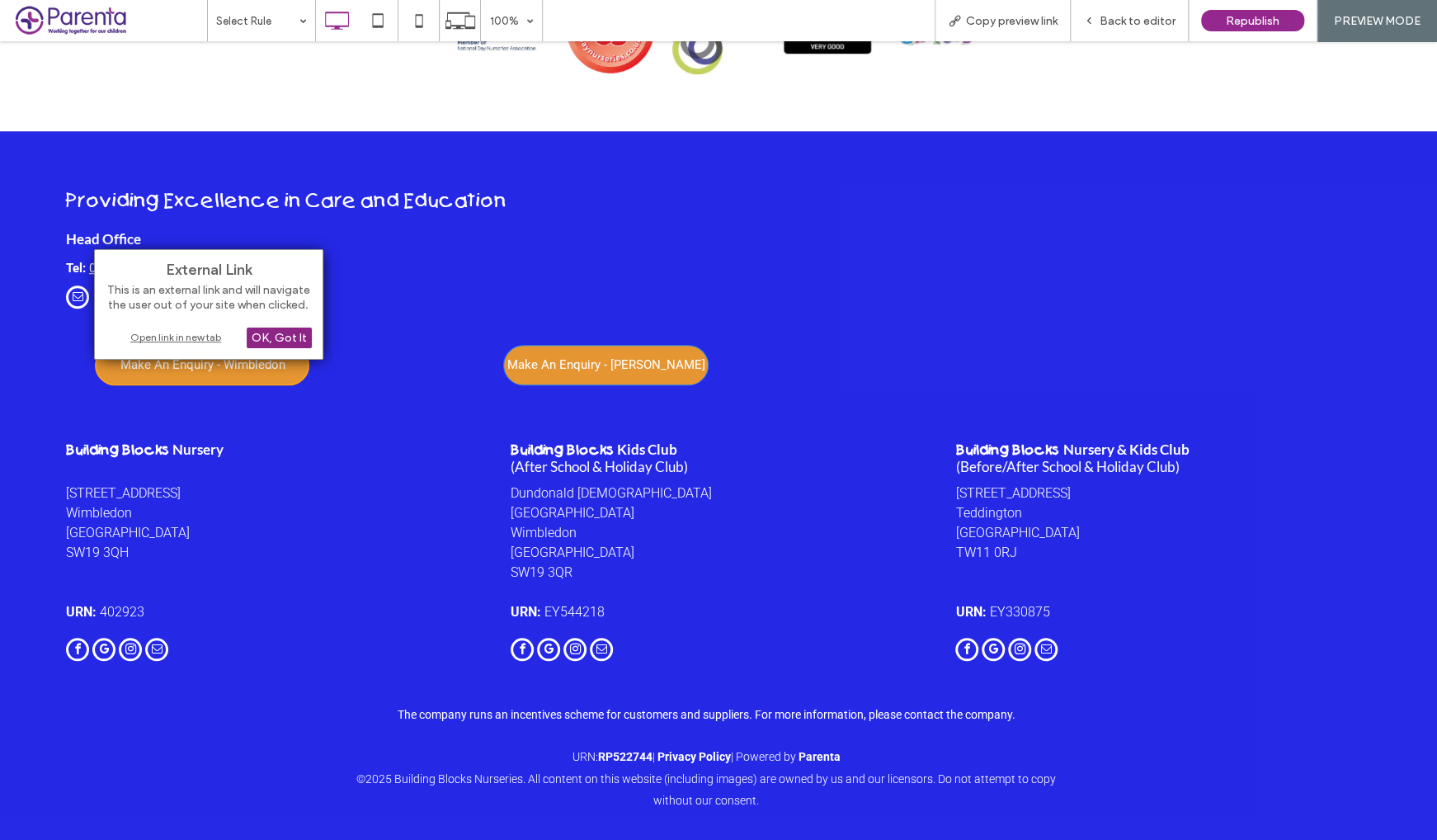
click at [302, 340] on div "OK, Got It" at bounding box center [279, 337] width 65 height 20
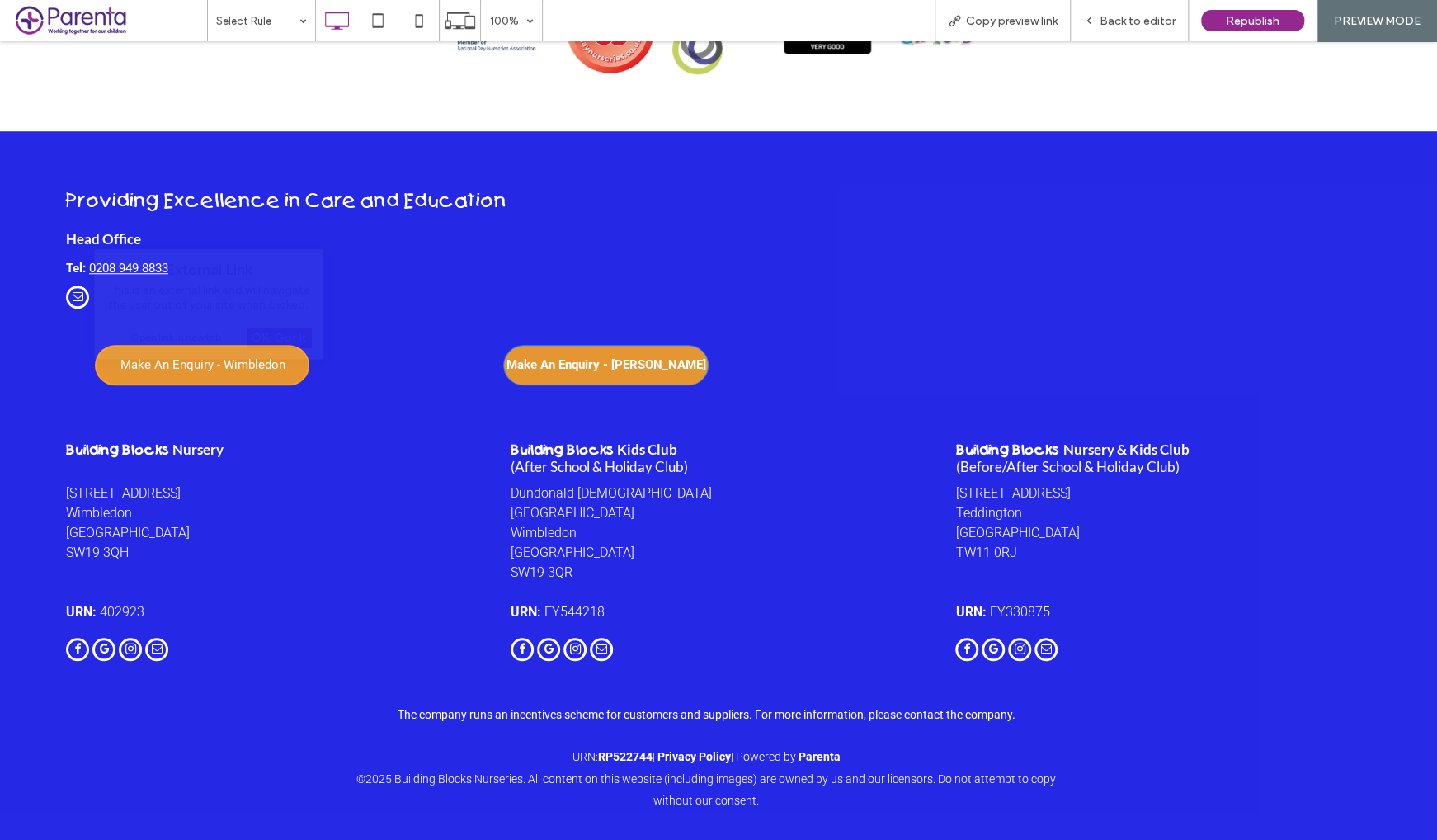
click at [621, 380] on span "Make An Enquiry - [PERSON_NAME]" at bounding box center [606, 364] width 200 height 31
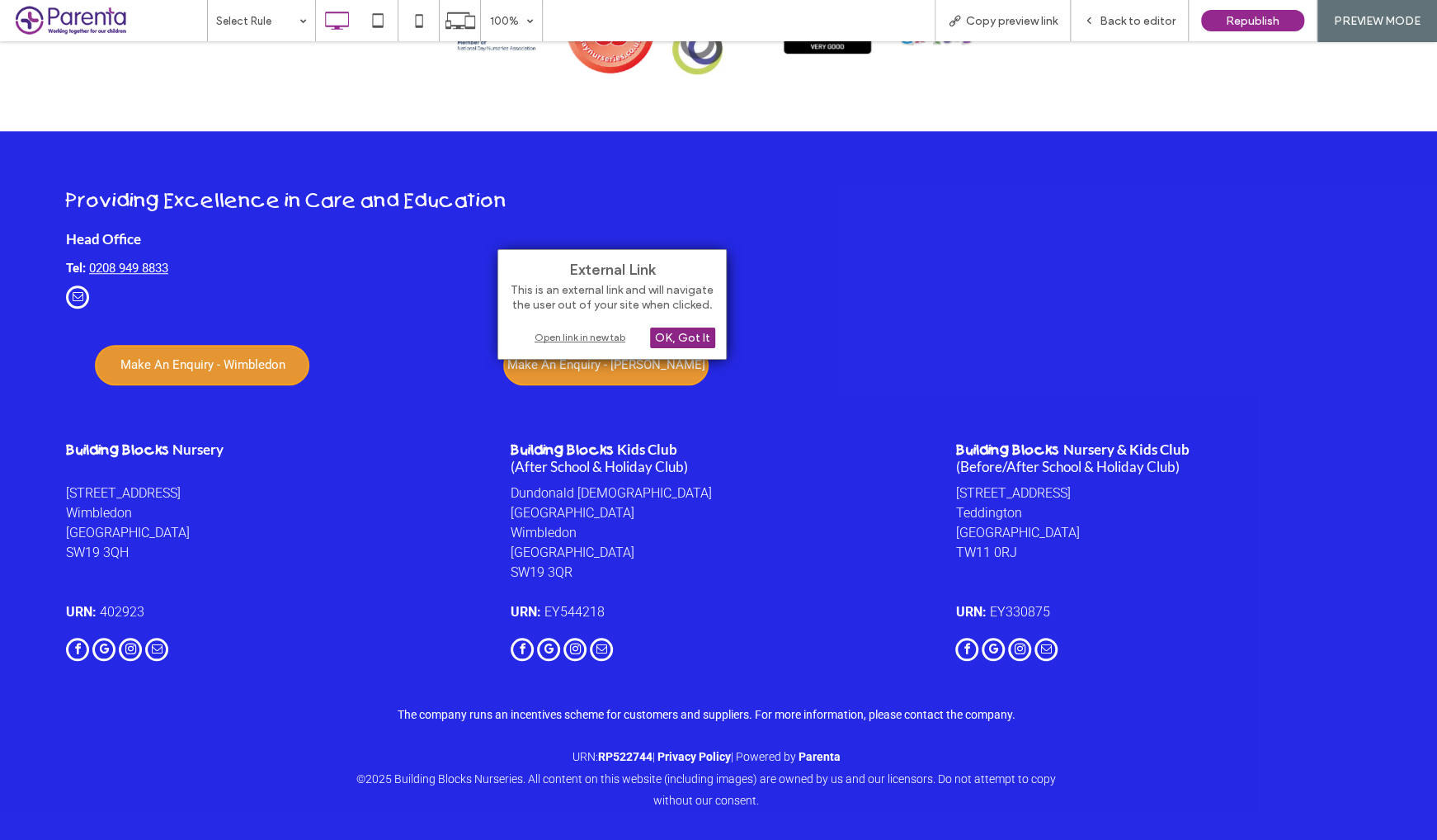
click at [685, 331] on div "OK, Got It" at bounding box center [683, 337] width 65 height 20
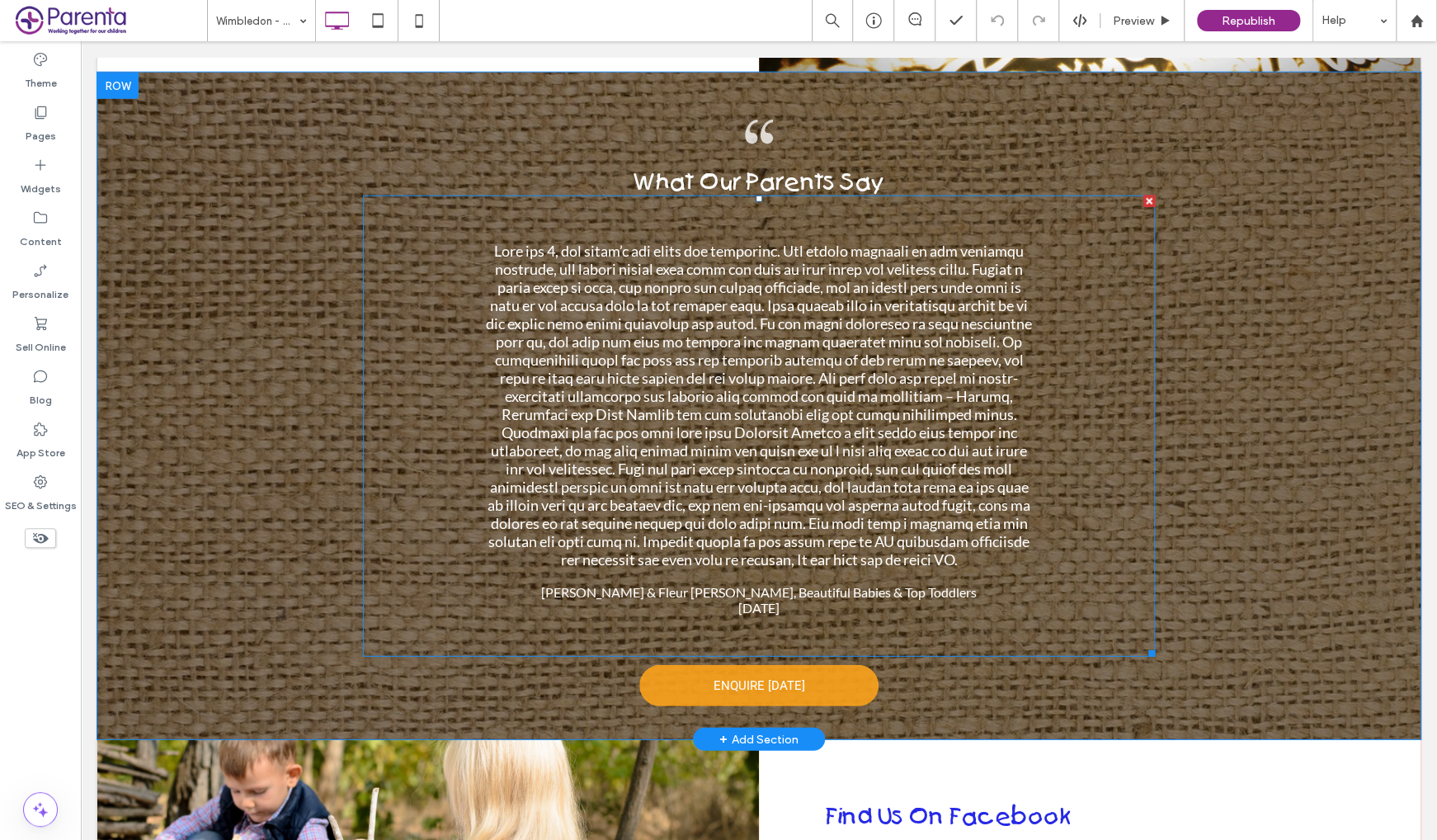
scroll to position [2508, 0]
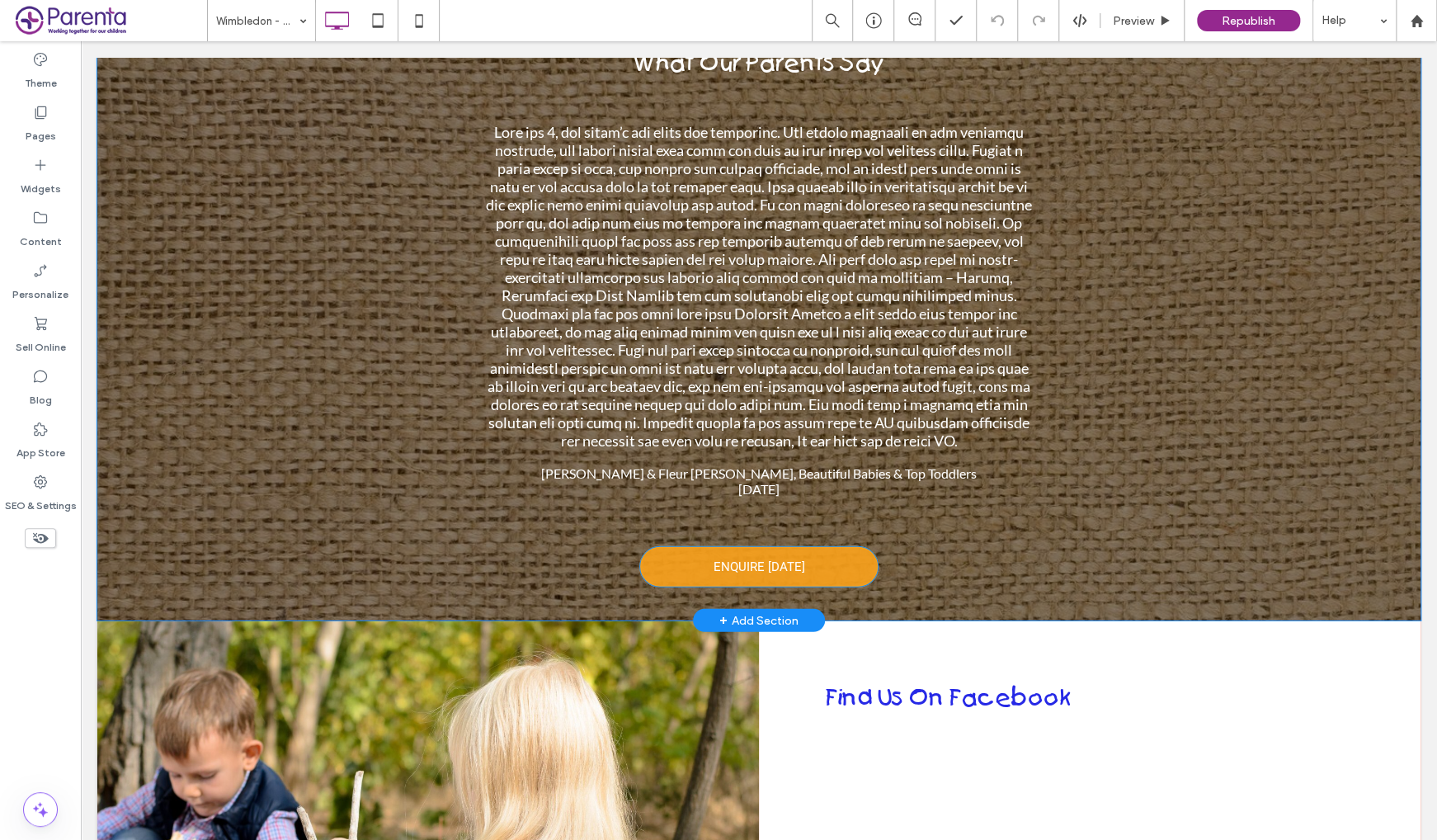
click at [722, 551] on span "ENQUIRE TODAY" at bounding box center [760, 566] width 92 height 31
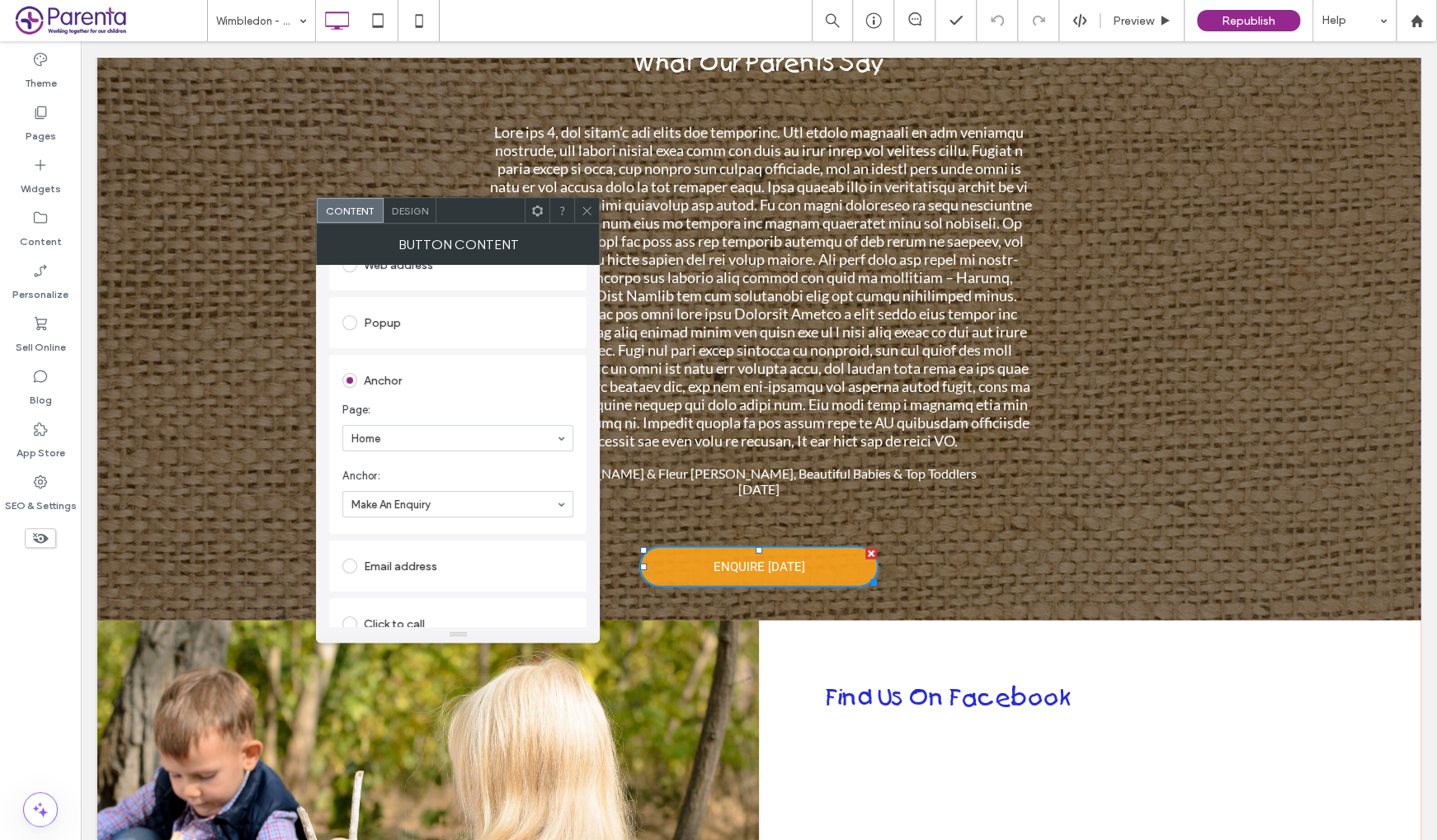
scroll to position [256, 0]
click at [585, 205] on icon at bounding box center [587, 210] width 12 height 12
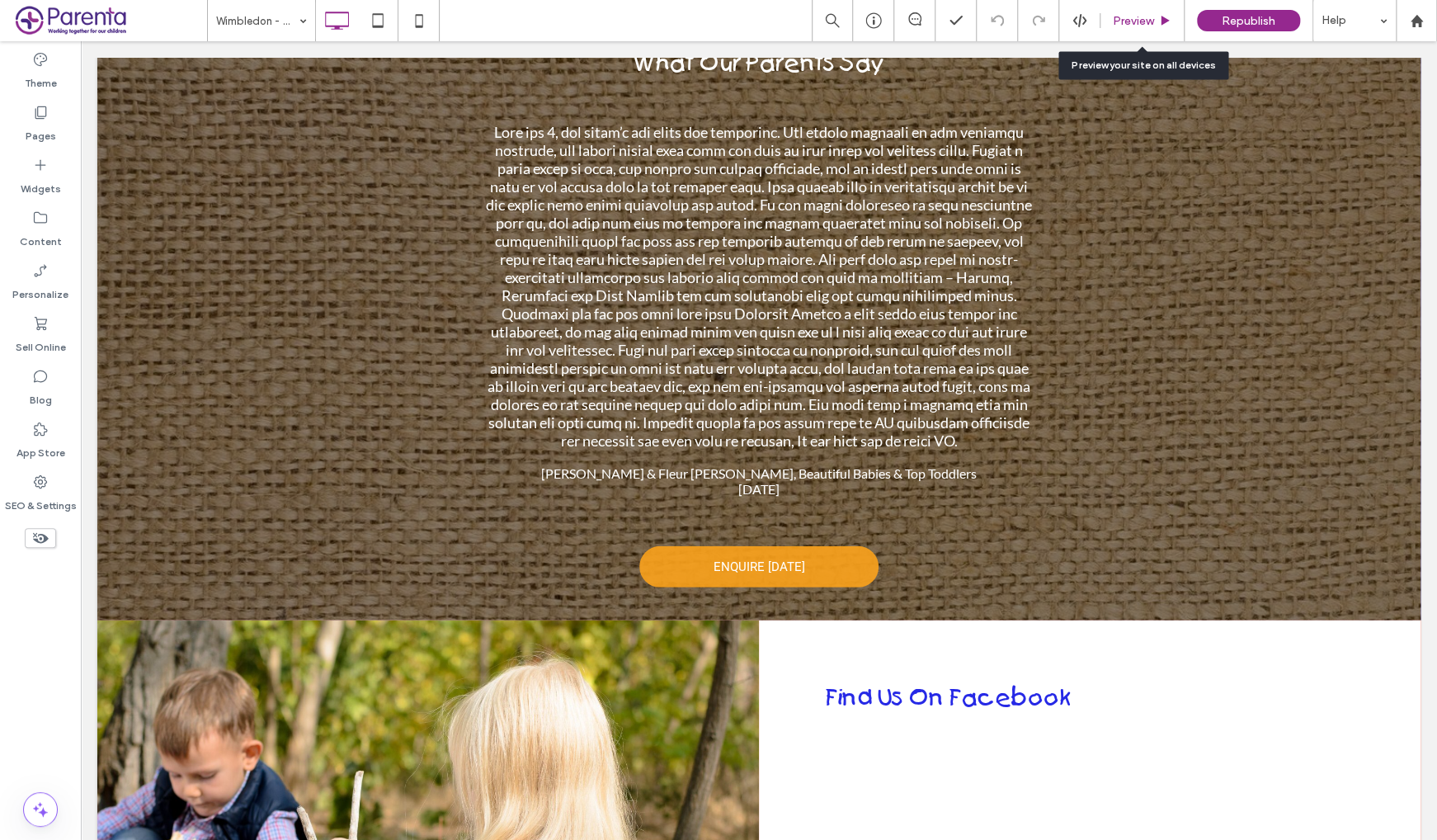
click at [1138, 19] on span "Preview" at bounding box center [1134, 21] width 42 height 14
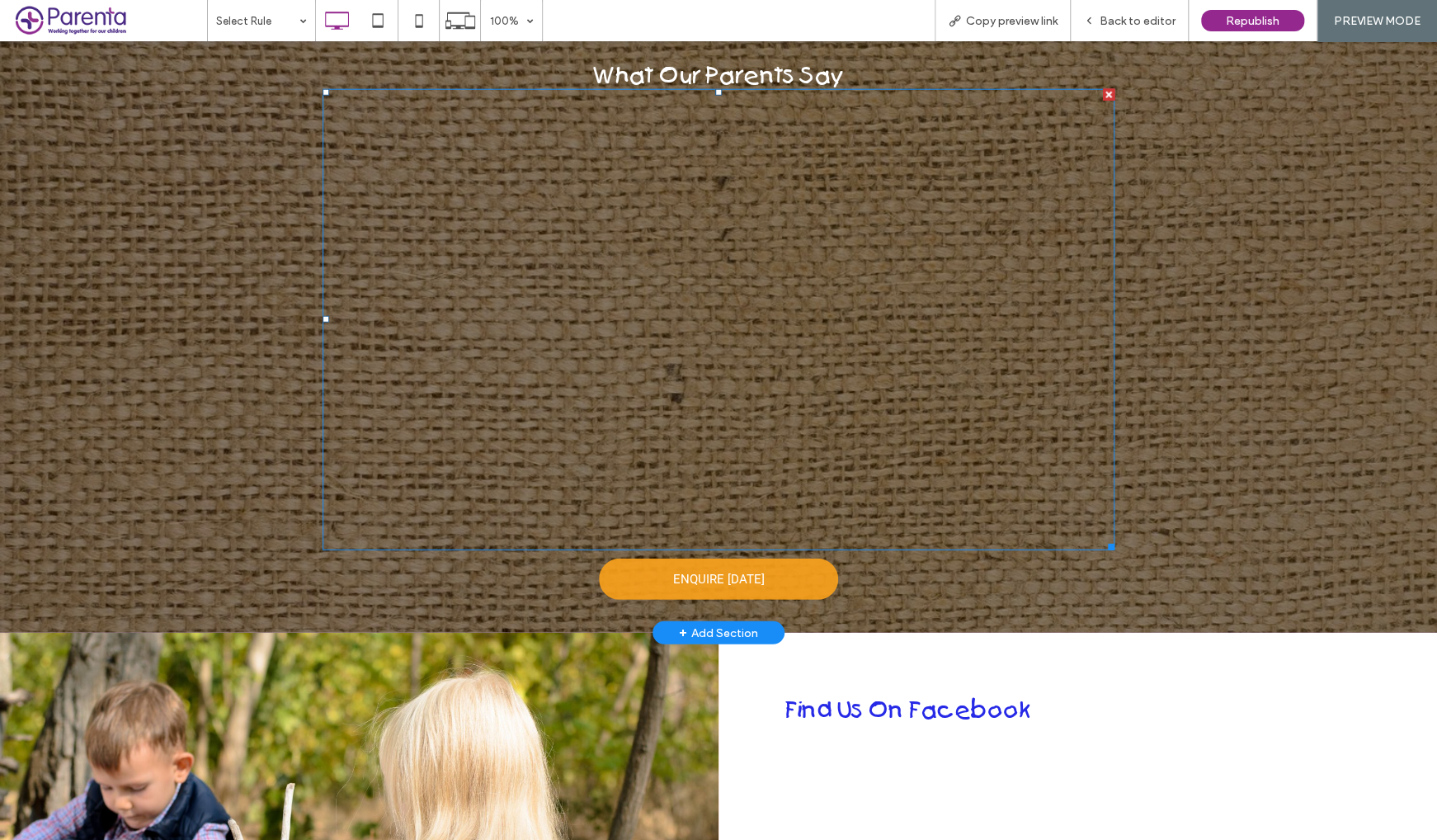
scroll to position [2527, 0]
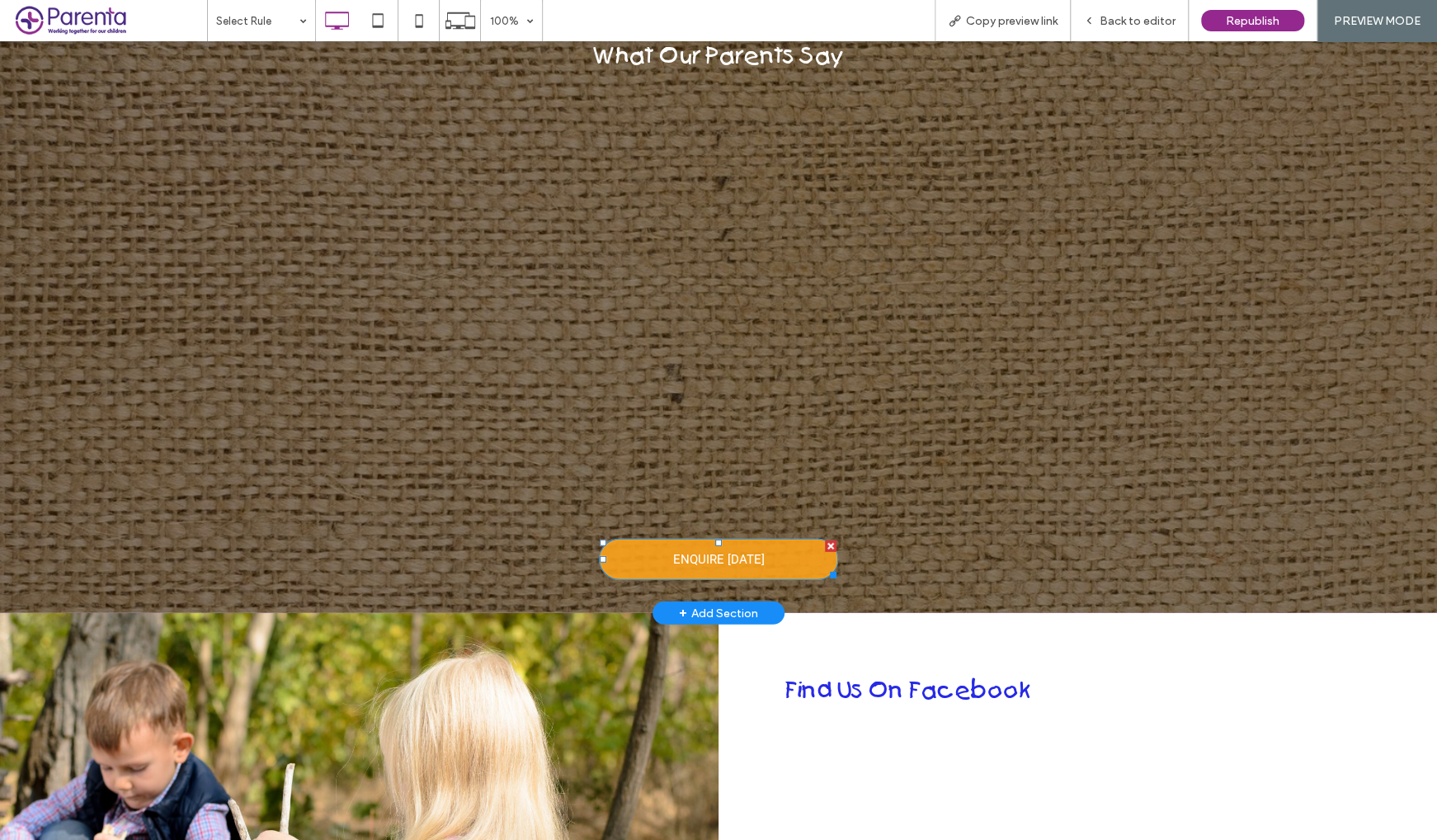
click at [730, 544] on span "ENQUIRE TODAY" at bounding box center [719, 559] width 92 height 31
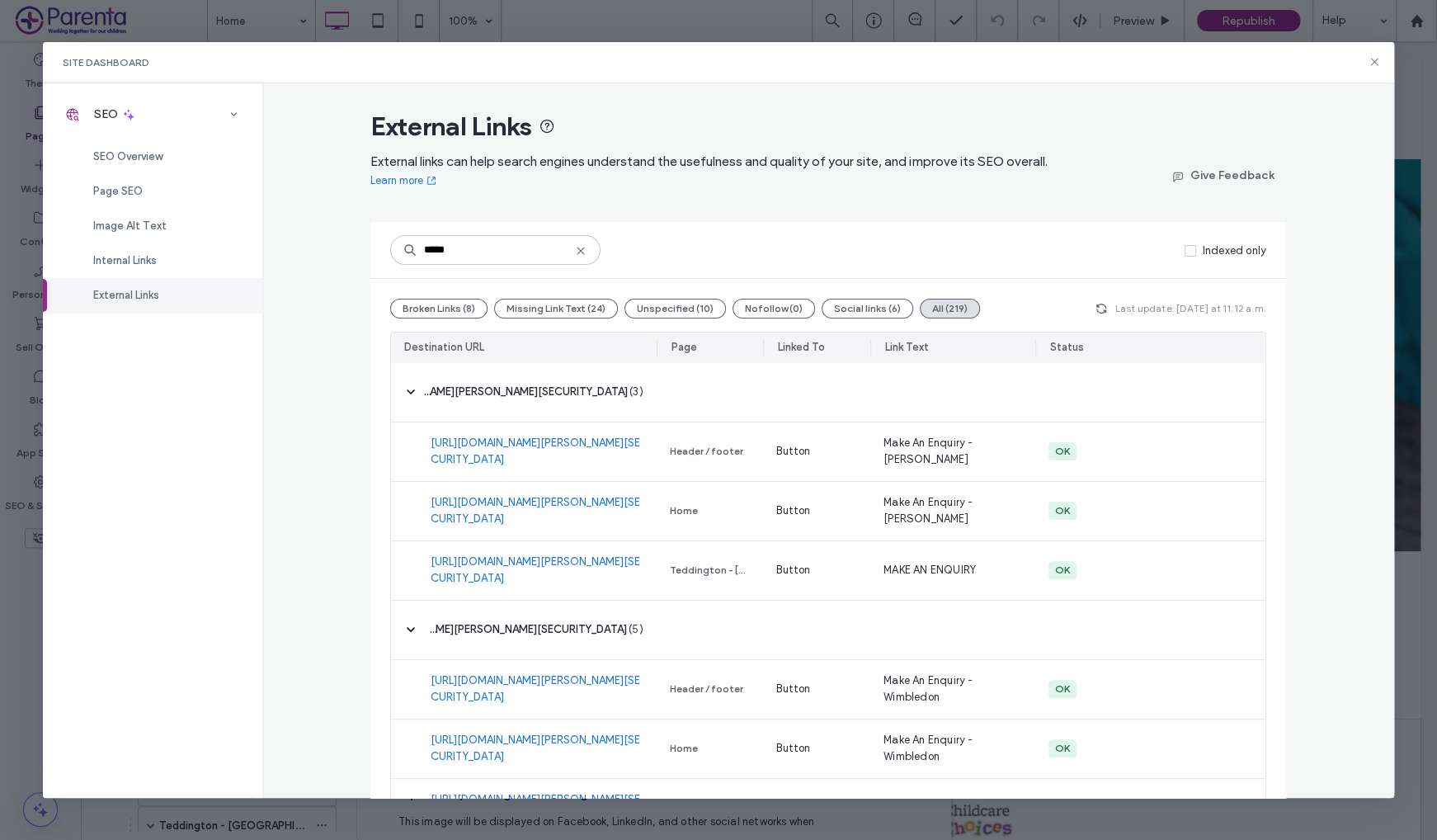
scroll to position [179, 0]
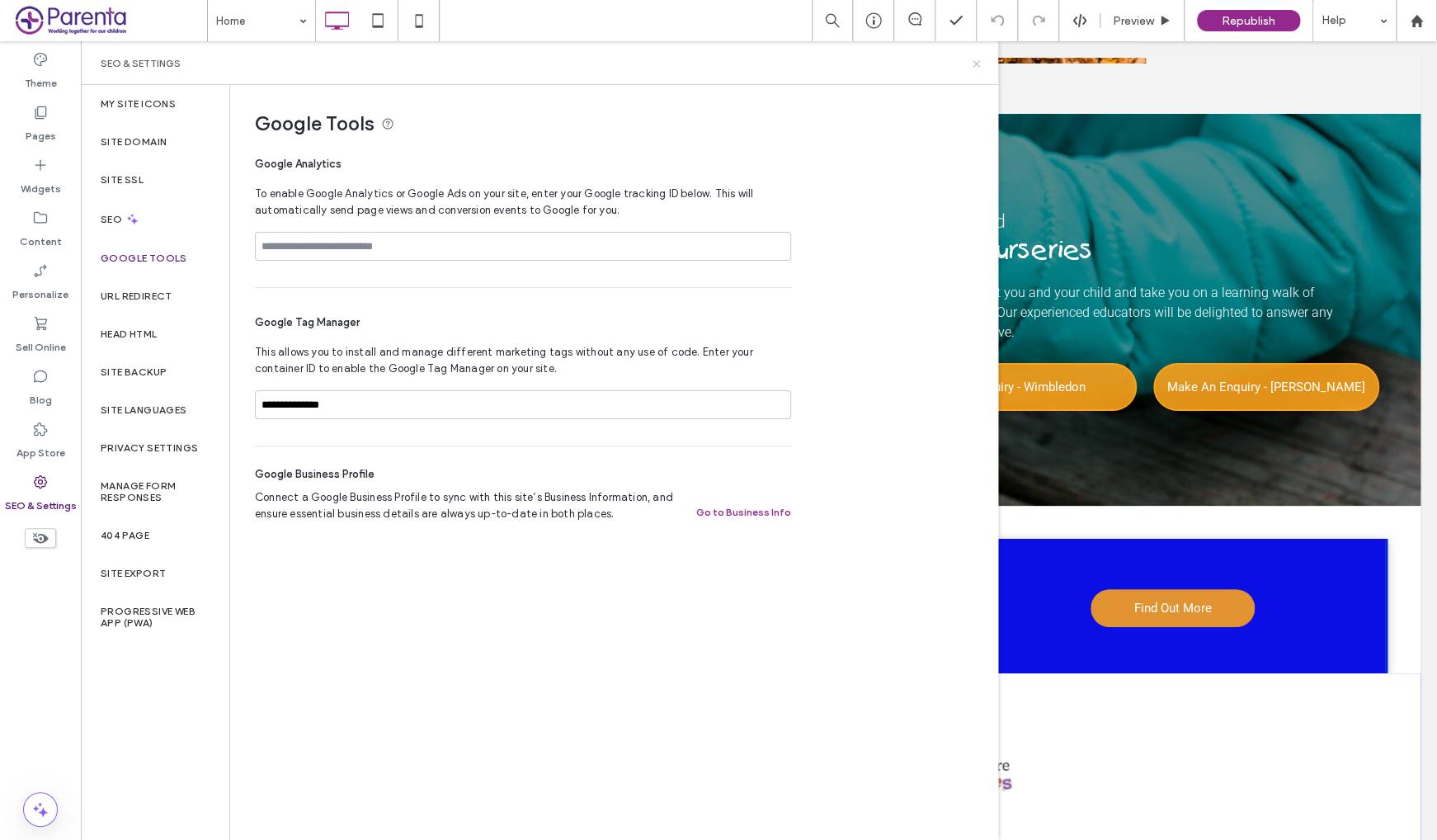
click at [974, 65] on icon at bounding box center [976, 64] width 12 height 12
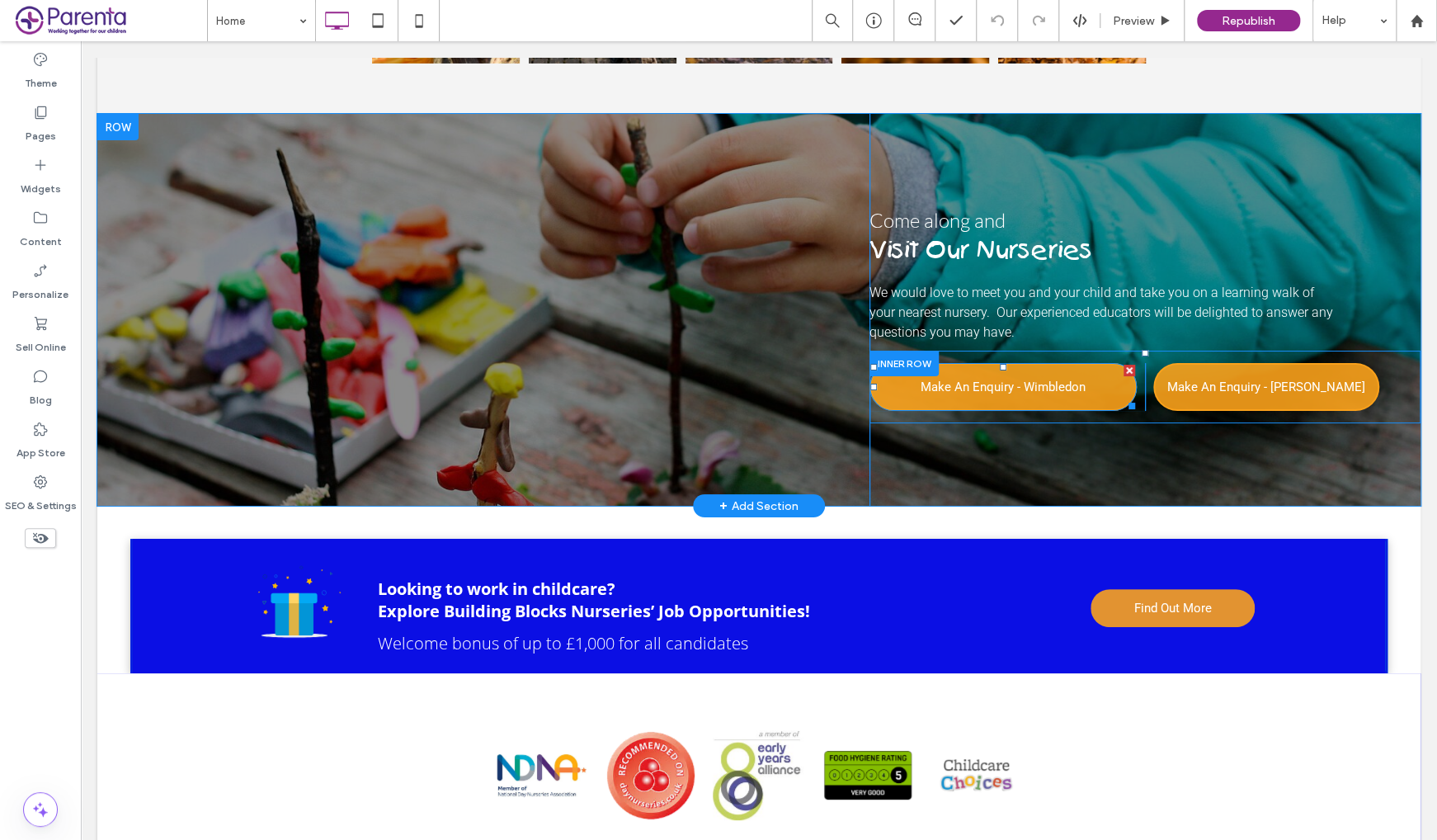
click at [1067, 402] on span "Make An Enquiry - Wimbledon" at bounding box center [1003, 386] width 165 height 31
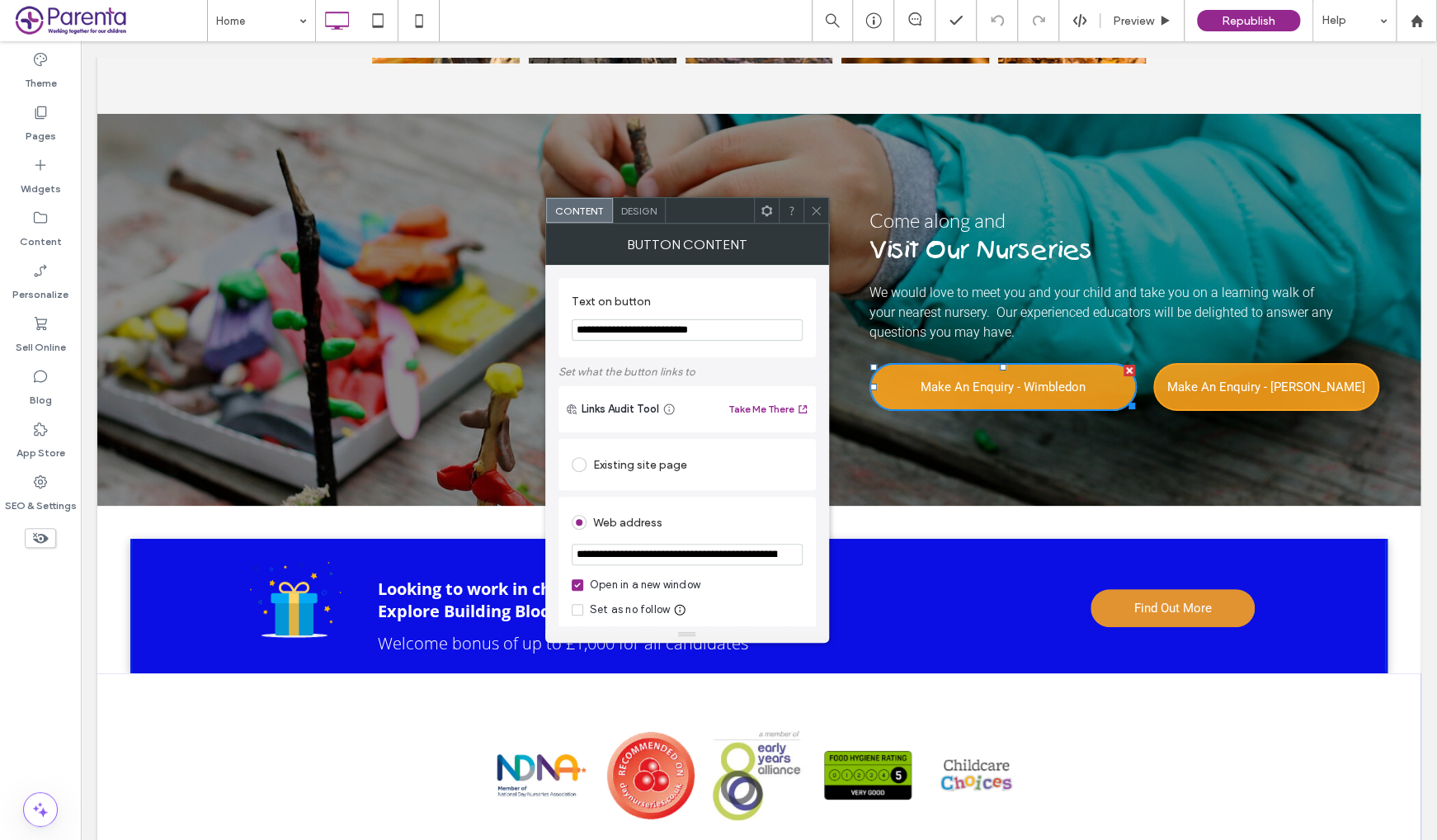
click at [818, 205] on icon at bounding box center [816, 210] width 12 height 12
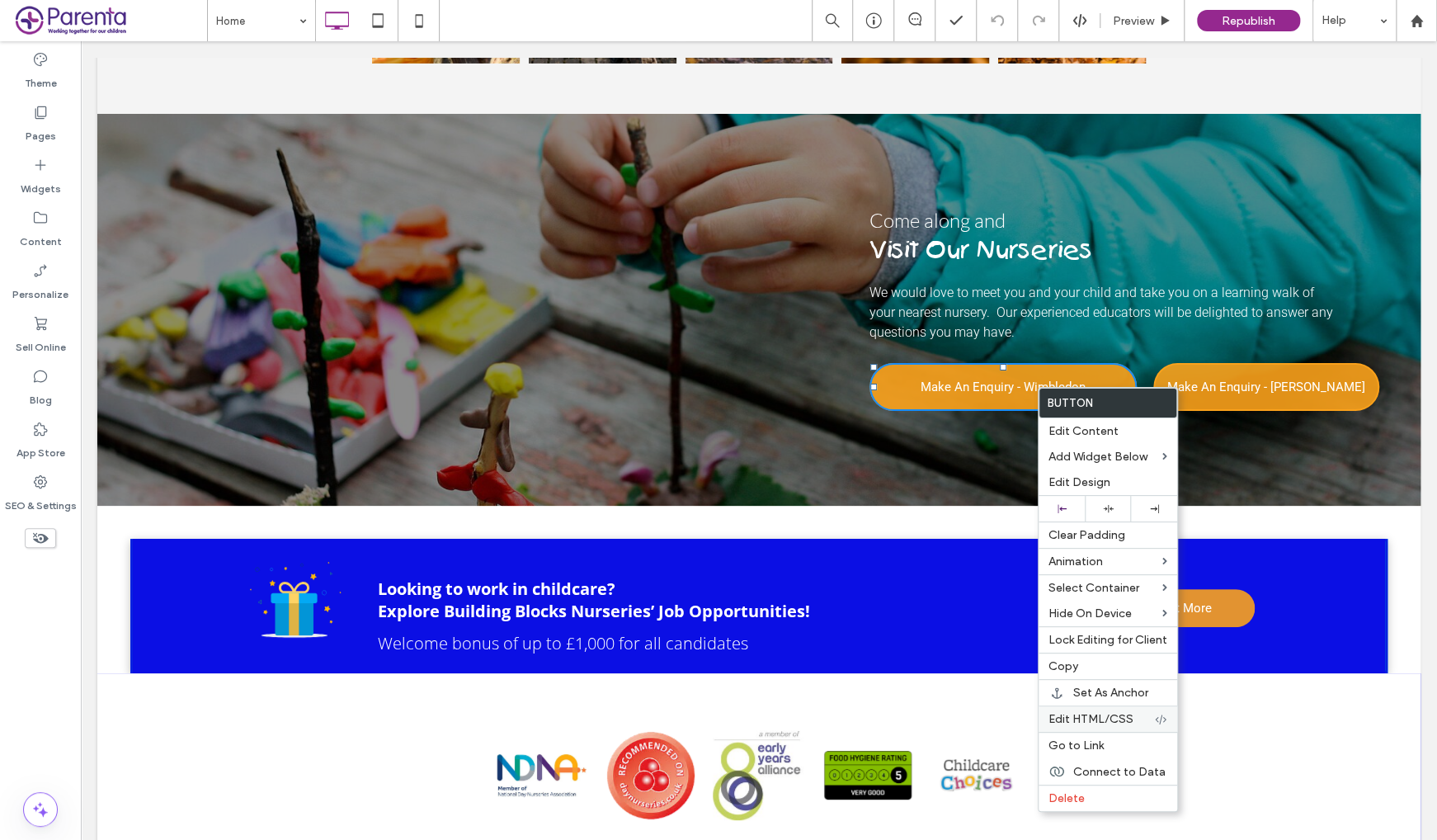
click at [1101, 717] on span "Edit HTML/CSS" at bounding box center [1091, 719] width 85 height 14
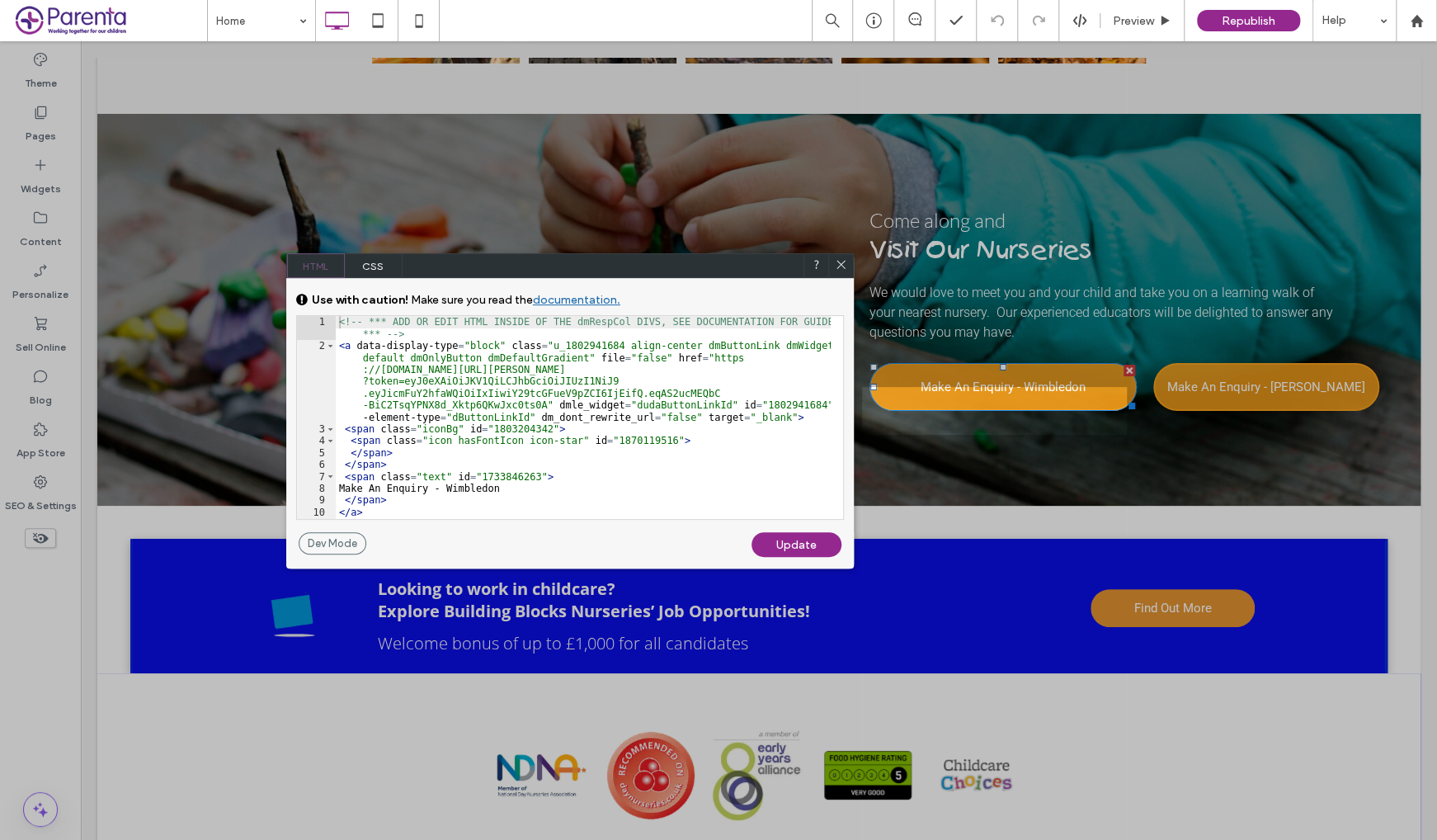
click at [358, 273] on span "CSS" at bounding box center [373, 265] width 57 height 25
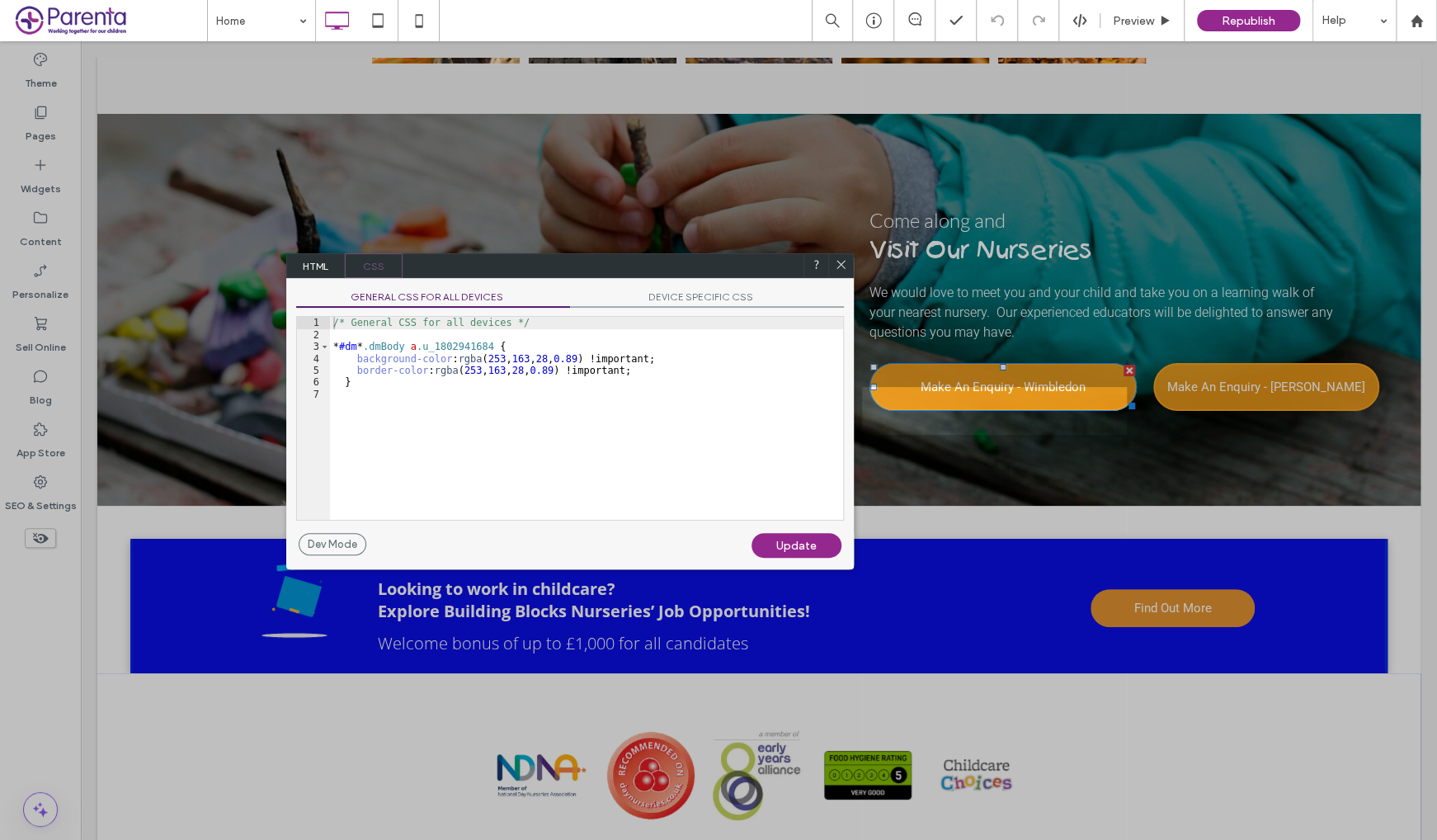
click at [307, 261] on span "HTML" at bounding box center [316, 265] width 57 height 25
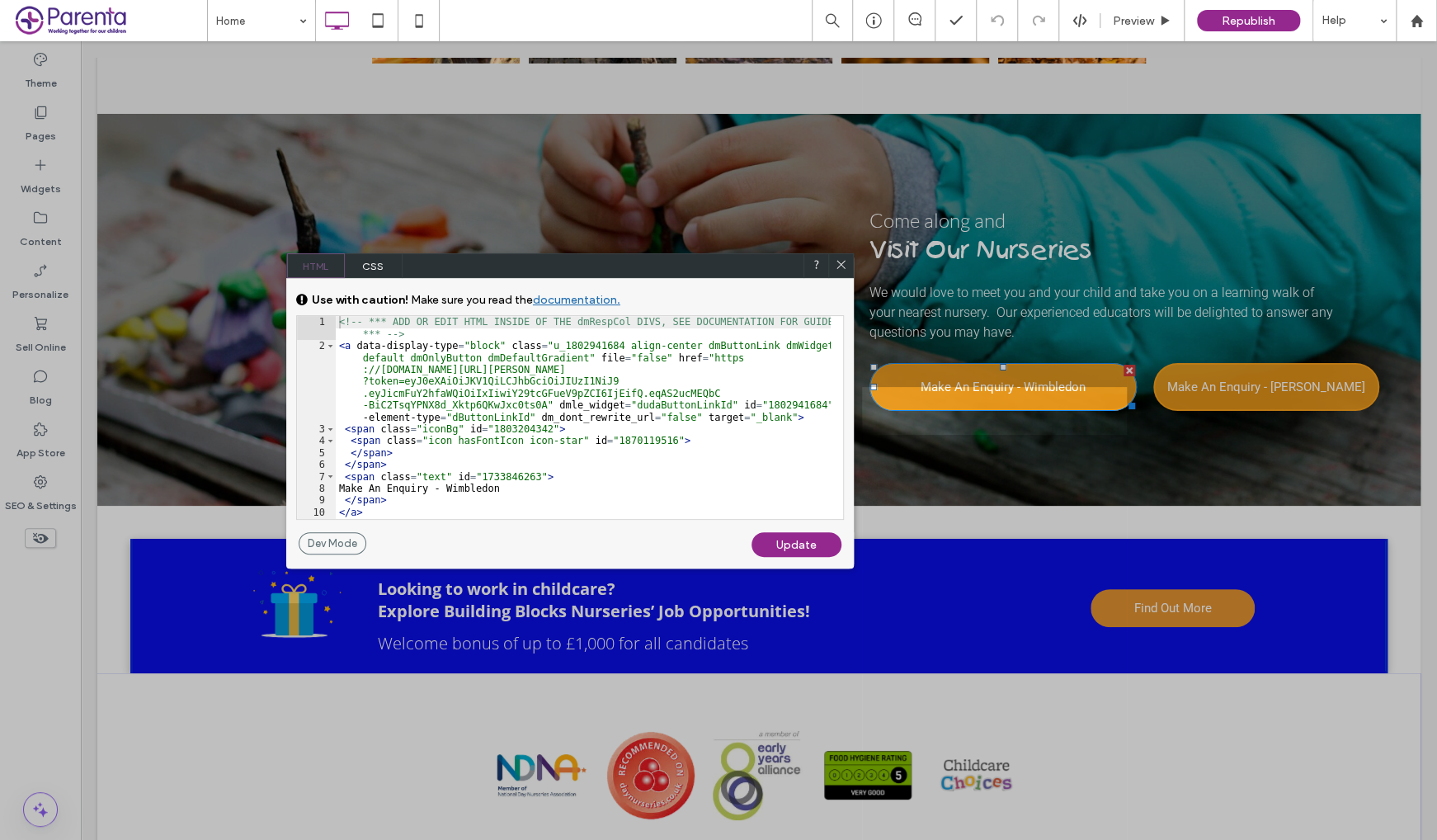
click at [366, 267] on span "CSS" at bounding box center [373, 265] width 57 height 25
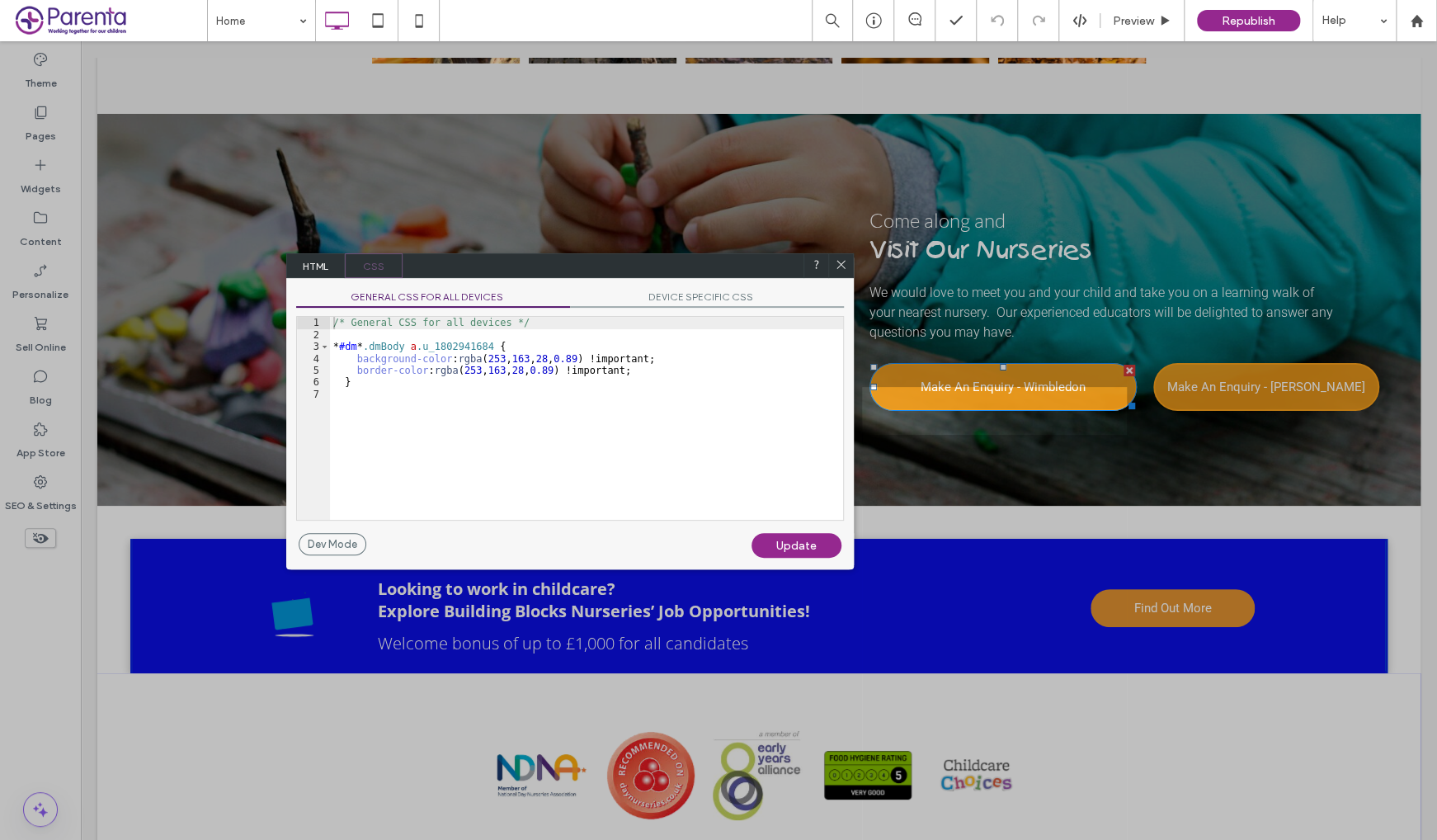
click at [319, 260] on span "HTML" at bounding box center [316, 265] width 57 height 25
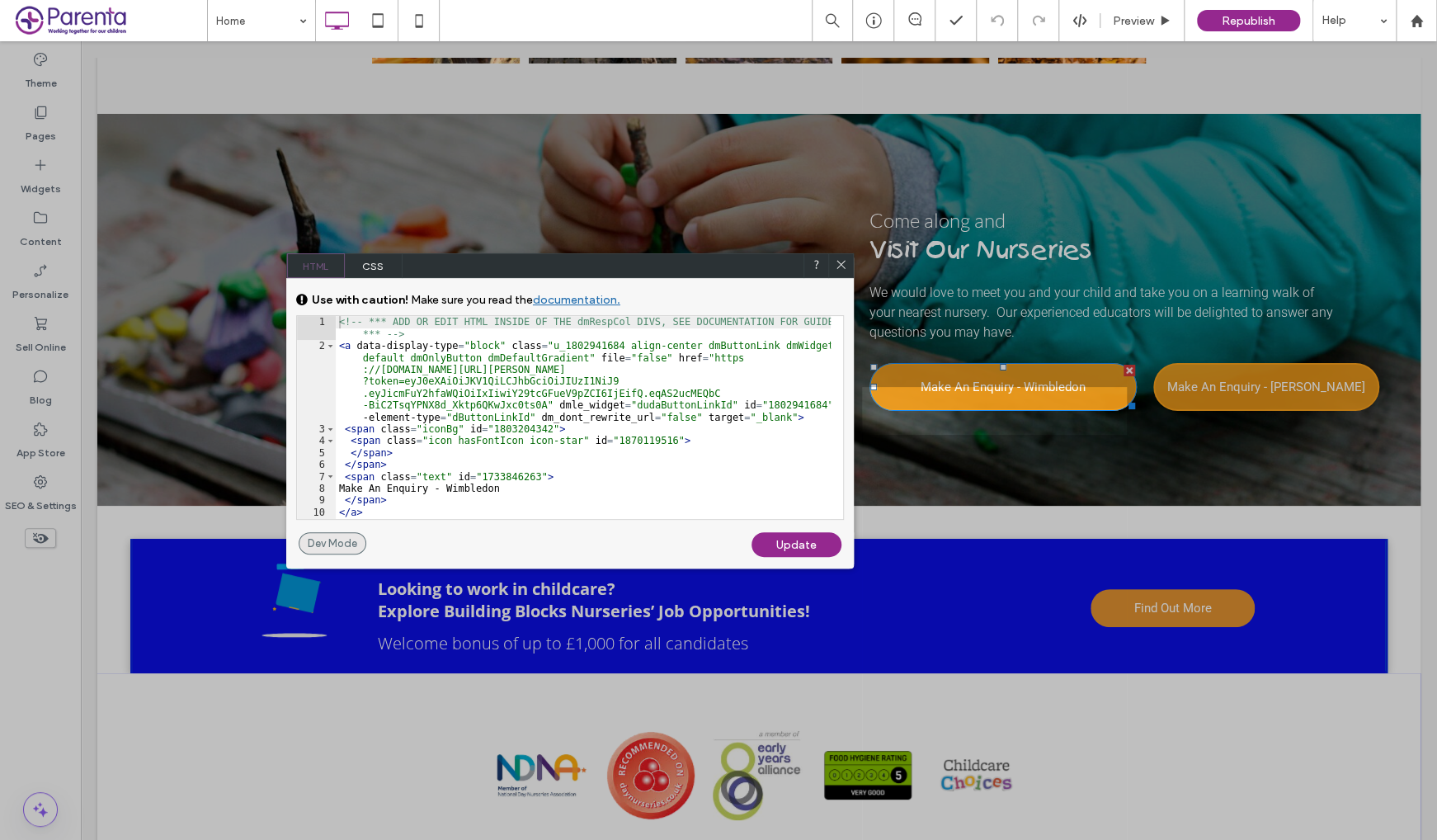
click at [337, 542] on div "Dev Mode" at bounding box center [332, 543] width 67 height 22
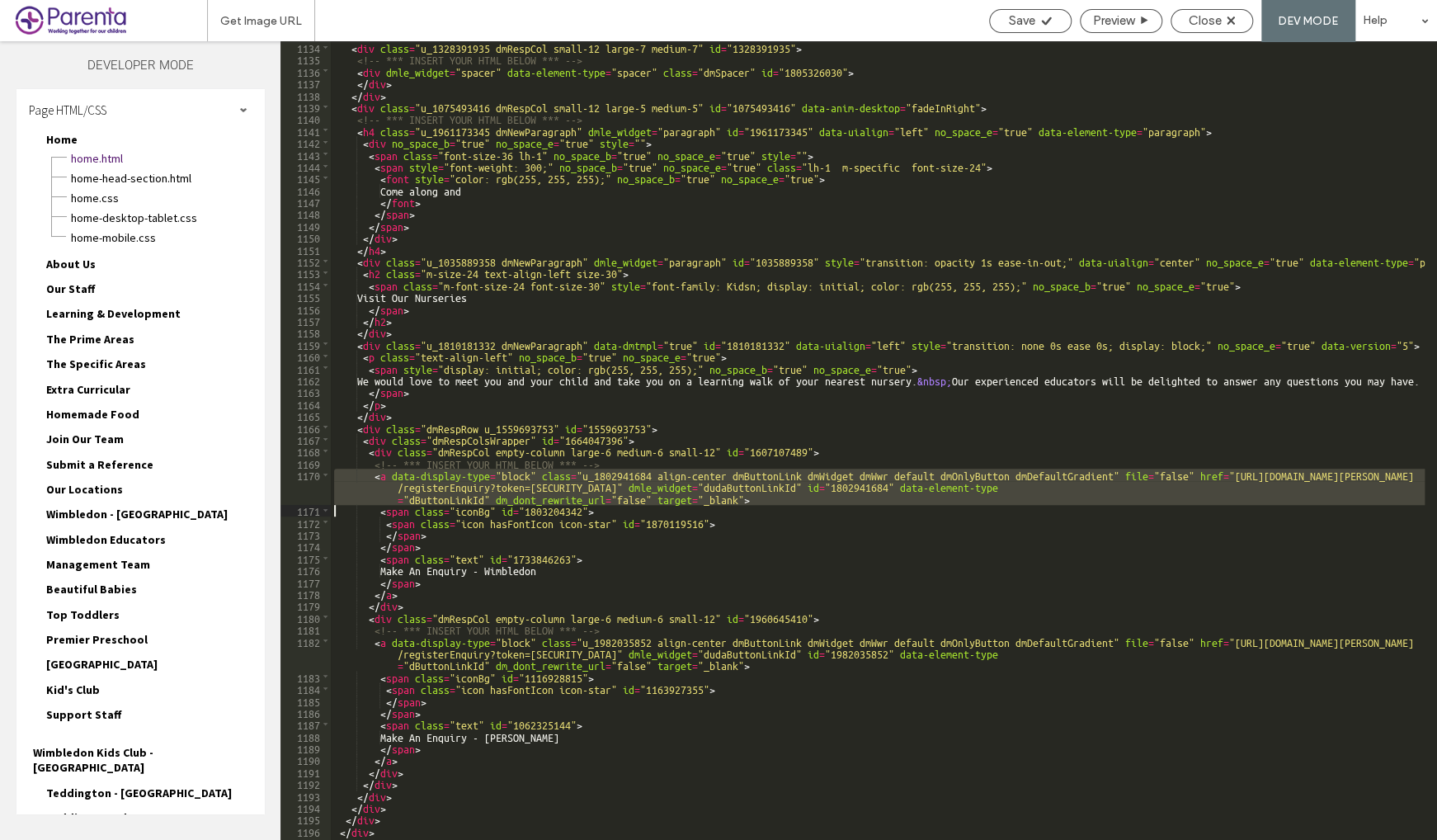
scroll to position [14112, 0]
click at [1210, 20] on span "Close" at bounding box center [1204, 20] width 33 height 15
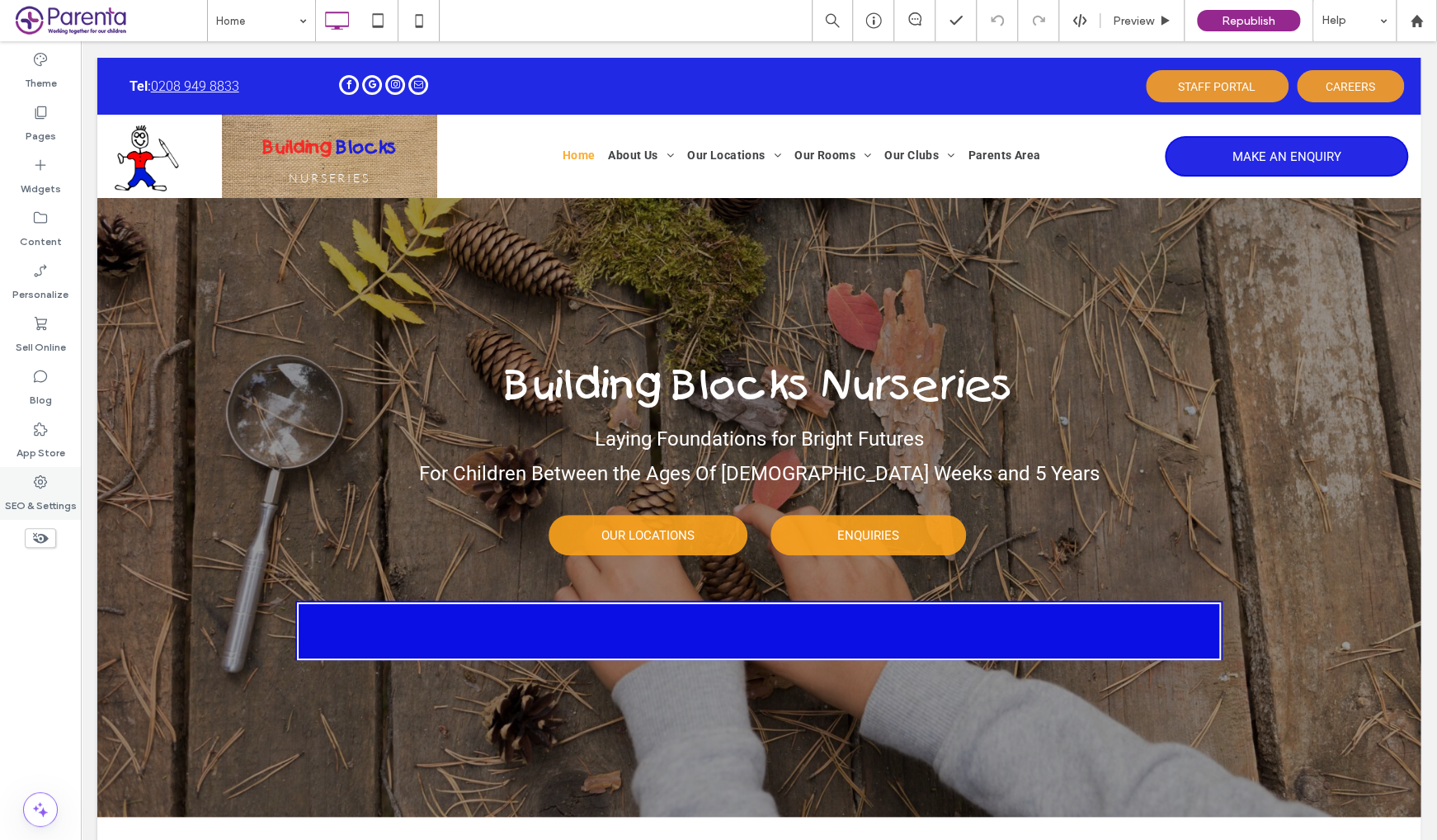
click at [55, 484] on div "SEO & Settings" at bounding box center [40, 493] width 80 height 53
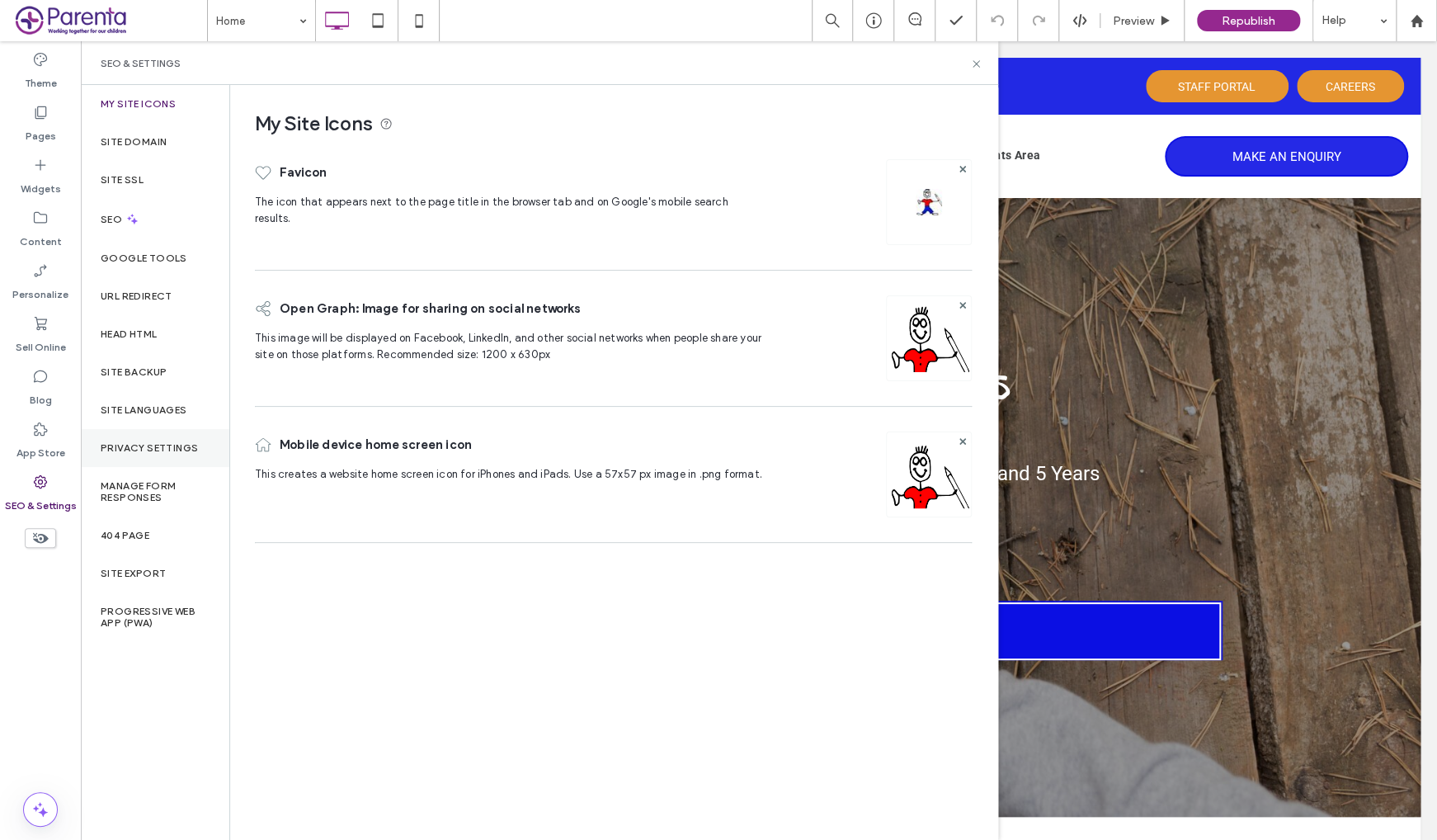
click at [161, 445] on label "Privacy Settings" at bounding box center [149, 447] width 97 height 11
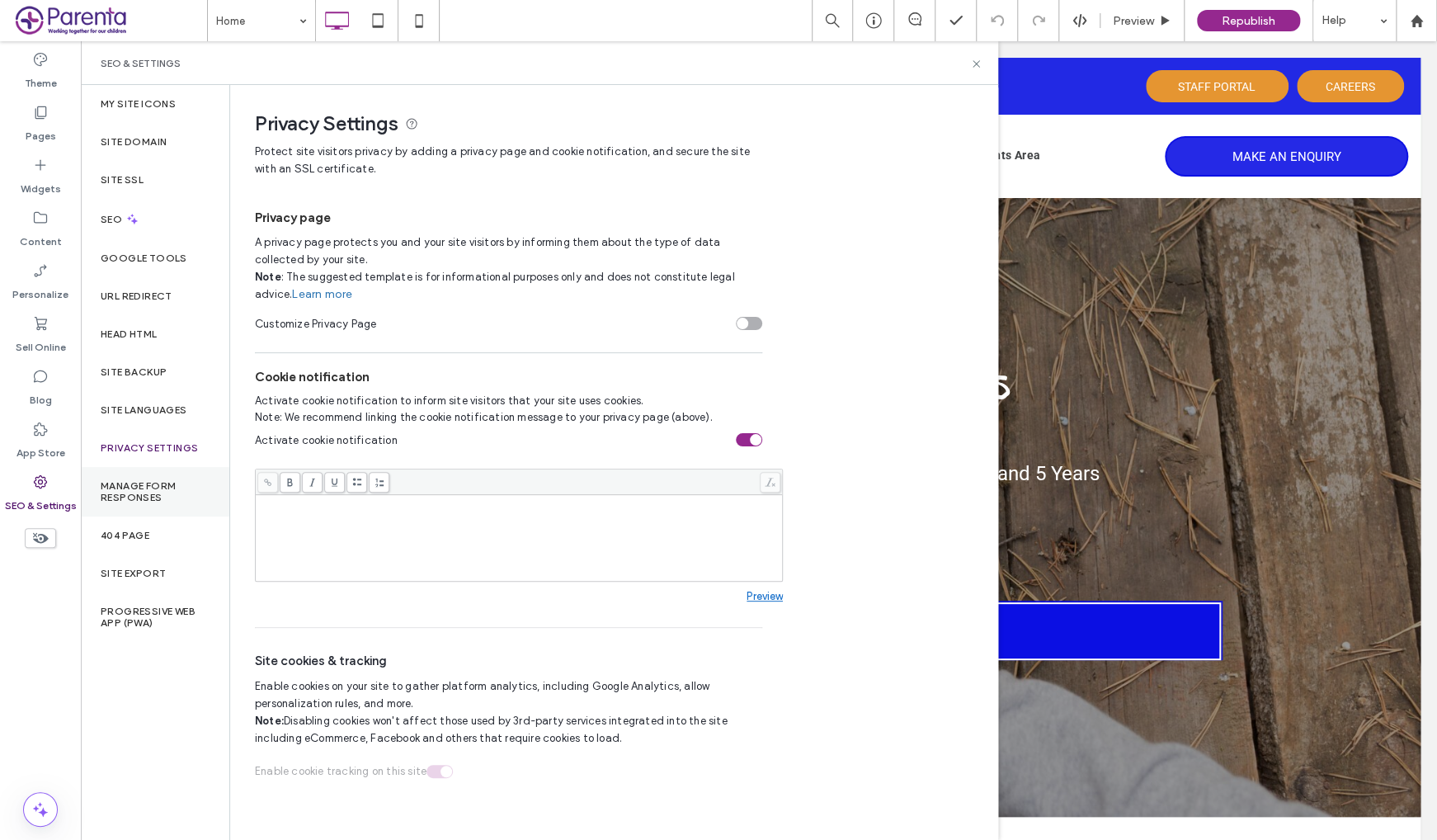
click at [146, 480] on label "Manage Form Responses" at bounding box center [155, 492] width 109 height 23
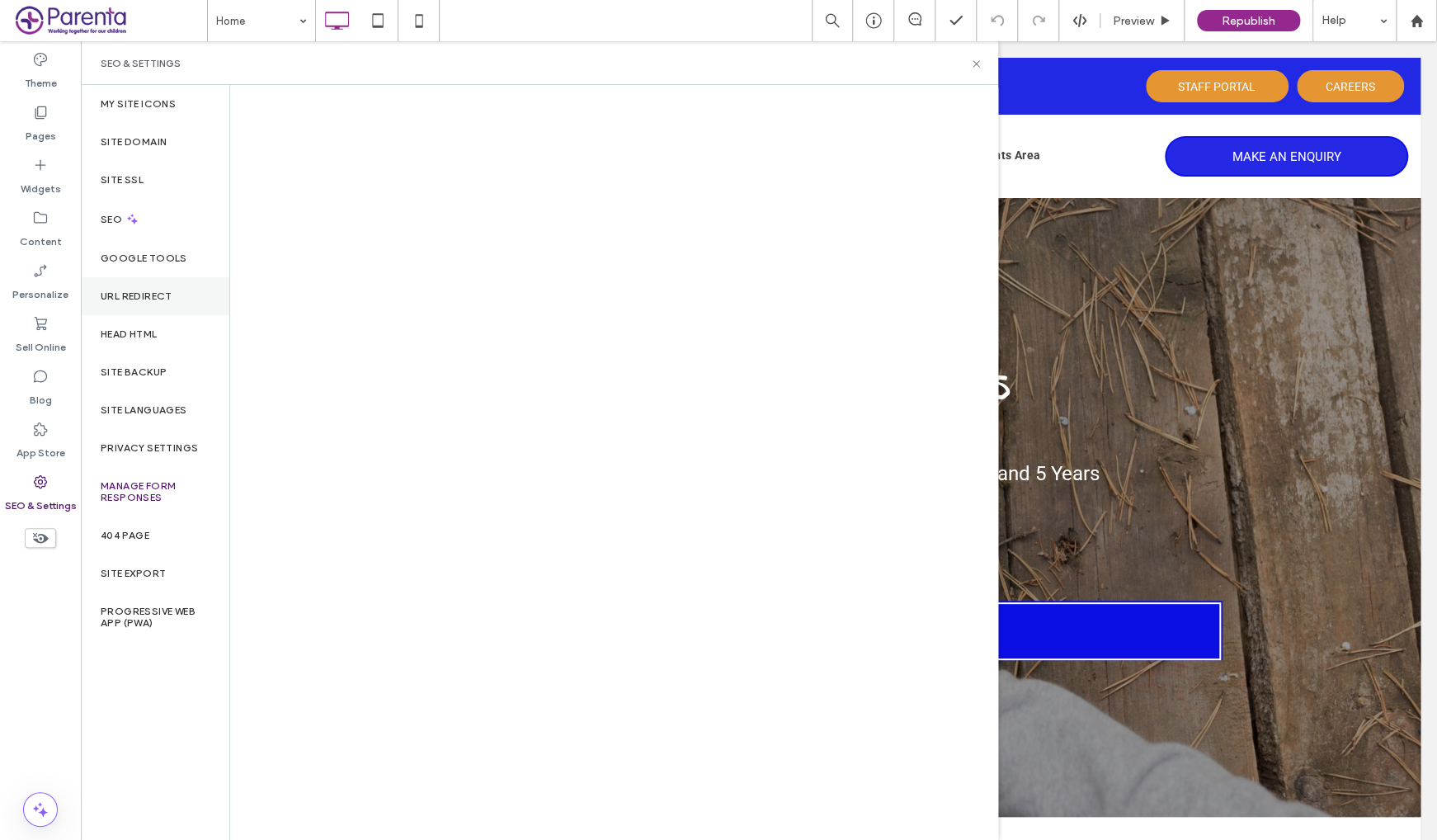
click at [139, 302] on div "URL Redirect" at bounding box center [155, 295] width 149 height 38
click at [129, 333] on label "Head HTML" at bounding box center [129, 333] width 57 height 11
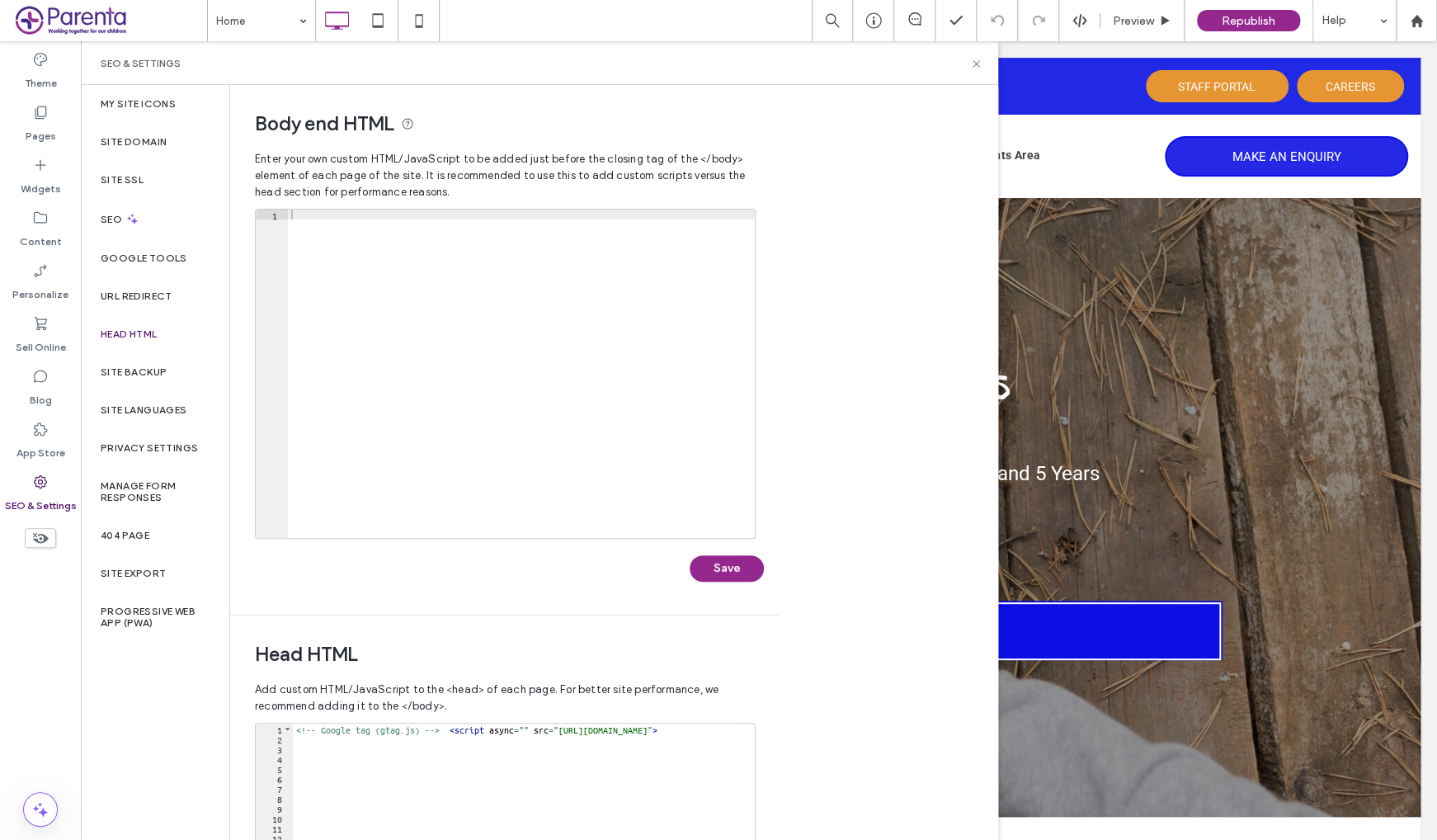
scroll to position [46, 0]
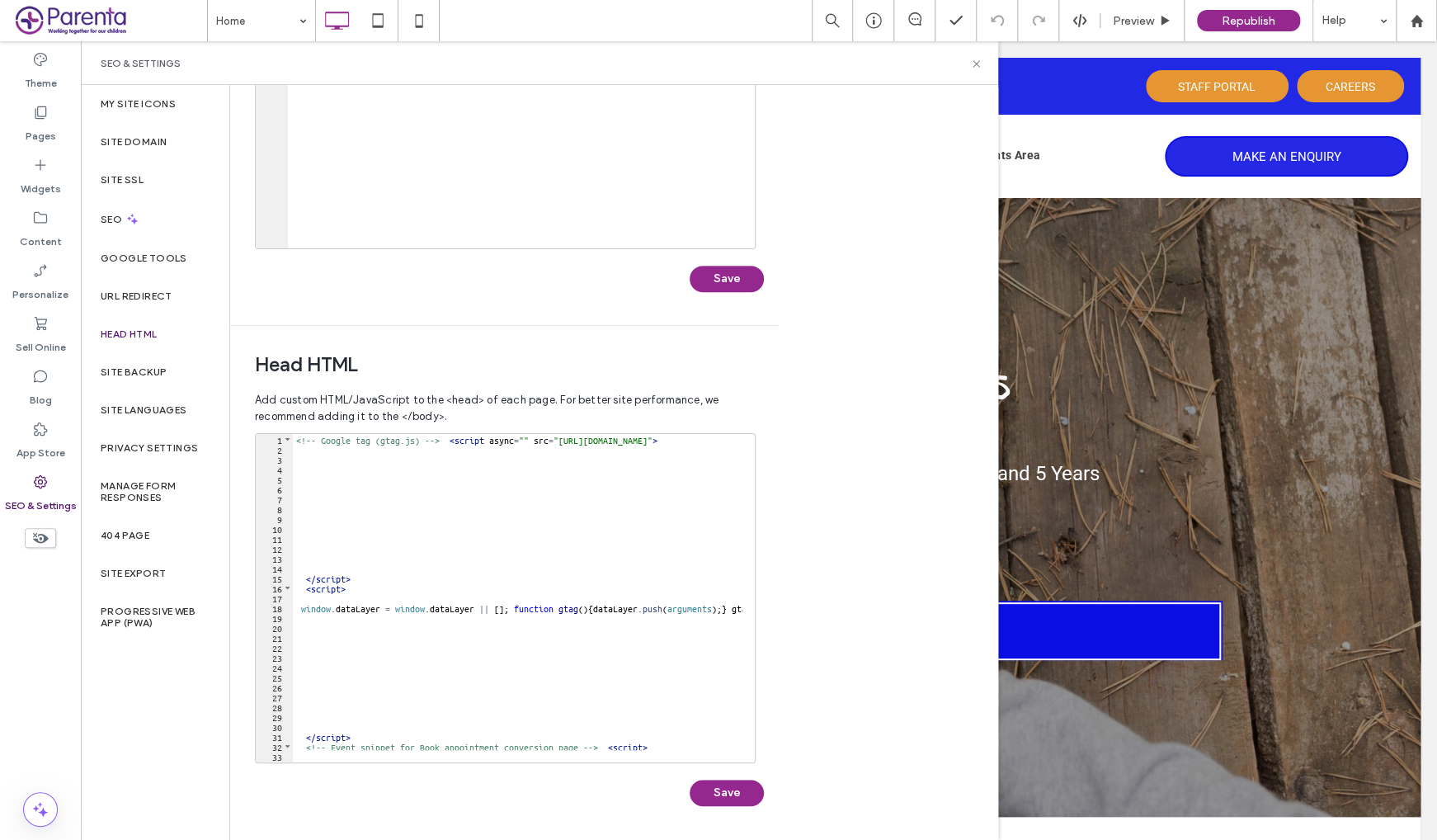
click at [830, 557] on div "Body end HTML Enter your own custom HTML/​JavaScript to be added just before th…" at bounding box center [614, 462] width 768 height 755
click at [865, 572] on div "Body end HTML Enter your own custom HTML/​JavaScript to be added just before th…" at bounding box center [614, 462] width 768 height 755
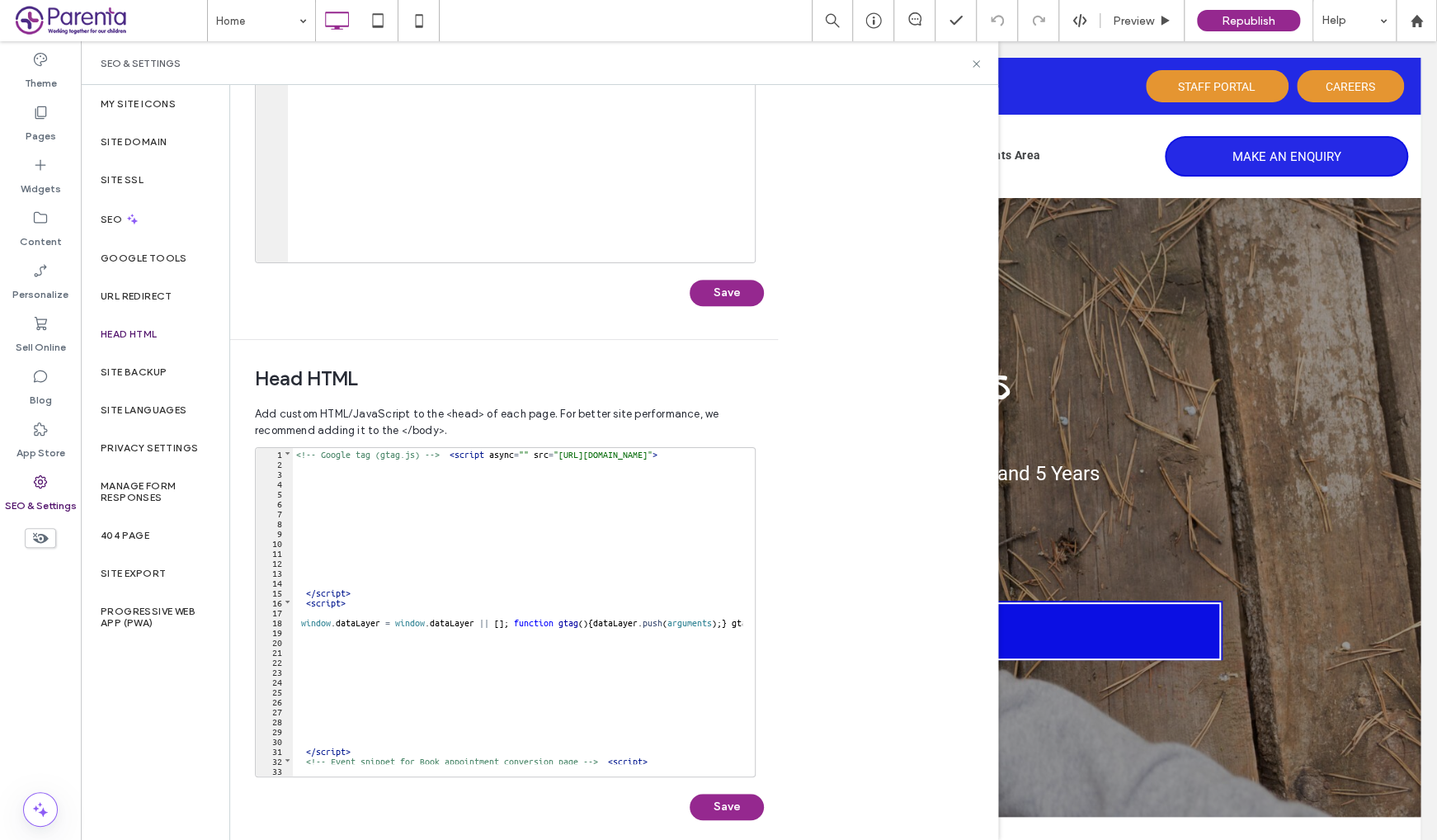
scroll to position [289, 0]
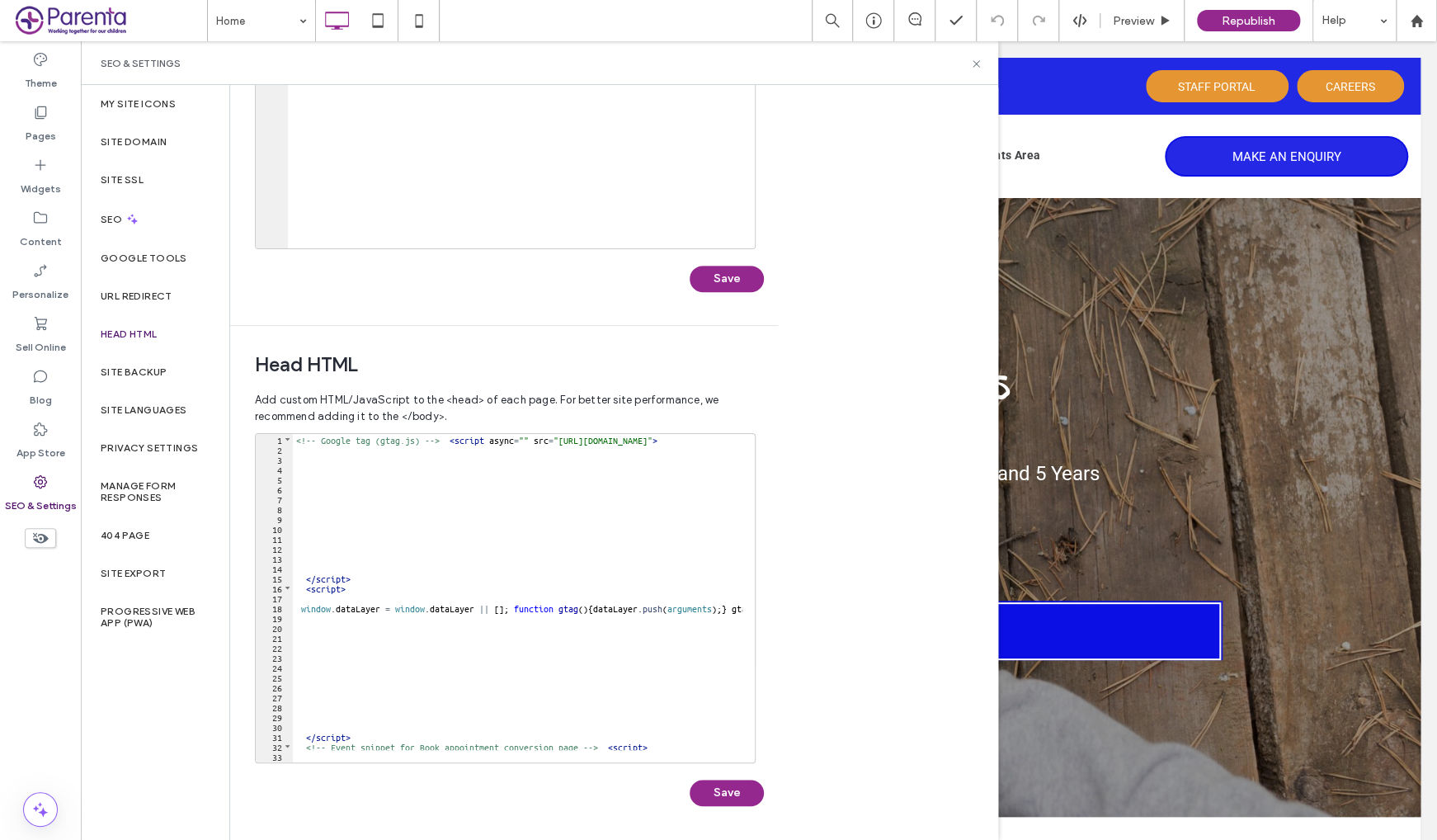
click at [867, 609] on div "Body end HTML Enter your own custom HTML/​JavaScript to be added just before th…" at bounding box center [614, 462] width 768 height 755
click at [882, 610] on div "Body end HTML Enter your own custom HTML/​JavaScript to be added just before th…" at bounding box center [614, 462] width 768 height 755
click at [883, 604] on div "Body end HTML Enter your own custom HTML/​JavaScript to be added just before th…" at bounding box center [614, 462] width 768 height 755
click at [883, 605] on div "Body end HTML Enter your own custom HTML/​JavaScript to be added just before th…" at bounding box center [614, 462] width 768 height 755
click at [865, 584] on div "Body end HTML Enter your own custom HTML/​JavaScript to be added just before th…" at bounding box center [614, 462] width 768 height 755
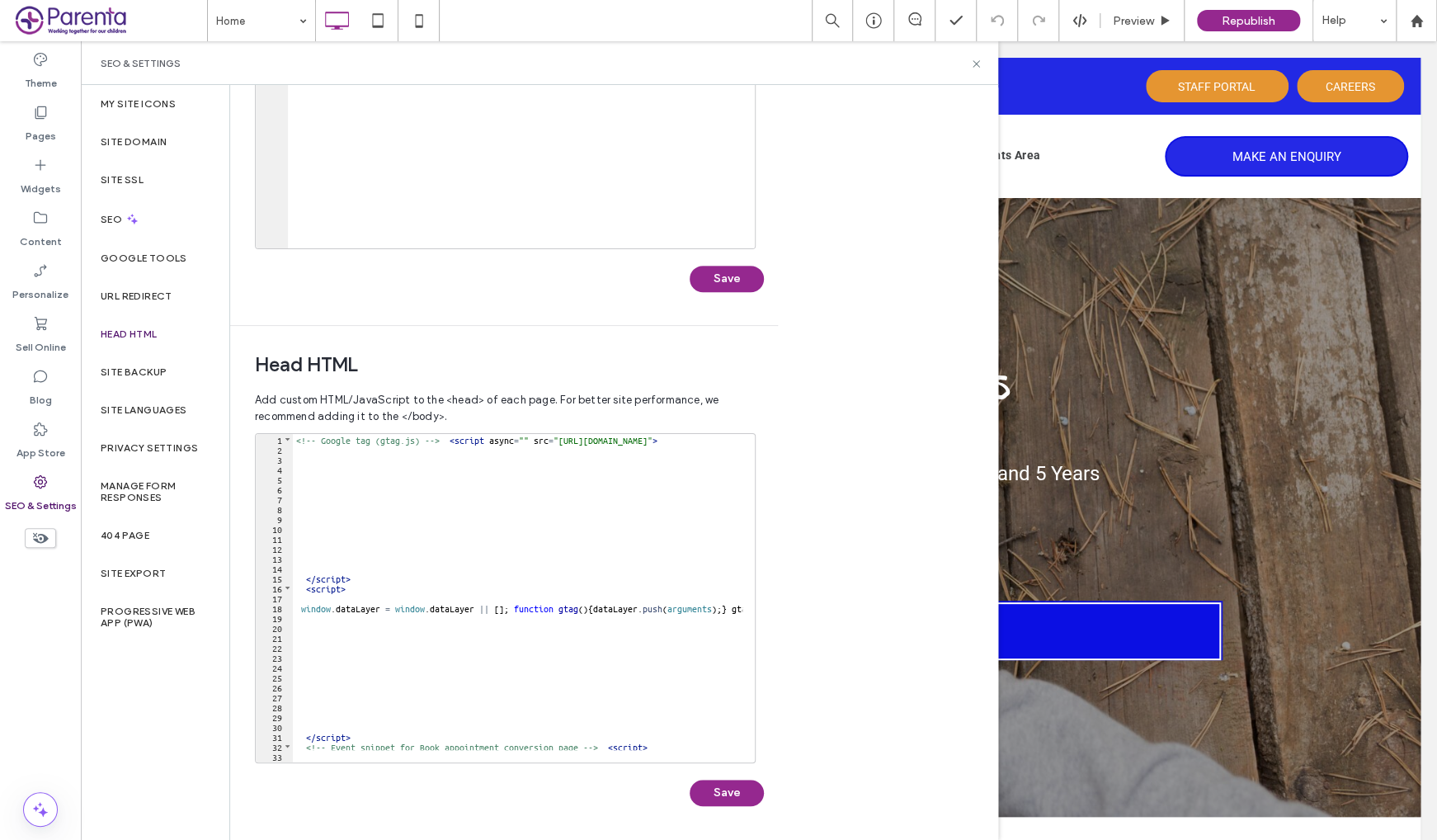
scroll to position [69, 0]
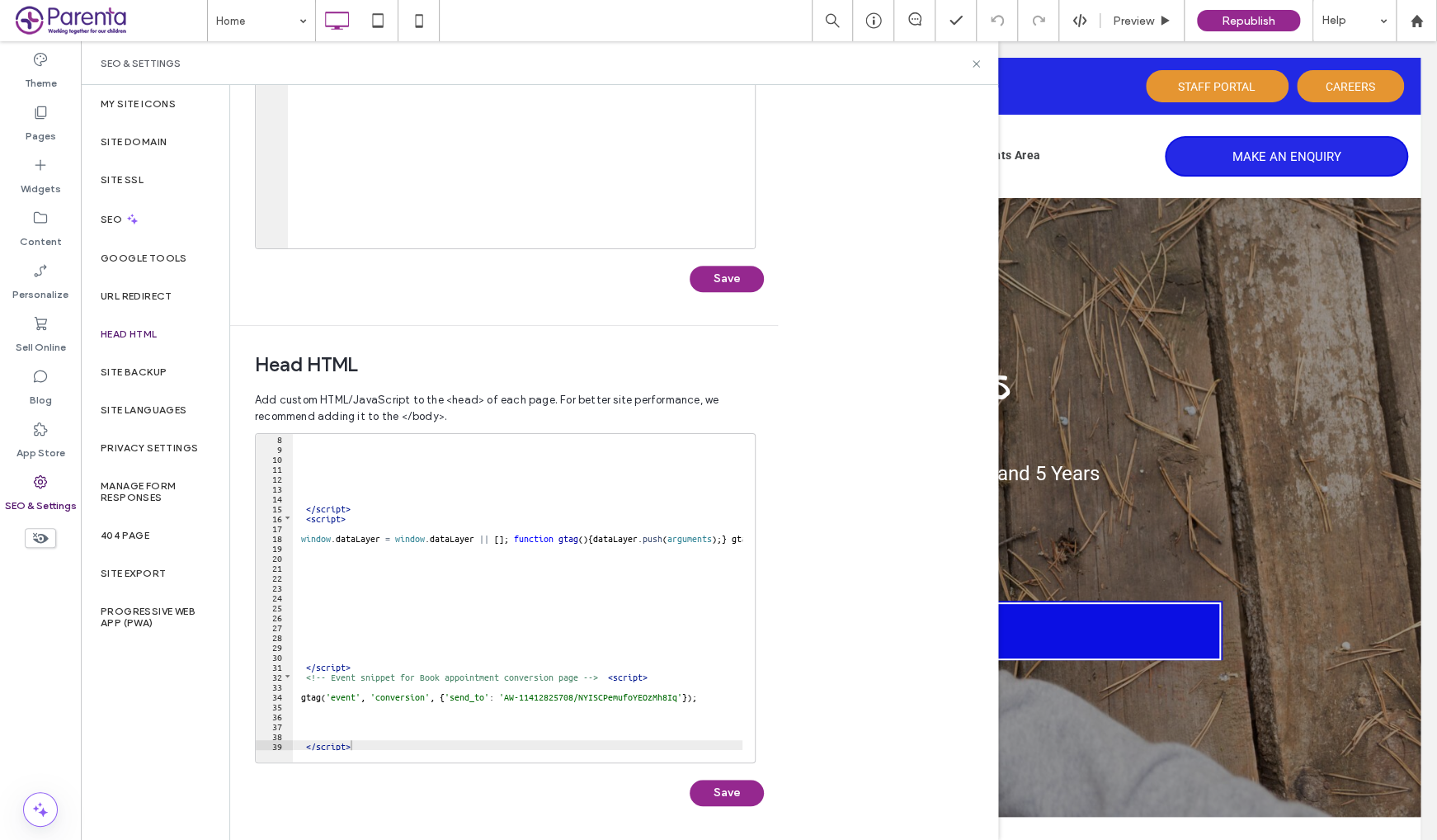
click at [861, 553] on div "Body end HTML Enter your own custom HTML/​JavaScript to be added just before th…" at bounding box center [614, 462] width 768 height 755
click at [979, 57] on icon at bounding box center [976, 64] width 12 height 12
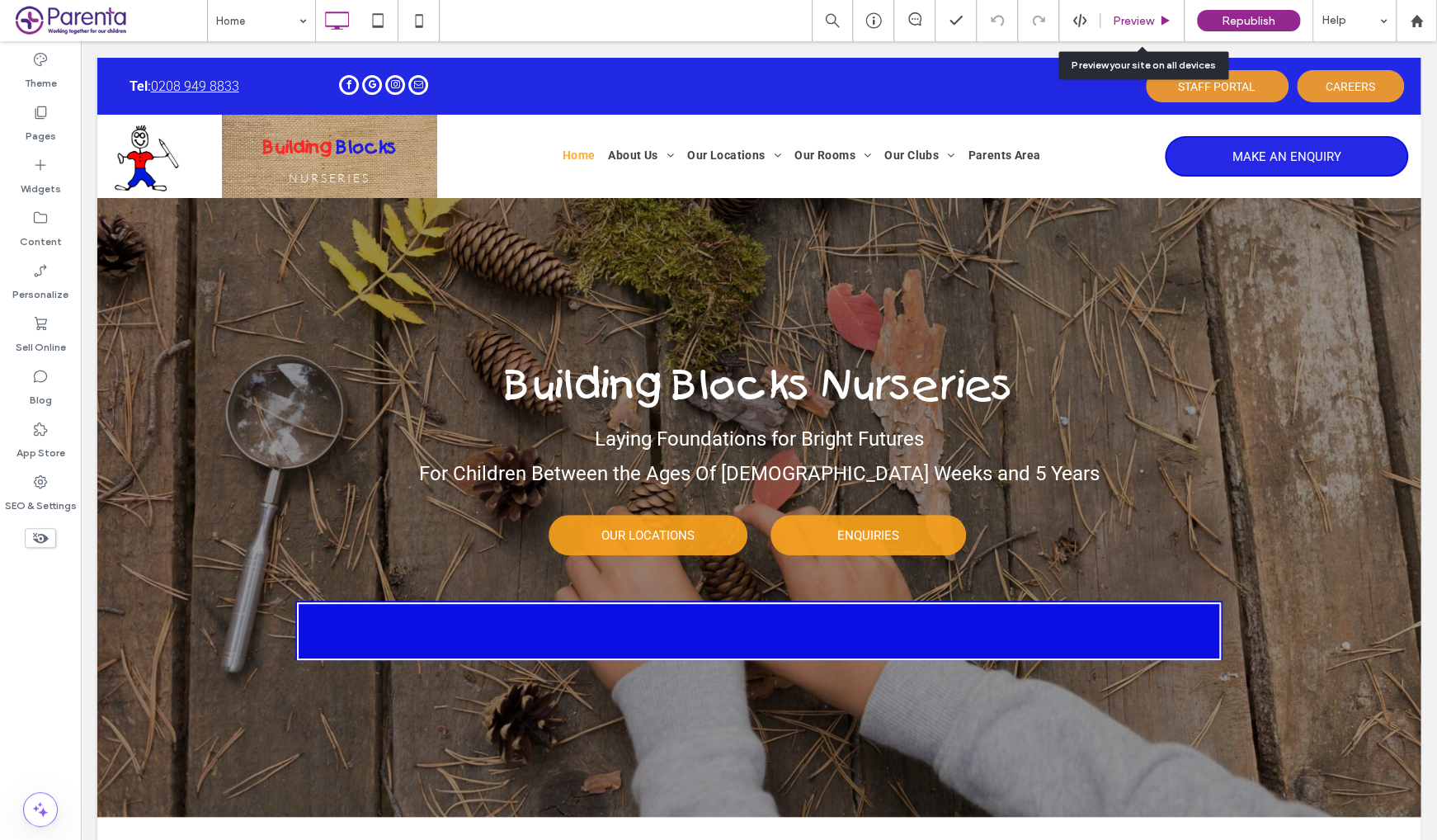
click at [1126, 38] on div "Preview" at bounding box center [1143, 20] width 84 height 42
click at [1138, 24] on span "Preview" at bounding box center [1134, 21] width 42 height 14
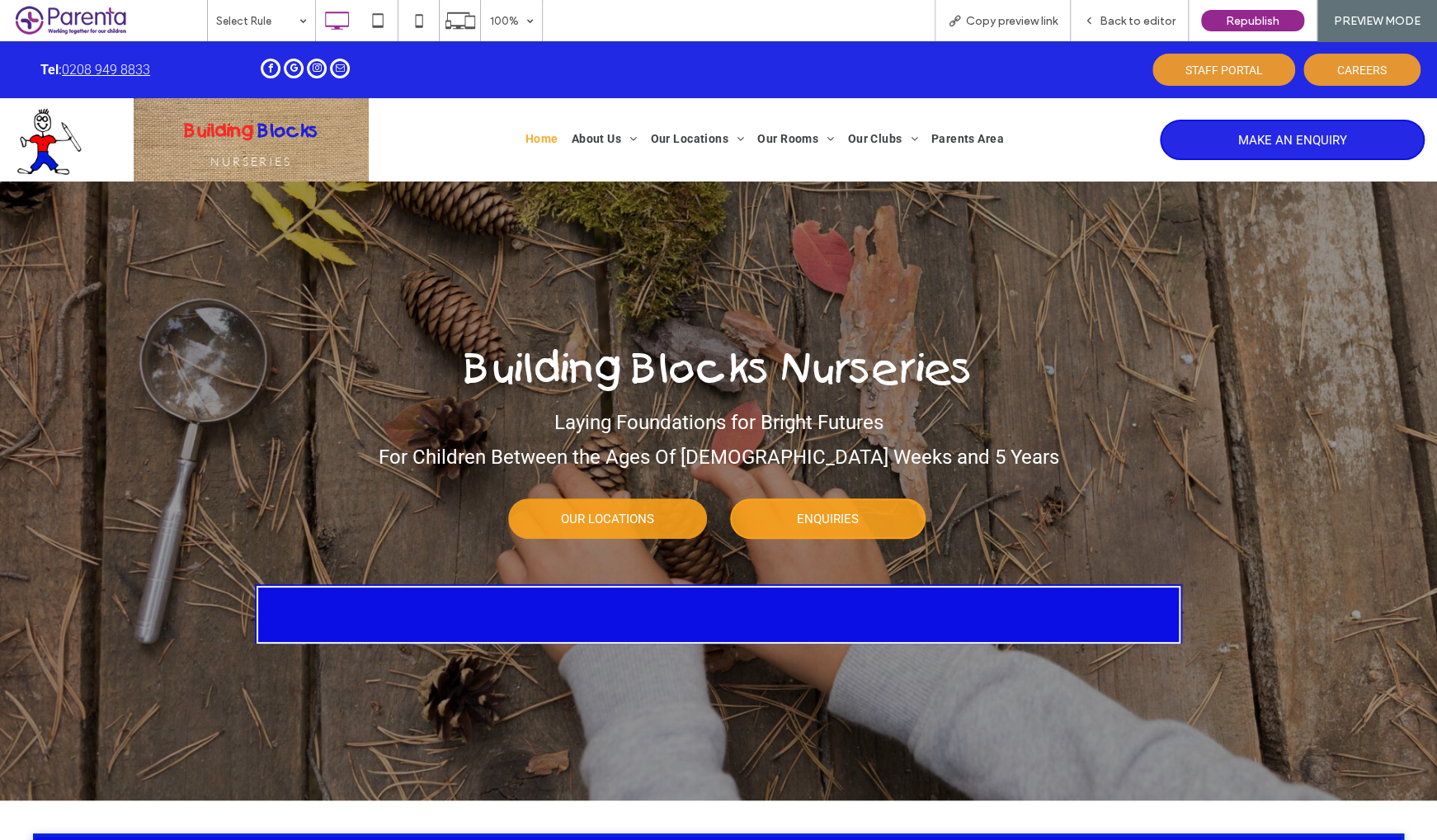
click at [845, 526] on span "ENQUIRIES" at bounding box center [828, 518] width 62 height 31
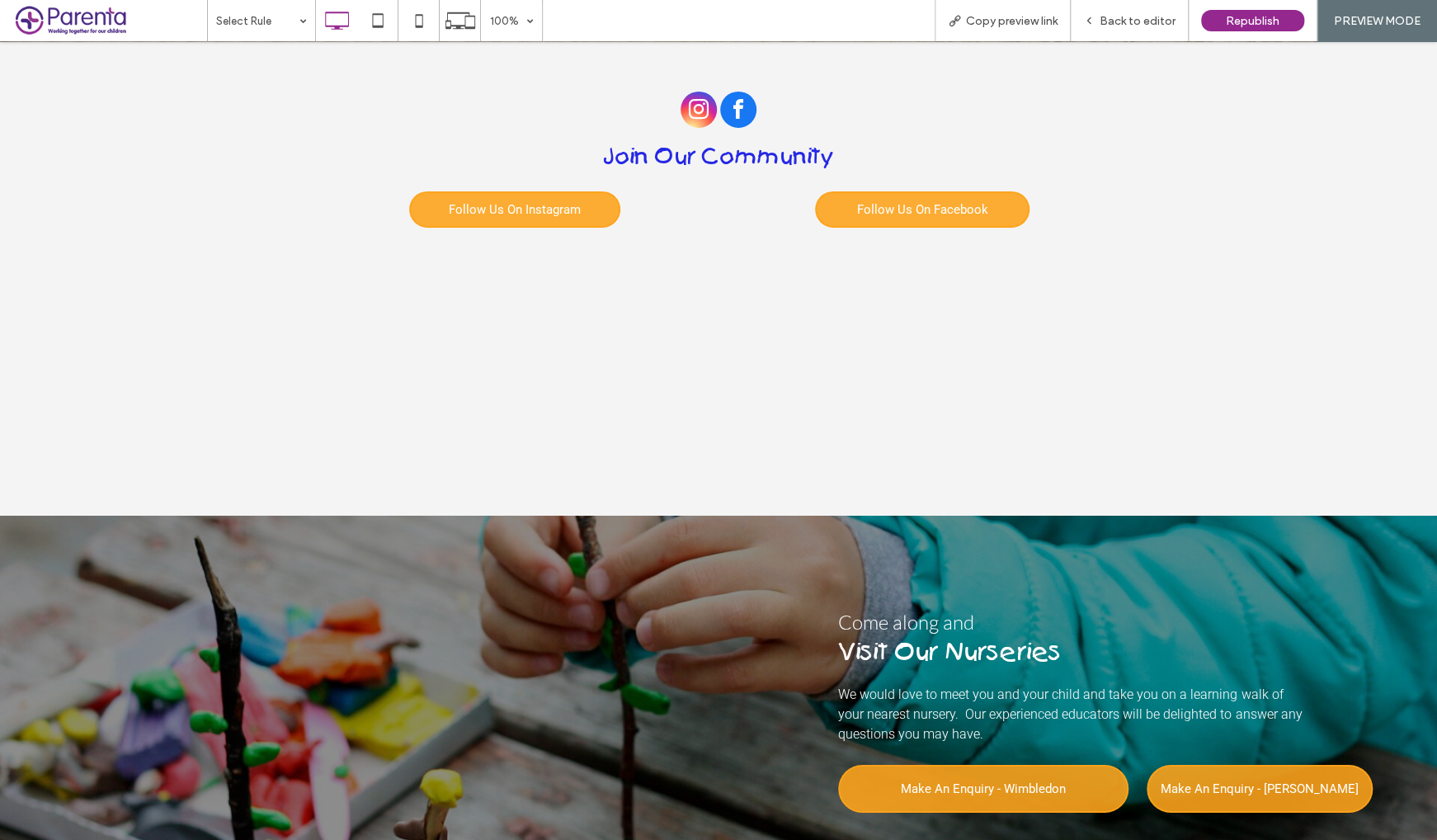
scroll to position [3603, 0]
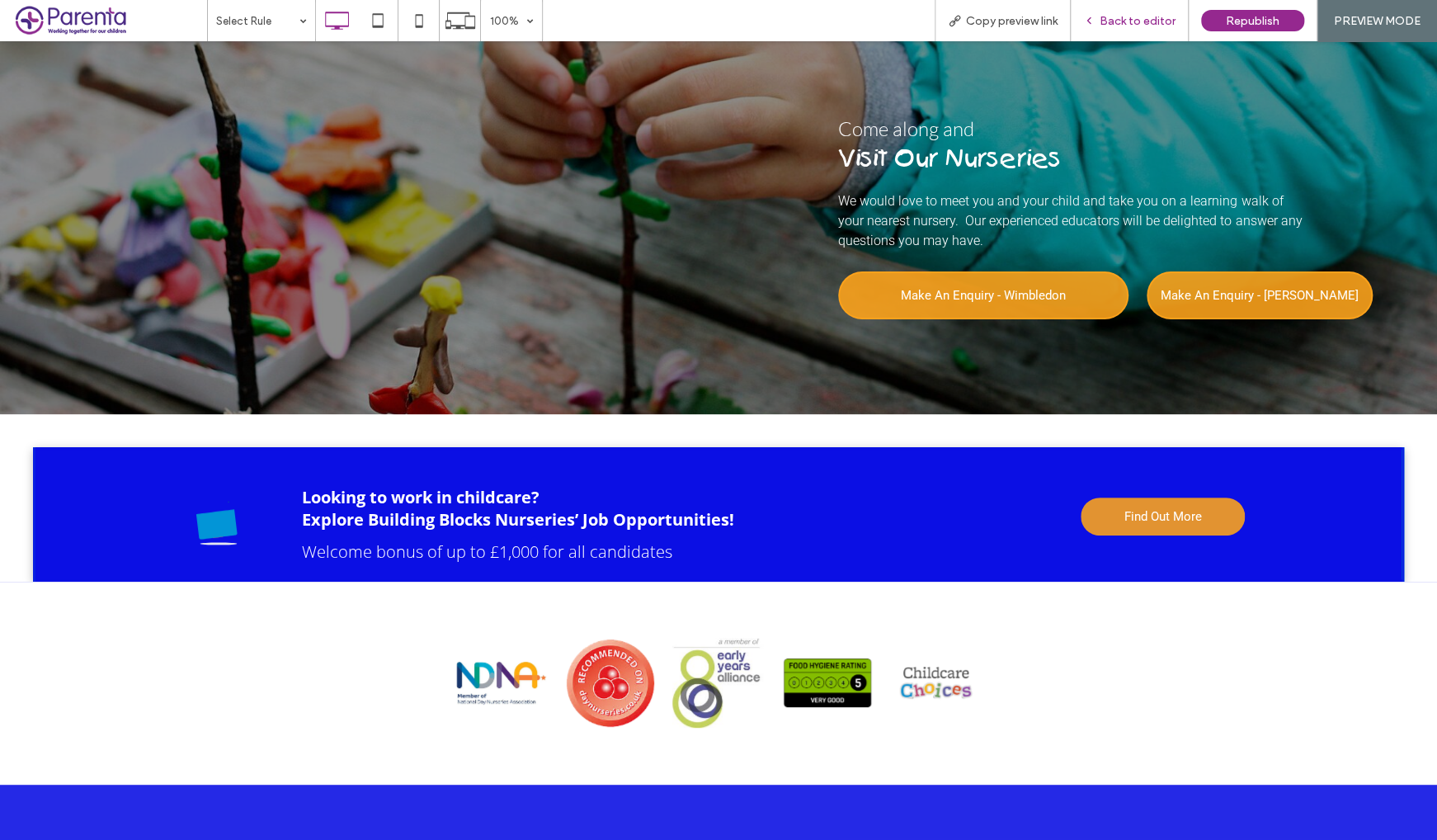
click at [1143, 20] on span "Back to editor" at bounding box center [1138, 21] width 76 height 14
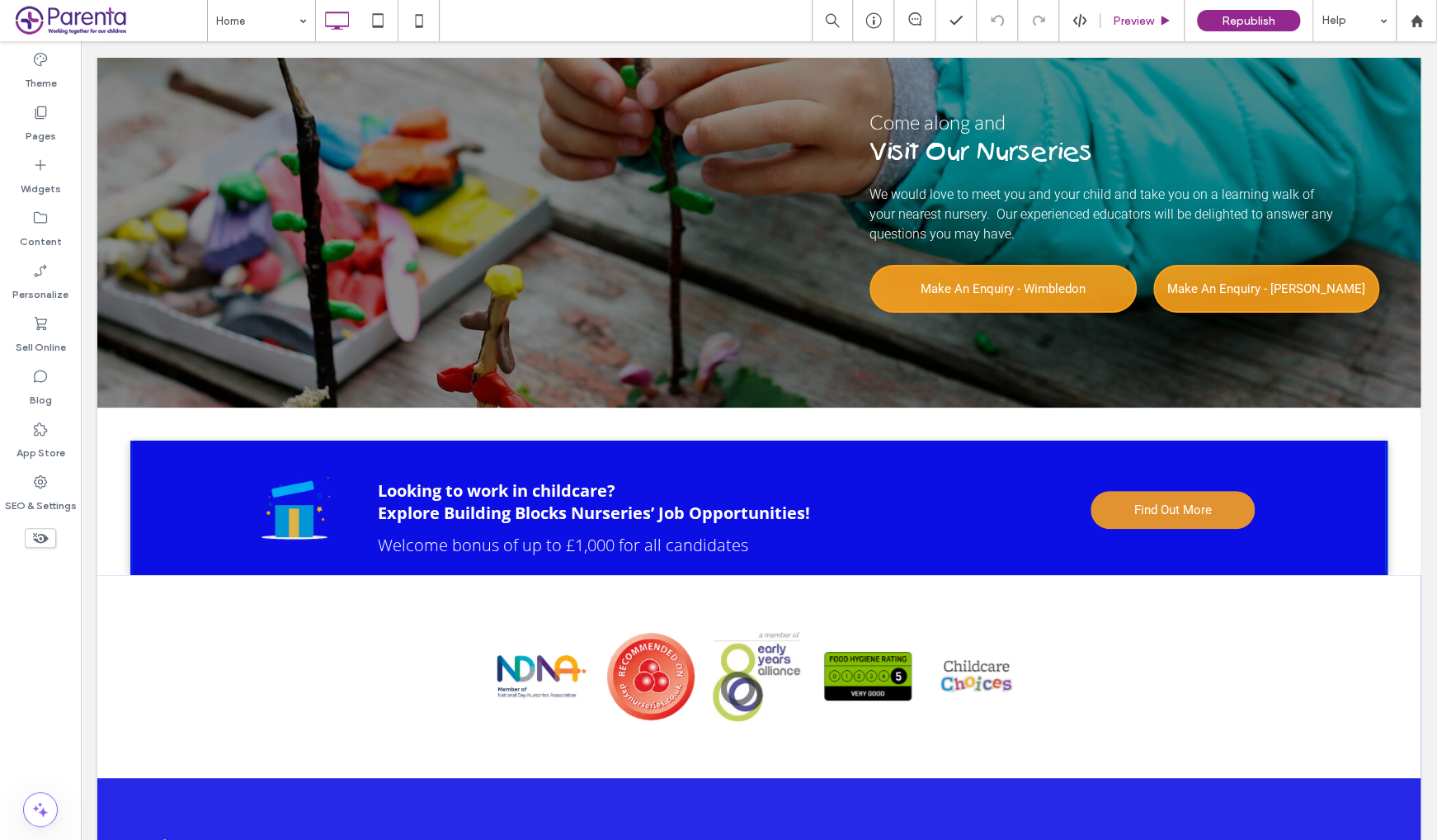
scroll to position [3587, 0]
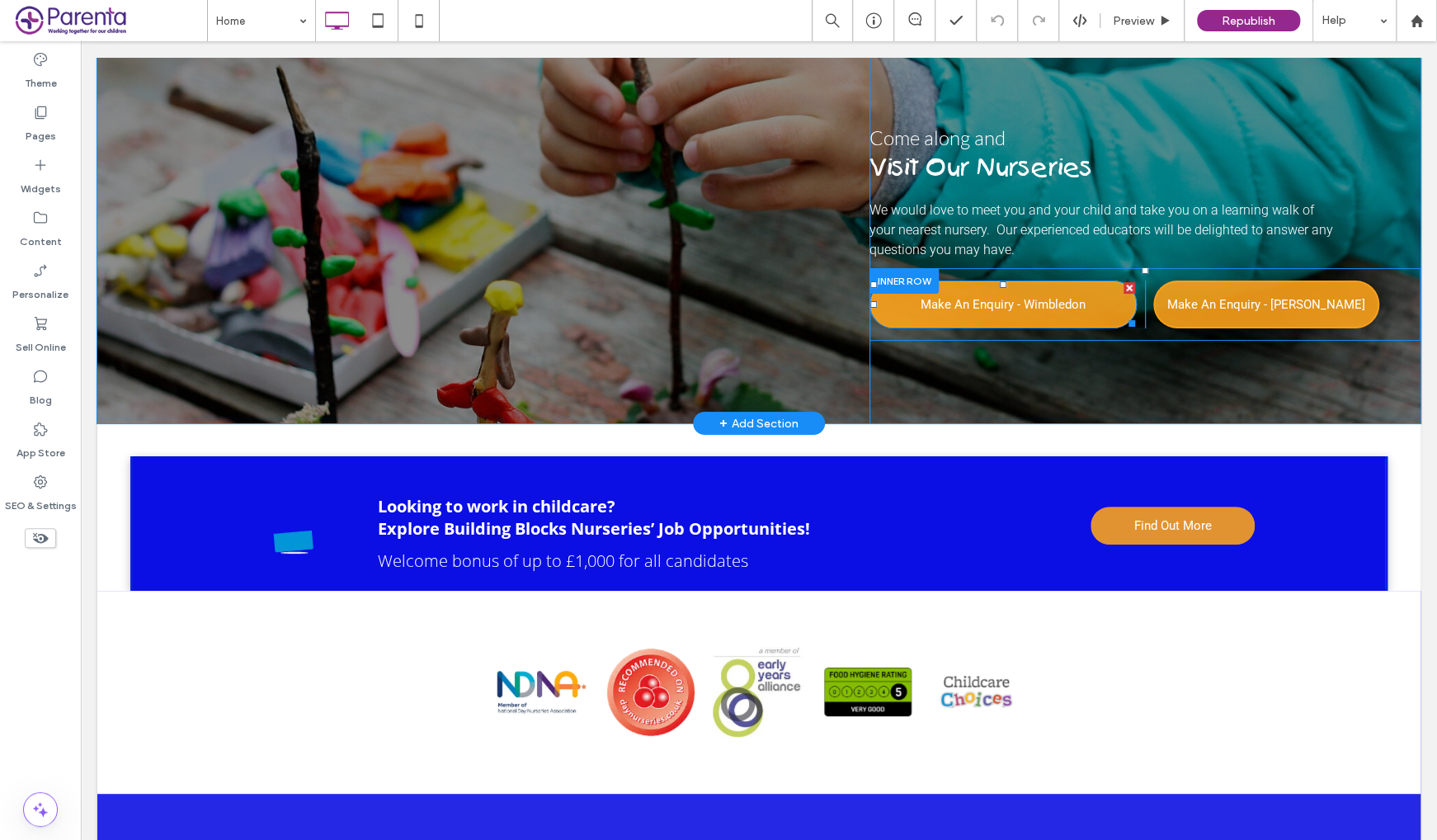
click at [1036, 320] on span "Make An Enquiry - Wimbledon" at bounding box center [1003, 304] width 165 height 31
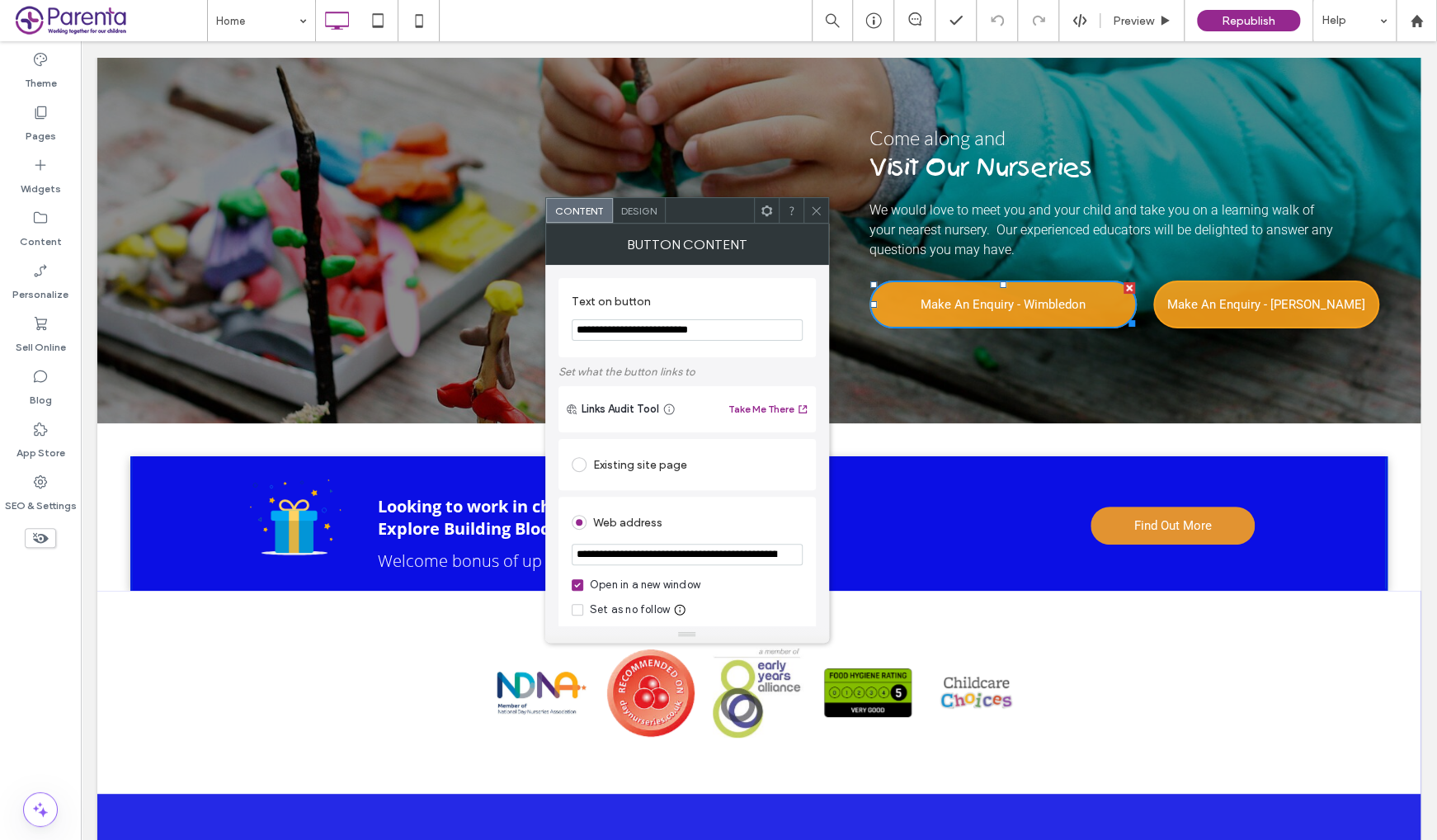
click at [817, 205] on icon at bounding box center [816, 210] width 12 height 12
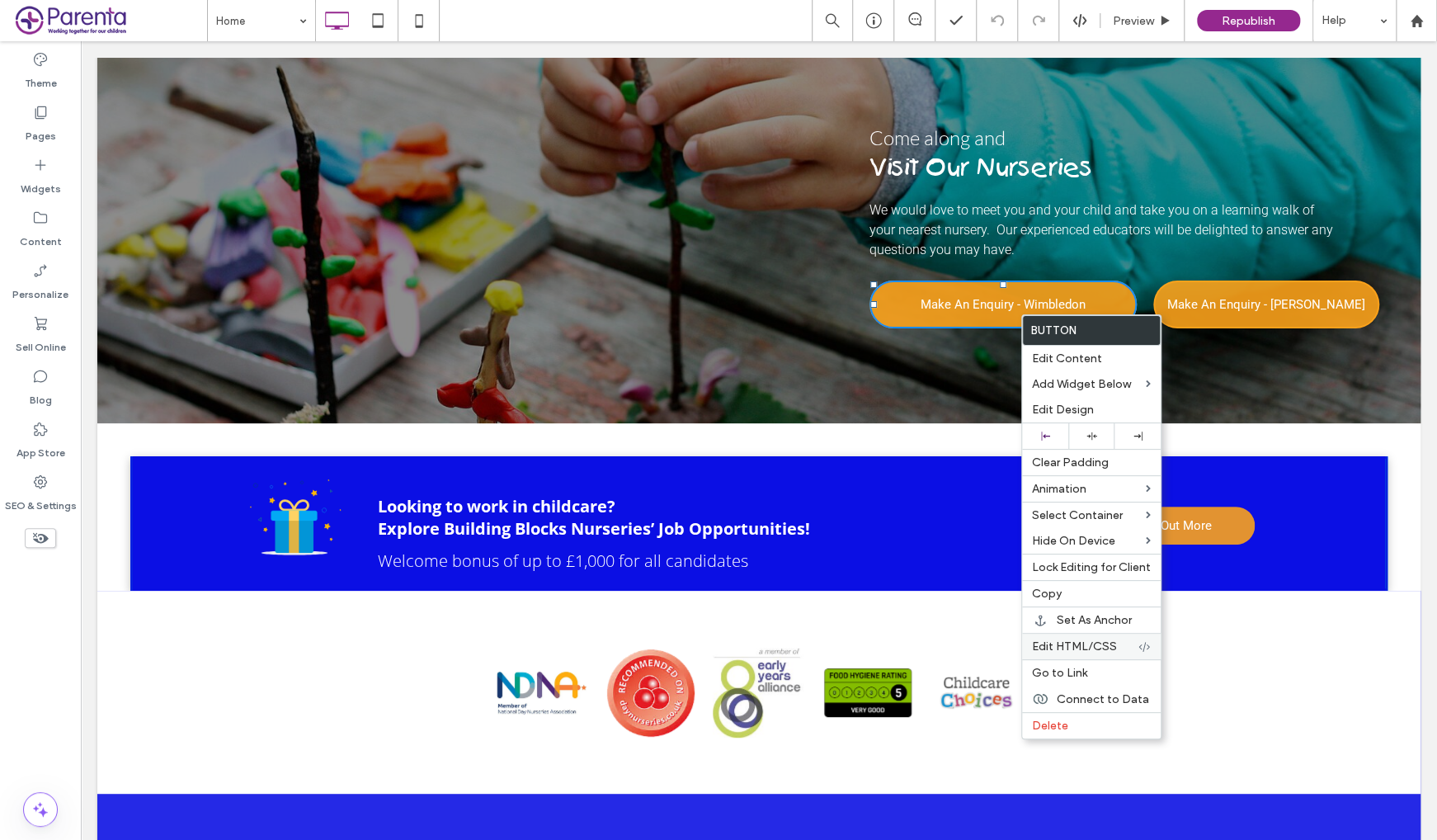
click at [1086, 645] on span "Edit HTML/CSS" at bounding box center [1074, 646] width 85 height 14
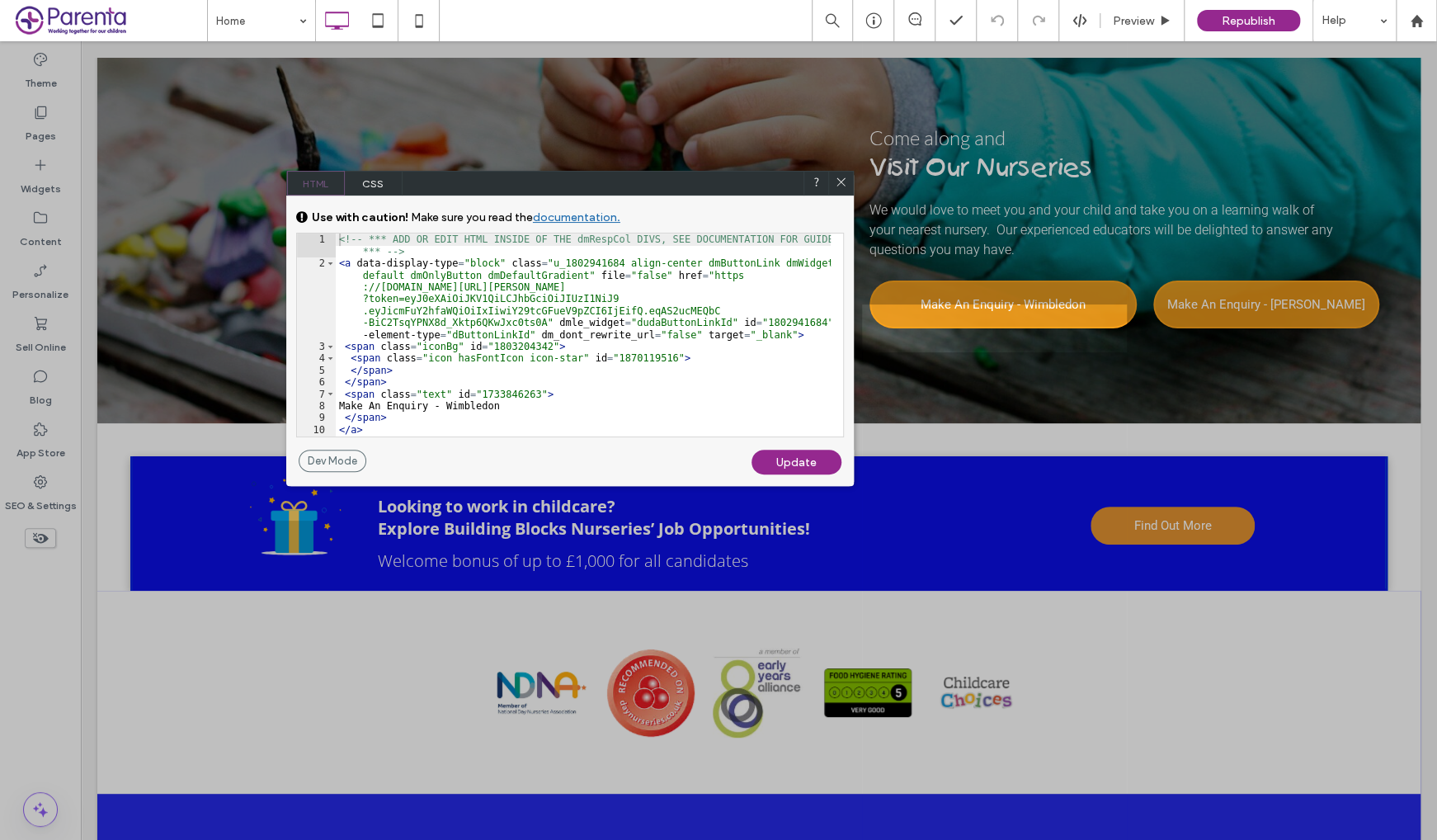
click at [843, 179] on icon at bounding box center [841, 182] width 12 height 12
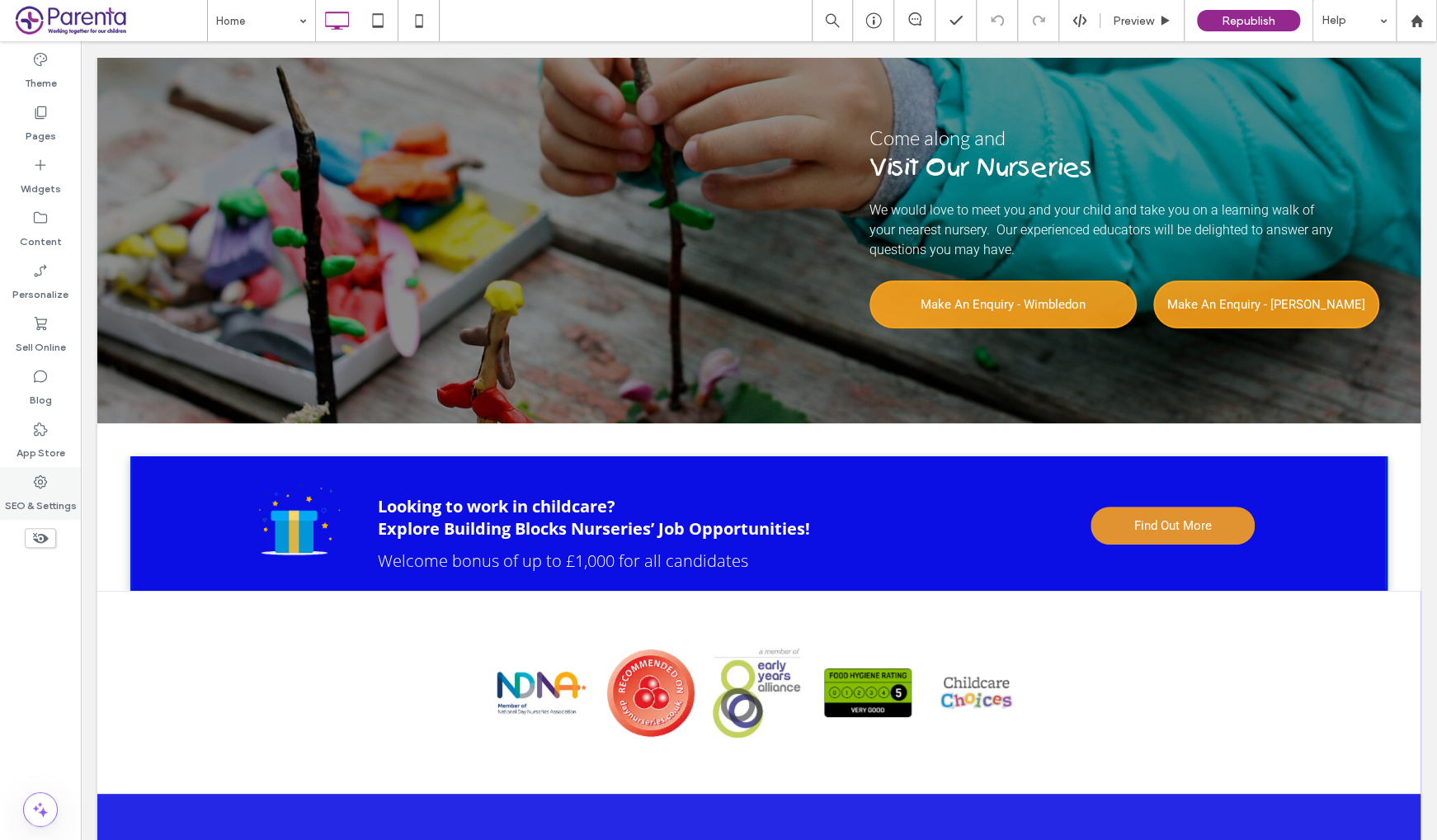
click at [36, 478] on icon at bounding box center [40, 481] width 17 height 17
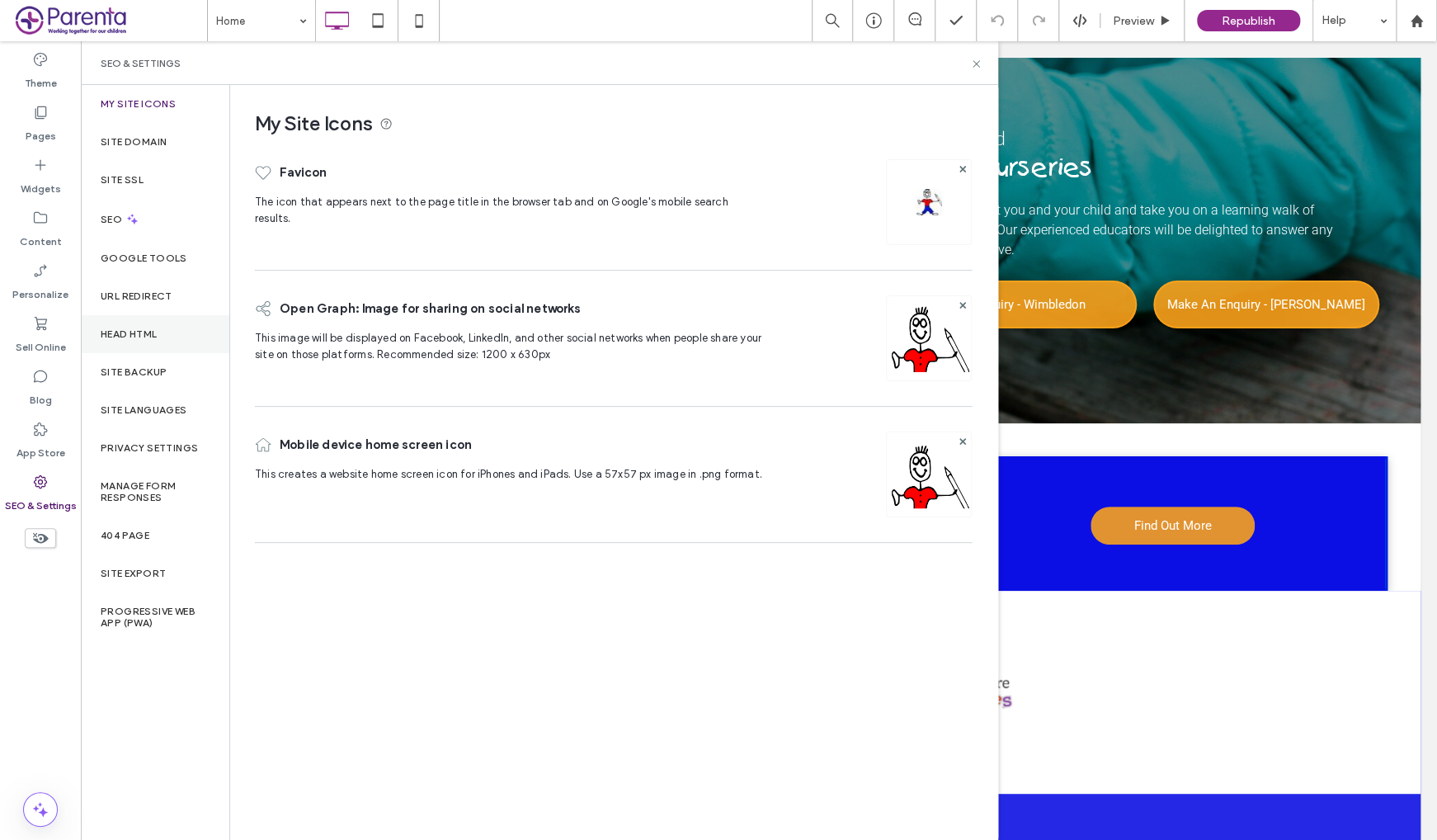
click at [134, 335] on label "Head HTML" at bounding box center [129, 333] width 57 height 11
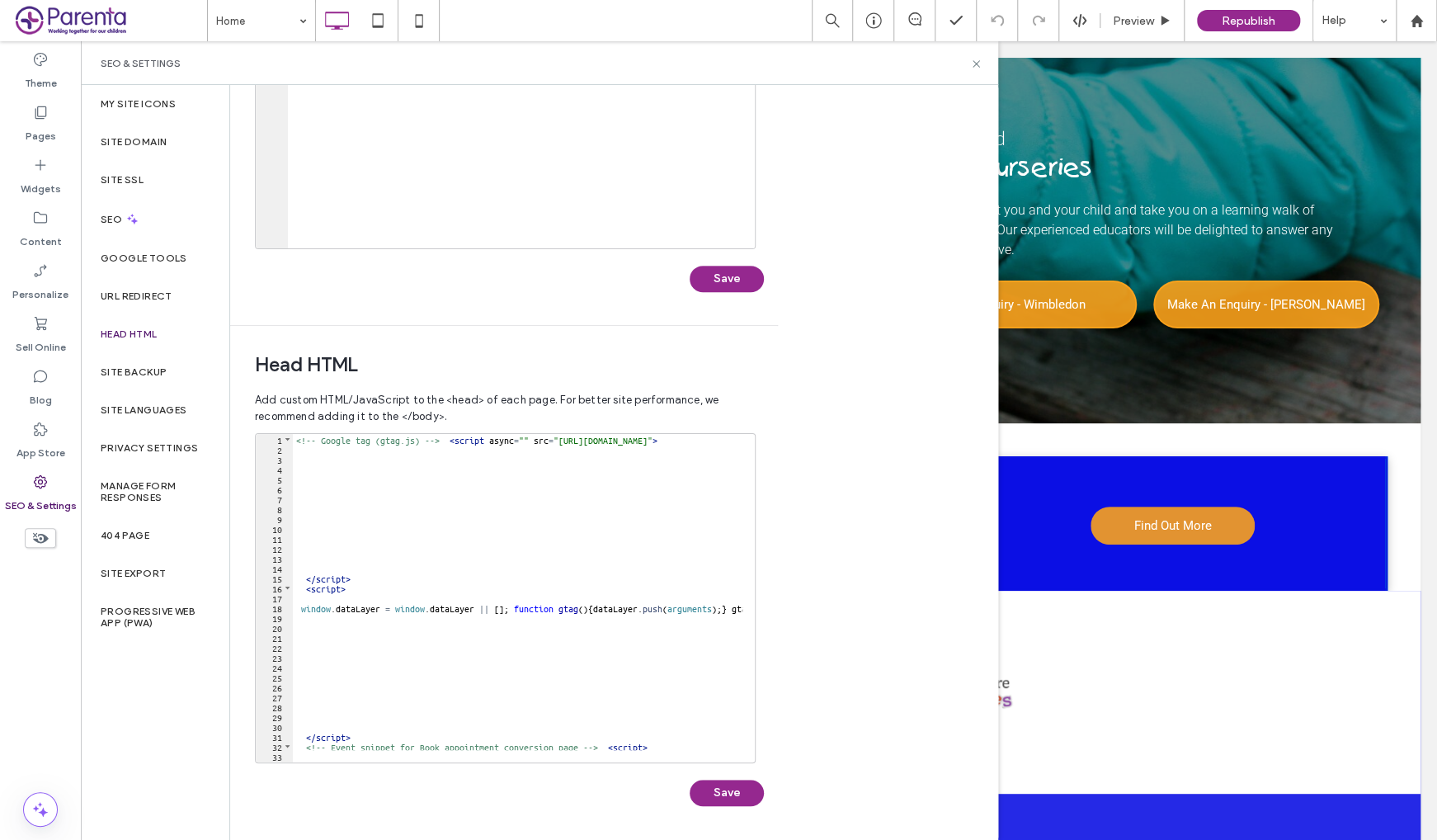
scroll to position [69, 0]
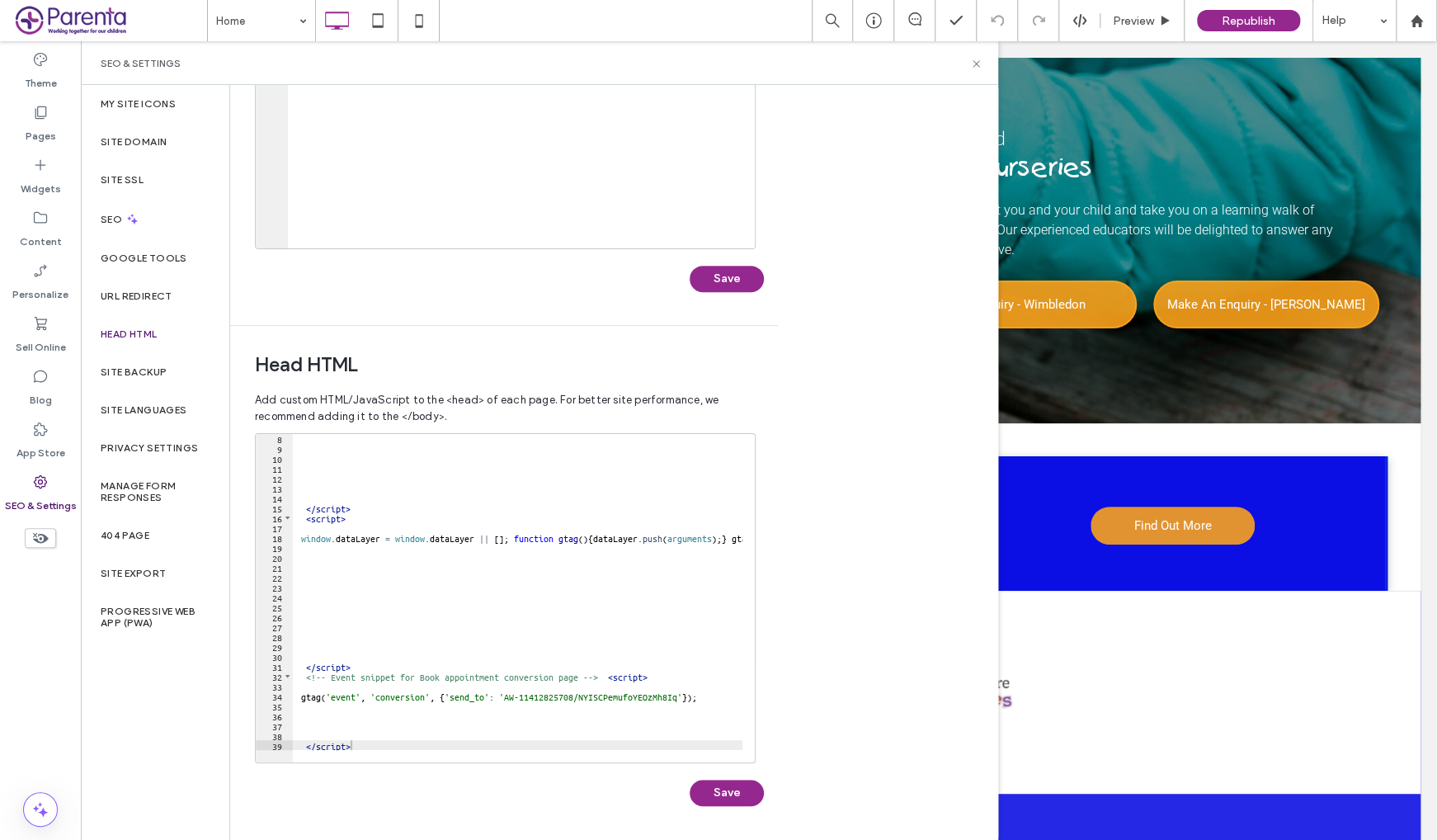
click at [371, 743] on div "</ script > < script > window . dataLayer = window . dataLayer || [ ] ; functio…" at bounding box center [657, 601] width 730 height 336
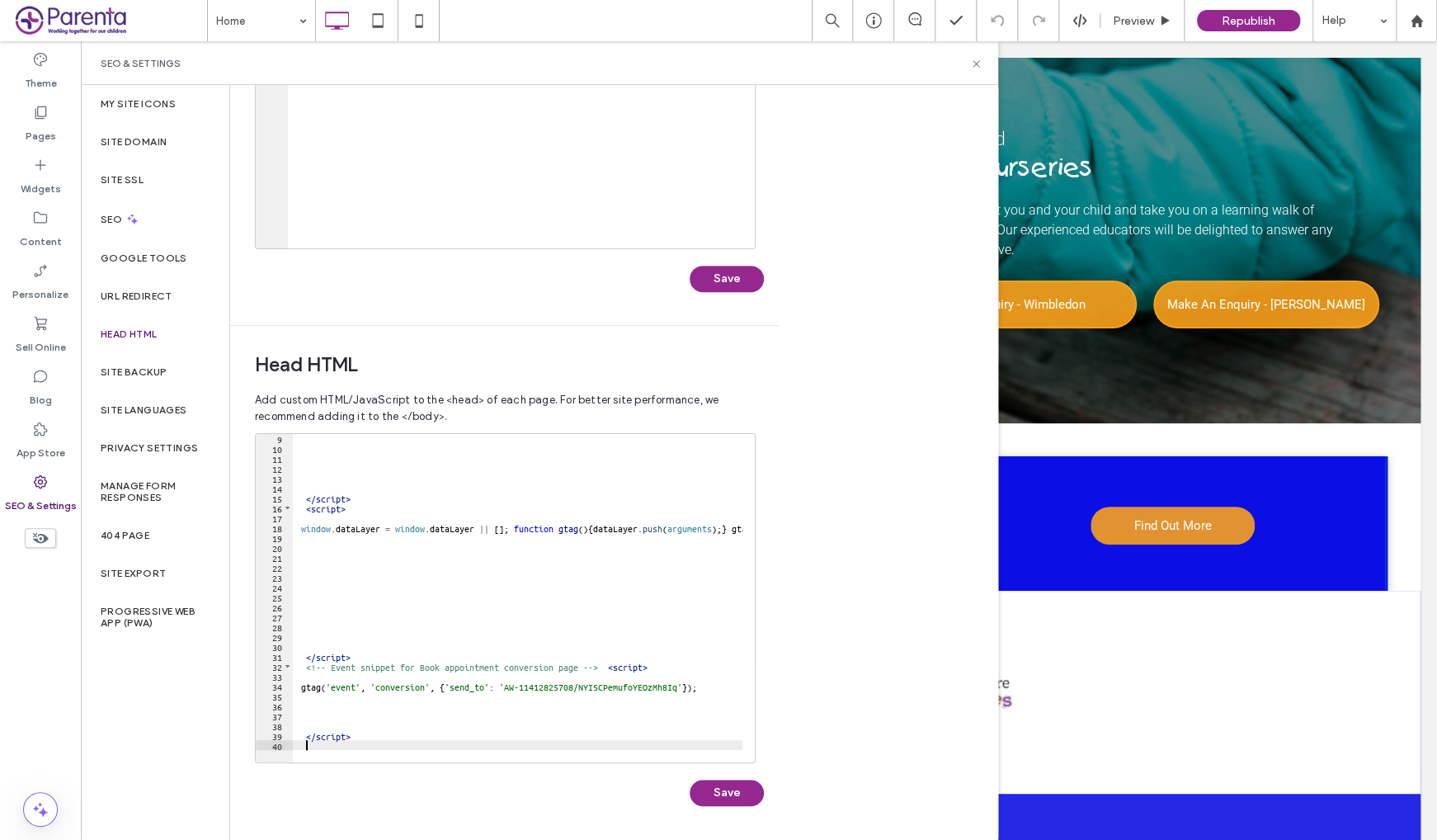
type textarea "**"
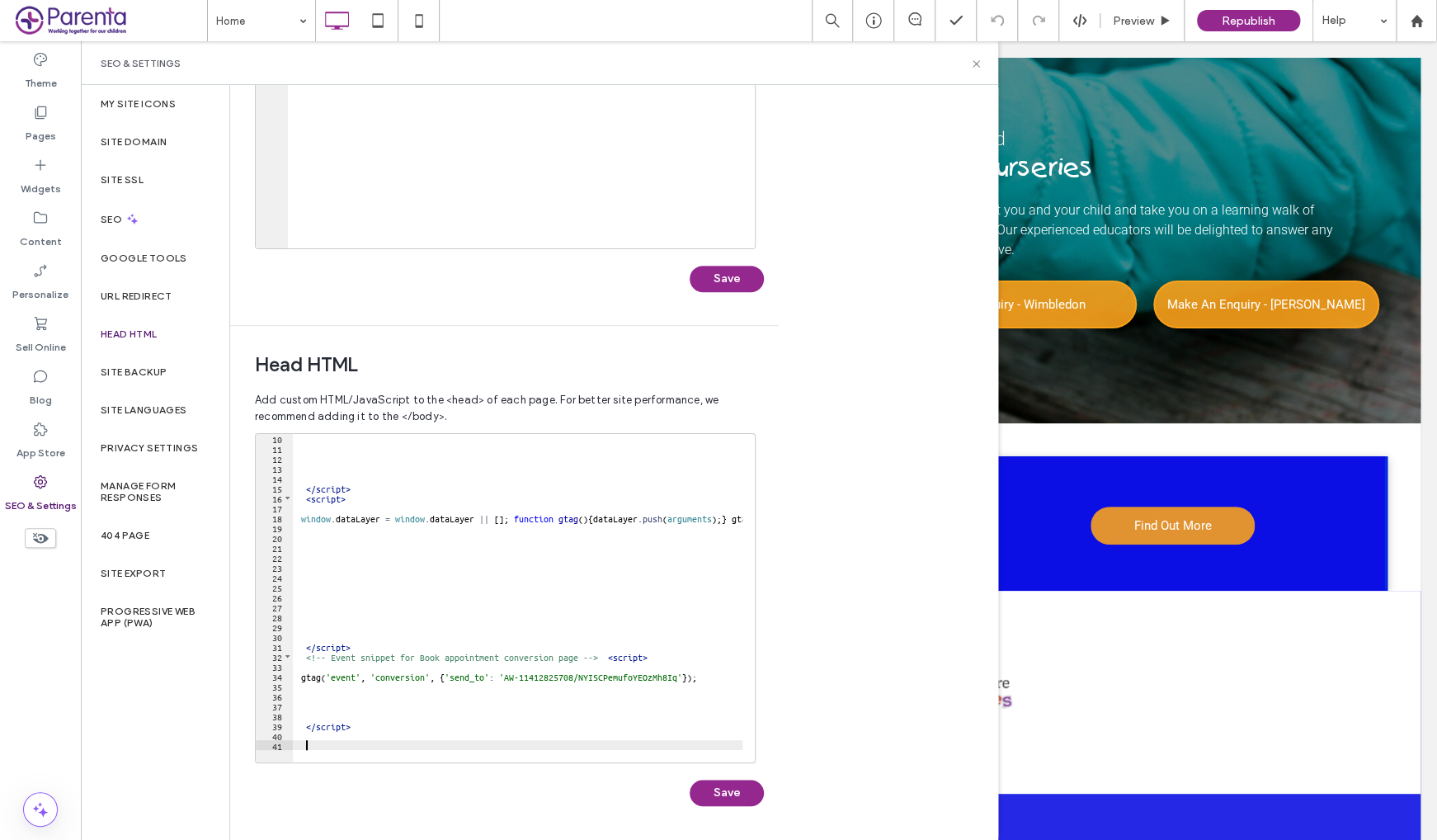
click at [355, 741] on div "</ script > < script > window . dataLayer = window . dataLayer || [ ] ; functio…" at bounding box center [657, 601] width 730 height 336
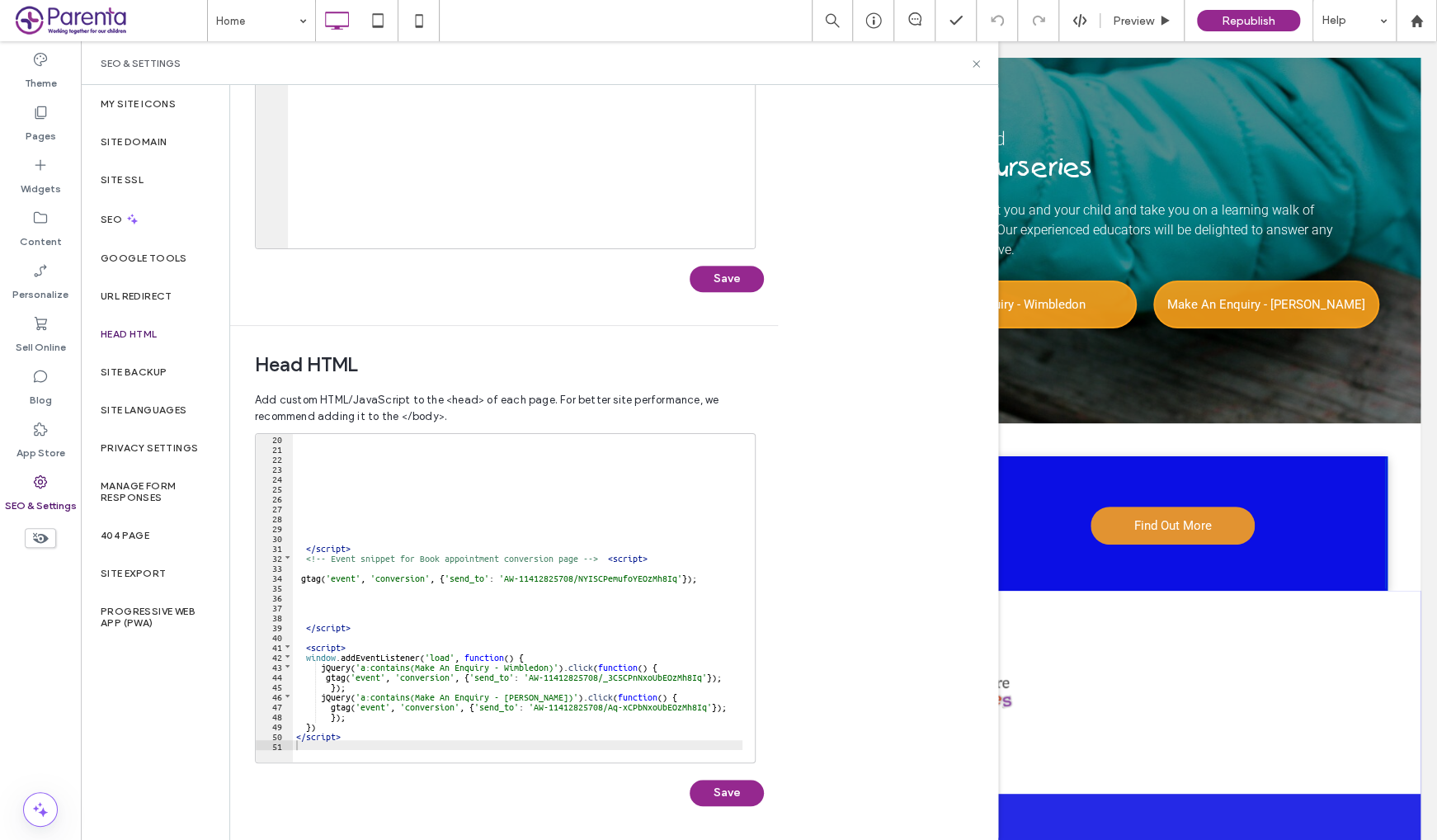
click at [859, 618] on div "Body end HTML Enter your own custom HTML/​JavaScript to be added just before th…" at bounding box center [614, 462] width 768 height 755
click at [725, 794] on button "Save" at bounding box center [727, 793] width 74 height 27
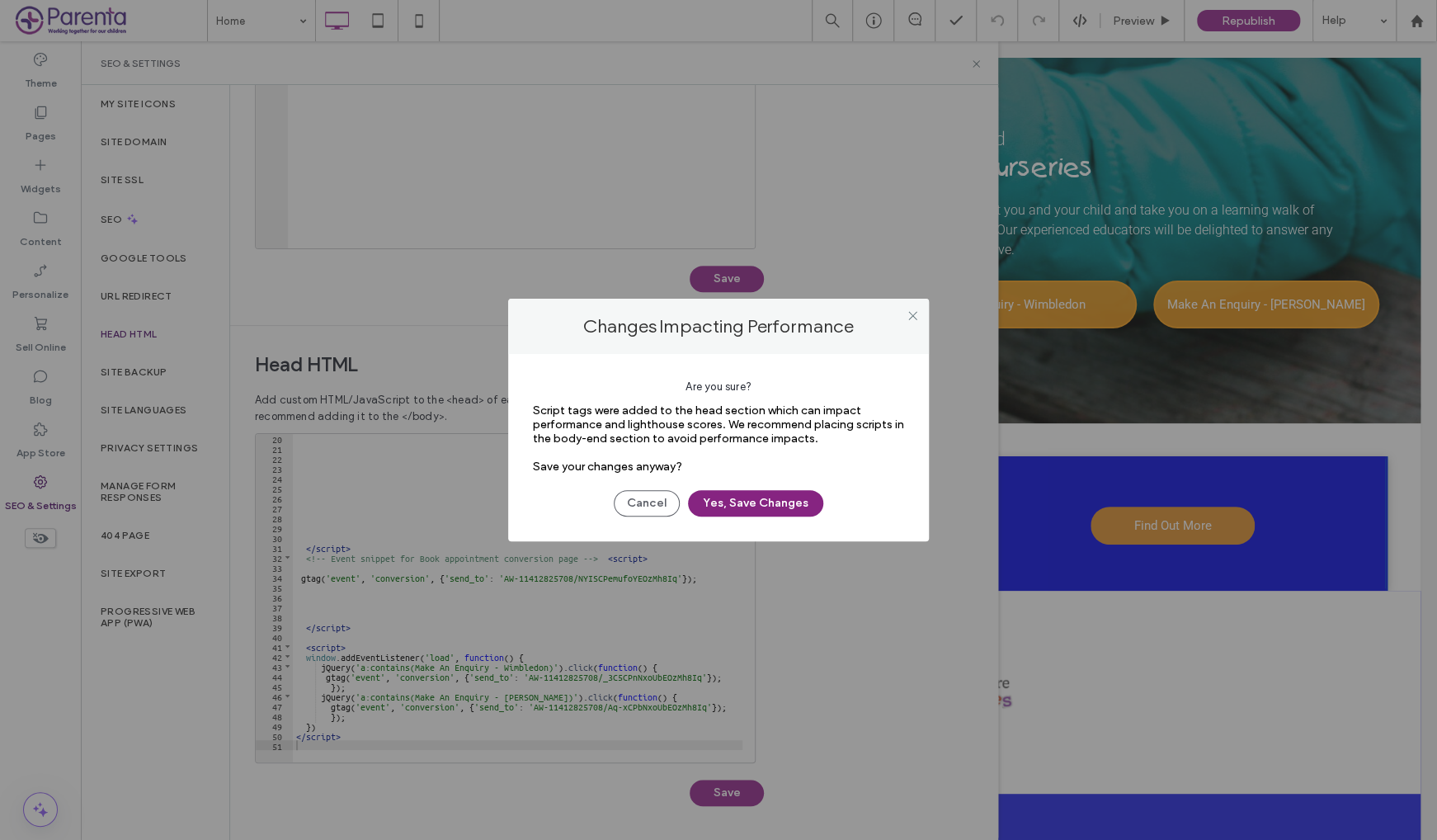
click at [753, 504] on button "Yes, Save Changes" at bounding box center [755, 503] width 135 height 27
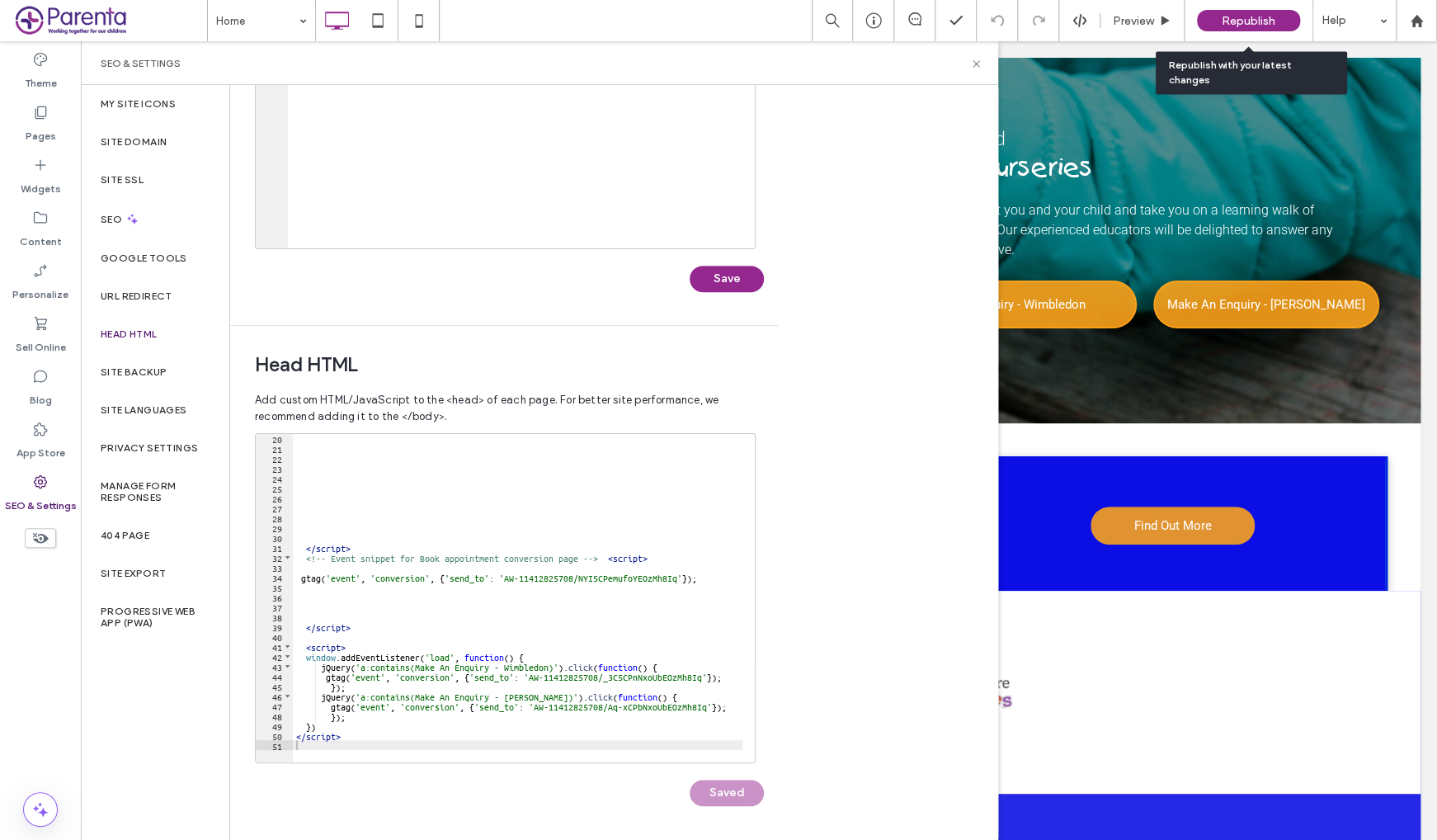
click at [1253, 22] on span "Republish" at bounding box center [1249, 21] width 54 height 14
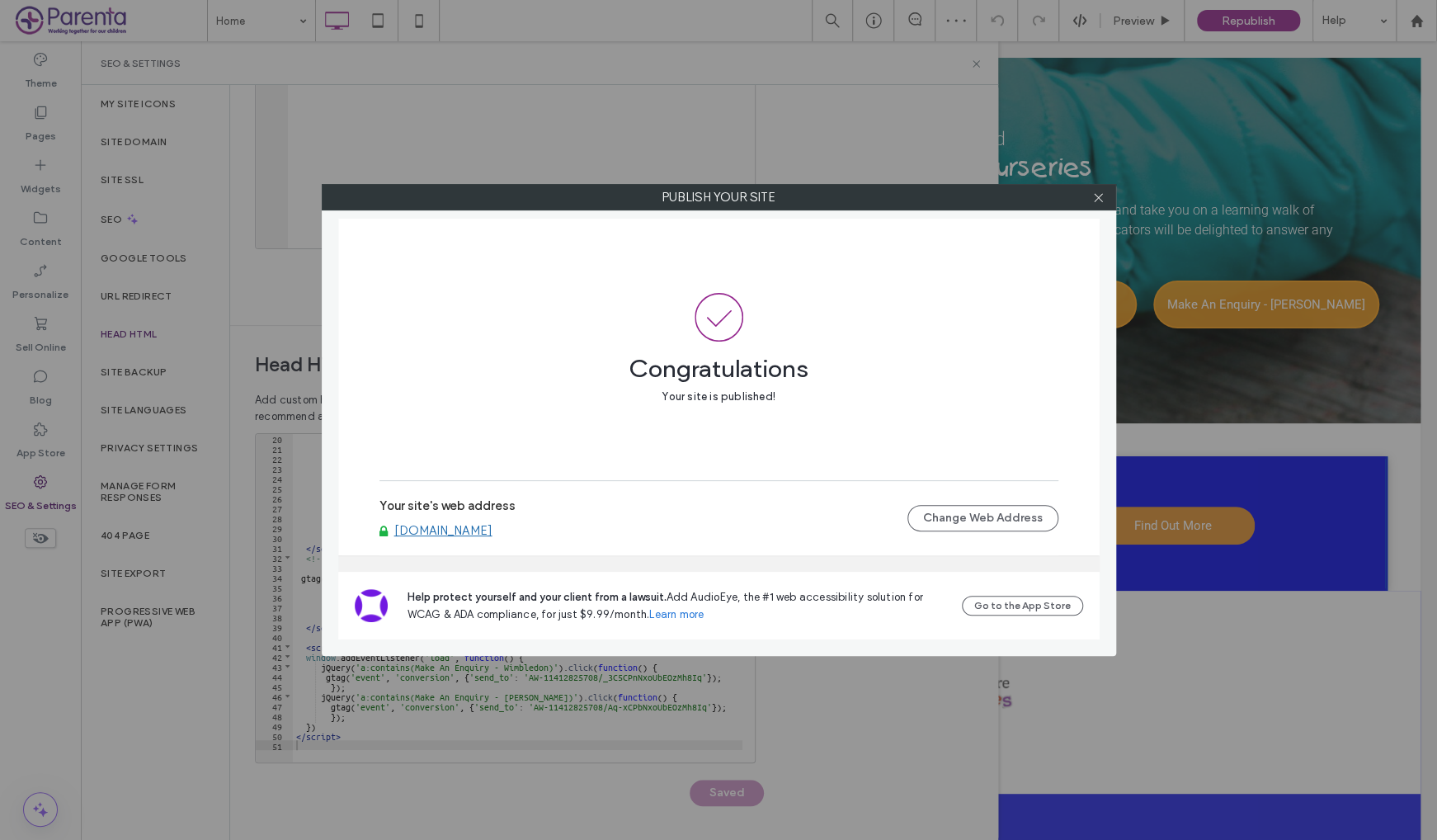
click at [493, 535] on link "www.buildingblocksnurseries.co.uk" at bounding box center [443, 530] width 98 height 15
drag, startPoint x: 1101, startPoint y: 194, endPoint x: 1076, endPoint y: 191, distance: 25.2
click at [1101, 194] on icon at bounding box center [1098, 197] width 12 height 12
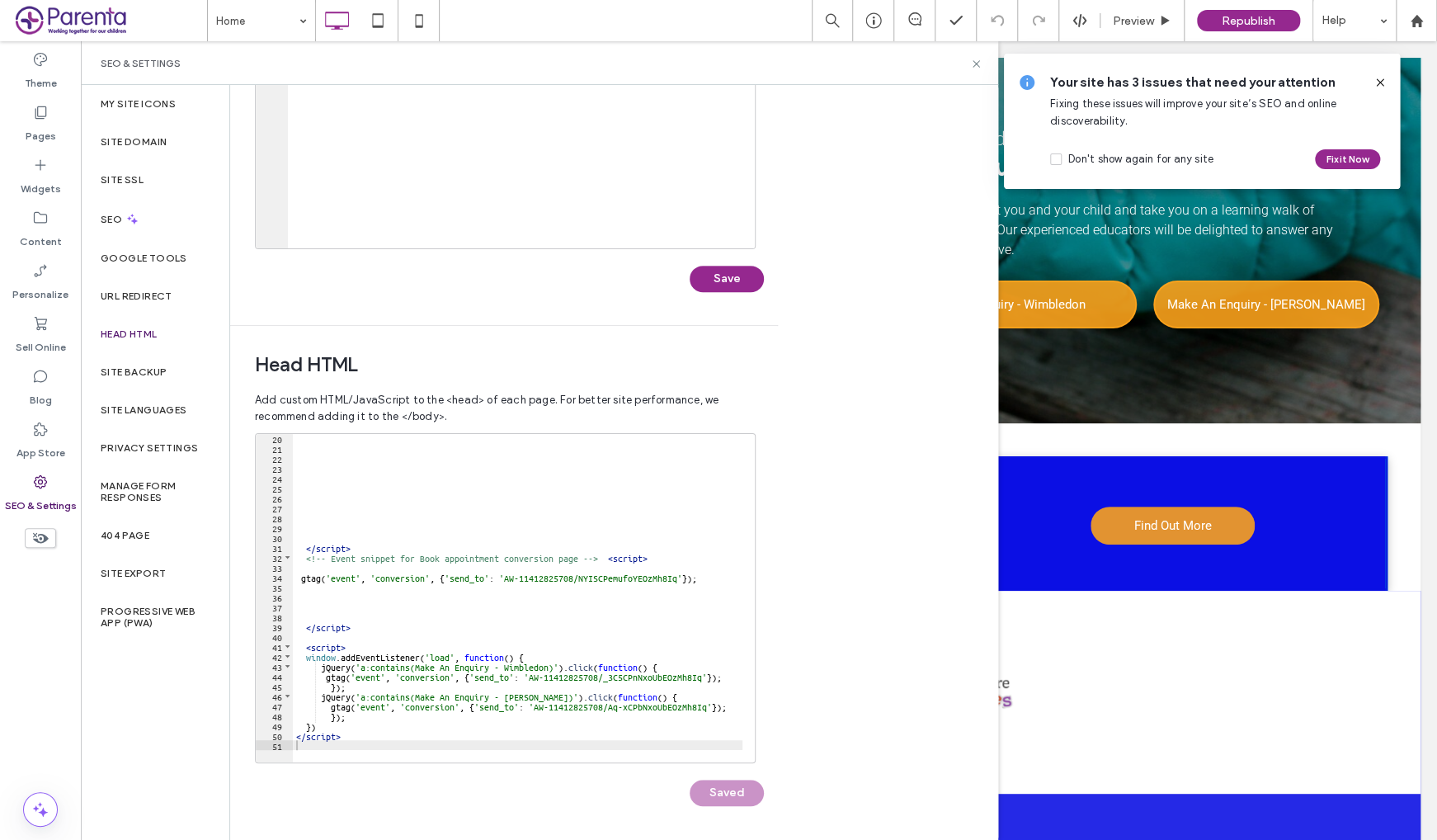
click at [1380, 88] on icon at bounding box center [1380, 82] width 13 height 13
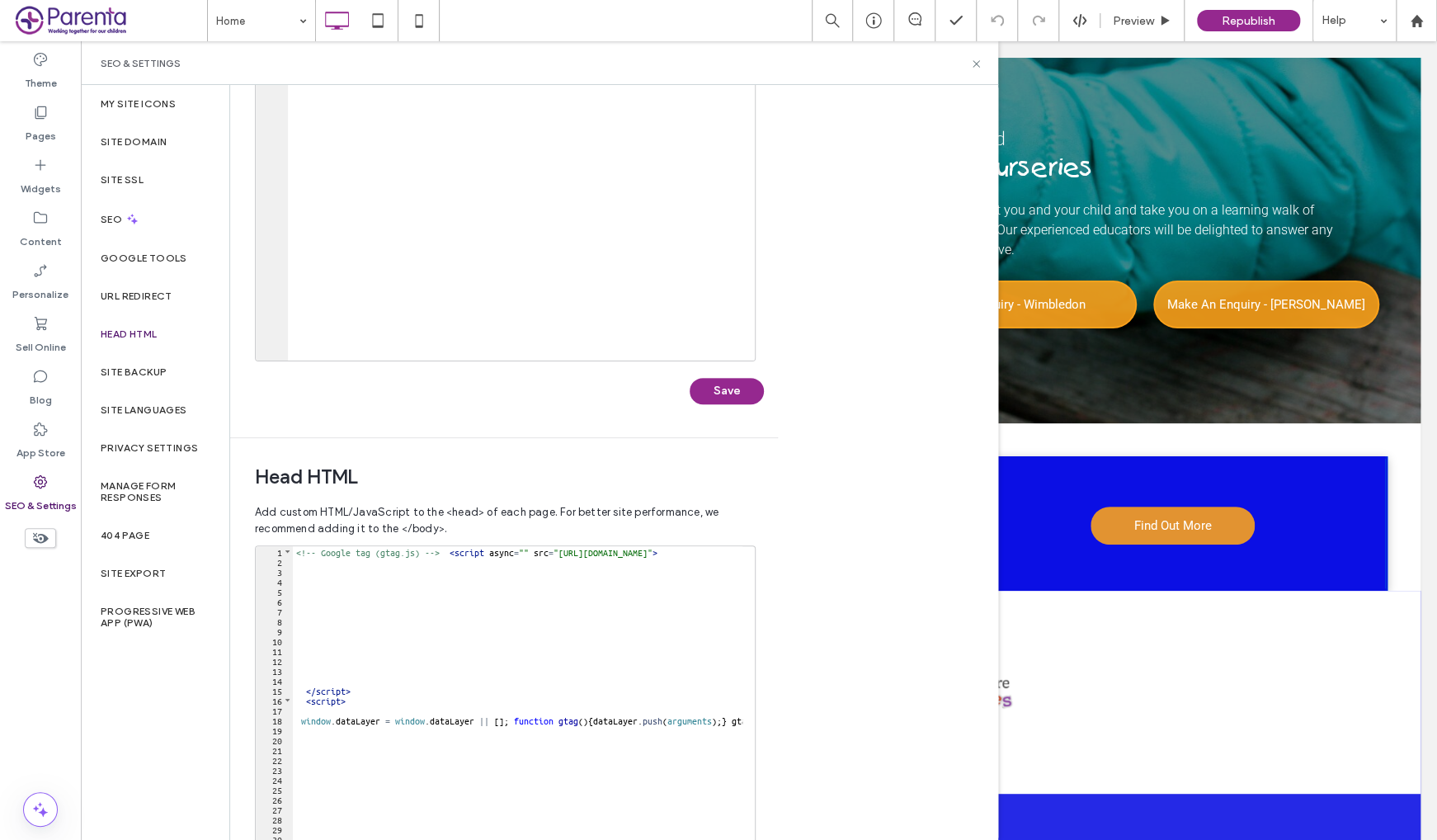
scroll to position [0, 0]
